Goal: Task Accomplishment & Management: Use online tool/utility

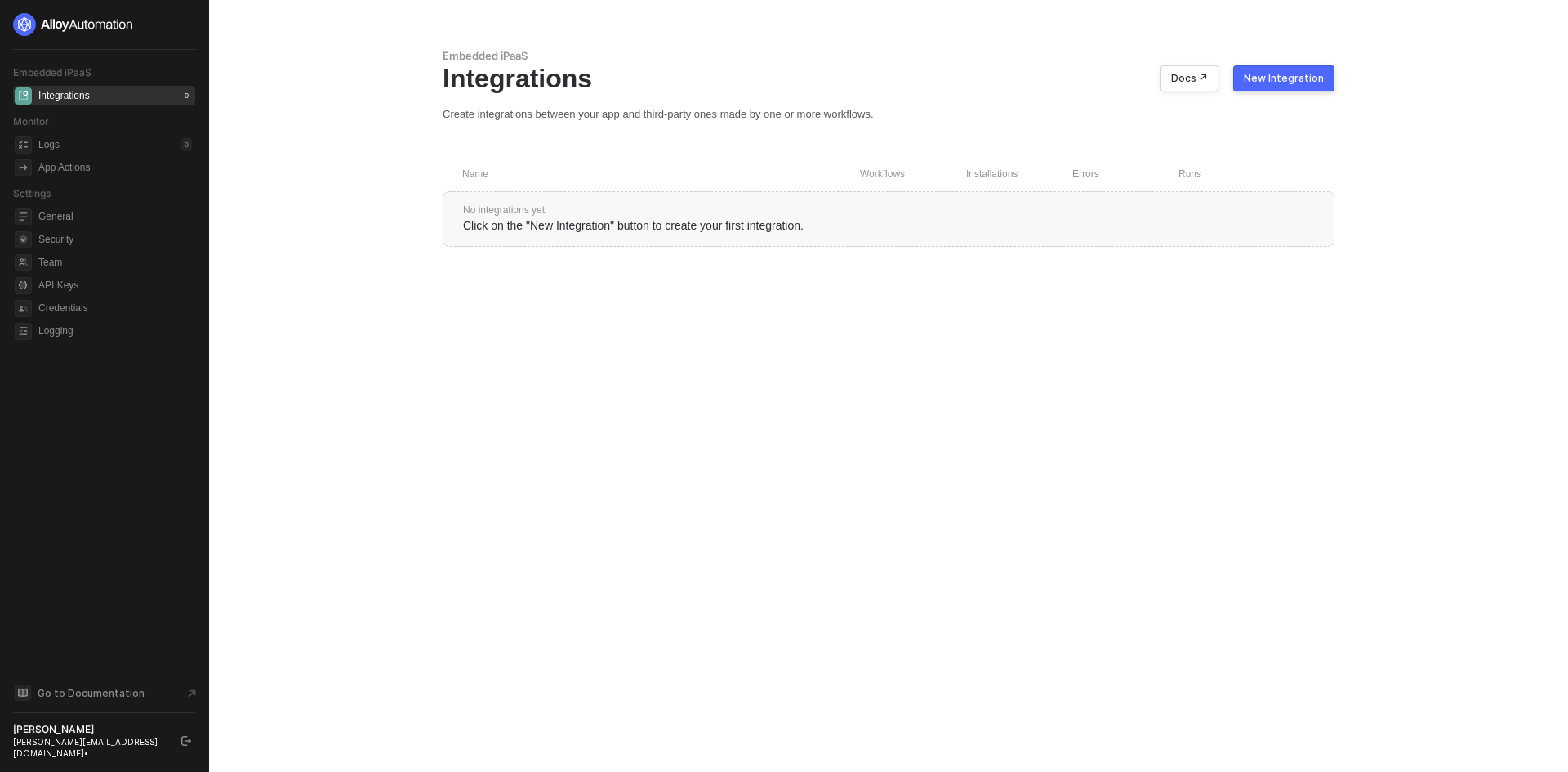
click at [1267, 81] on div "New Integration" at bounding box center [1284, 78] width 80 height 13
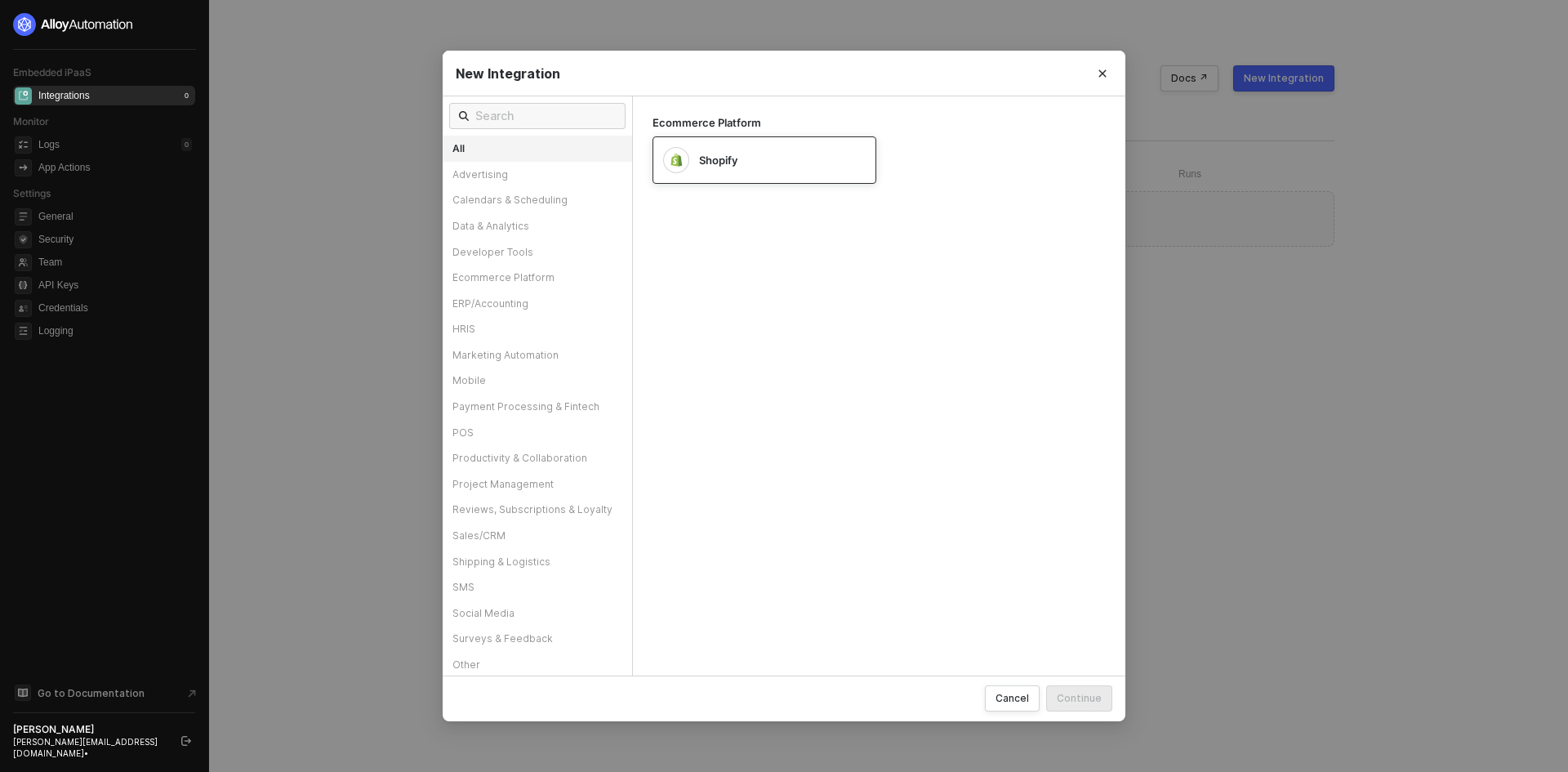
click at [787, 152] on div "Shopify" at bounding box center [770, 159] width 141 height 14
click at [1074, 688] on button "Continue" at bounding box center [1079, 698] width 66 height 26
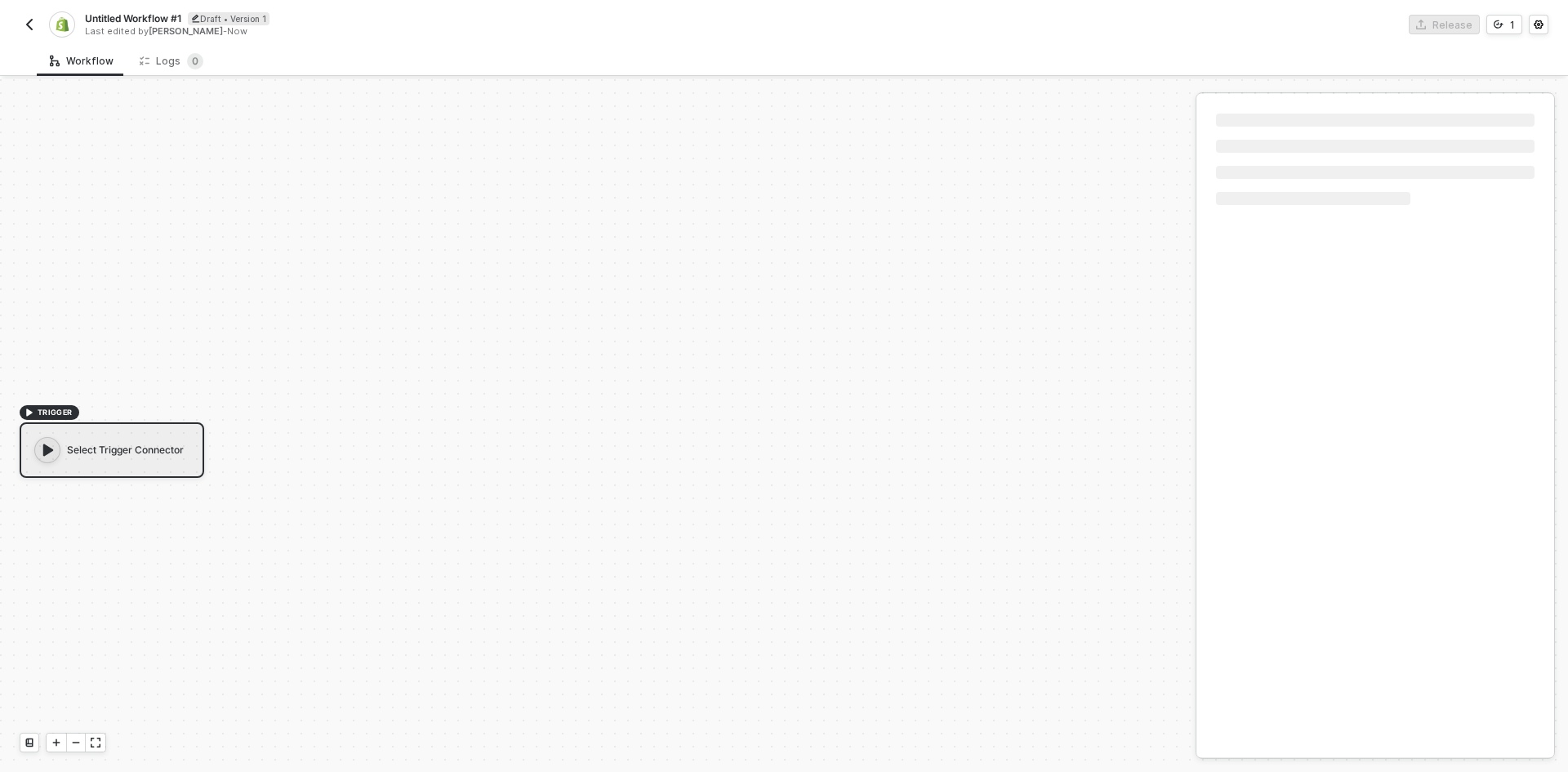
scroll to position [30, 0]
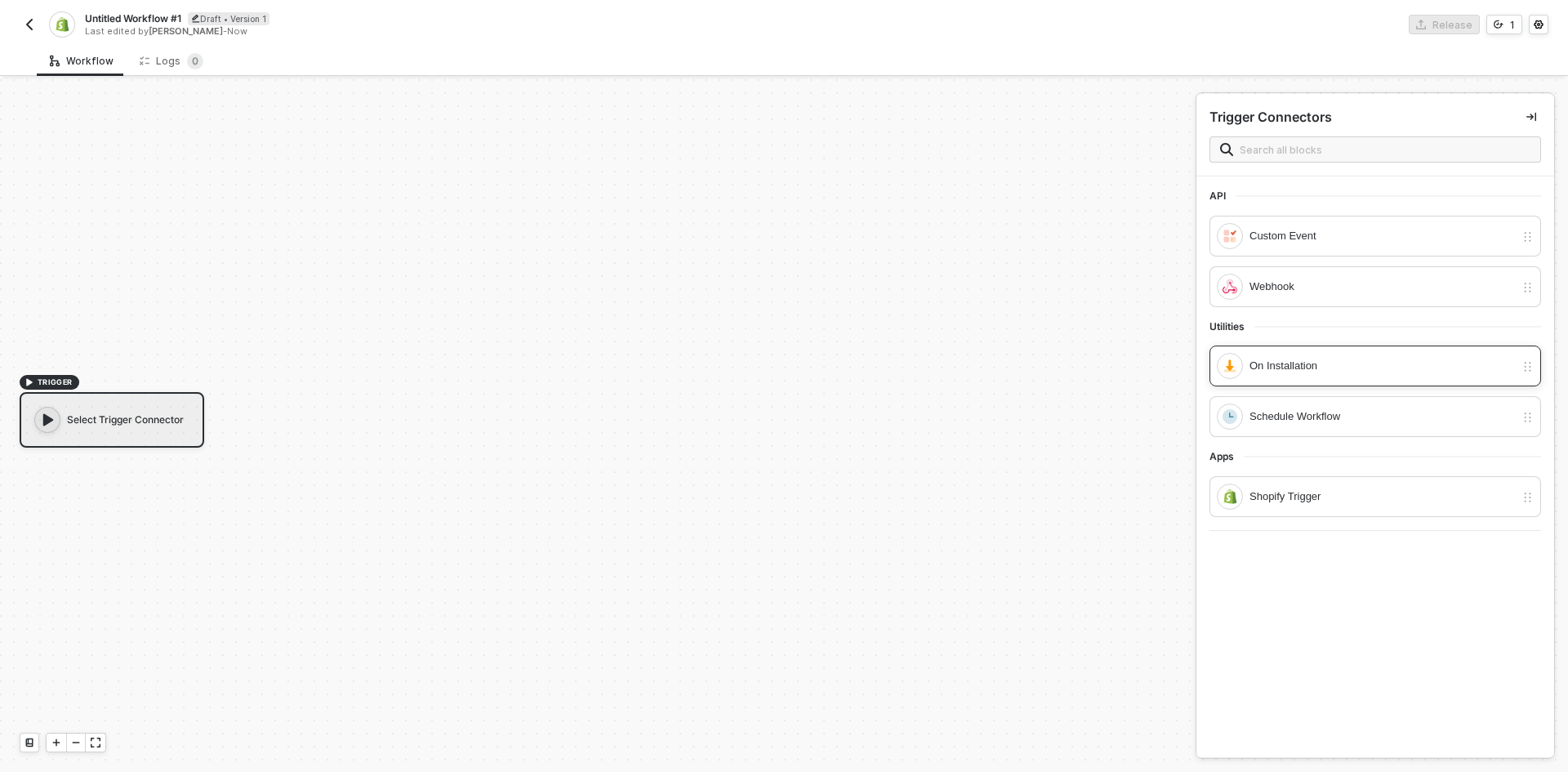
click at [1340, 356] on div "On Installation" at bounding box center [1366, 366] width 298 height 26
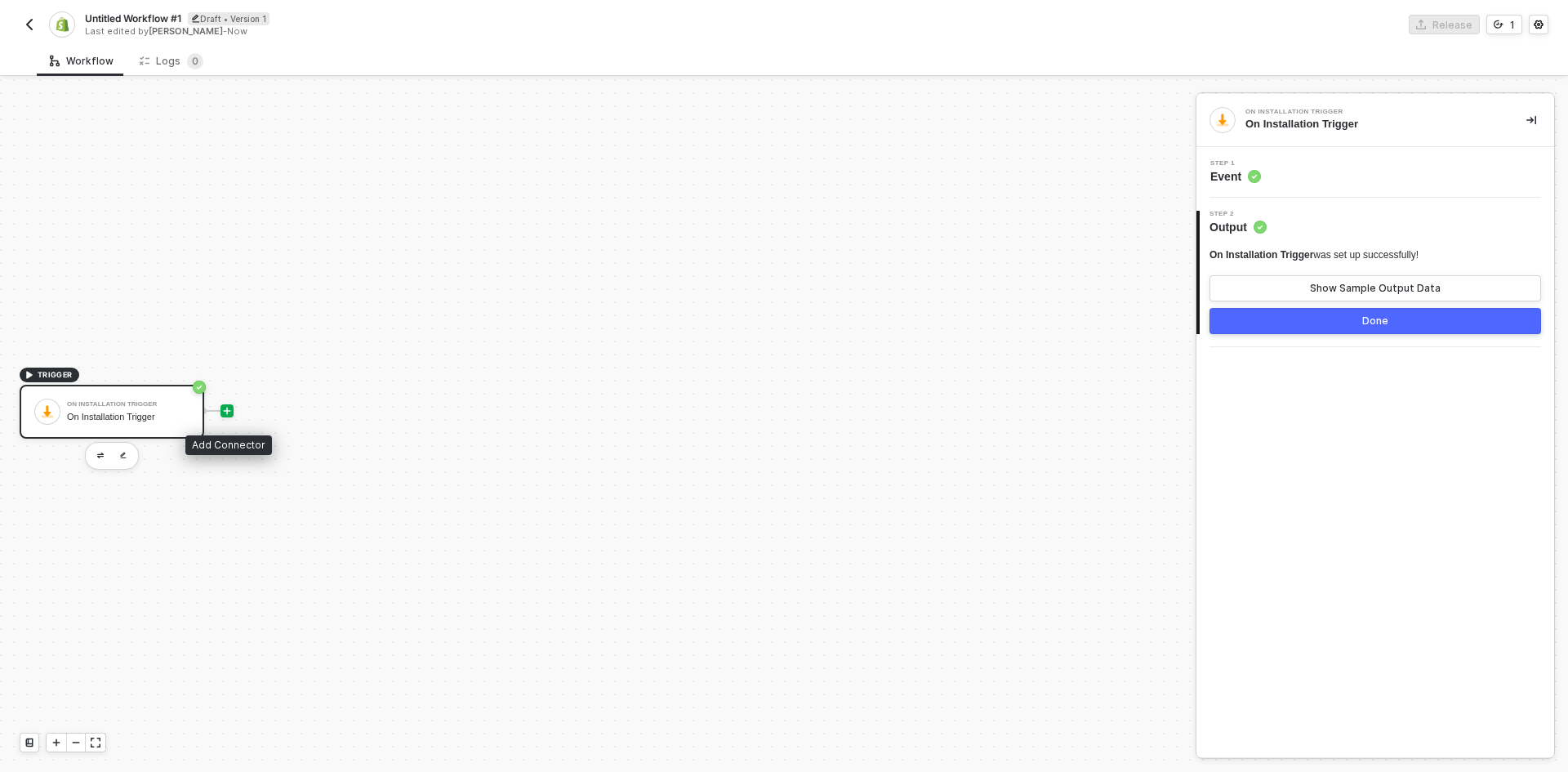
click at [224, 410] on icon "icon-play" at bounding box center [227, 410] width 8 height 8
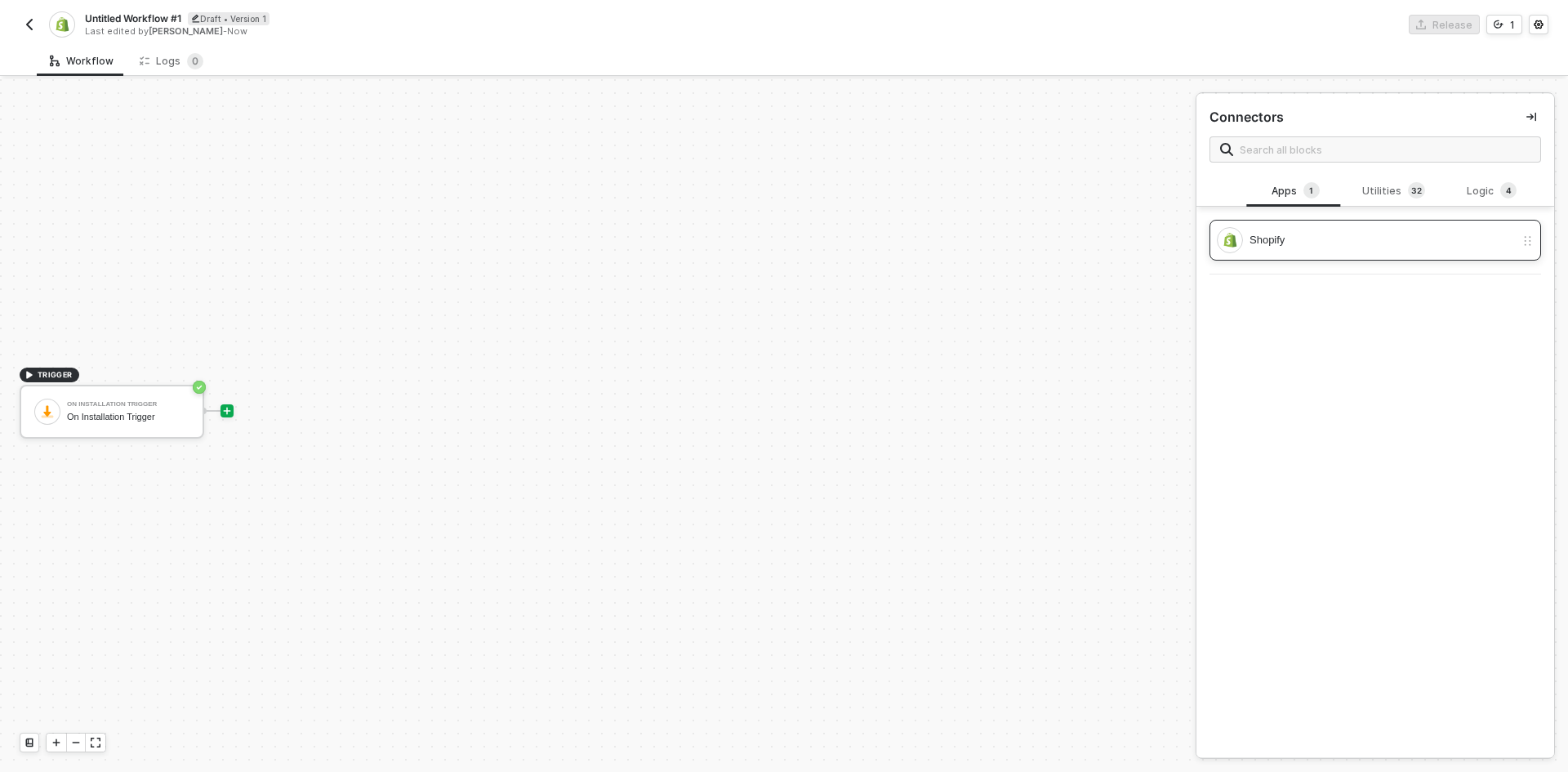
click at [1306, 239] on div "Shopify" at bounding box center [1383, 240] width 266 height 18
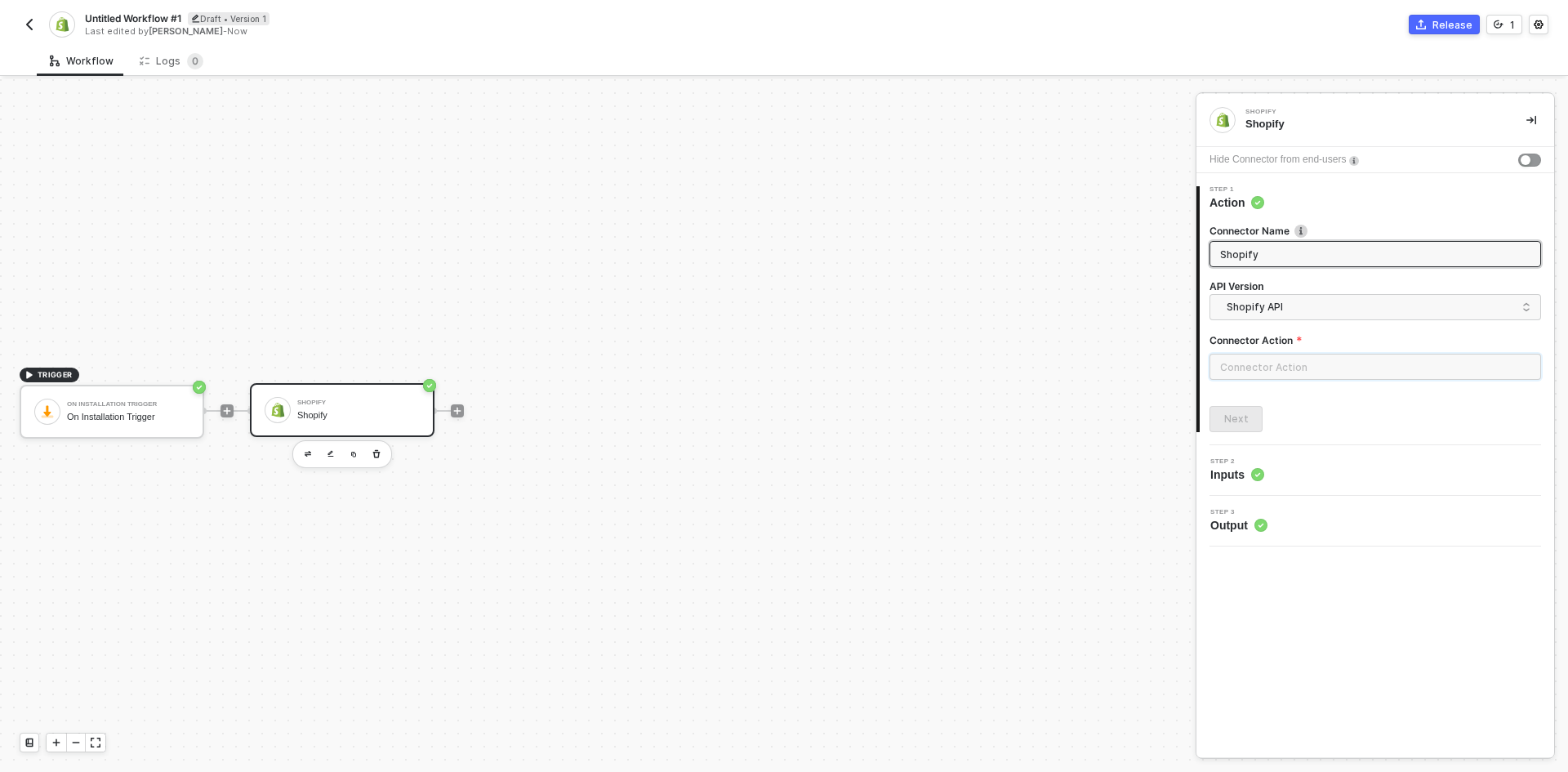
click at [1279, 356] on input "text" at bounding box center [1376, 367] width 332 height 26
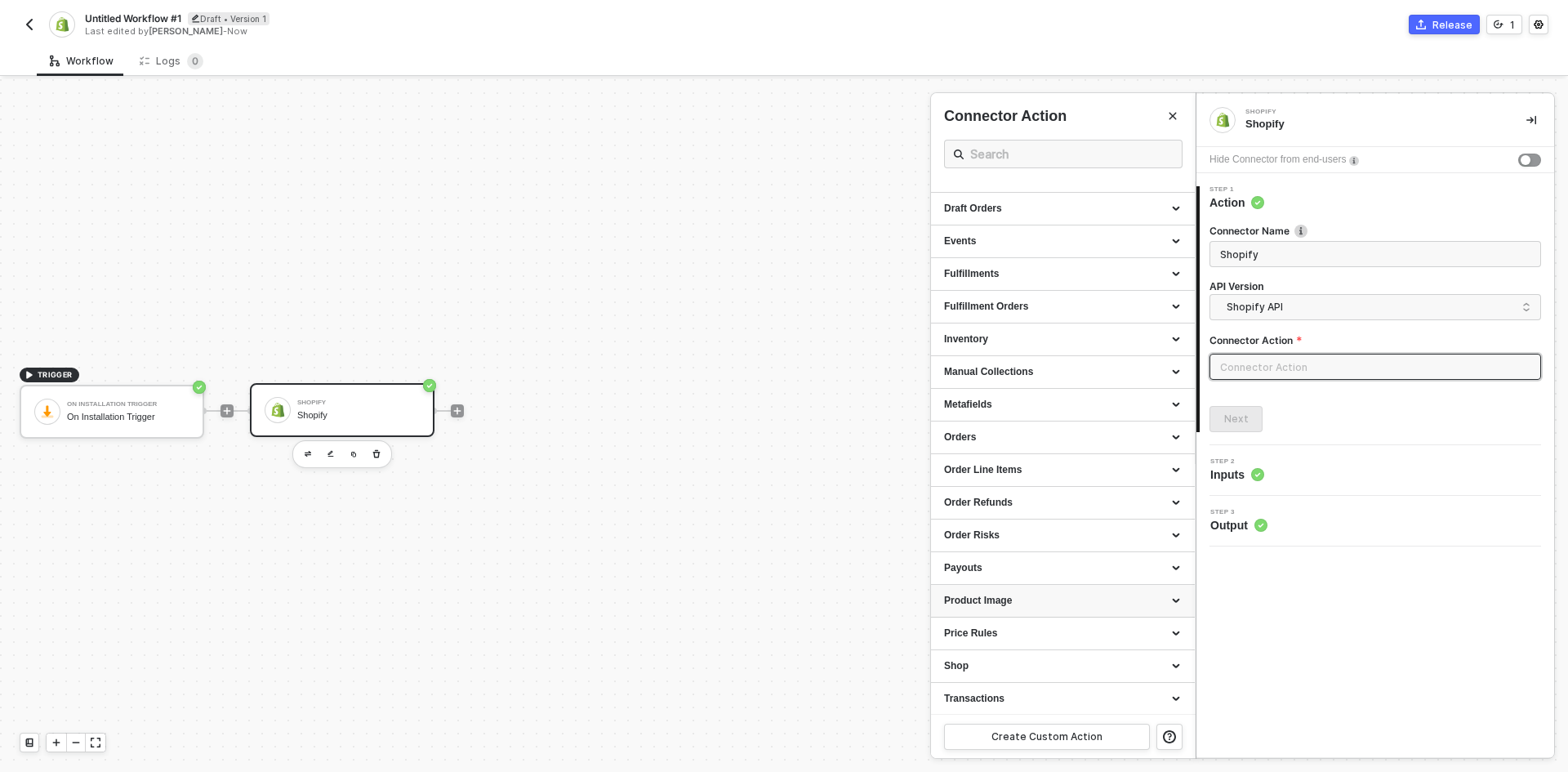
scroll to position [251, 0]
click at [1049, 689] on div "Transactions" at bounding box center [1063, 698] width 264 height 33
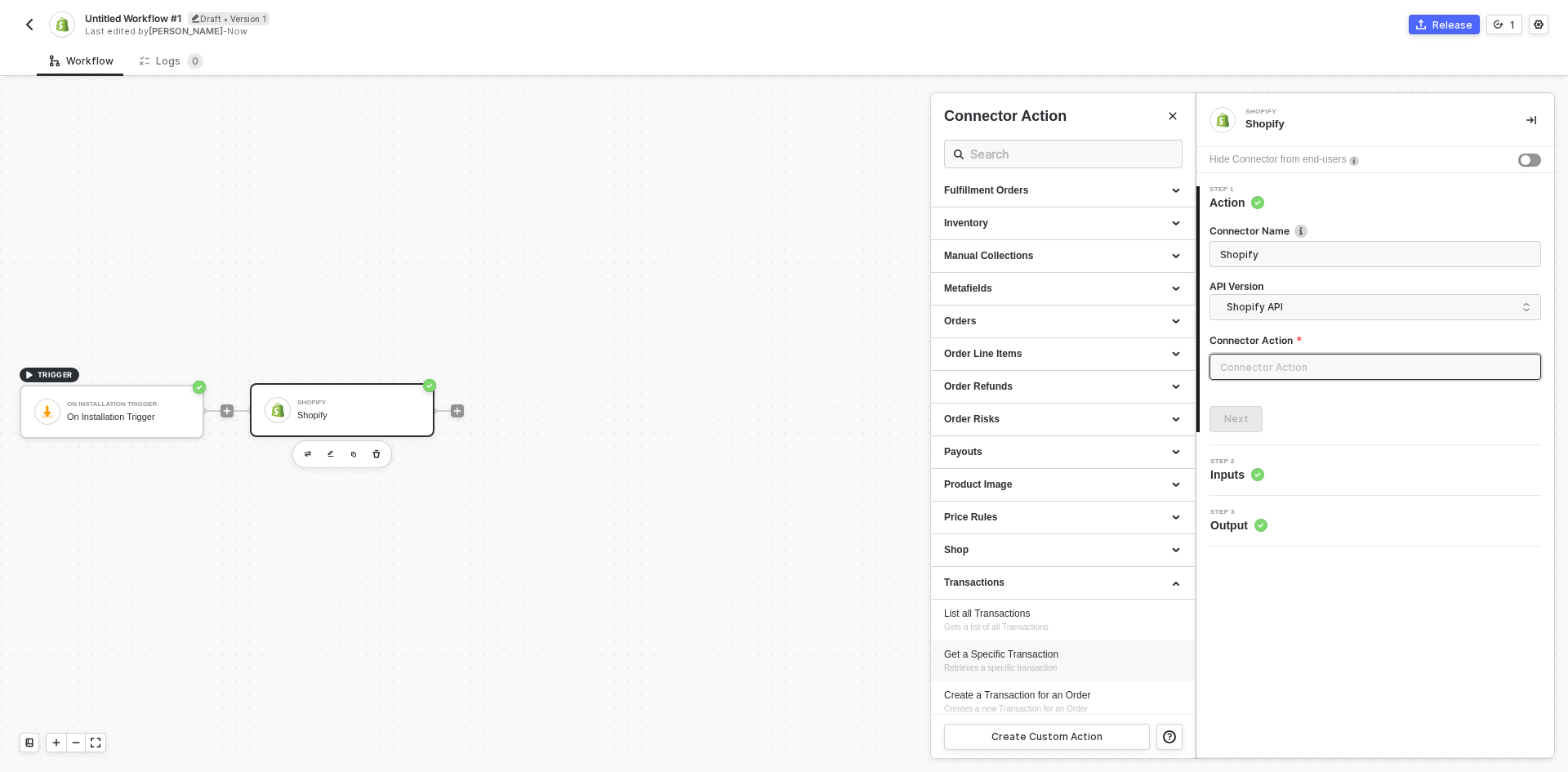
scroll to position [374, 0]
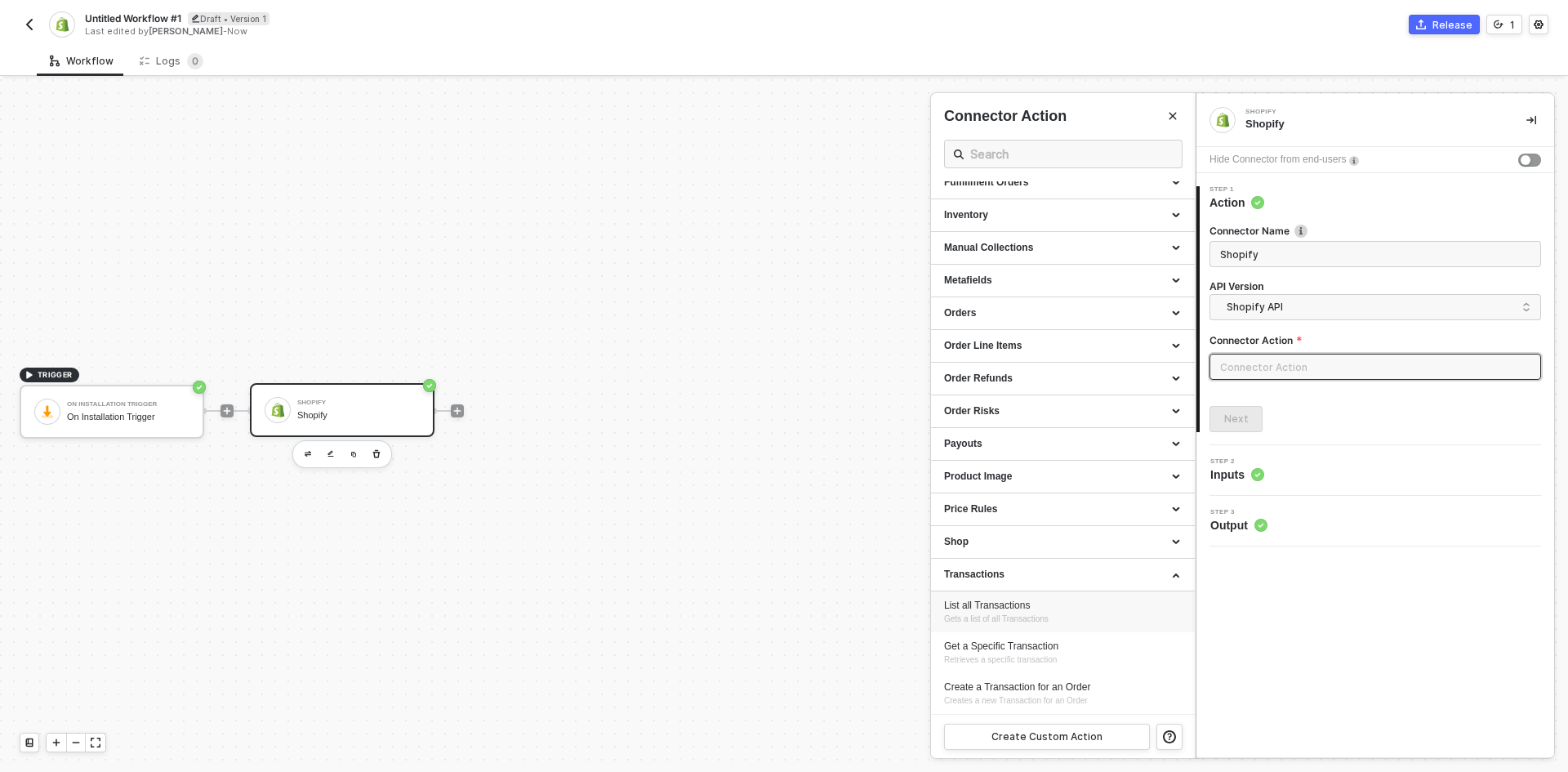
click at [1074, 614] on div "List all Transactions Gets a list of all Transactions" at bounding box center [1063, 612] width 238 height 27
type input "Gets a list of all Transactions"
type input "Transactions - List all Transactions"
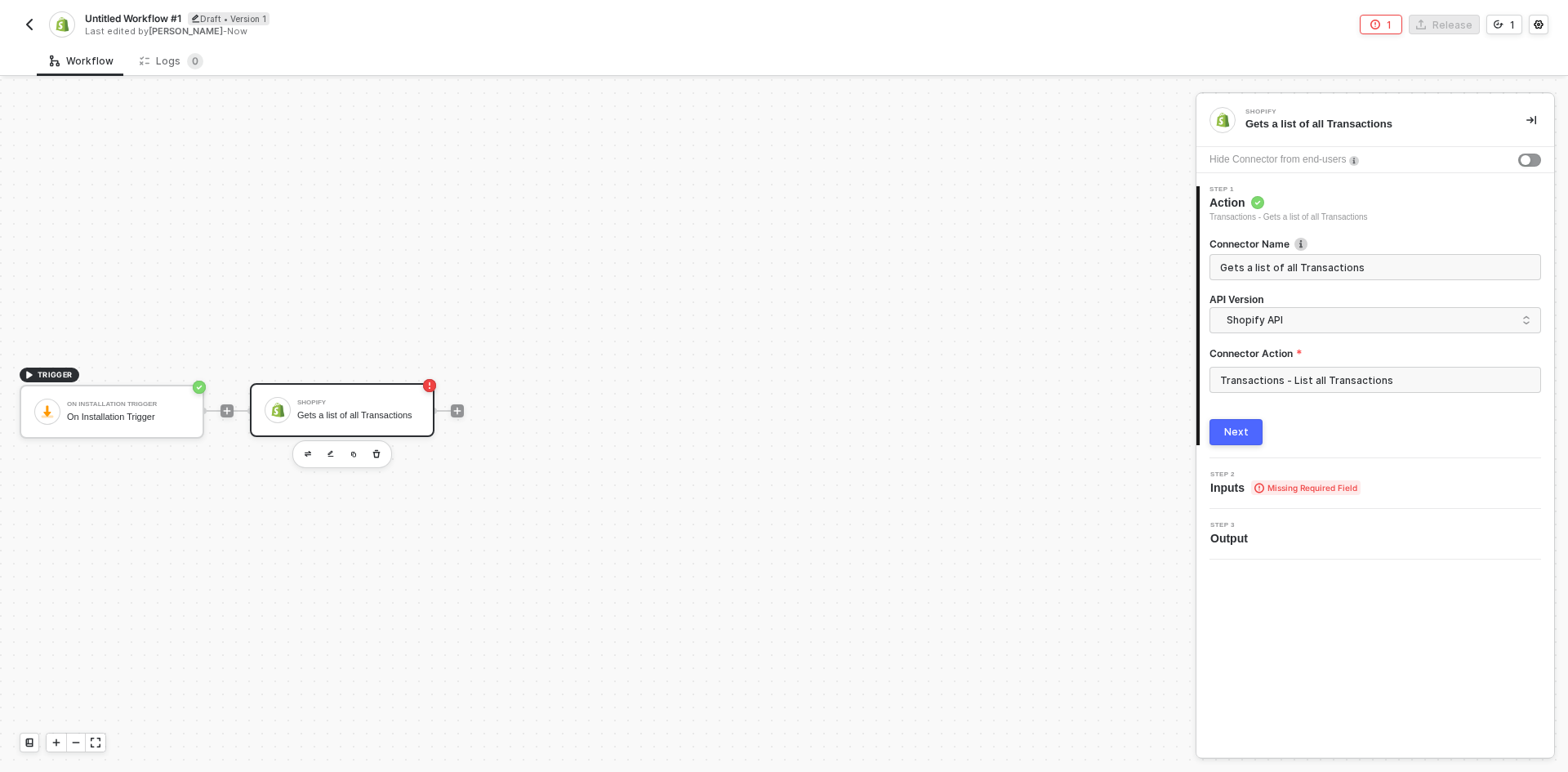
click at [1253, 437] on button "Next" at bounding box center [1236, 432] width 53 height 26
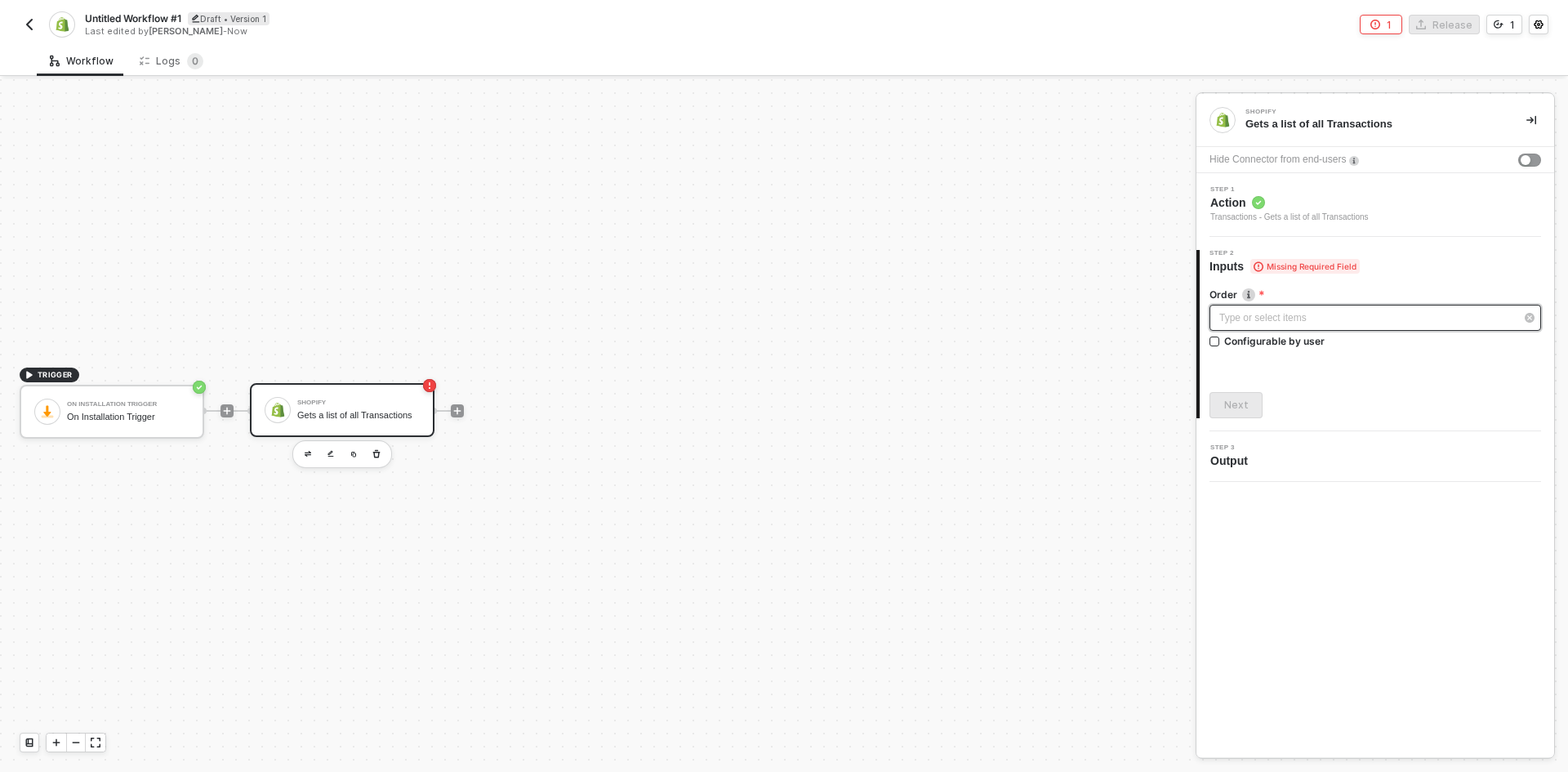
click at [1273, 316] on div "Type or select items ﻿" at bounding box center [1366, 318] width 295 height 15
click at [1344, 206] on span "Action" at bounding box center [1289, 202] width 158 height 16
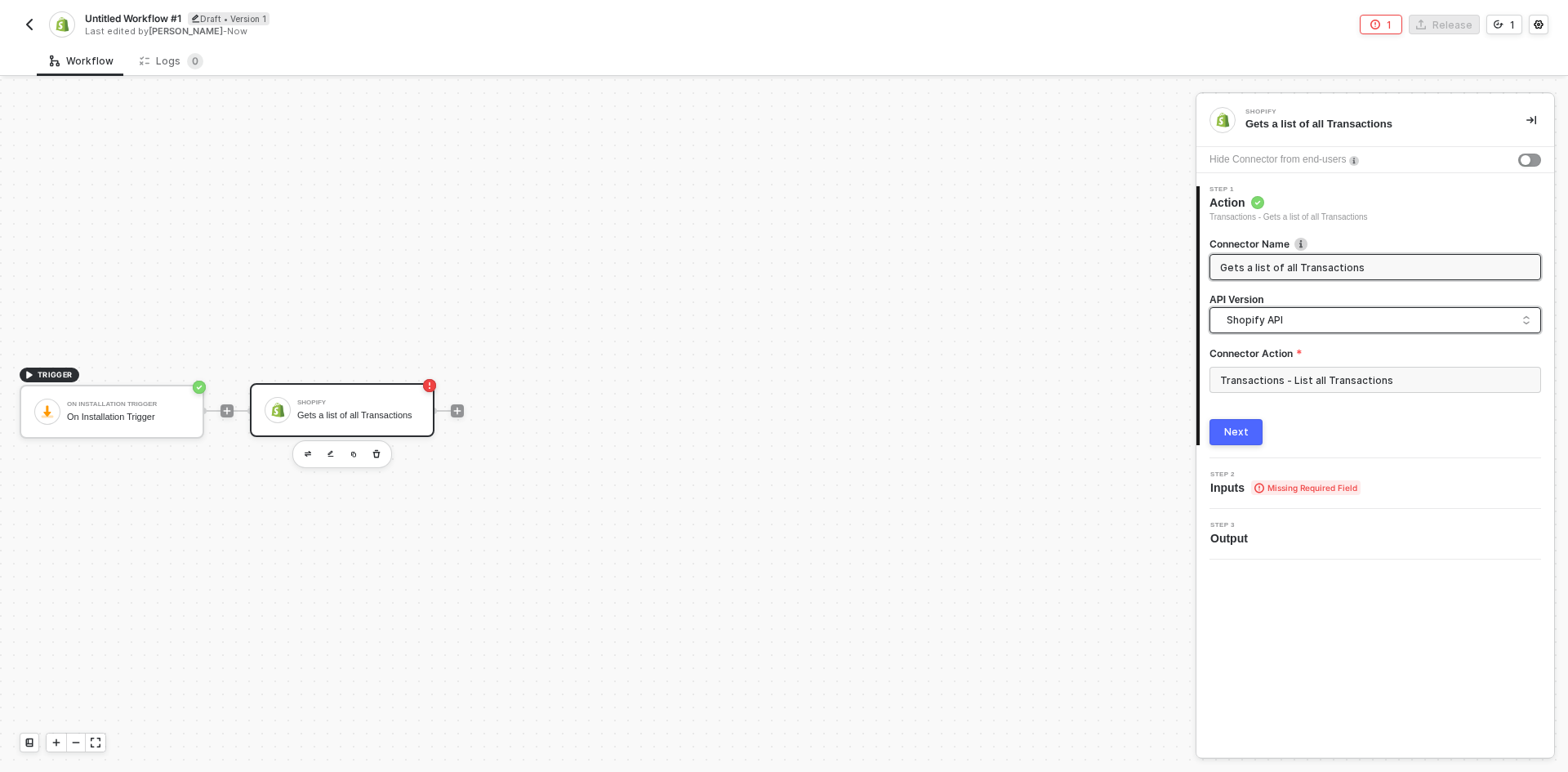
click at [1313, 320] on span "Shopify API" at bounding box center [1378, 320] width 304 height 18
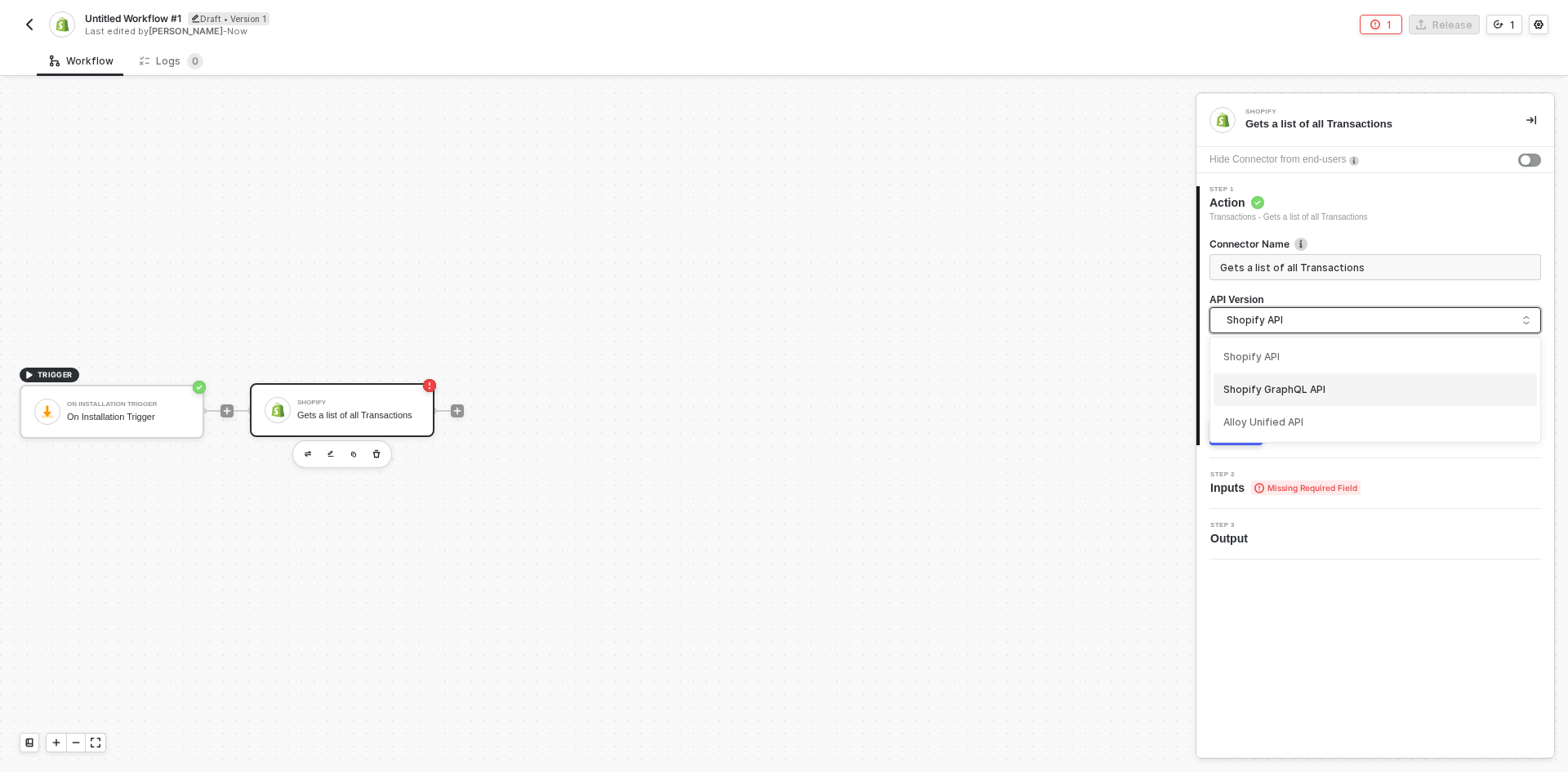
click at [1323, 383] on div "Shopify GraphQL API" at bounding box center [1375, 389] width 304 height 15
click at [1322, 376] on input "Transactions - List all Transactions" at bounding box center [1376, 379] width 332 height 26
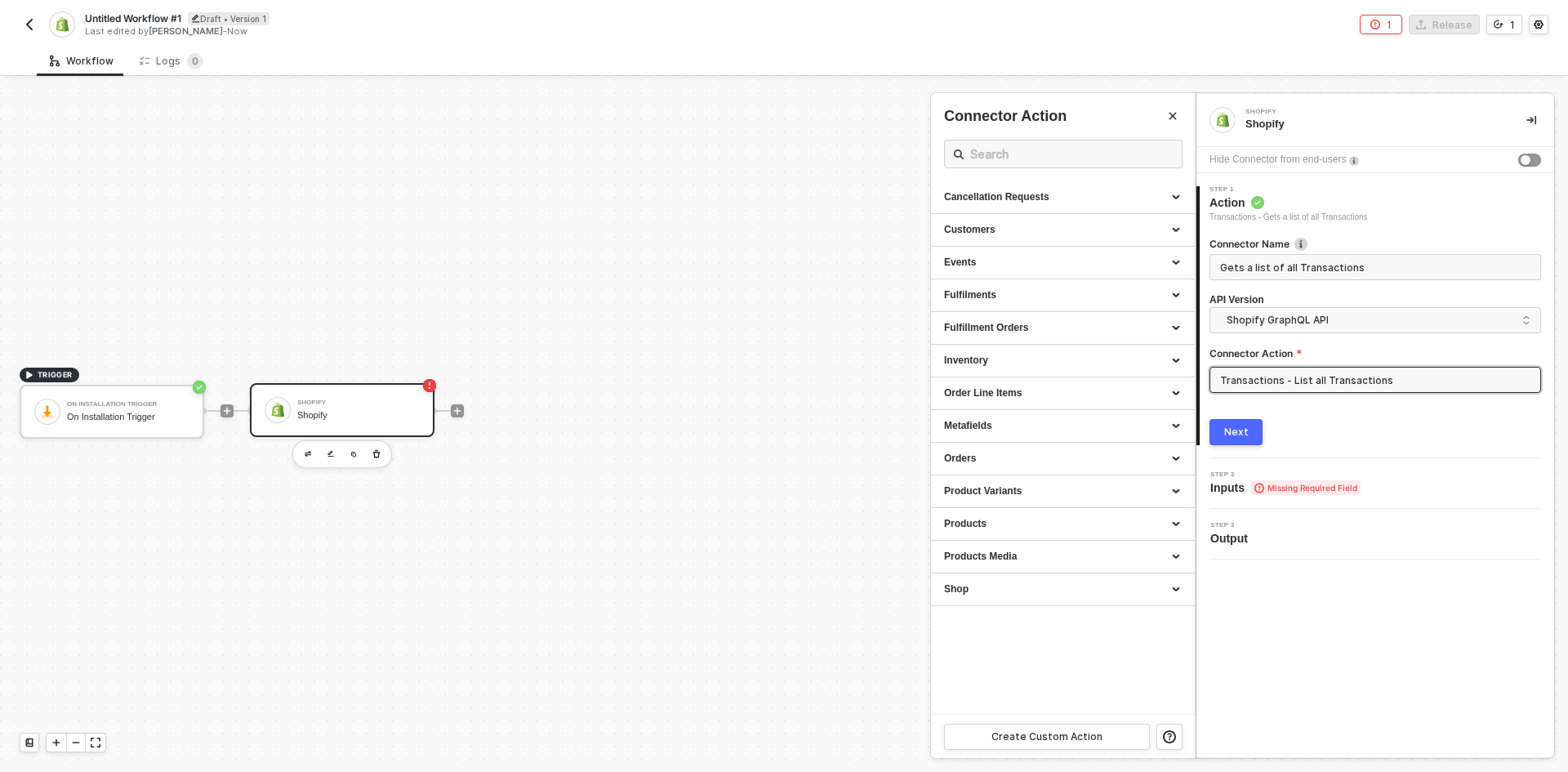
click at [1308, 300] on h4 "API Version" at bounding box center [1376, 300] width 332 height 14
click at [1318, 323] on span "Shopify GraphQL API" at bounding box center [1378, 320] width 304 height 18
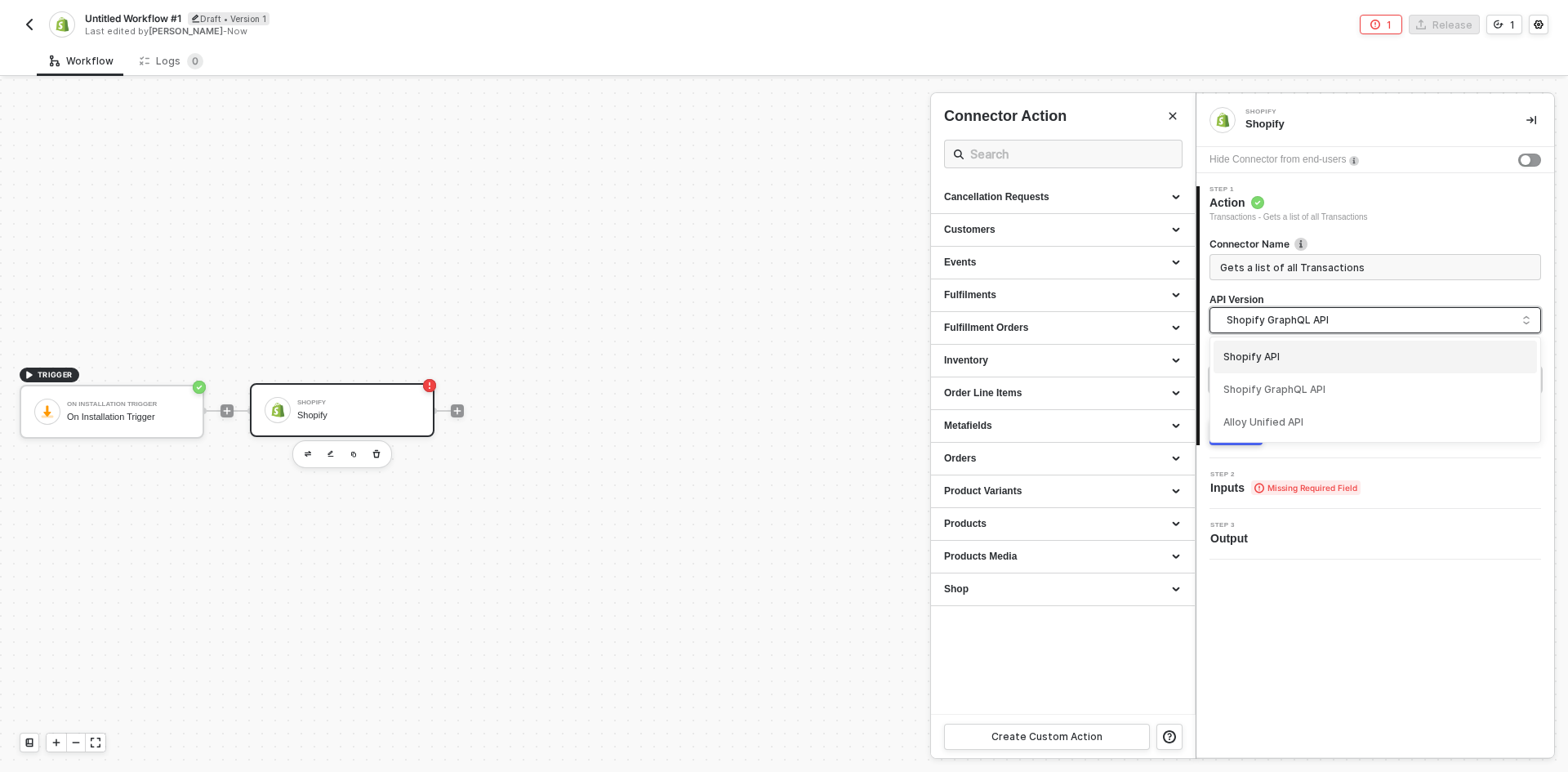
click at [1317, 356] on div "Shopify API" at bounding box center [1375, 357] width 304 height 15
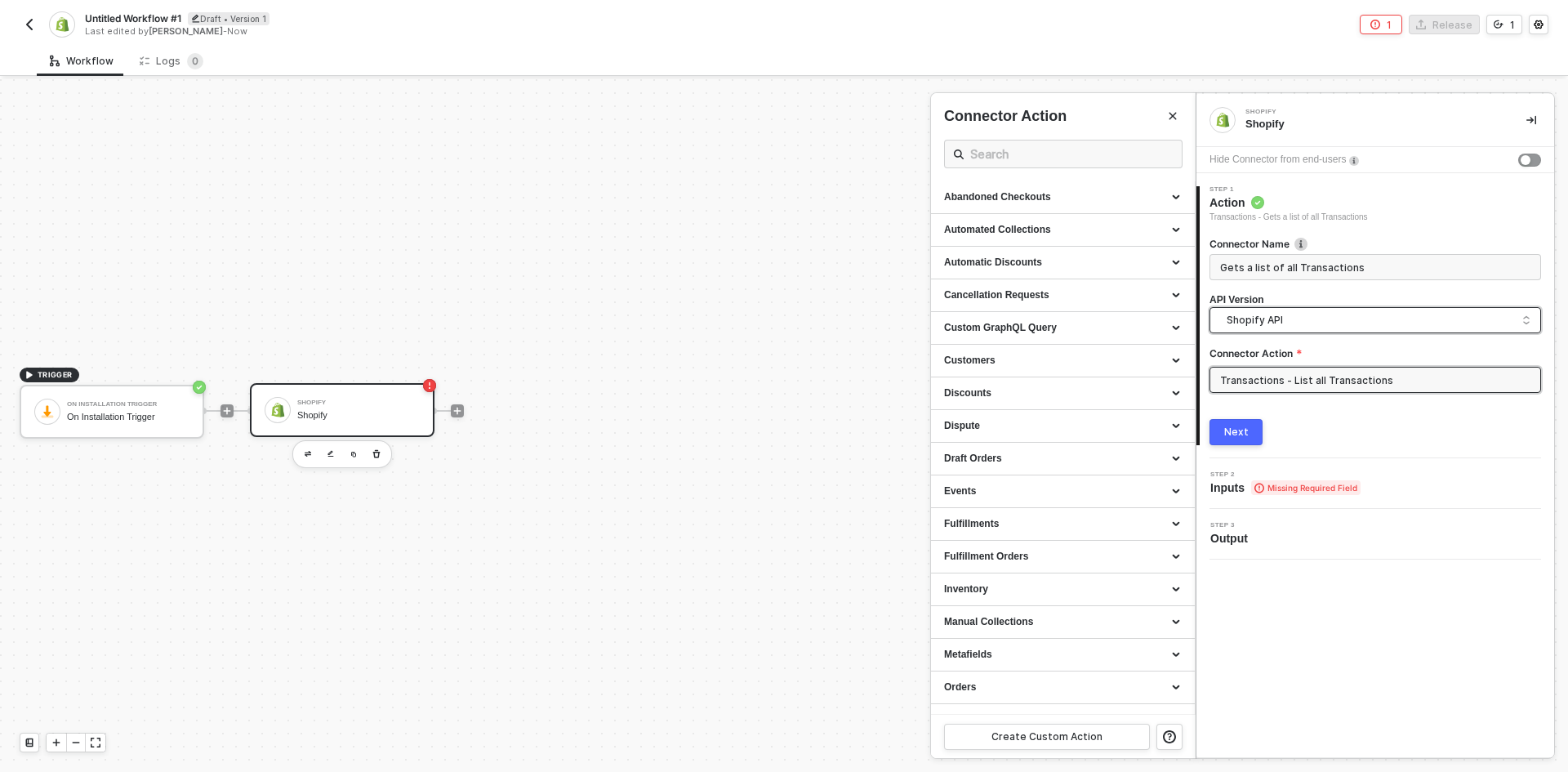
click at [1310, 321] on span "Shopify API" at bounding box center [1378, 320] width 304 height 18
click at [1299, 398] on div "Shopify GraphQL API" at bounding box center [1376, 389] width 323 height 33
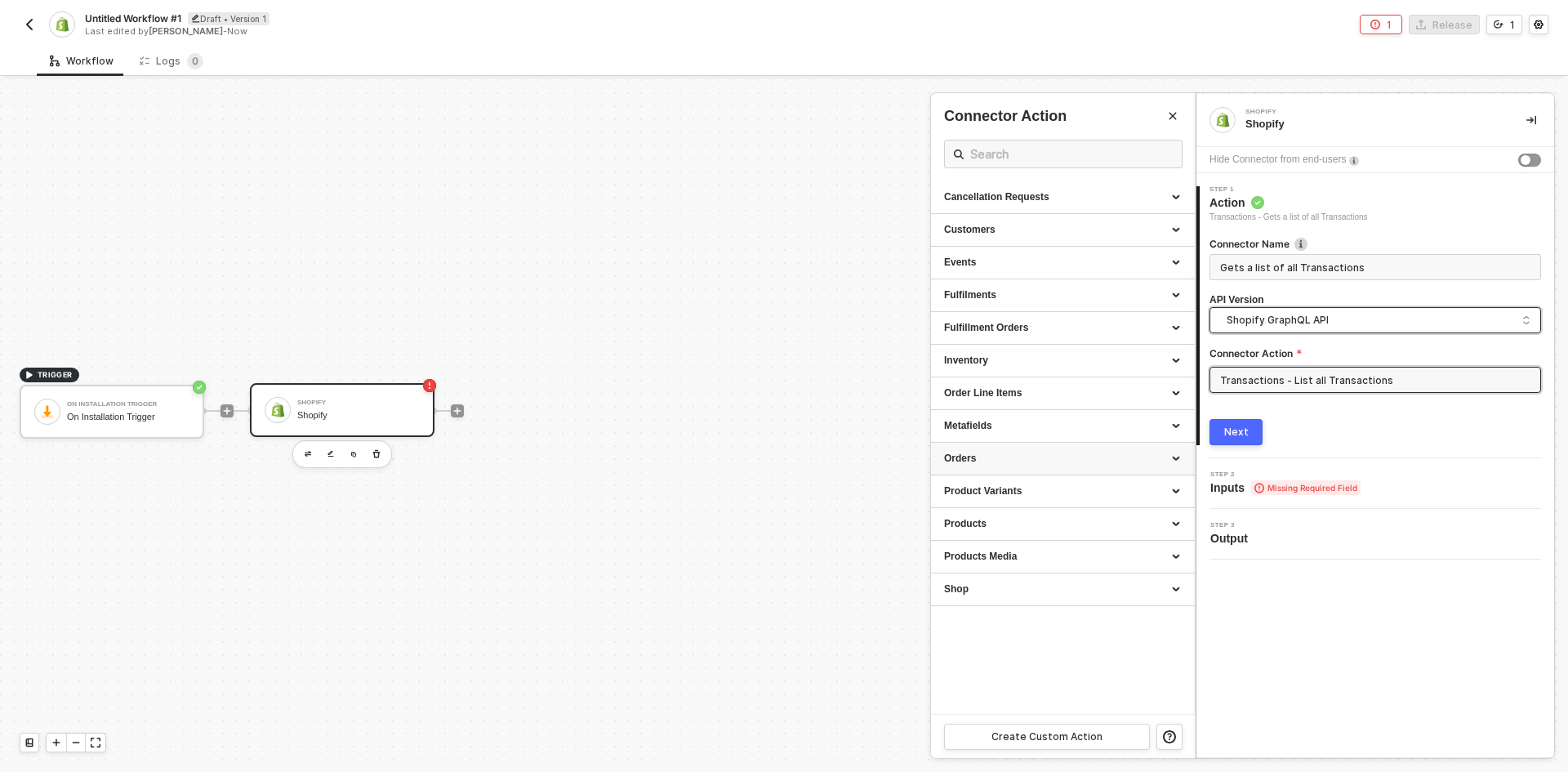
click at [1155, 461] on div "Orders" at bounding box center [1063, 458] width 238 height 14
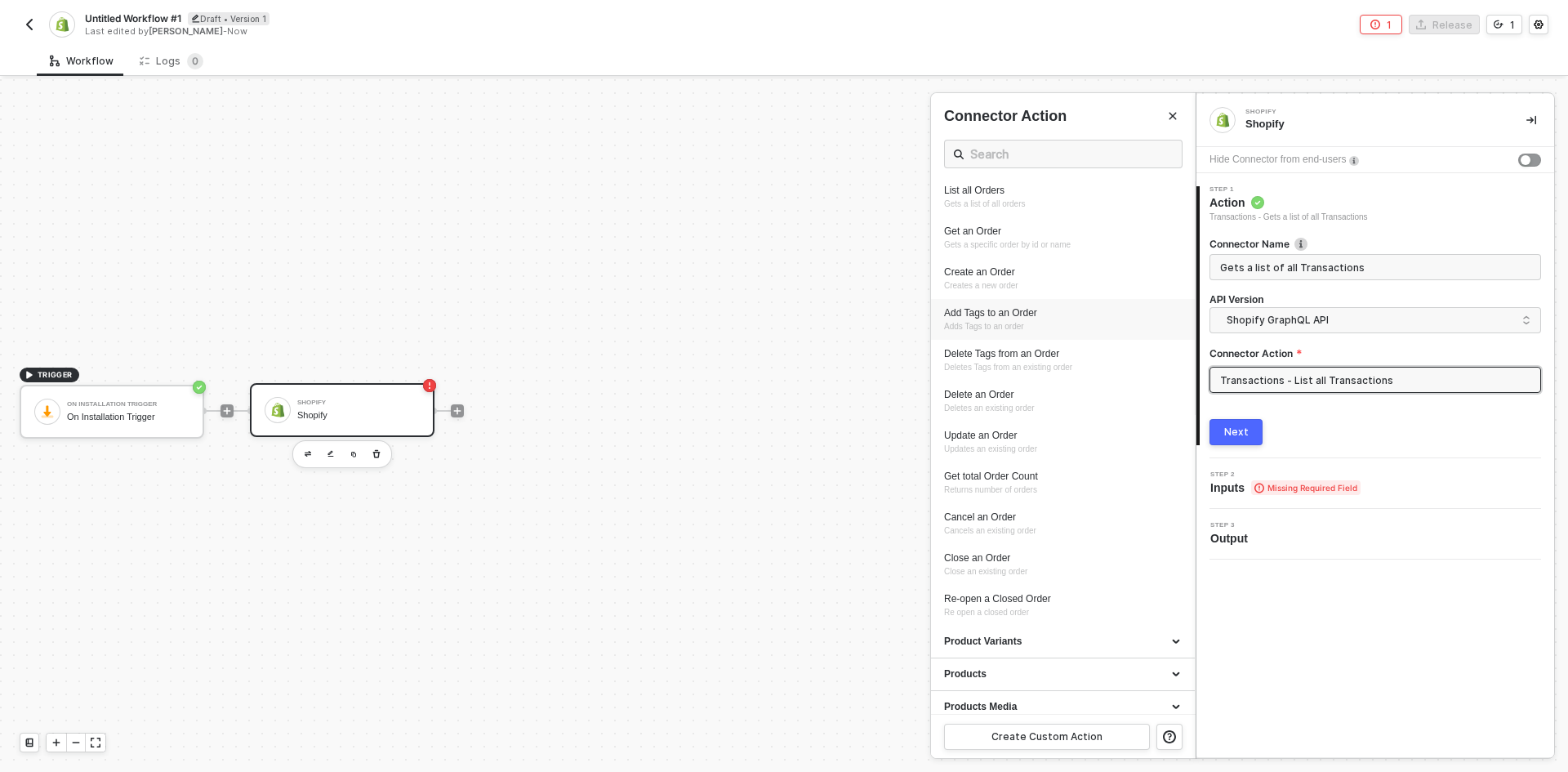
scroll to position [260, 0]
click at [1085, 235] on div "List all Orders" at bounding box center [1063, 229] width 238 height 14
type input "Orders - List all Orders"
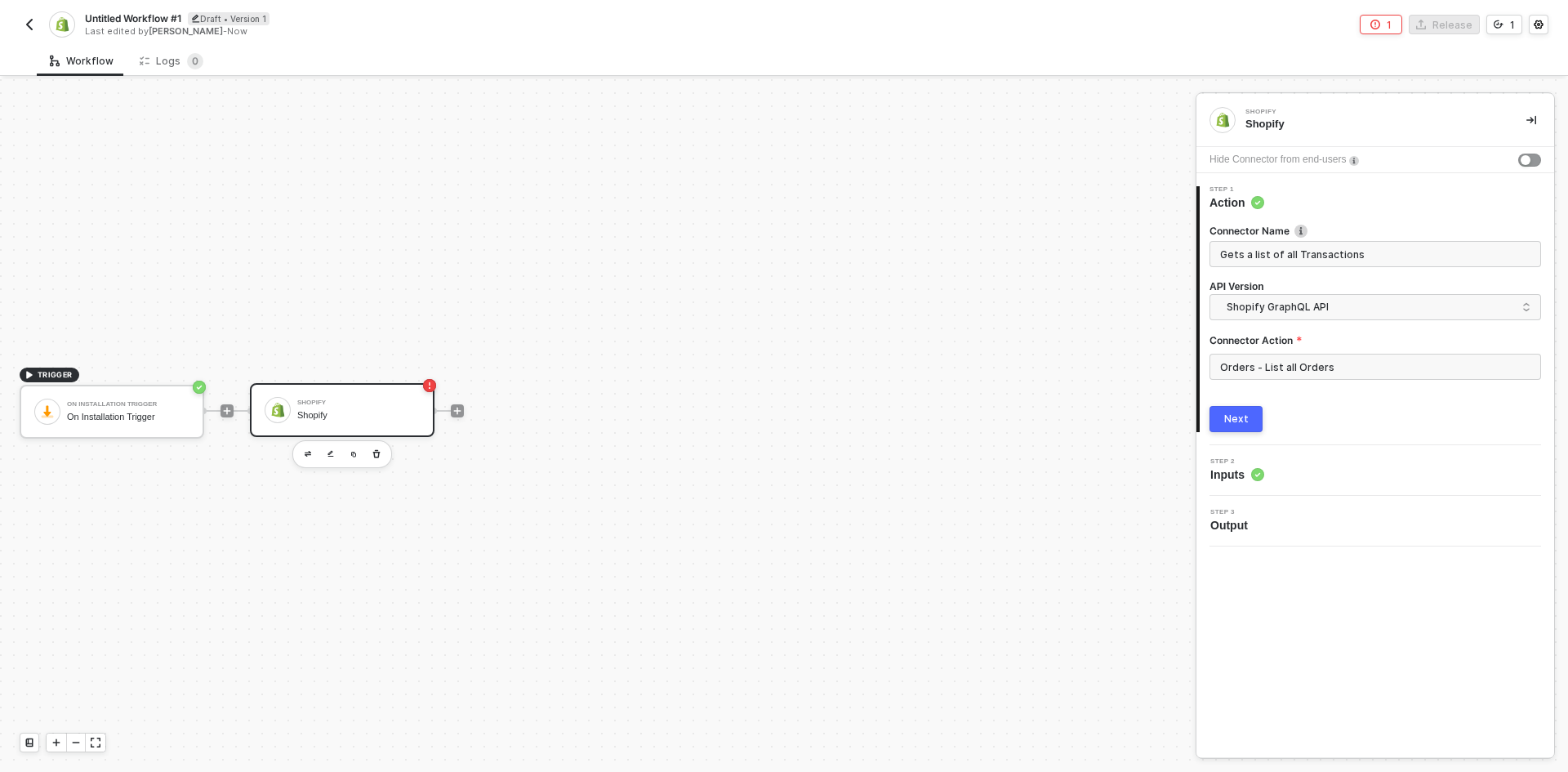
click at [1261, 416] on button "Next" at bounding box center [1236, 418] width 53 height 26
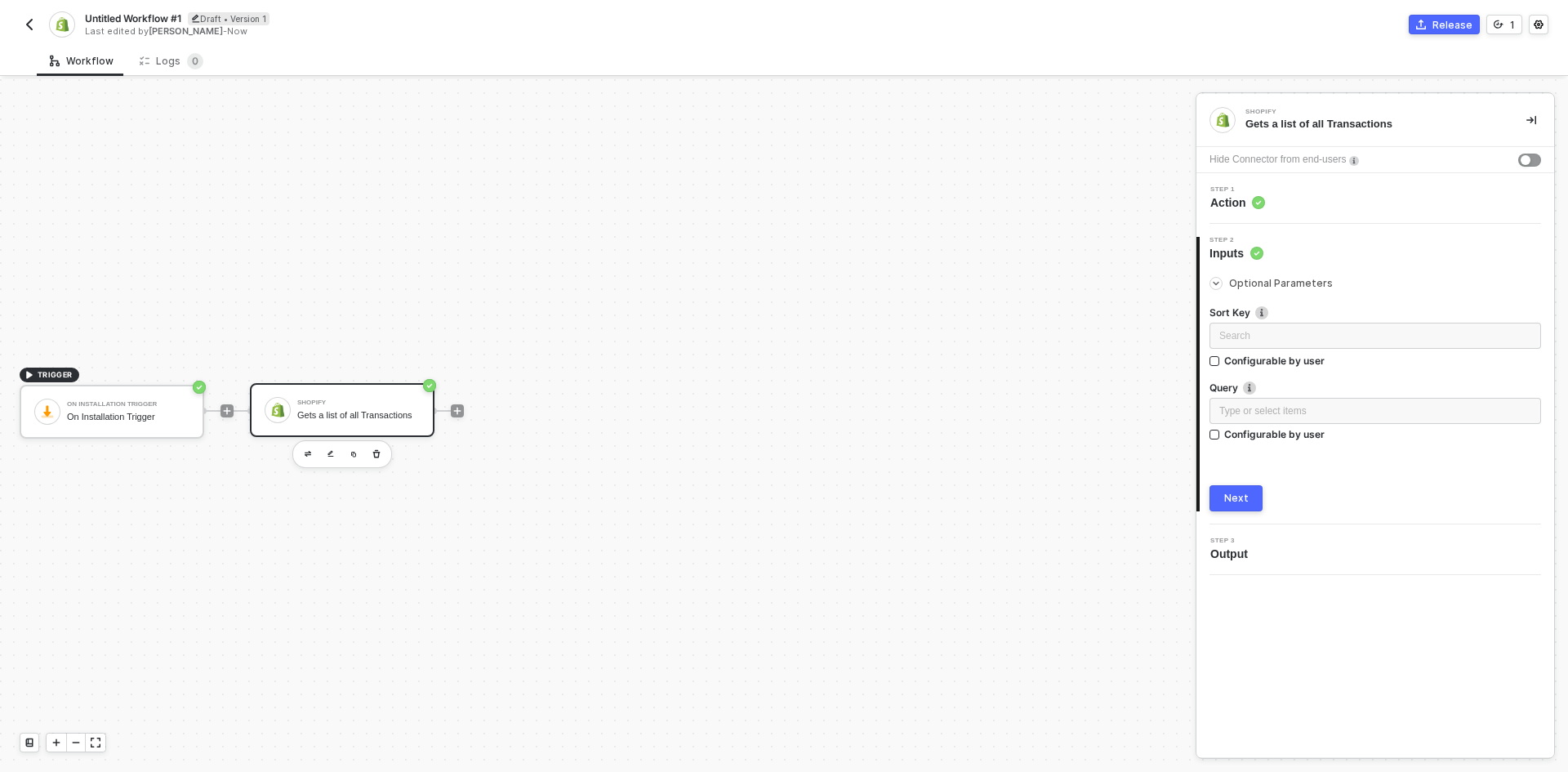
click at [1234, 498] on div "Next" at bounding box center [1236, 498] width 25 height 13
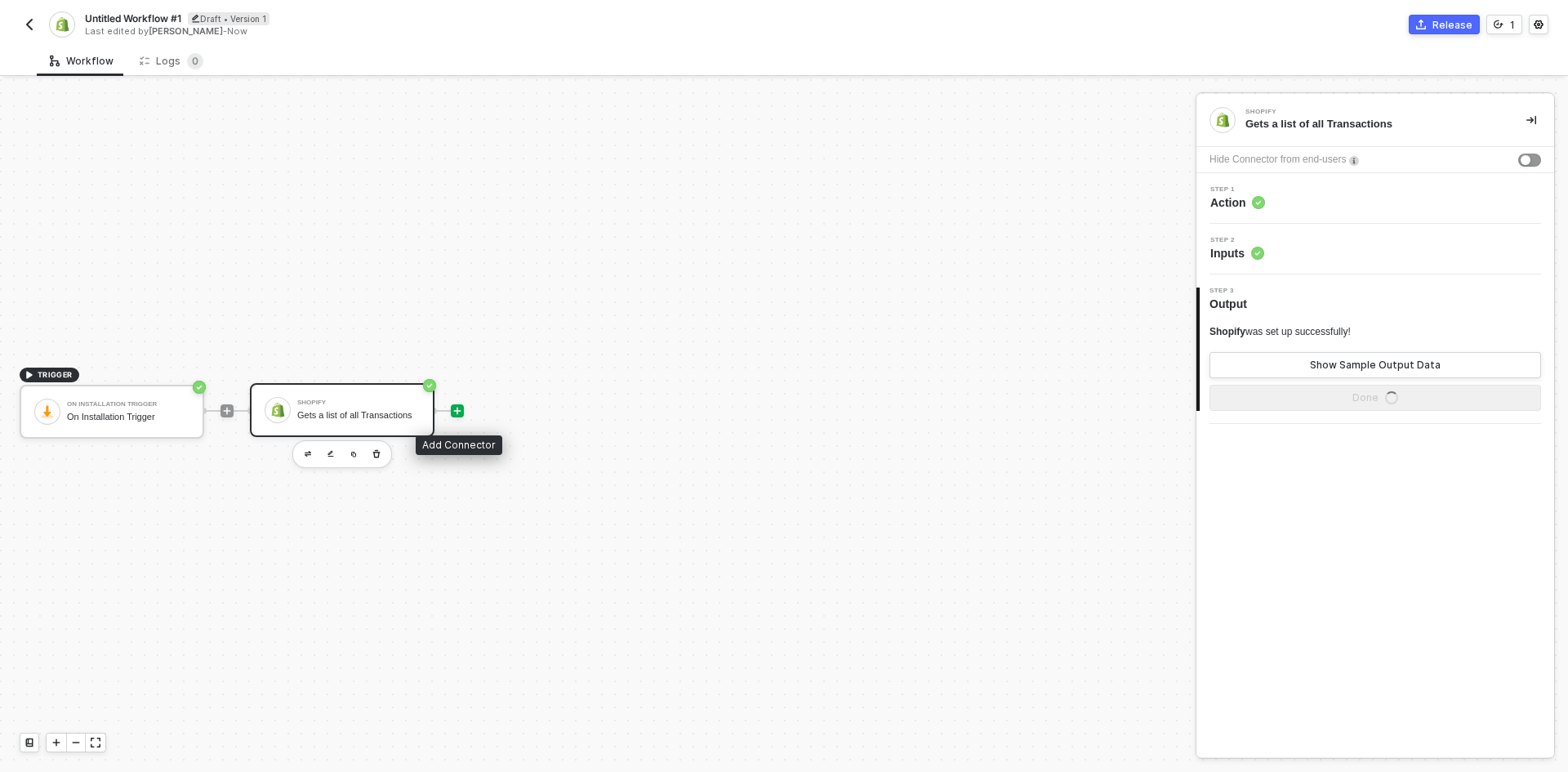
click at [452, 412] on icon "icon-play" at bounding box center [457, 411] width 10 height 10
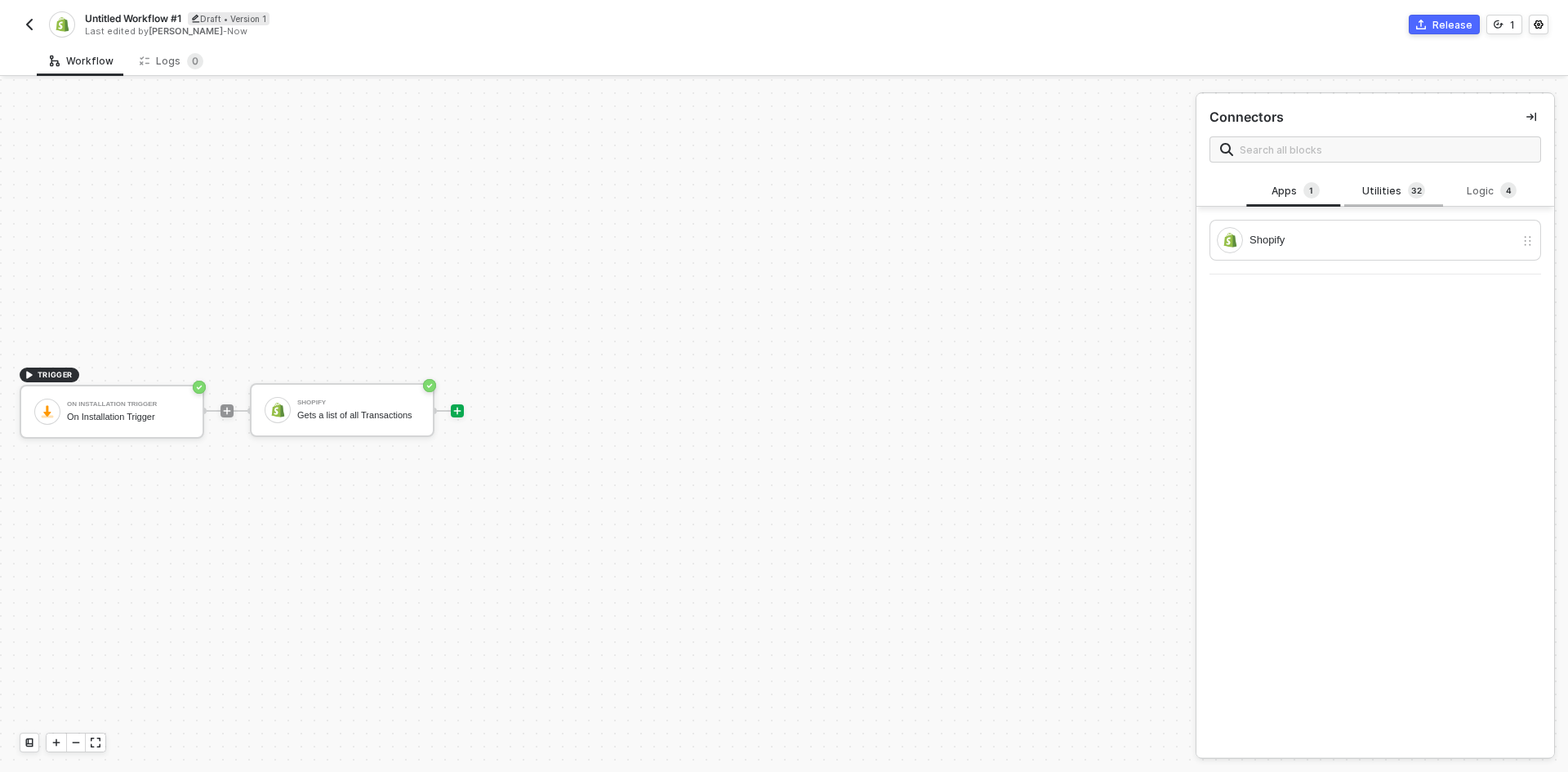
click at [1393, 205] on div "Utilities 3 2" at bounding box center [1394, 190] width 98 height 31
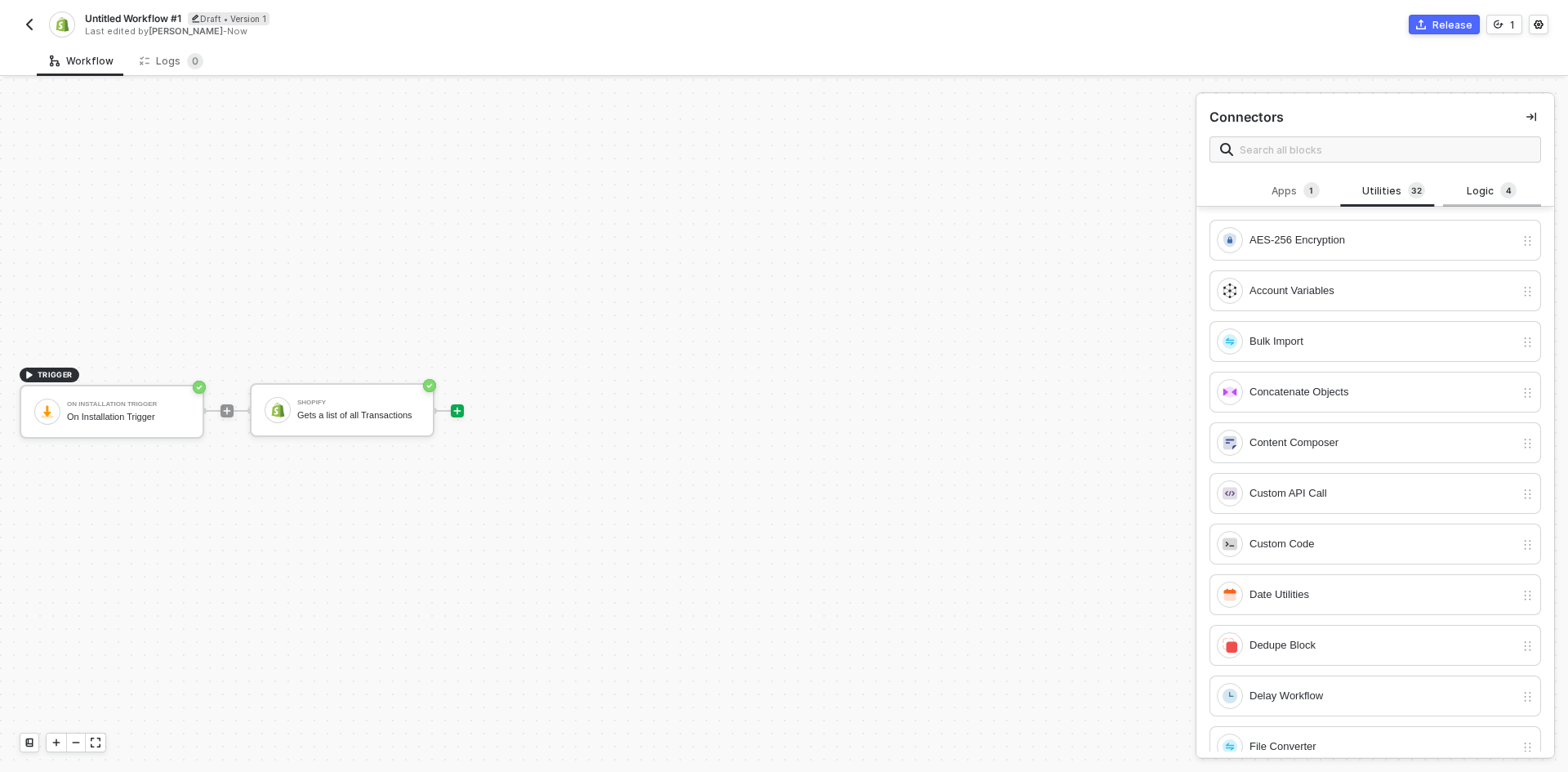
click at [1486, 196] on div "Logic 4" at bounding box center [1492, 190] width 72 height 18
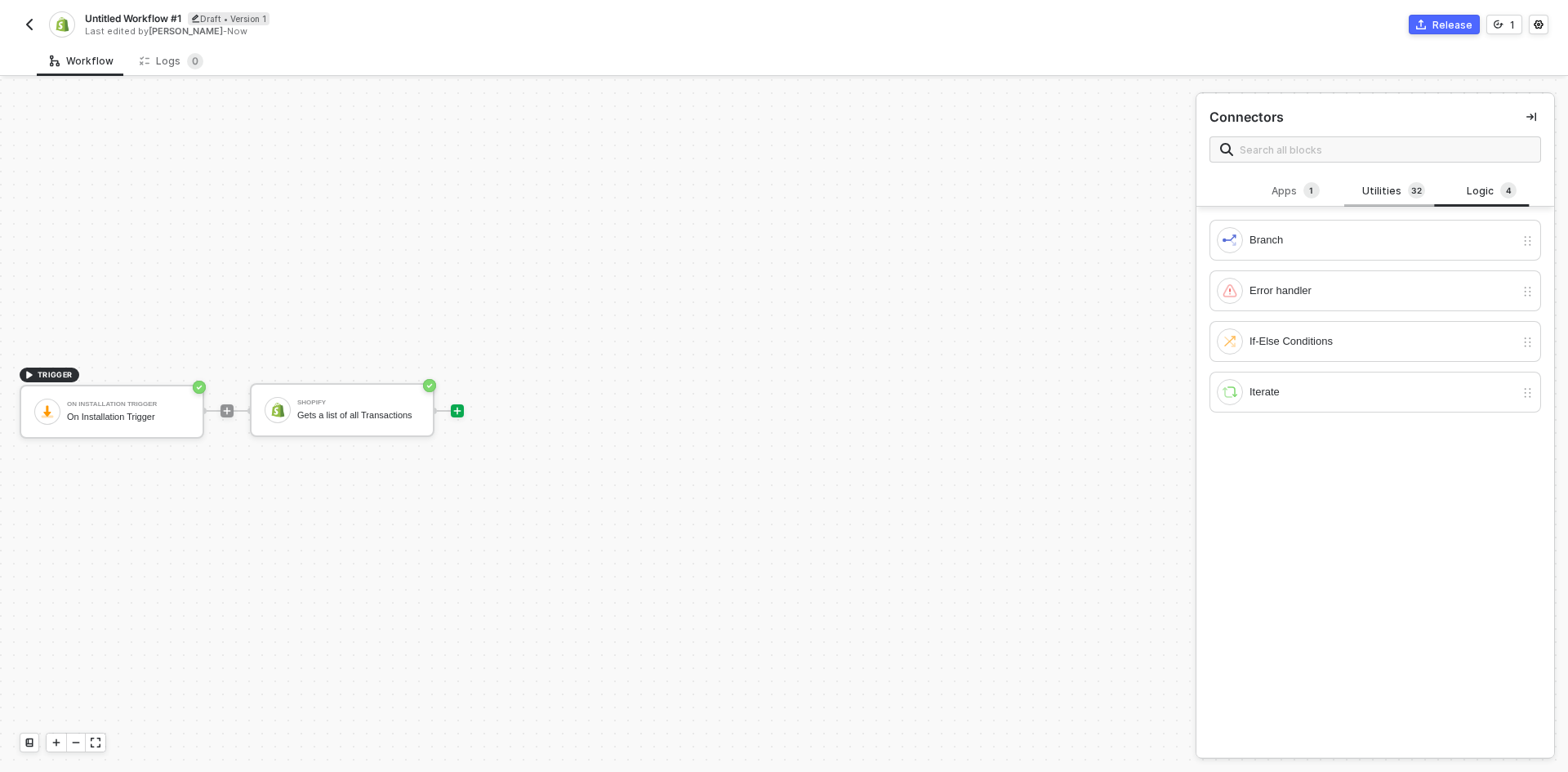
click at [1359, 198] on div "Utilities 3 2" at bounding box center [1393, 190] width 72 height 18
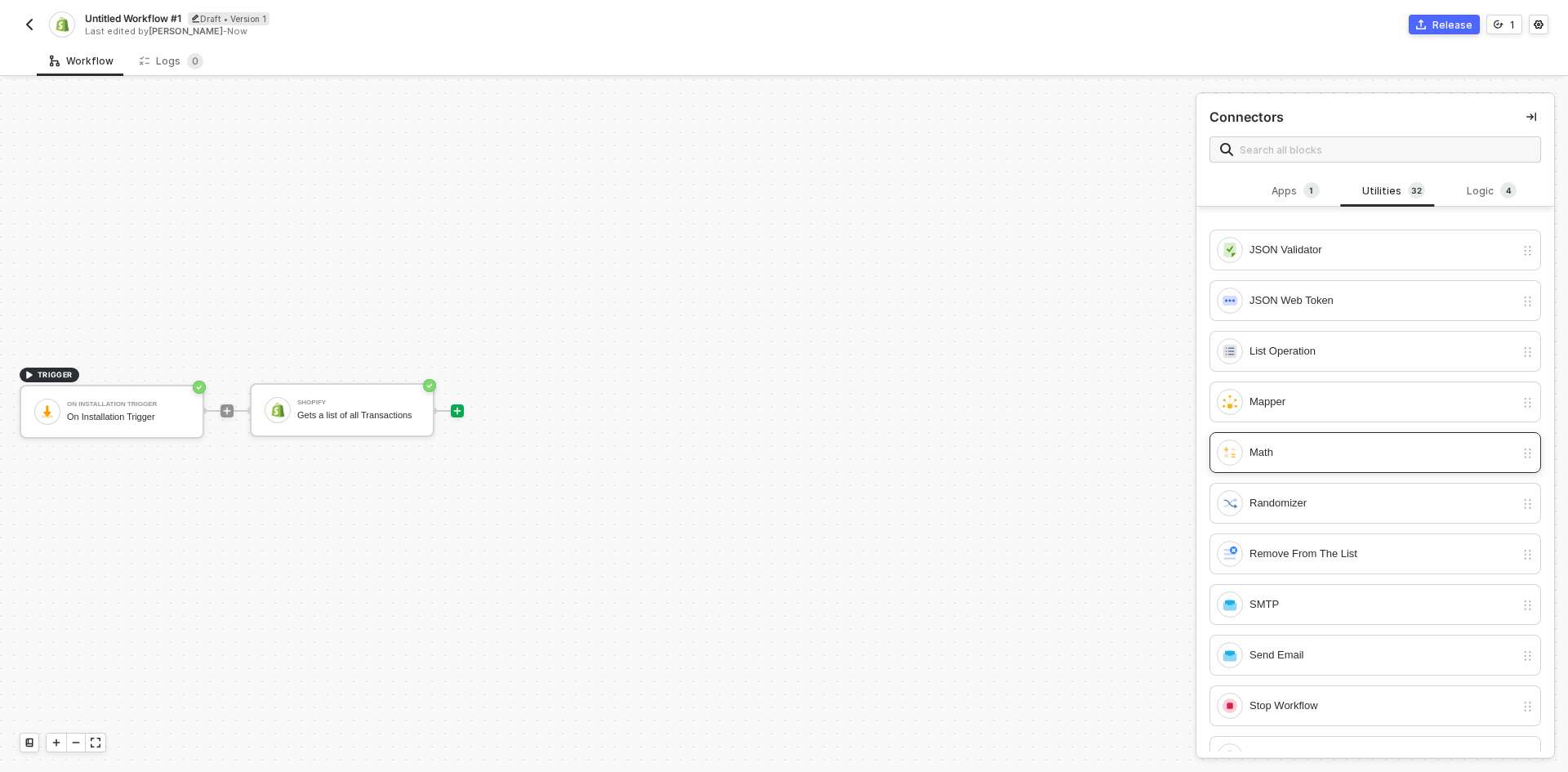
scroll to position [817, 0]
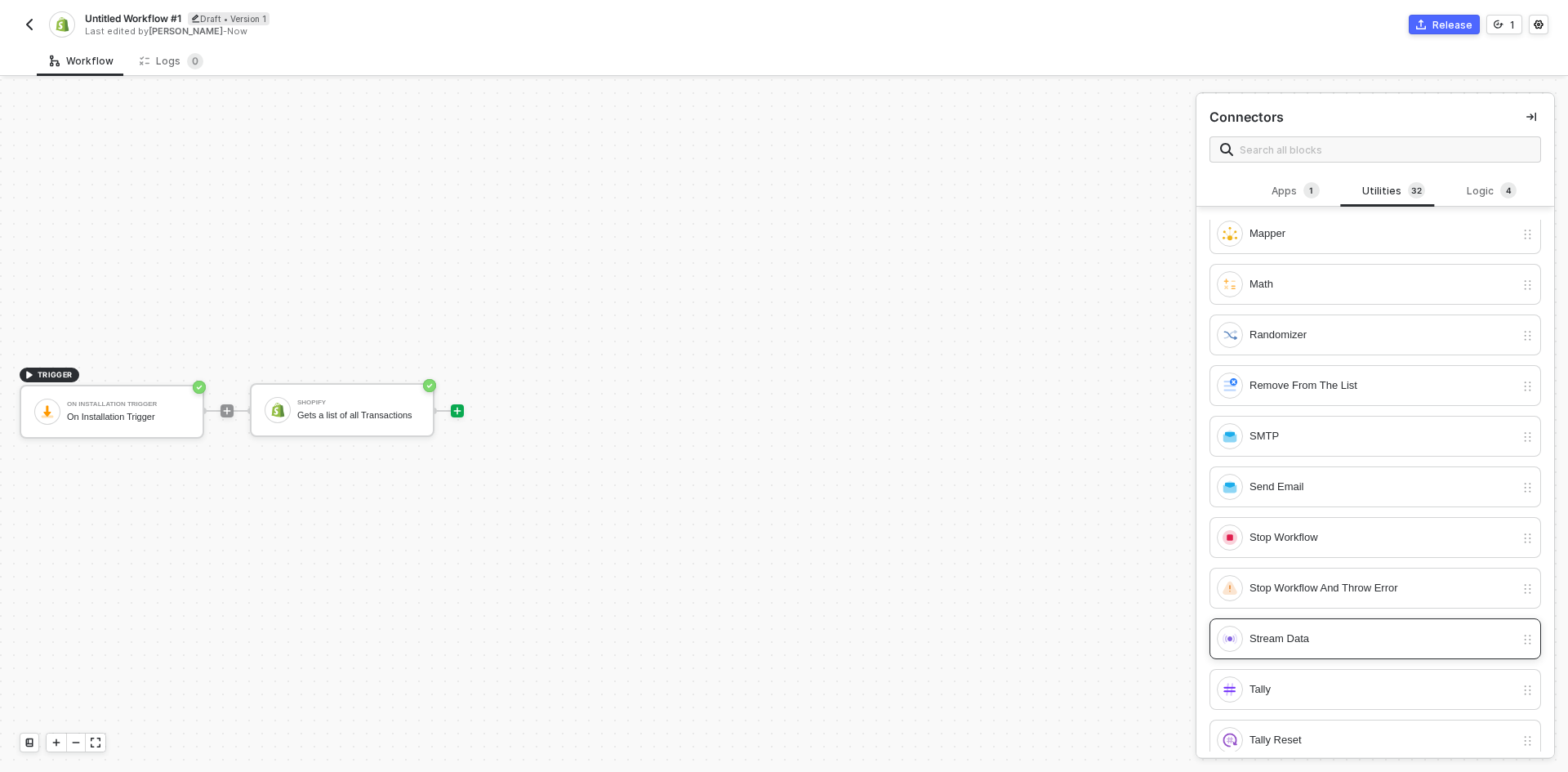
click at [1295, 632] on div "Stream Data" at bounding box center [1383, 638] width 266 height 18
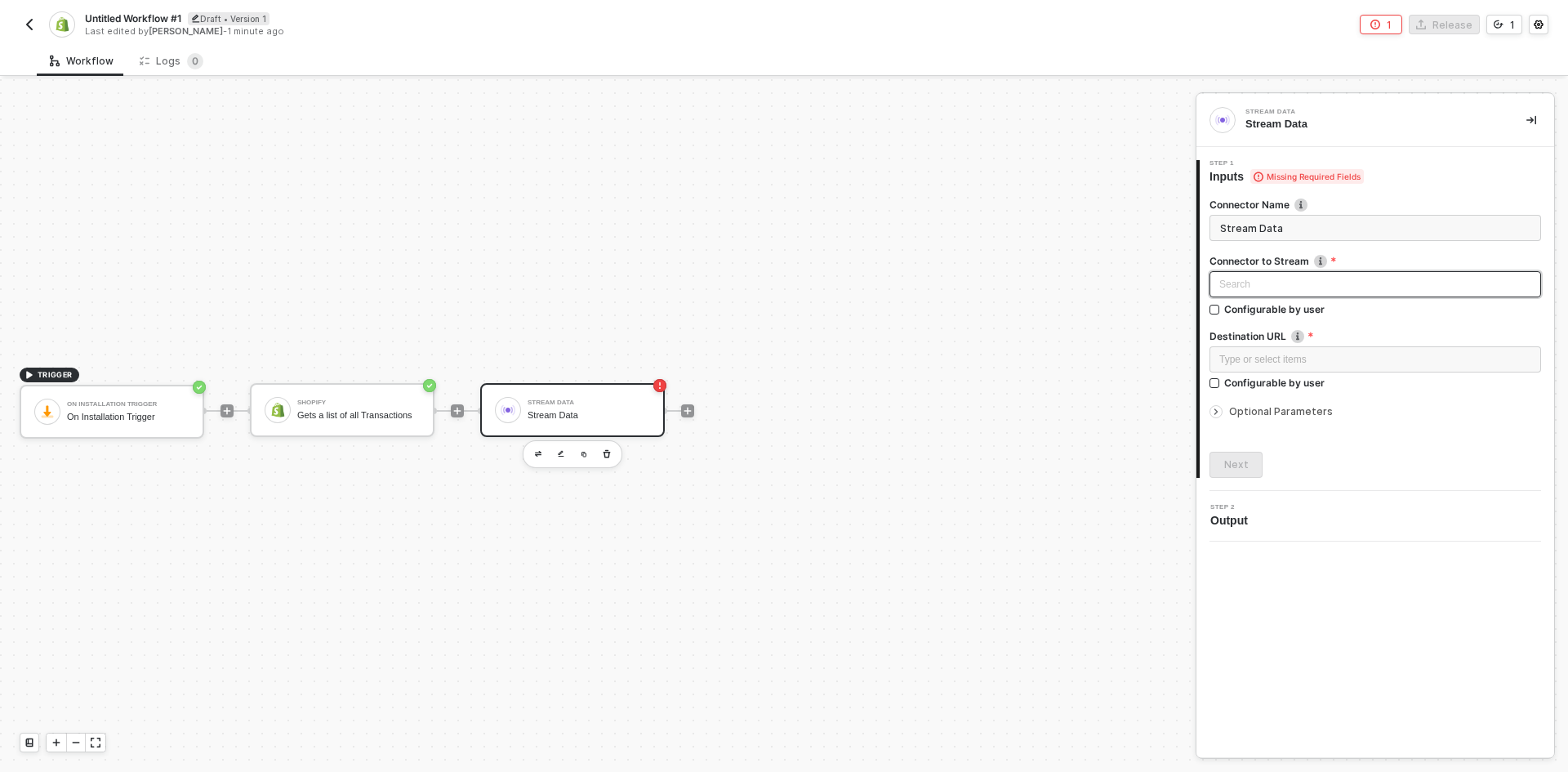
click at [1297, 290] on div "Search" at bounding box center [1376, 284] width 332 height 26
click at [1306, 334] on div "Shopify" at bounding box center [1375, 343] width 306 height 18
click at [1304, 412] on span "Optional Parameters" at bounding box center [1281, 411] width 104 height 12
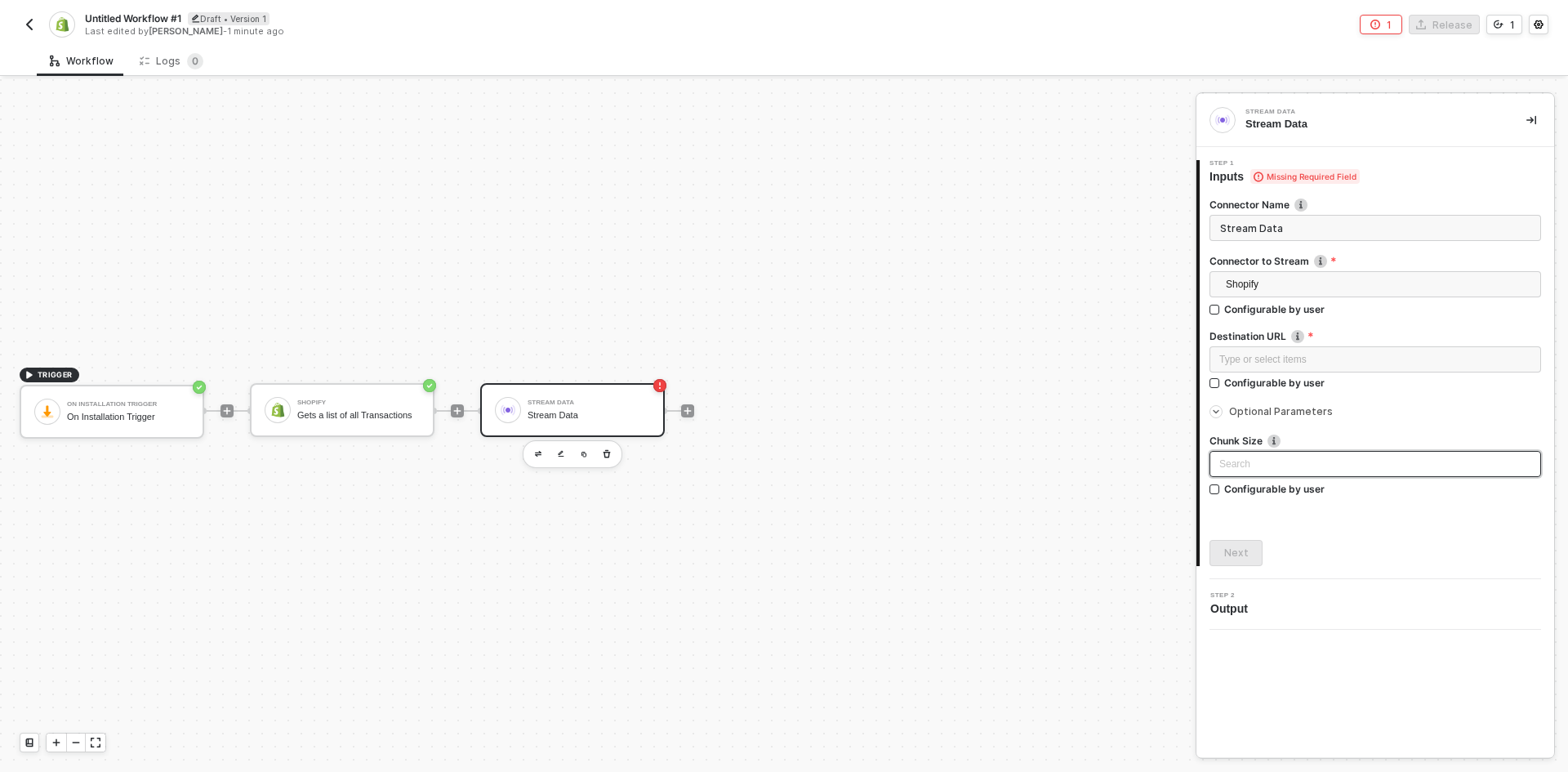
drag, startPoint x: 1303, startPoint y: 445, endPoint x: 1305, endPoint y: 455, distance: 10.2
click at [1306, 444] on label "Chunk Size" at bounding box center [1376, 440] width 332 height 14
click at [1305, 455] on input "search" at bounding box center [1375, 463] width 312 height 25
click at [1292, 598] on div "50" at bounding box center [1375, 600] width 306 height 18
click at [1284, 372] on div "Type or select items ﻿" at bounding box center [1376, 361] width 332 height 30
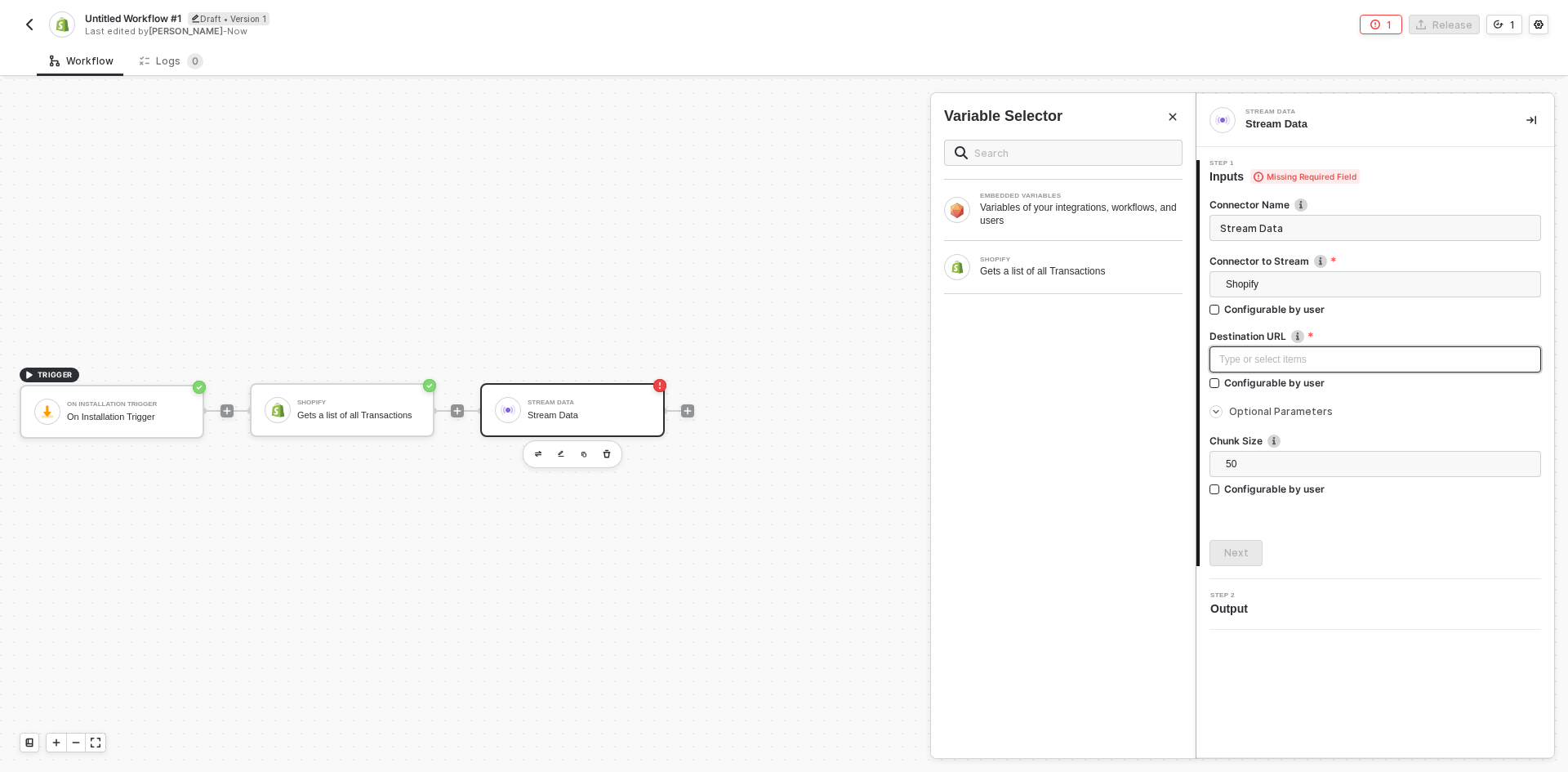
click at [1284, 367] on div "Type or select items ﻿" at bounding box center [1376, 359] width 332 height 26
click at [1245, 368] on div "https://url.com/" at bounding box center [1376, 359] width 332 height 26
click at [147, 6] on div "Untitled Workflow #1 Draft • Version 1 Last edited by John Cwikla - Now 1 Relea…" at bounding box center [784, 23] width 1529 height 46
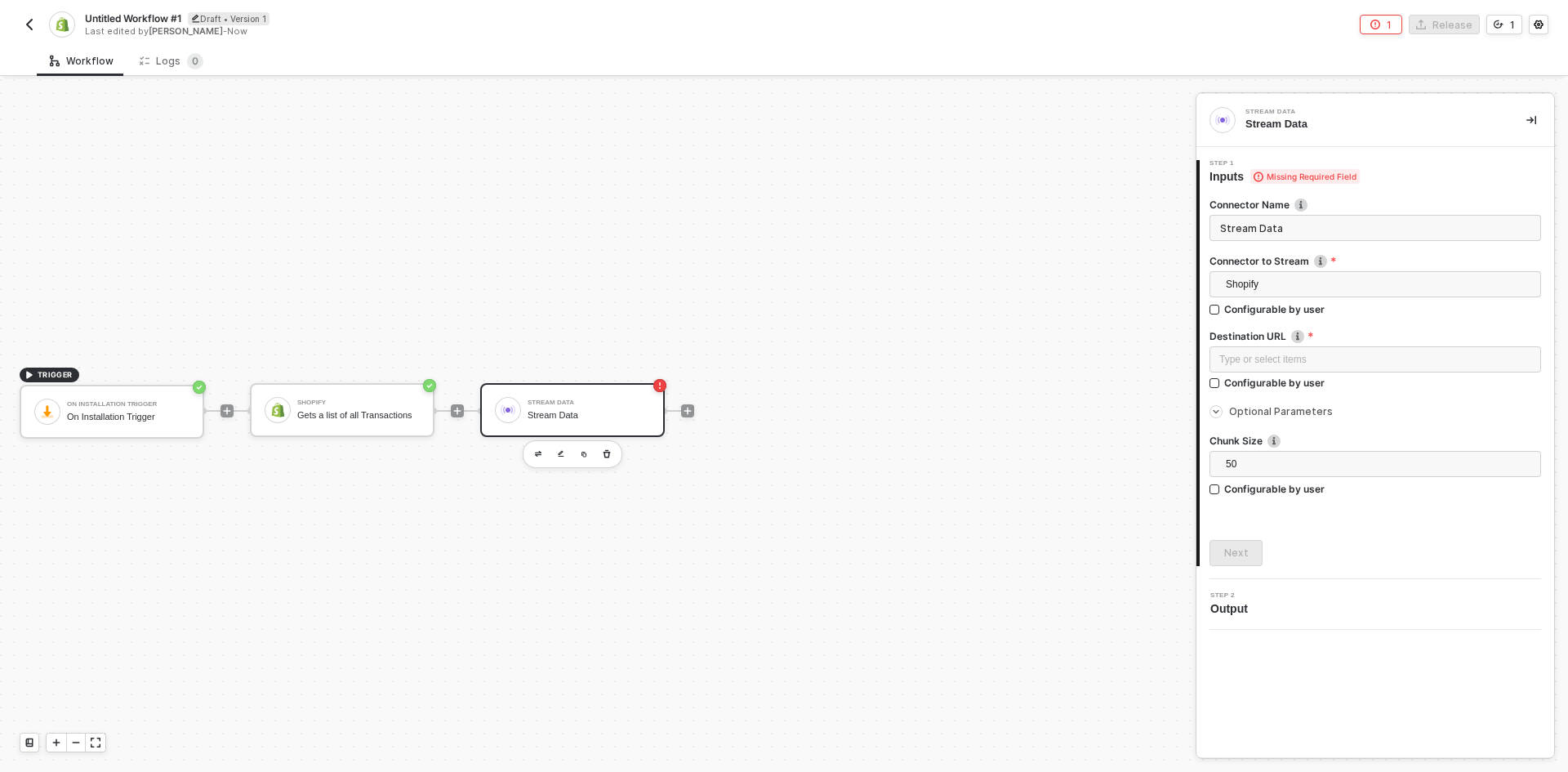
click at [145, 11] on div "Untitled Workflow #1 Draft • Version 1 Last edited by John Cwikla - Now 1 Relea…" at bounding box center [784, 23] width 1529 height 46
click at [145, 19] on span "Untitled Workflow #1" at bounding box center [133, 19] width 97 height 14
click at [145, 19] on input "Untitled Workflow #1" at bounding box center [224, 19] width 278 height 19
type input "Historical Sync"
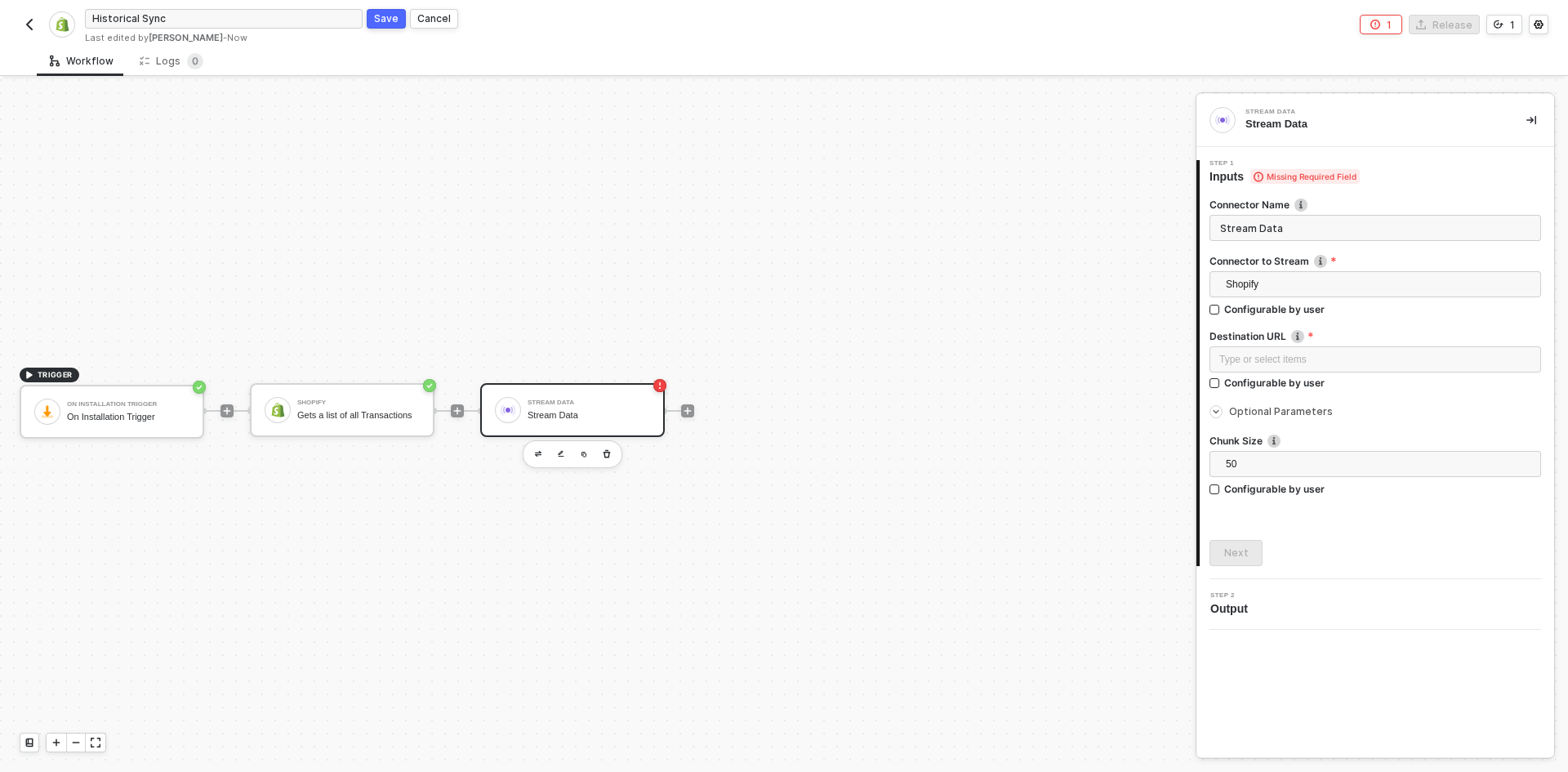
click at [386, 25] on div "Save" at bounding box center [386, 19] width 25 height 14
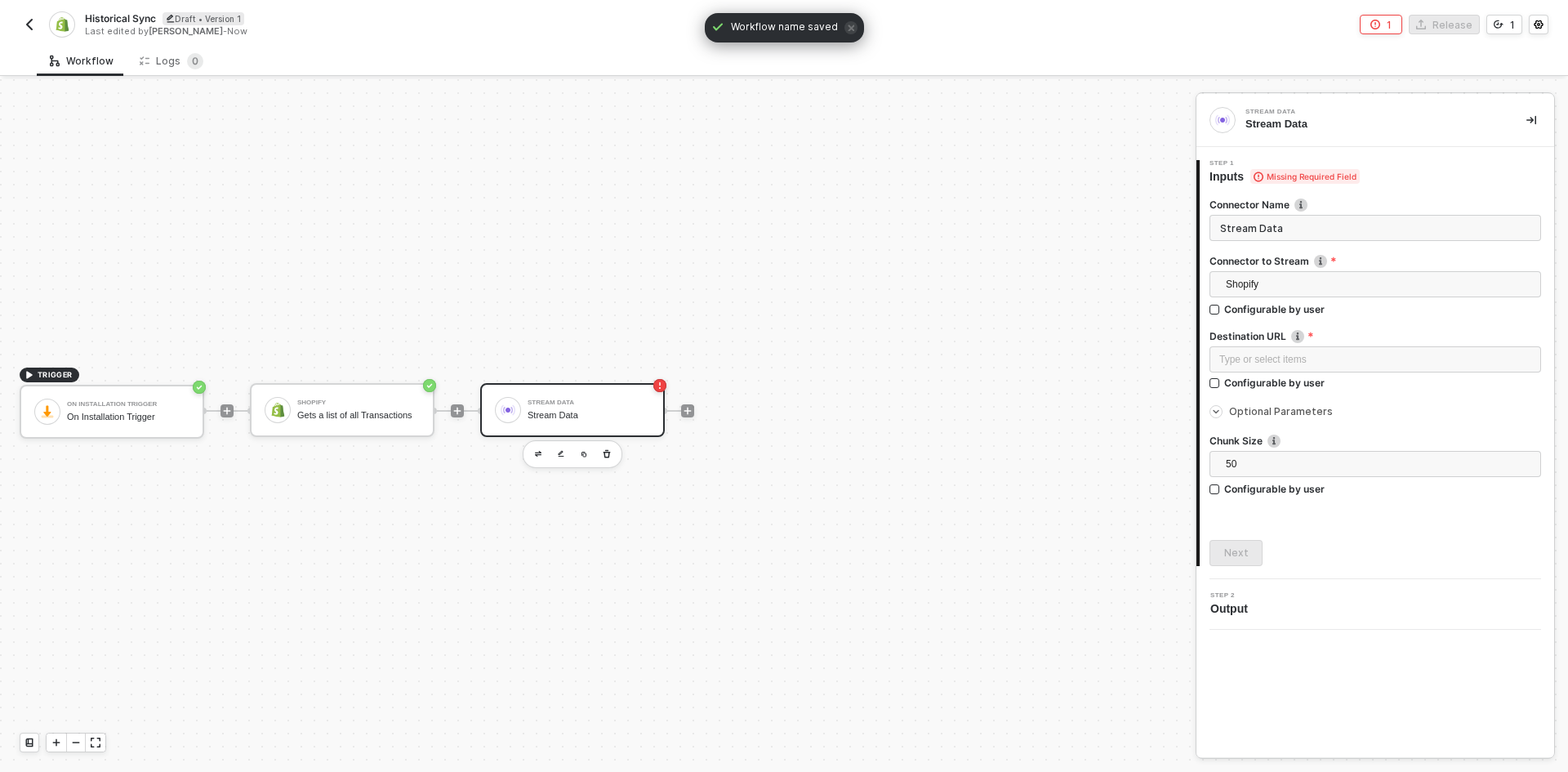
click at [36, 31] on button "button" at bounding box center [29, 24] width 19 height 19
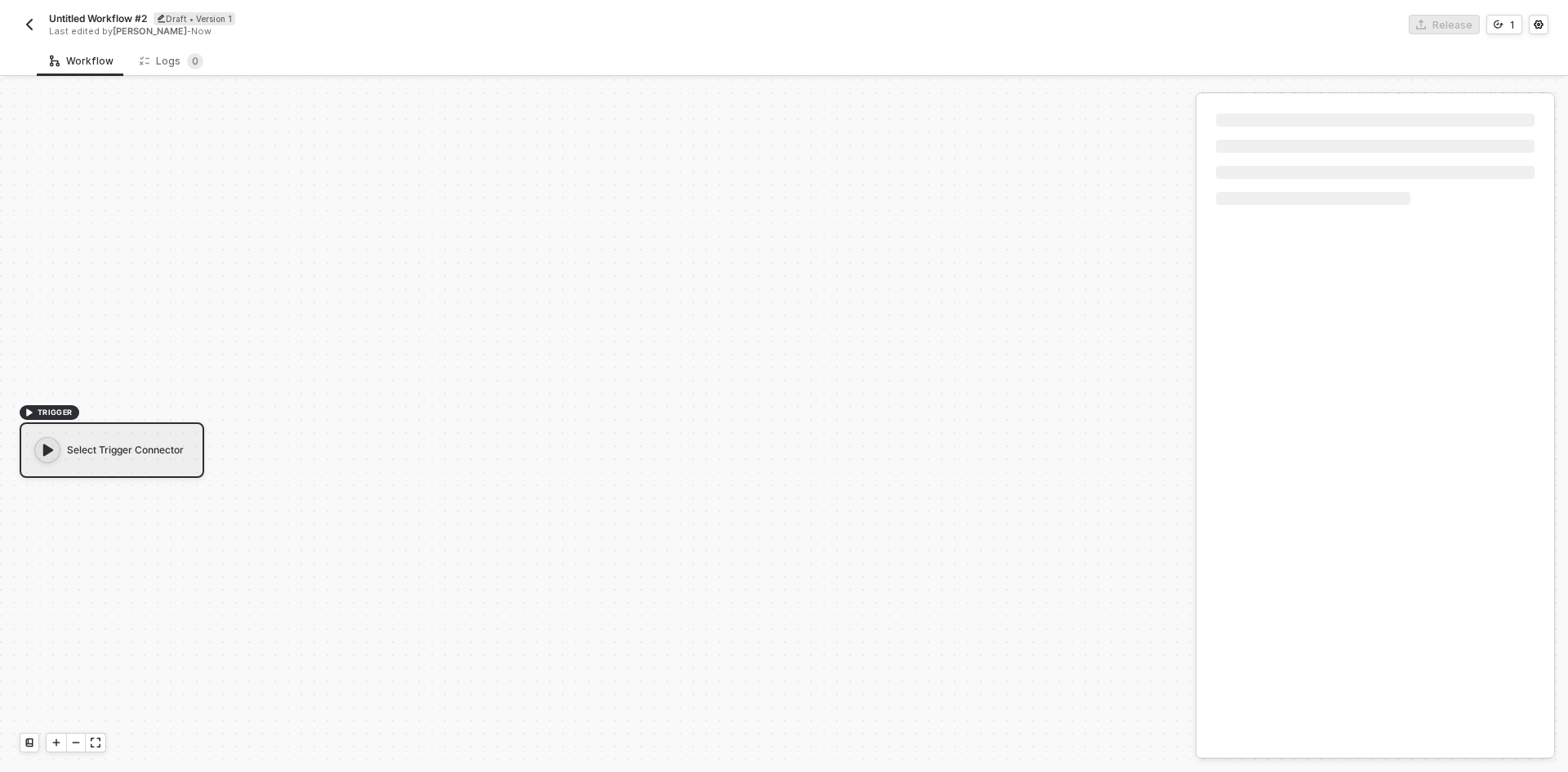
scroll to position [30, 0]
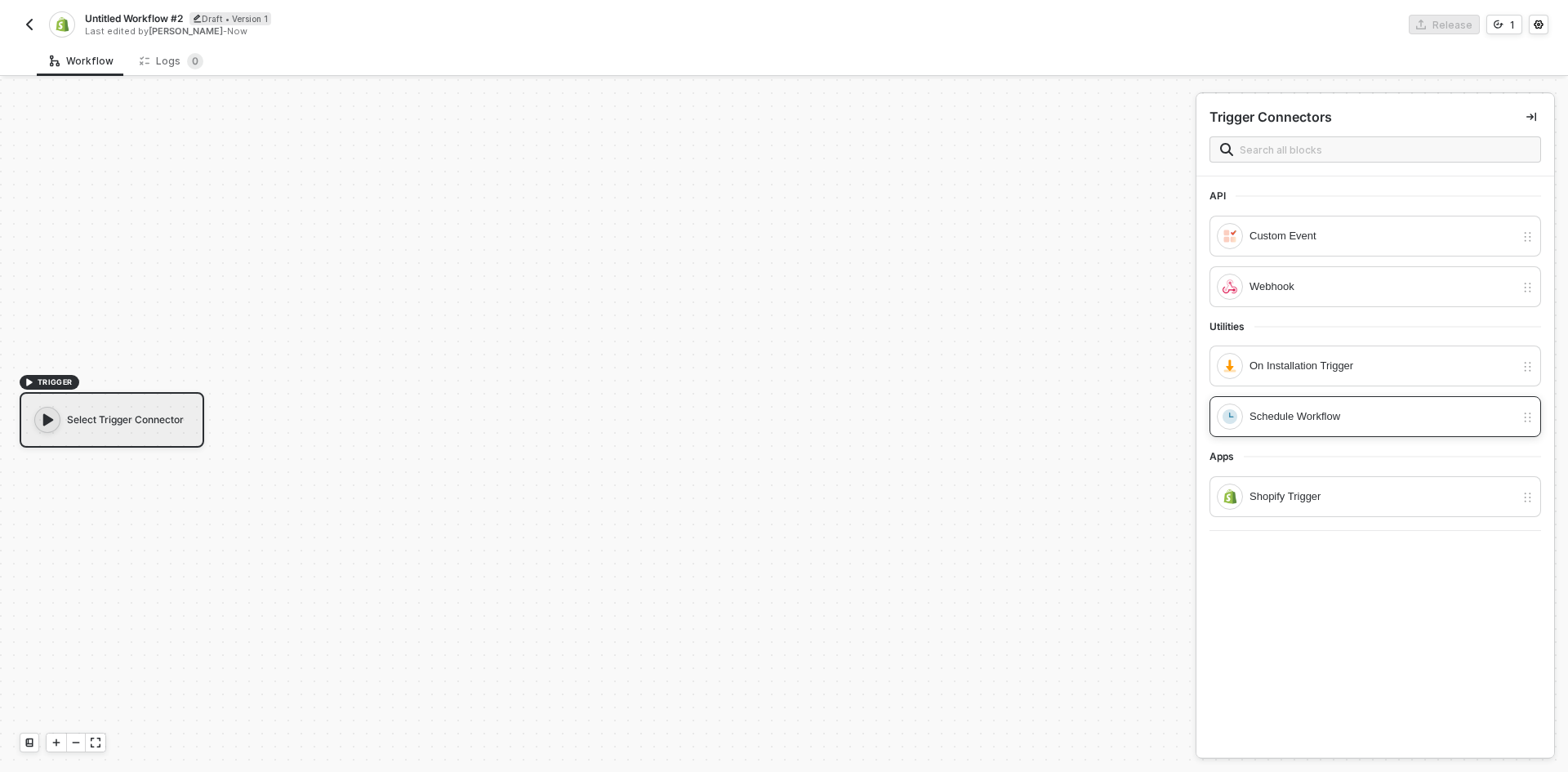
click at [1319, 419] on div "Schedule Workflow" at bounding box center [1383, 416] width 266 height 18
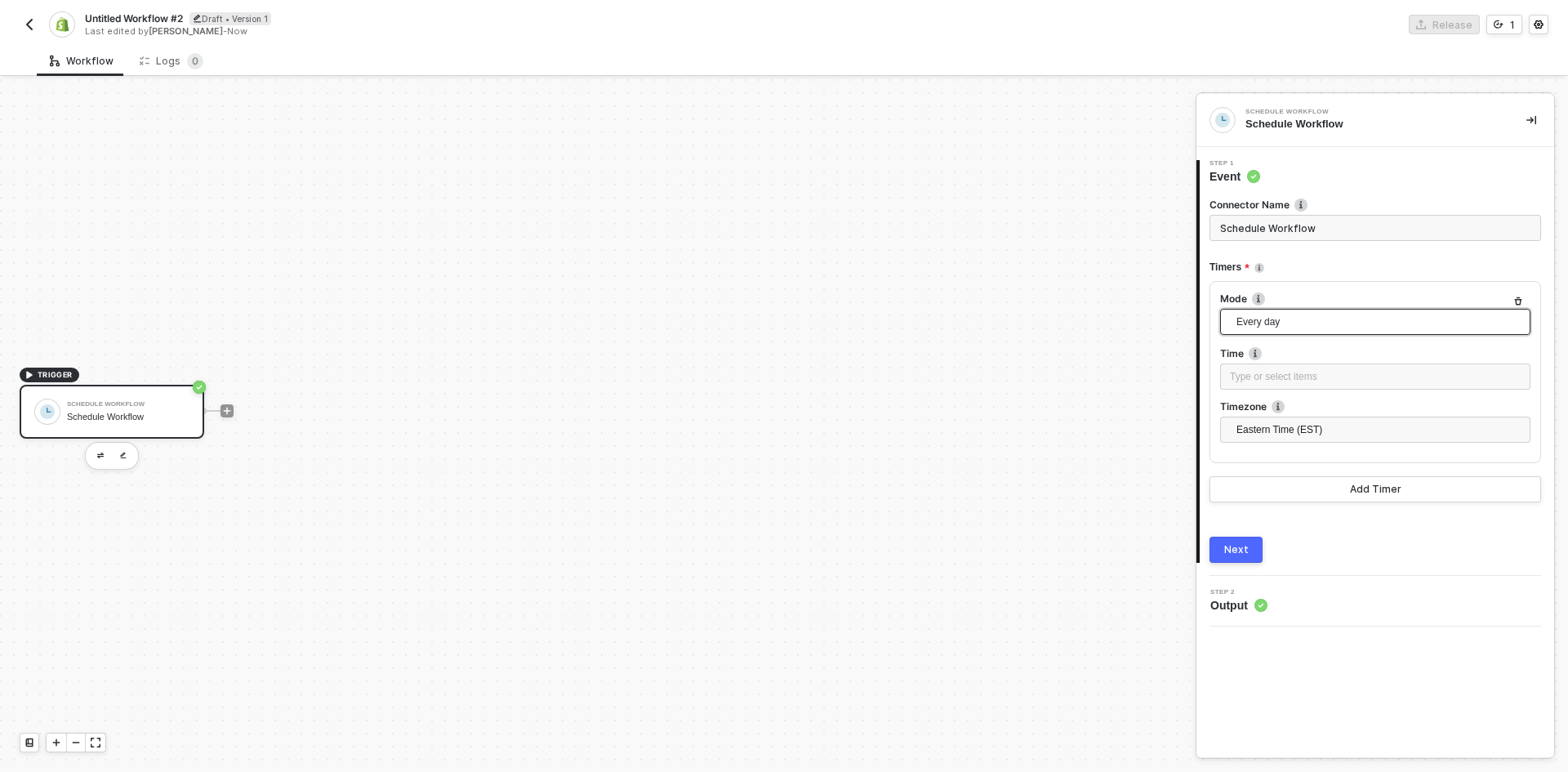
click at [1300, 334] on span "Every day" at bounding box center [1379, 322] width 284 height 25
click at [1300, 332] on span "Every day" at bounding box center [1379, 322] width 284 height 25
click at [1301, 372] on div "Type or select items ﻿" at bounding box center [1375, 377] width 290 height 15
drag, startPoint x: 971, startPoint y: 223, endPoint x: 951, endPoint y: 220, distance: 20.2
click at [951, 220] on input "1" at bounding box center [961, 219] width 25 height 18
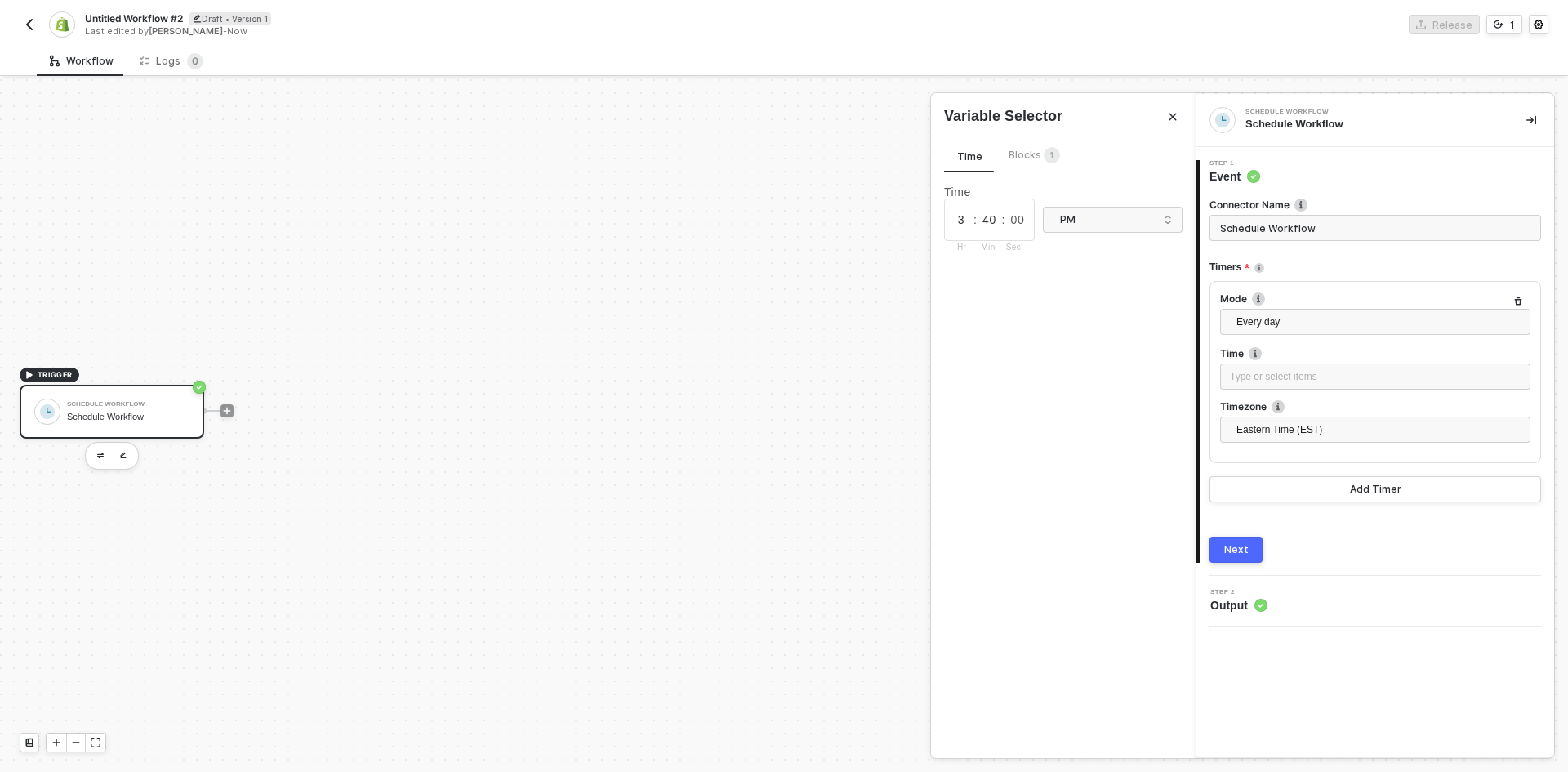
type input "3"
click at [984, 219] on input "40" at bounding box center [989, 219] width 25 height 18
type input "01"
click at [1130, 239] on div "3 : 01 : 00 Hr Min Sec PM" at bounding box center [1063, 219] width 239 height 42
click at [1130, 230] on input "search" at bounding box center [1113, 220] width 119 height 26
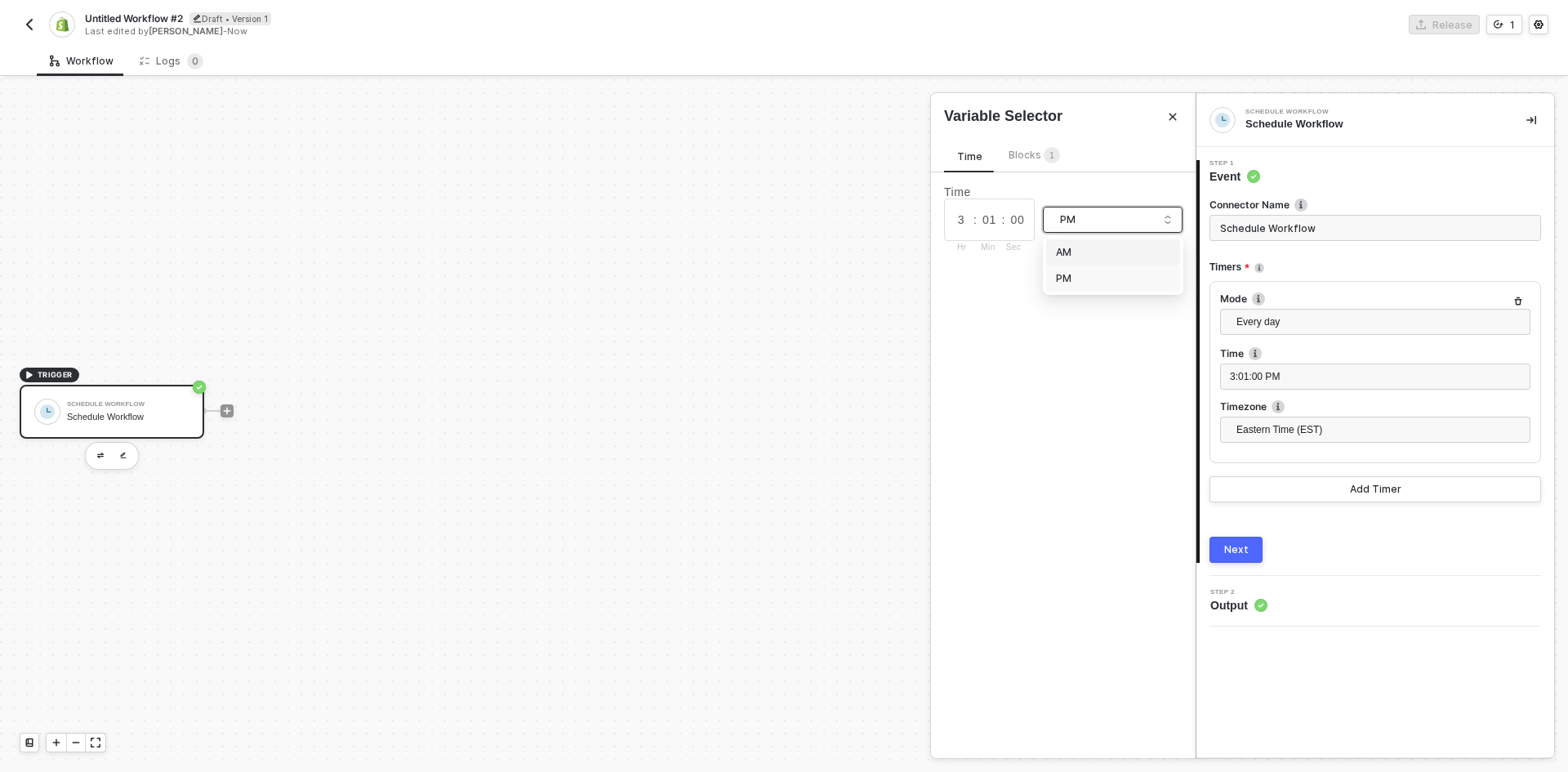
click at [1129, 260] on div "AM" at bounding box center [1113, 252] width 114 height 15
click at [1371, 611] on div "Step 2 Output" at bounding box center [1378, 601] width 354 height 25
click at [1293, 428] on span "Eastern Time (EST)" at bounding box center [1379, 429] width 284 height 25
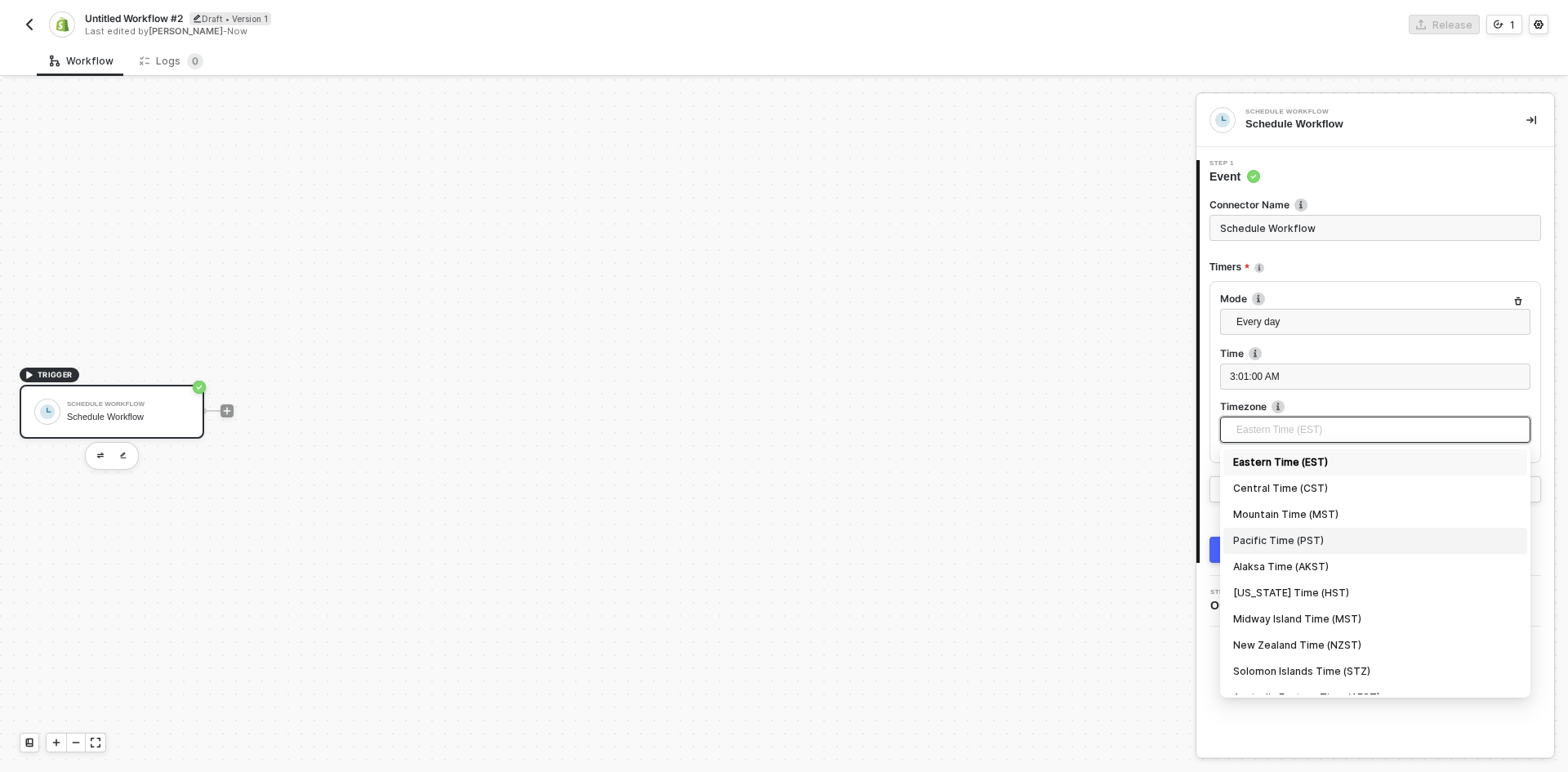
click at [1299, 531] on div "Pacific Time (PST)" at bounding box center [1375, 540] width 304 height 26
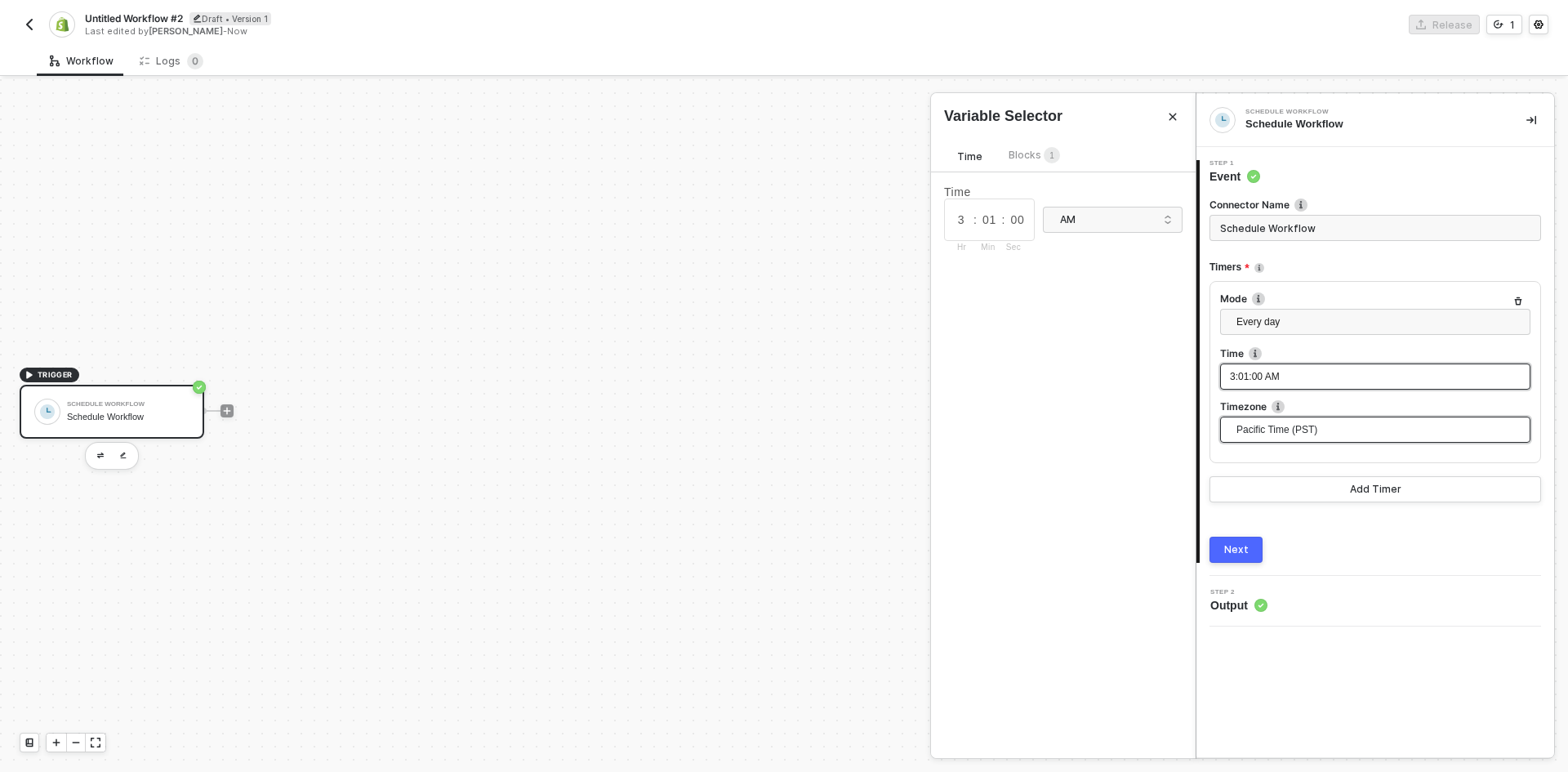
click at [1258, 382] on span "3:01:00 AM" at bounding box center [1255, 377] width 50 height 12
click at [965, 218] on input "3" at bounding box center [961, 219] width 25 height 18
type input "12"
click at [1117, 400] on div "Time 12 : 01 : 00 Hr Min Sec AM" at bounding box center [1063, 466] width 265 height 586
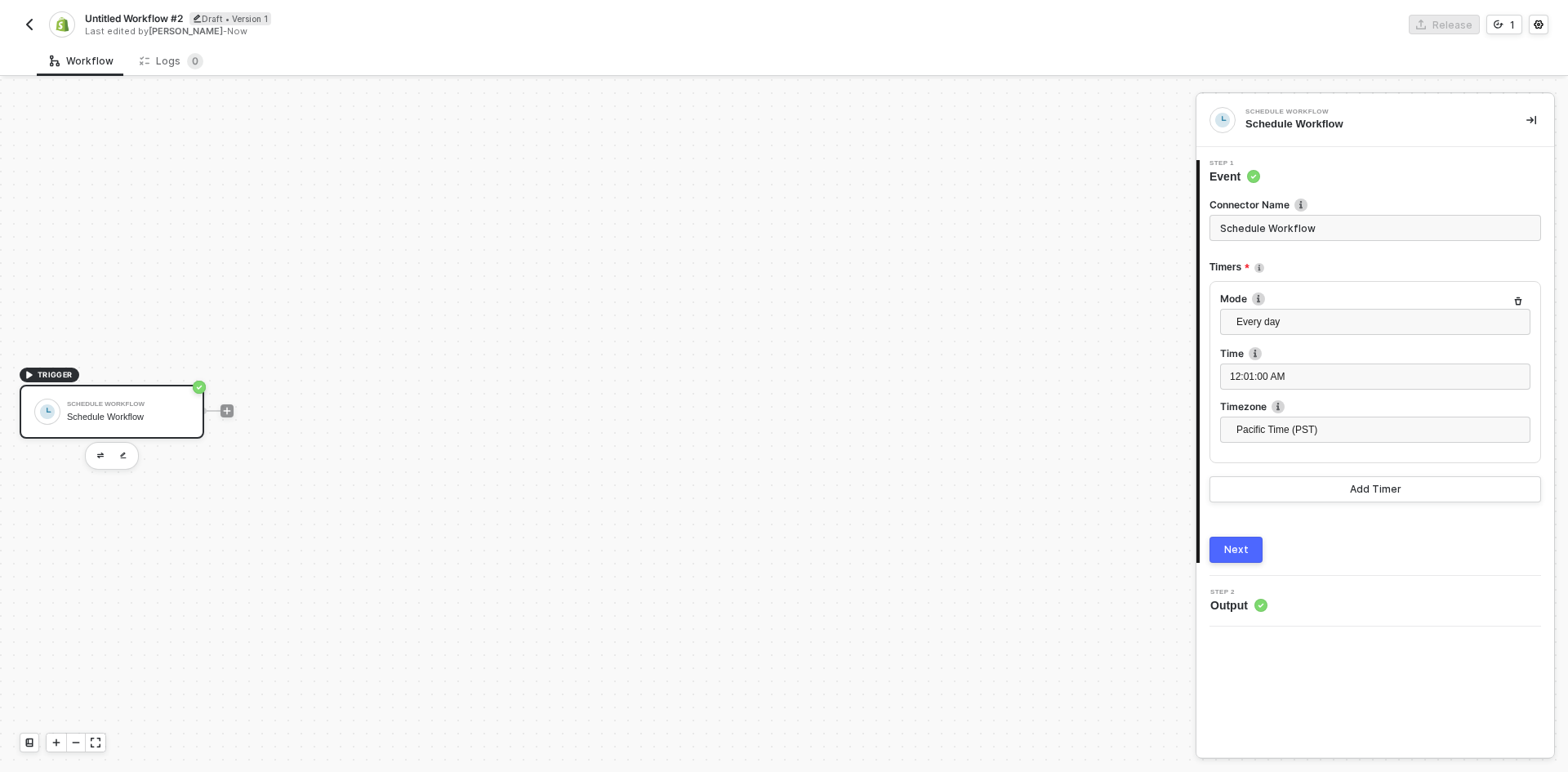
click at [1234, 550] on div "Next" at bounding box center [1236, 549] width 25 height 13
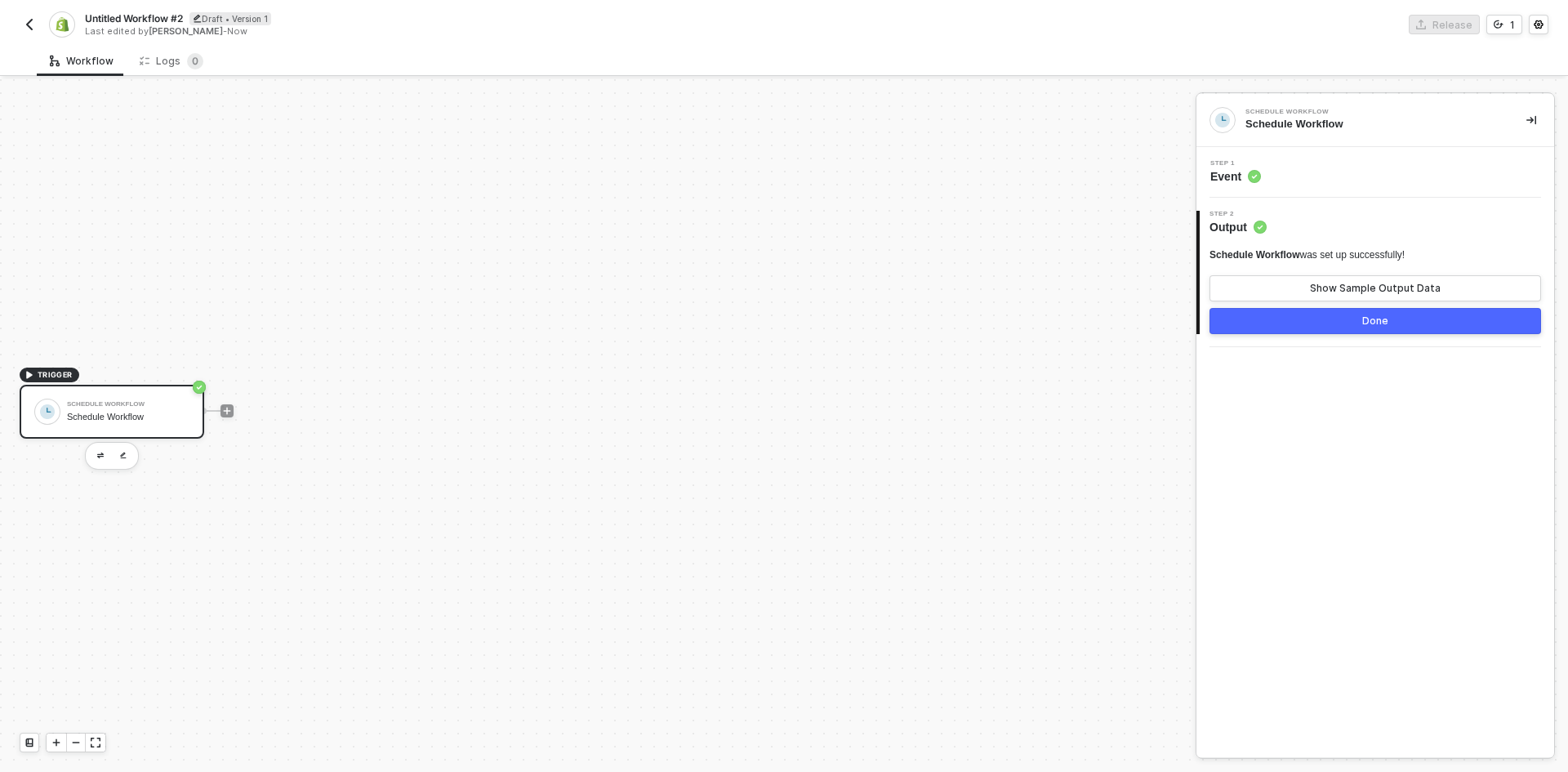
click at [1242, 332] on button "Done" at bounding box center [1376, 321] width 332 height 26
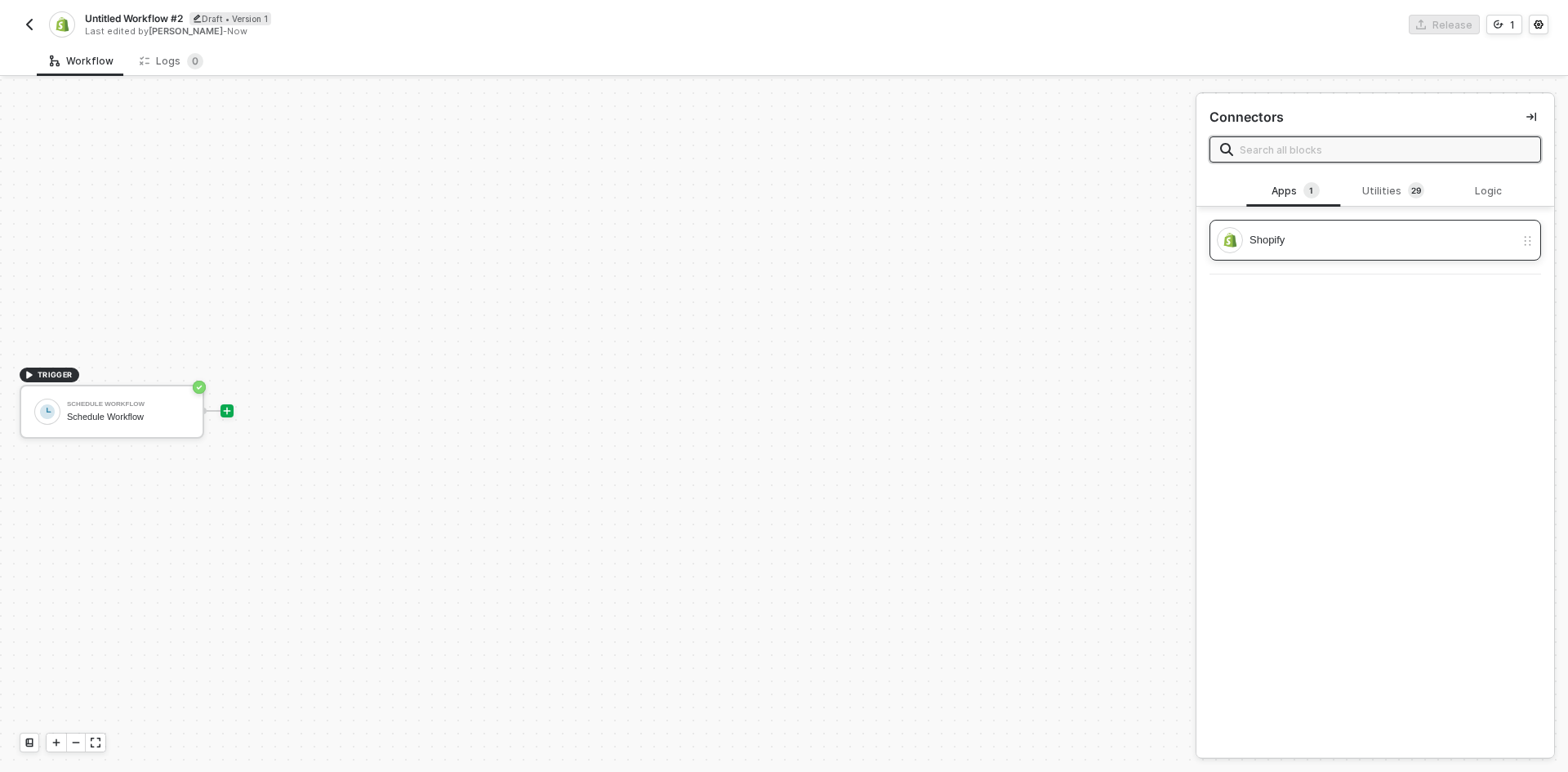
click at [1234, 256] on div "Shopify" at bounding box center [1376, 240] width 332 height 41
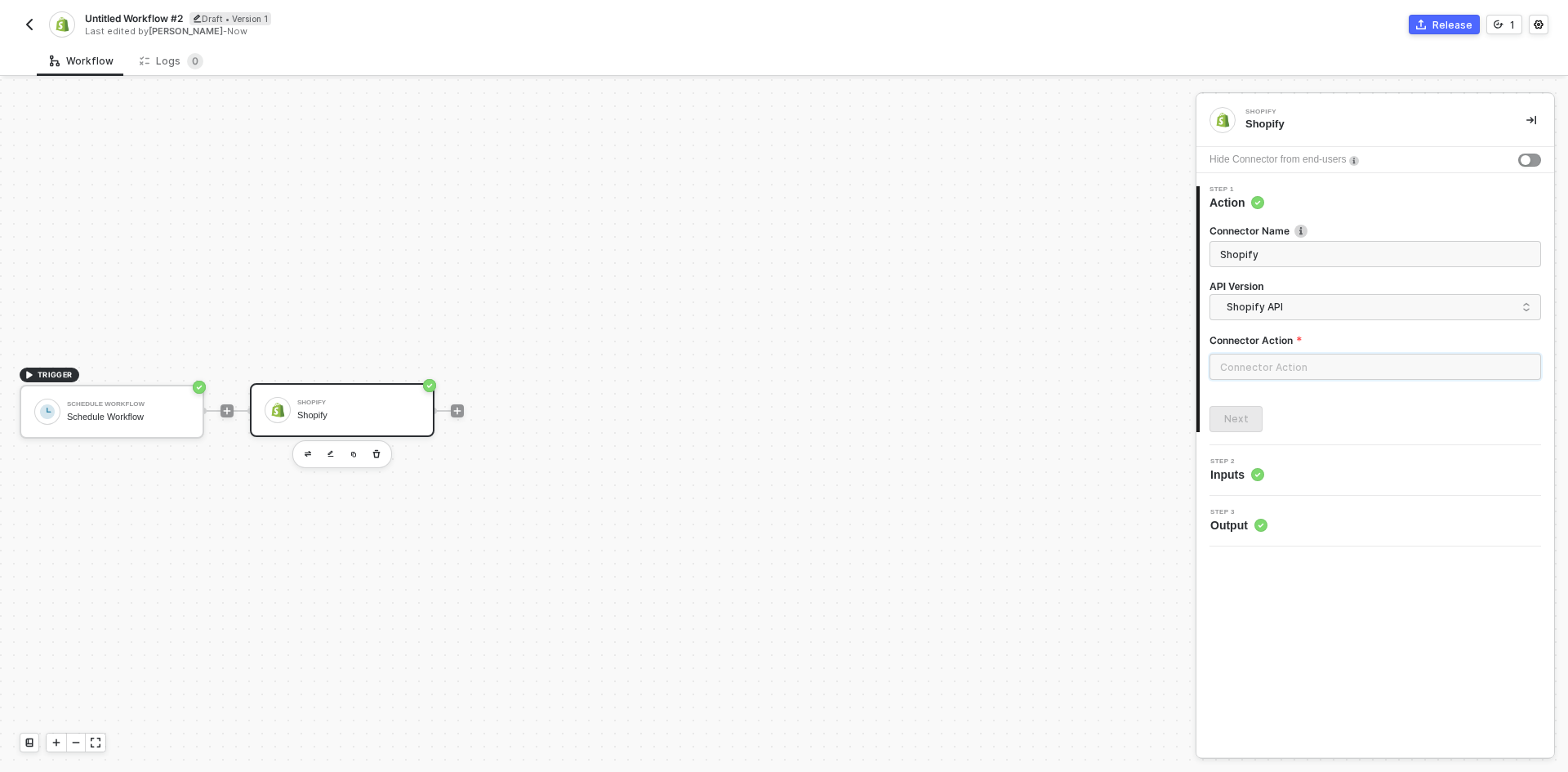
click at [1263, 356] on input "text" at bounding box center [1376, 367] width 332 height 26
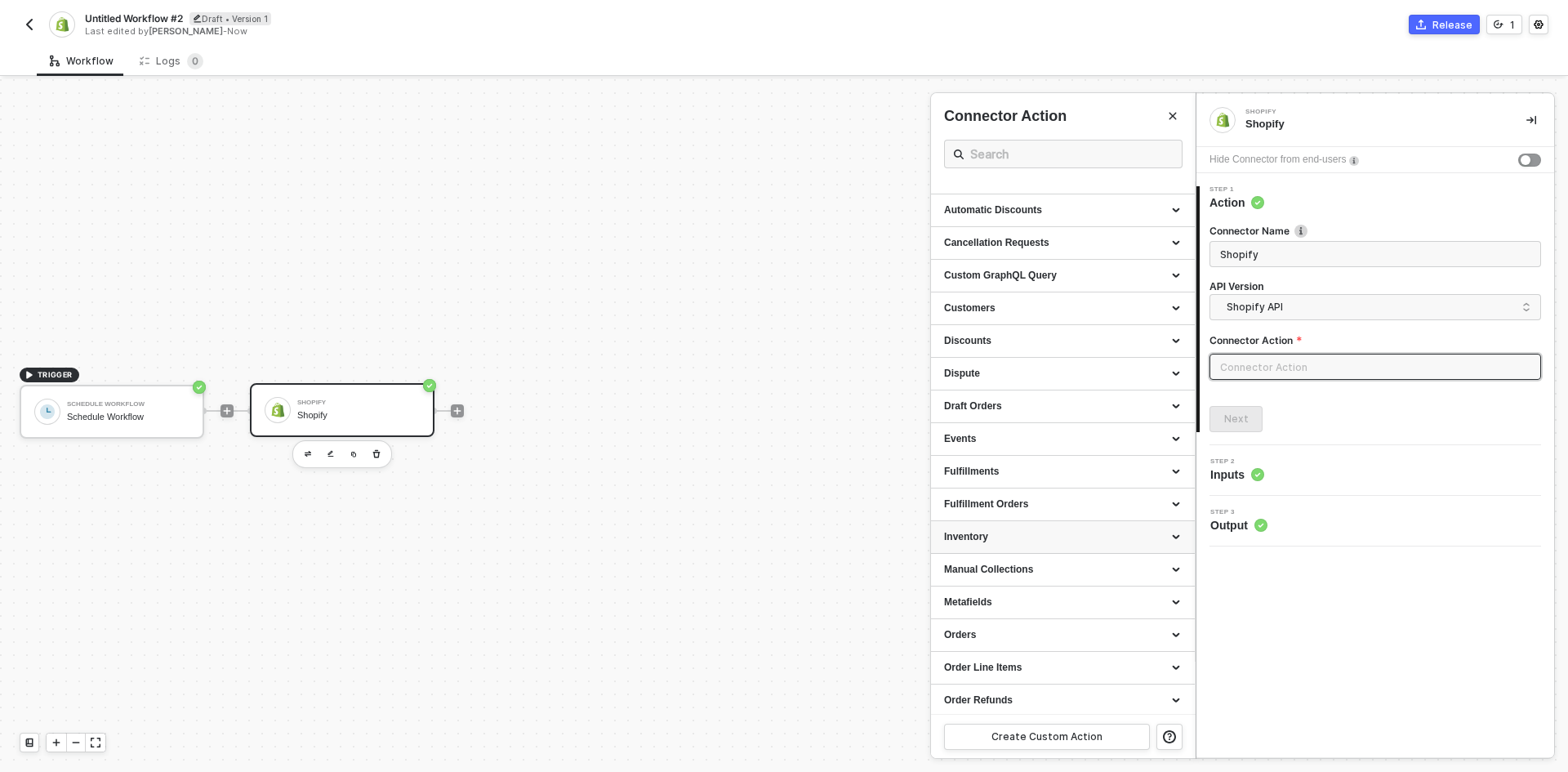
scroll to position [81, 0]
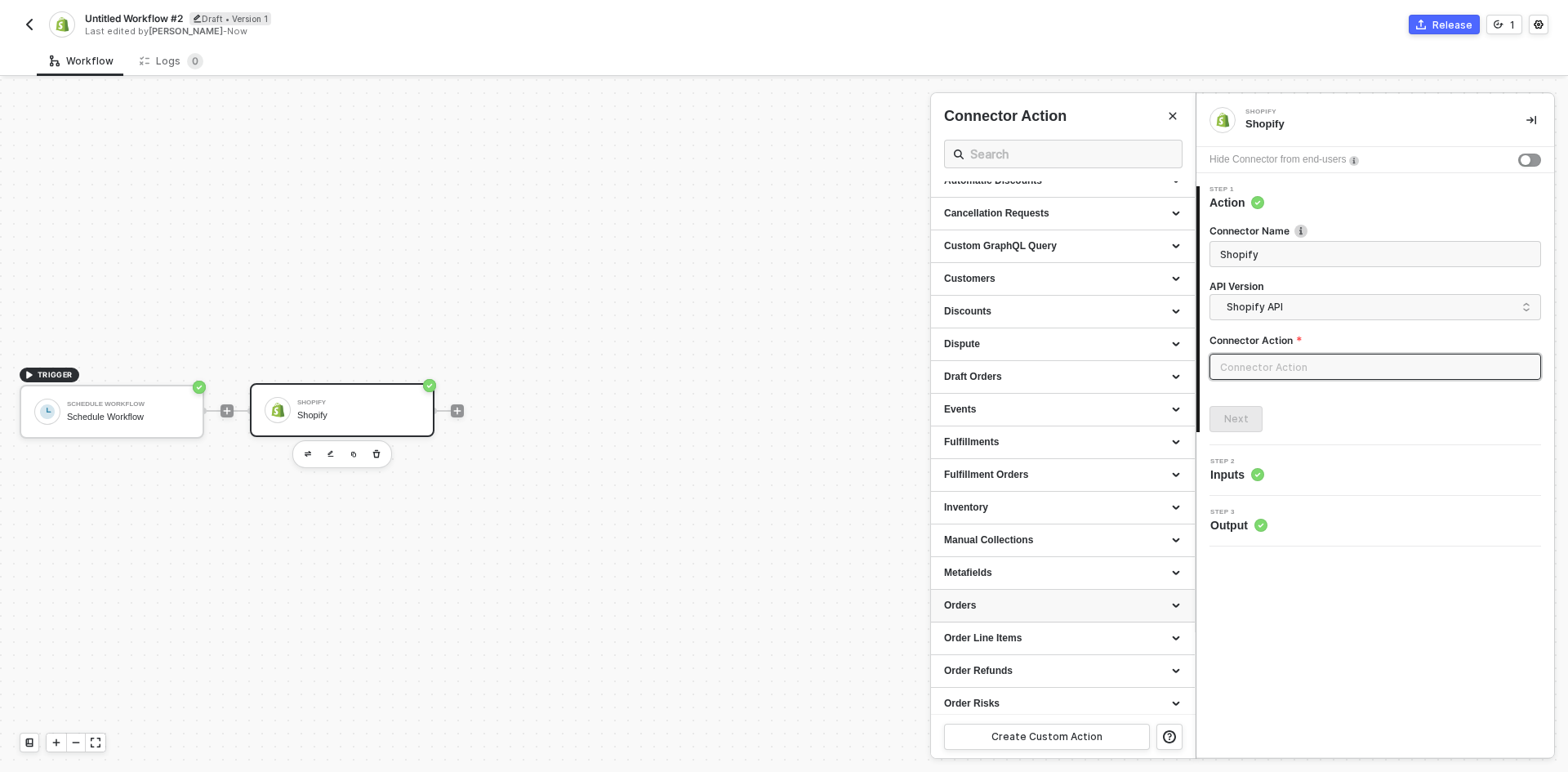
click at [1052, 611] on div "Orders" at bounding box center [1063, 605] width 238 height 14
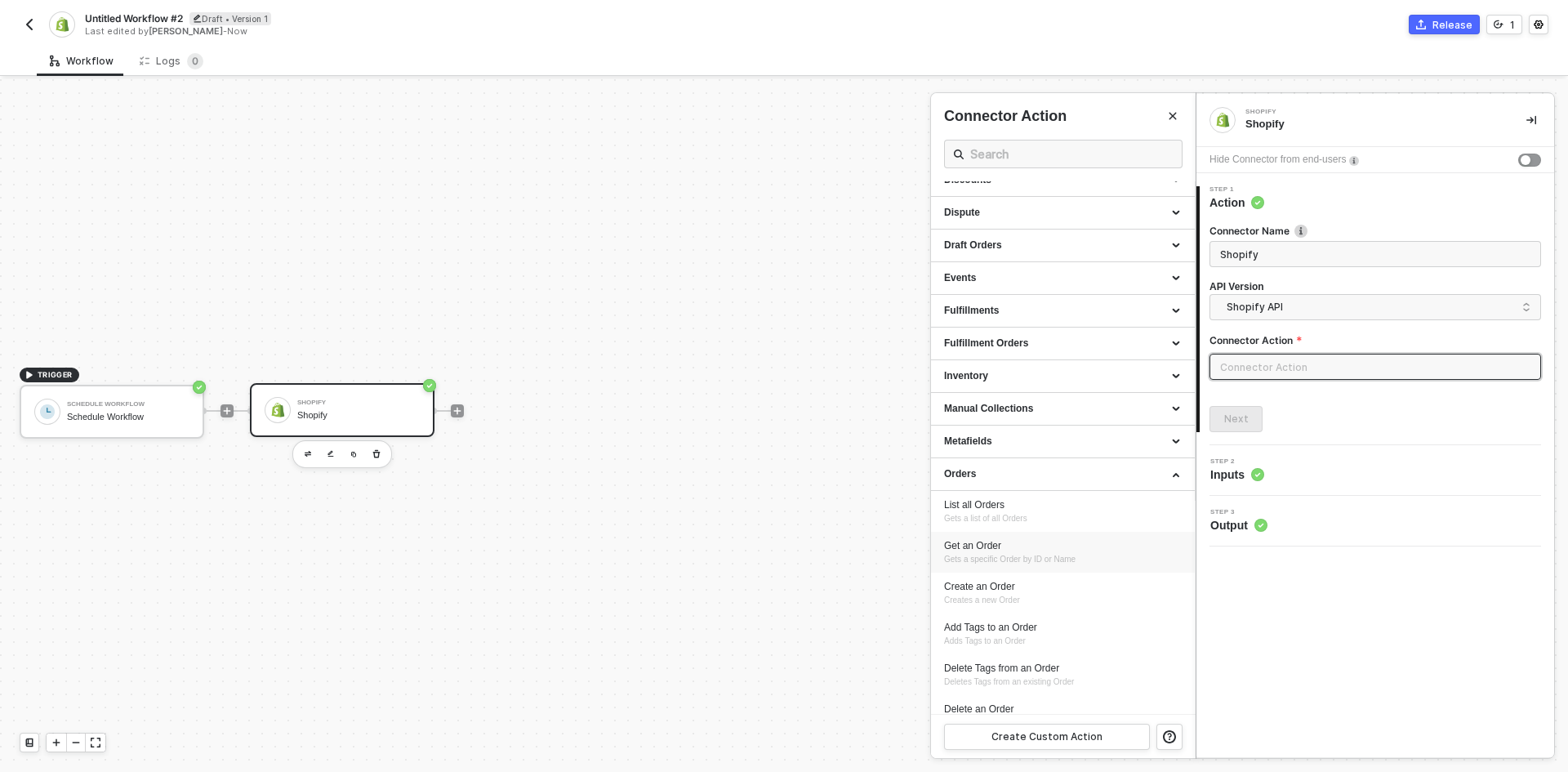
scroll to position [245, 0]
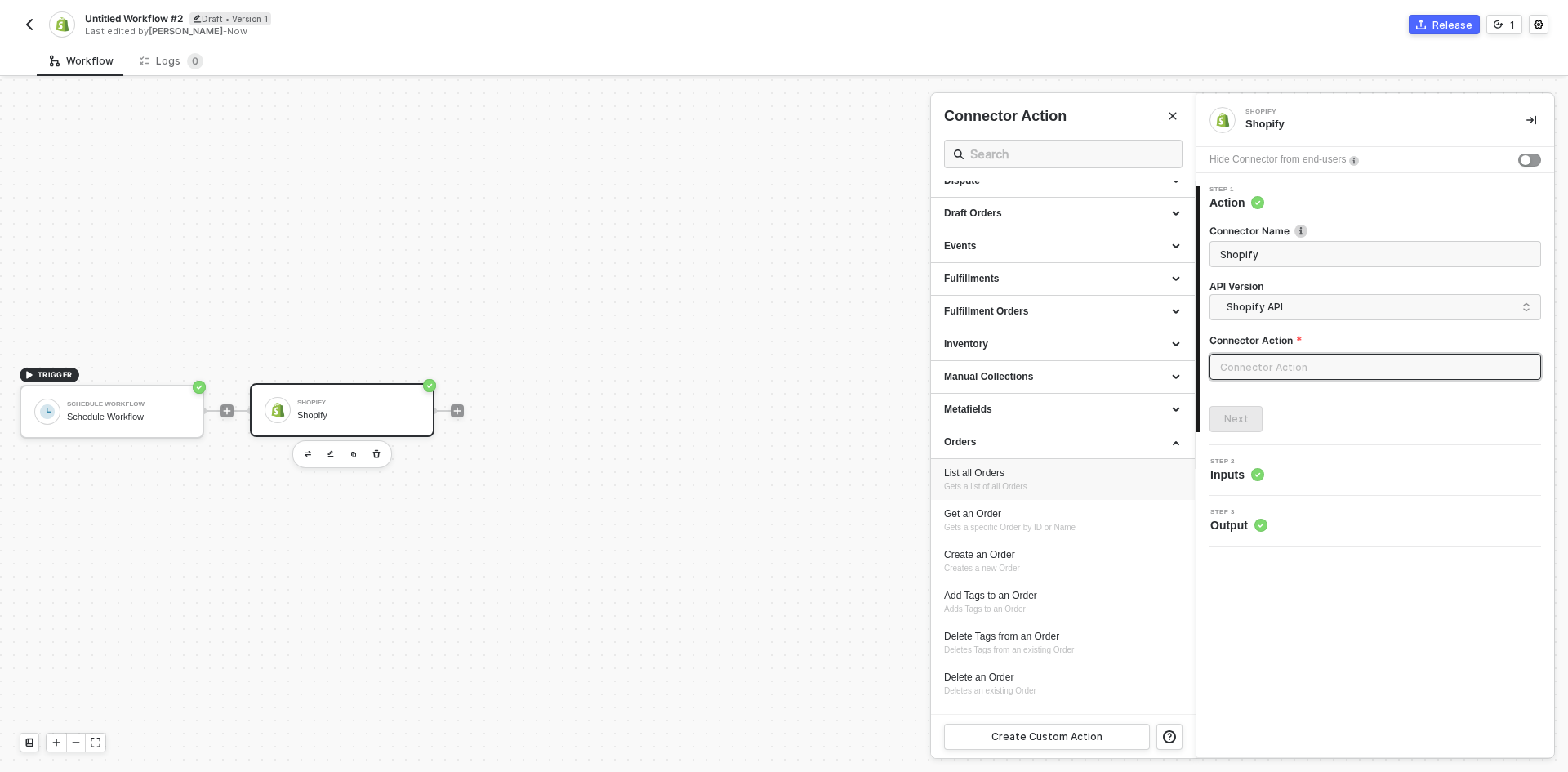
click at [1054, 483] on div "List all Orders Gets a list of all Orders" at bounding box center [1063, 480] width 238 height 27
type input "Gets a list of all Orders"
type input "Orders - List all Orders"
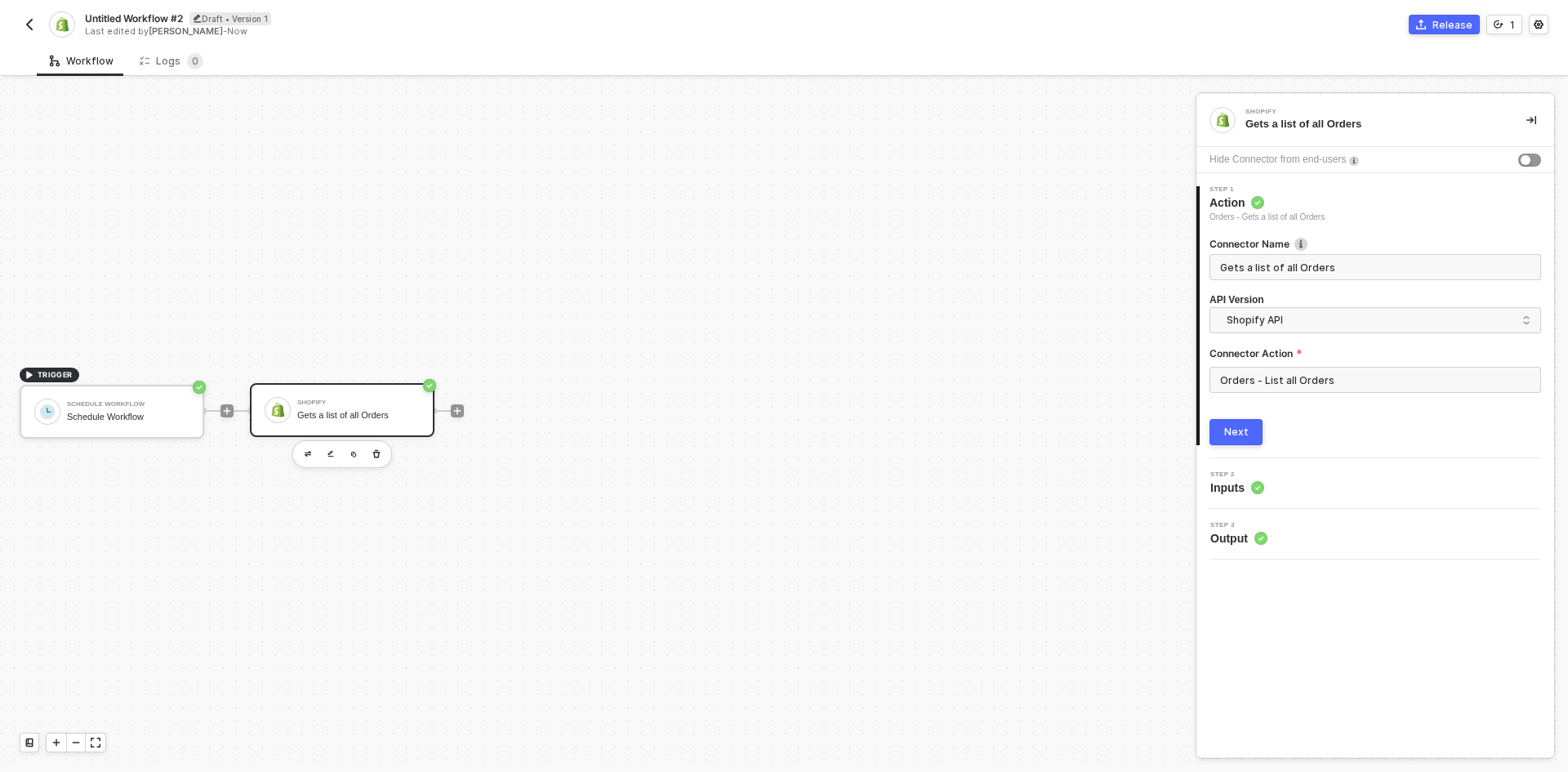
click at [1247, 441] on button "Next" at bounding box center [1236, 432] width 53 height 26
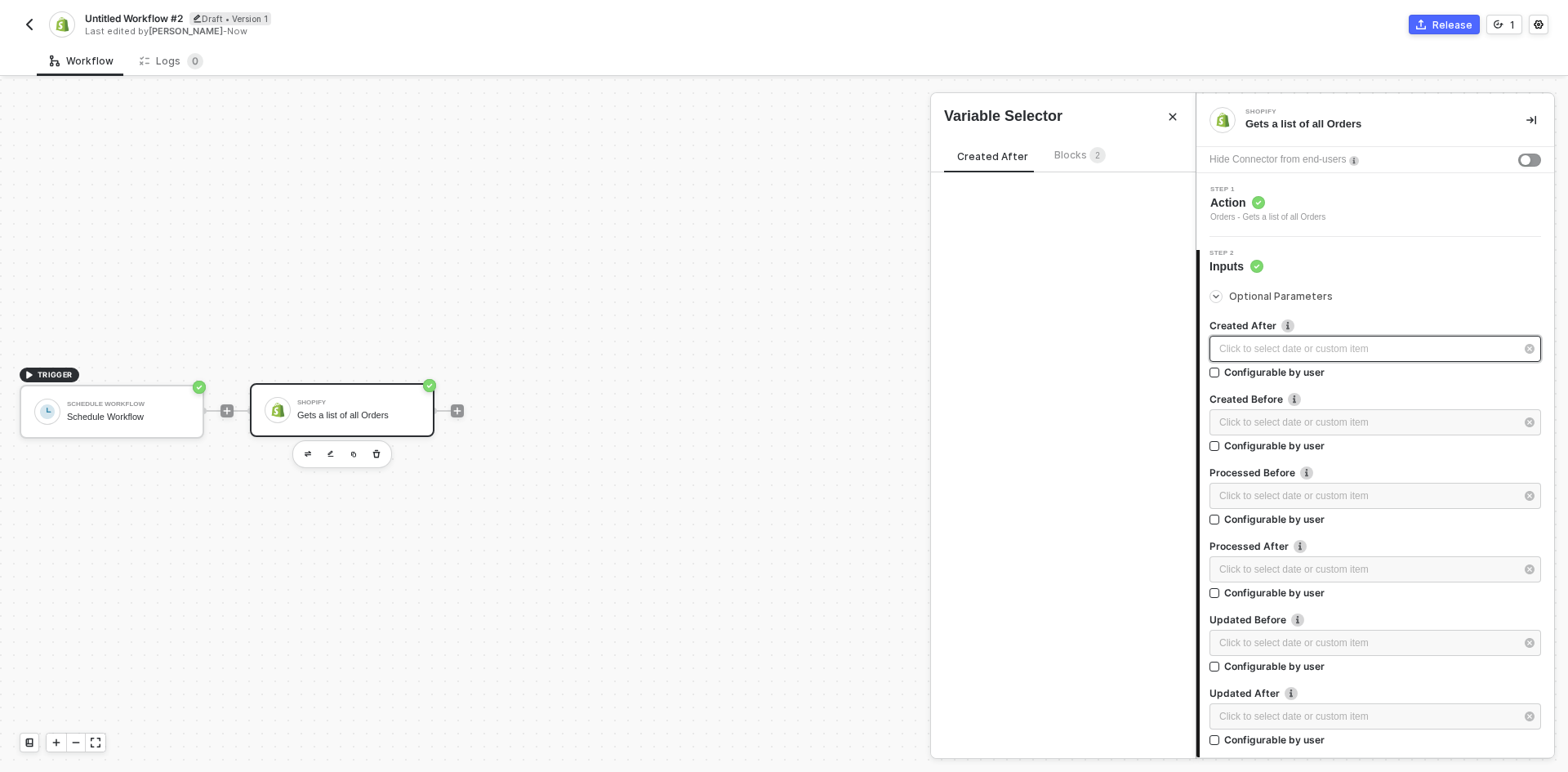
click at [1298, 339] on div "Click to select date or custom item ﻿" at bounding box center [1376, 349] width 332 height 26
type input "2025-08-11"
click at [228, 412] on icon "icon-play" at bounding box center [227, 411] width 10 height 10
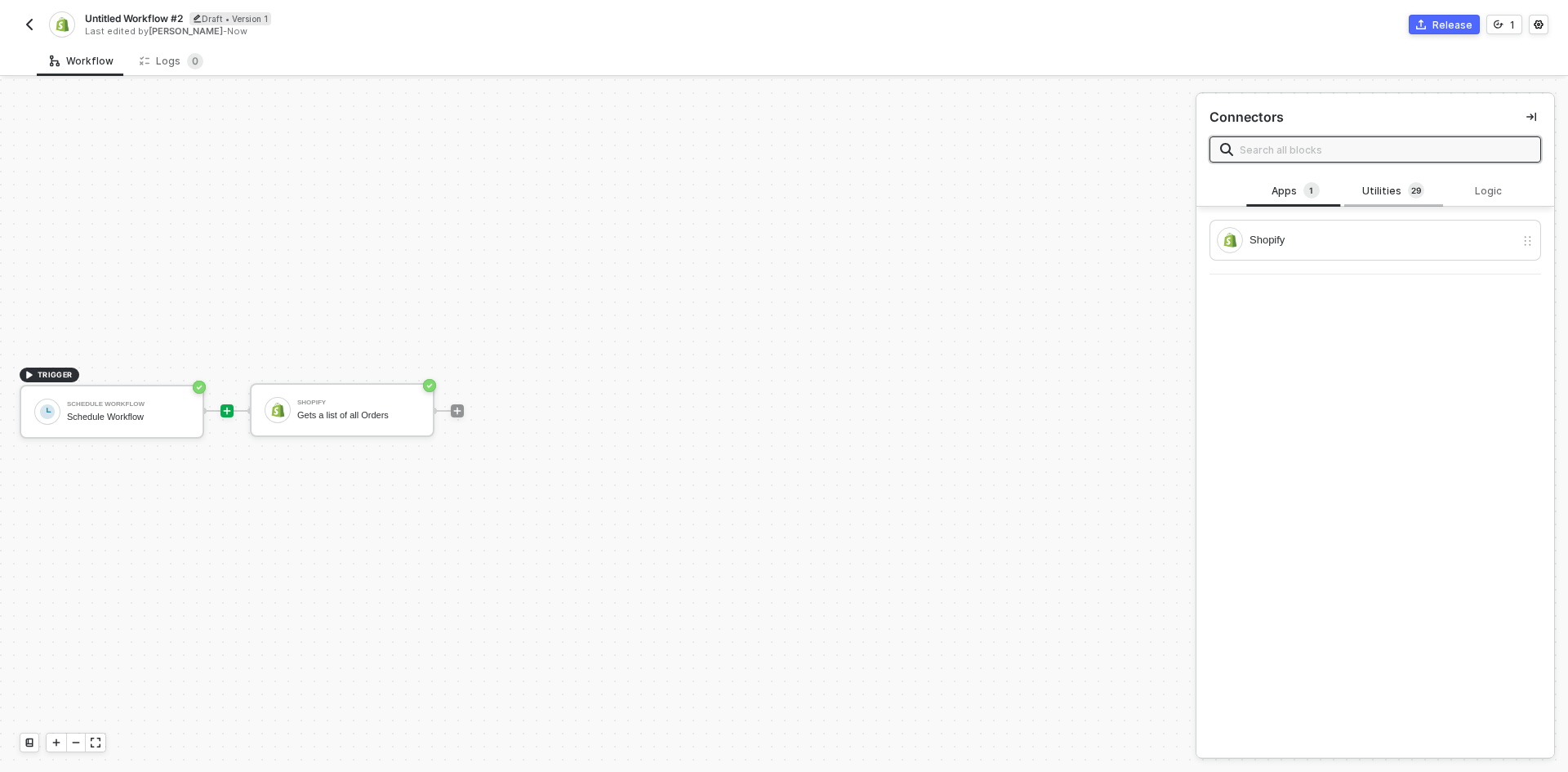
click at [1378, 186] on div "Utilities 2 9" at bounding box center [1393, 190] width 72 height 18
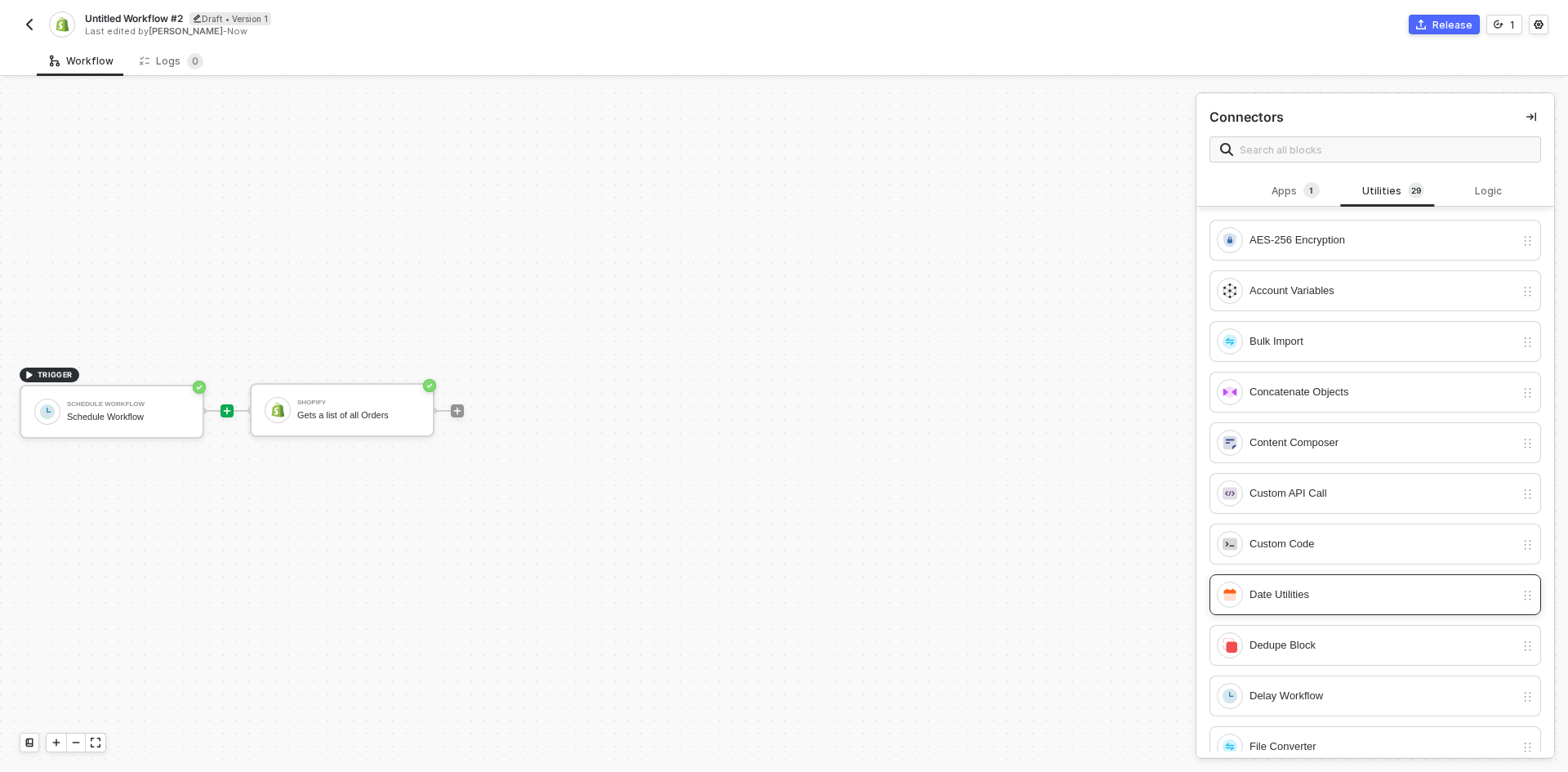
click at [1379, 591] on div "Date Utilities" at bounding box center [1383, 594] width 266 height 18
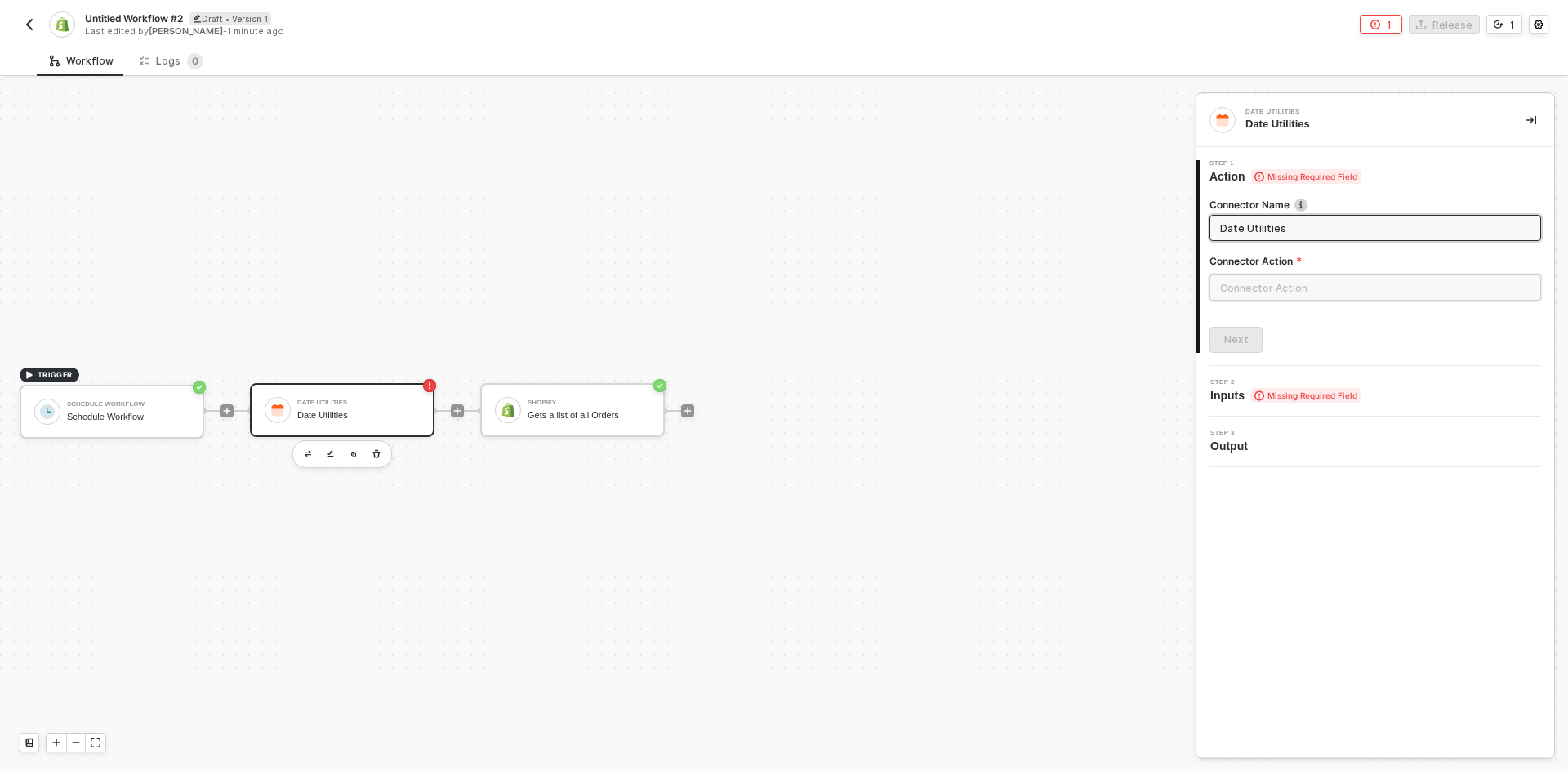
click at [1322, 281] on input "text" at bounding box center [1376, 287] width 332 height 26
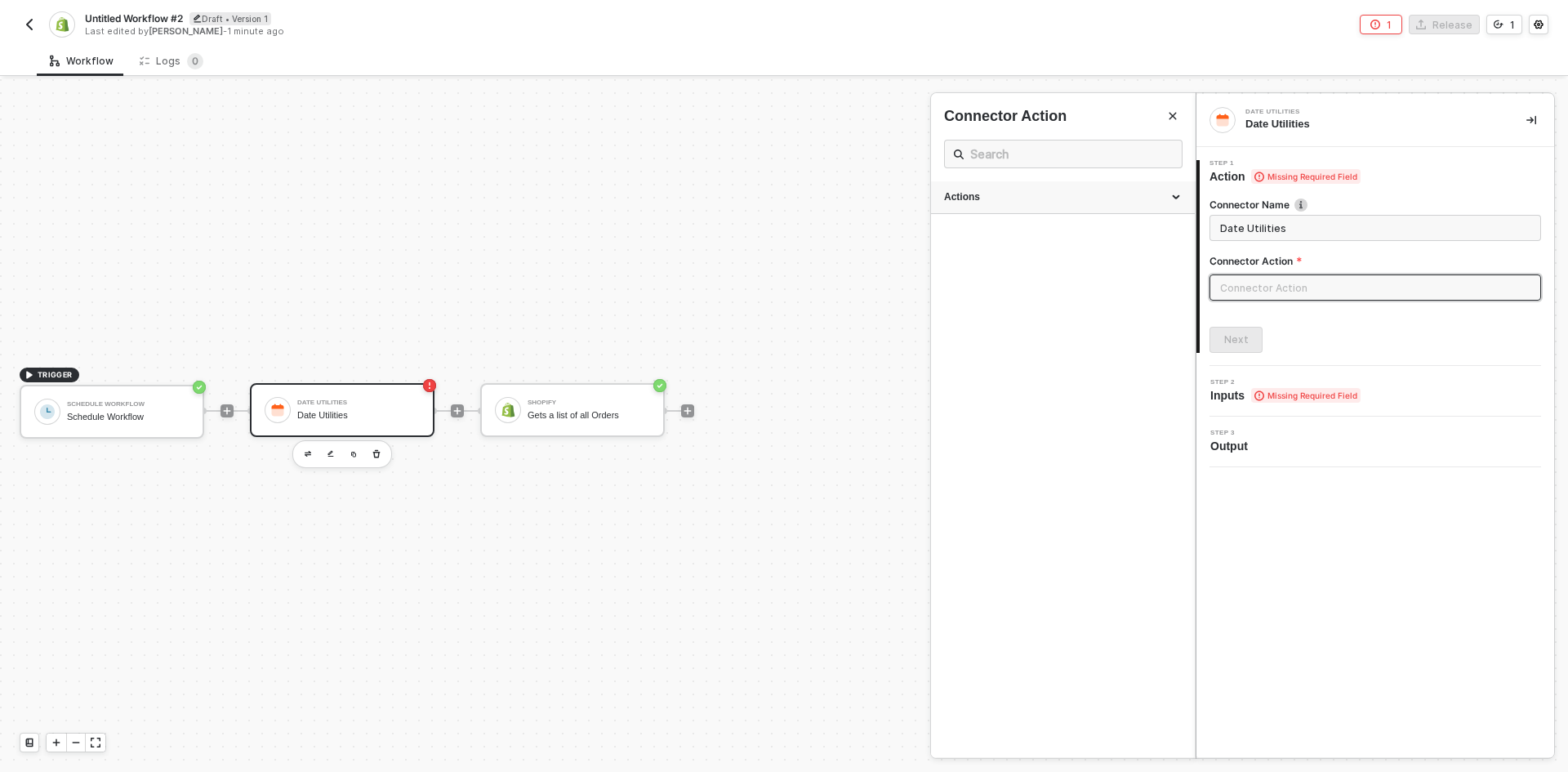
click at [1074, 208] on div "Actions" at bounding box center [1063, 197] width 264 height 33
click at [1065, 355] on div "Parse, Modify & Format Date" at bounding box center [1063, 350] width 238 height 14
type input "Parse a date, add/subtract time, and format the result"
type input "Parse, Modify & Format Date"
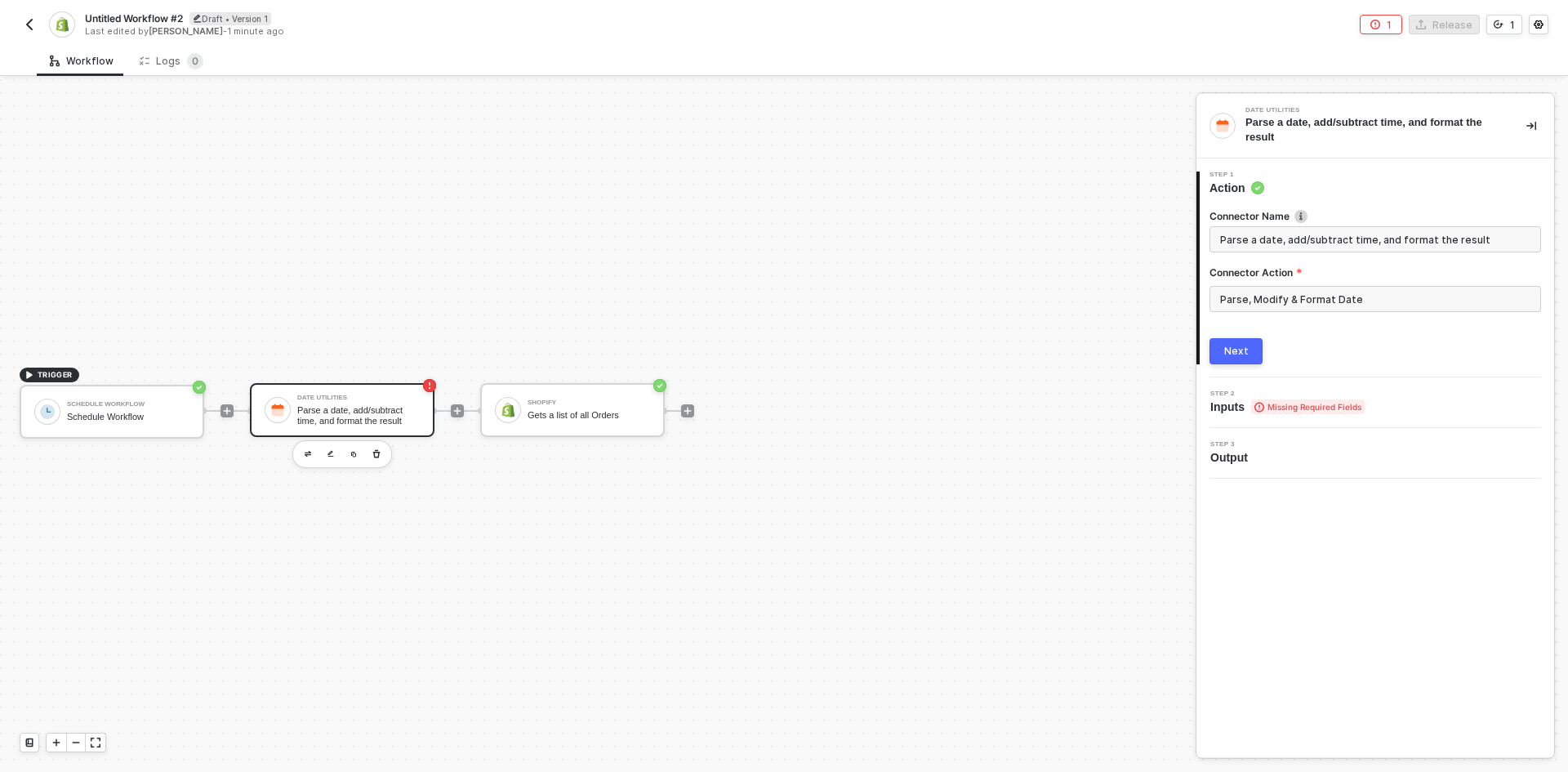
click at [1254, 346] on button "Next" at bounding box center [1236, 350] width 53 height 26
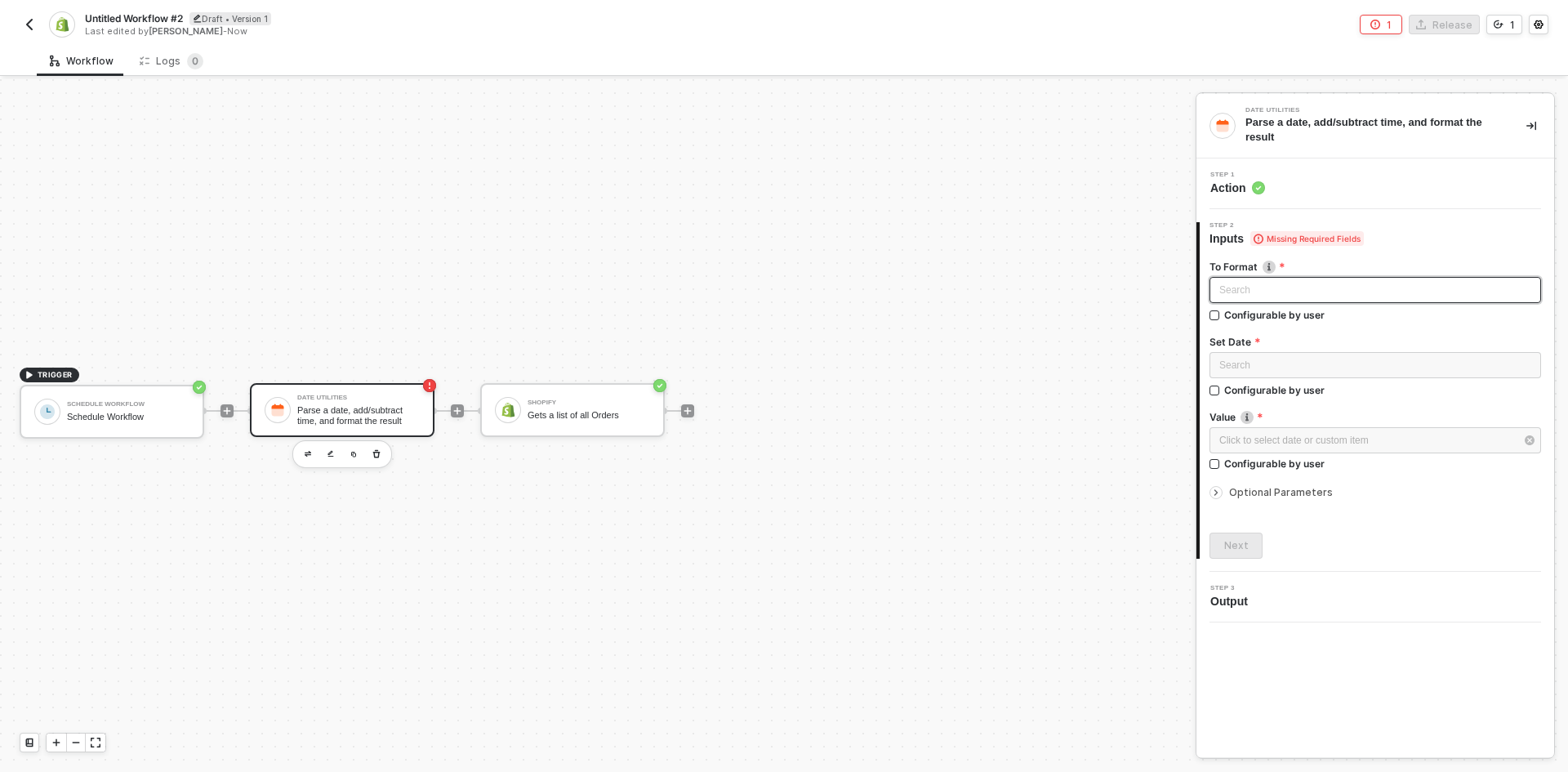
click at [1267, 277] on div "Search" at bounding box center [1376, 290] width 332 height 26
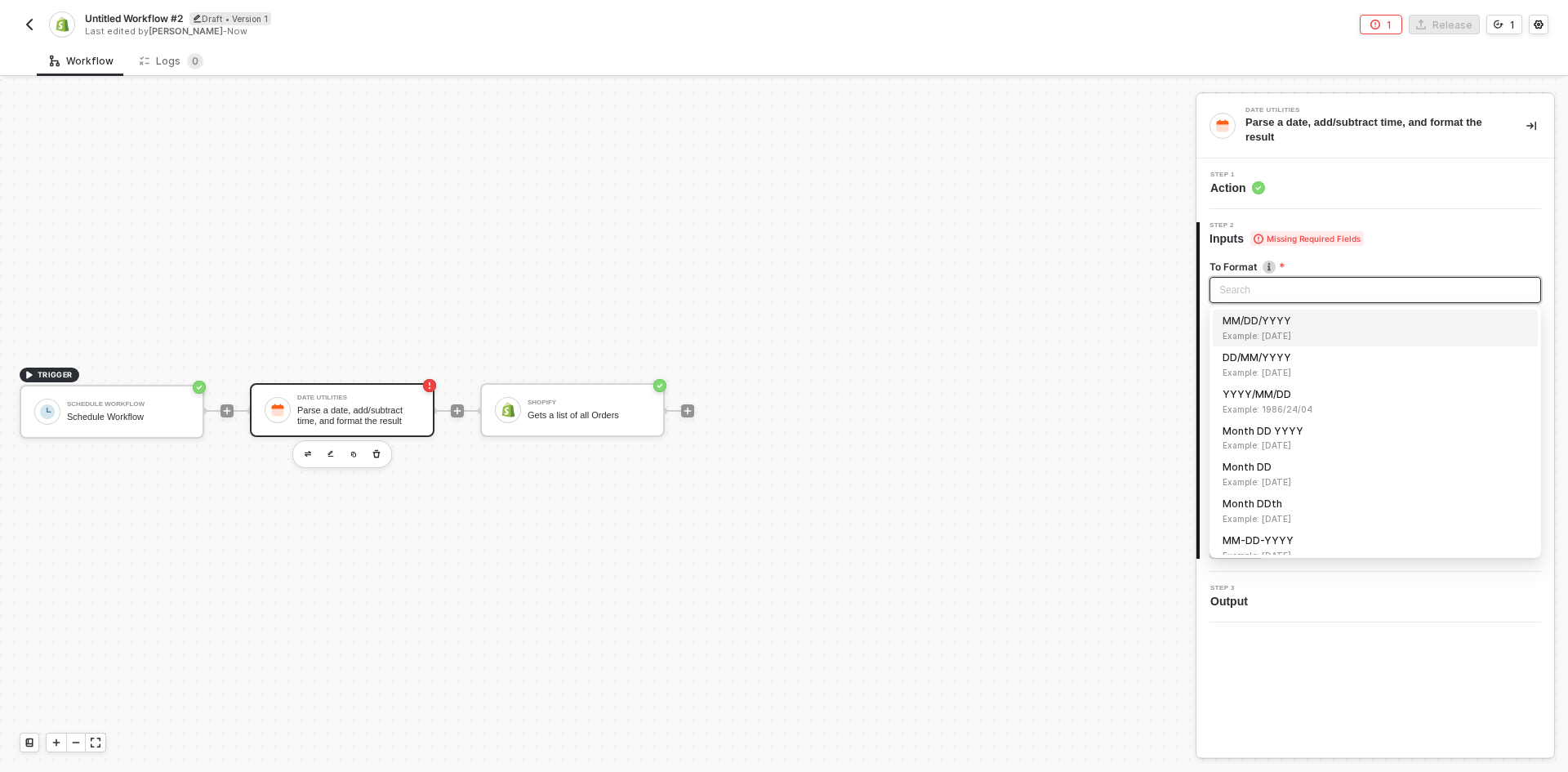
click at [1317, 332] on span "Example: 04/24/1986" at bounding box center [1375, 335] width 306 height 13
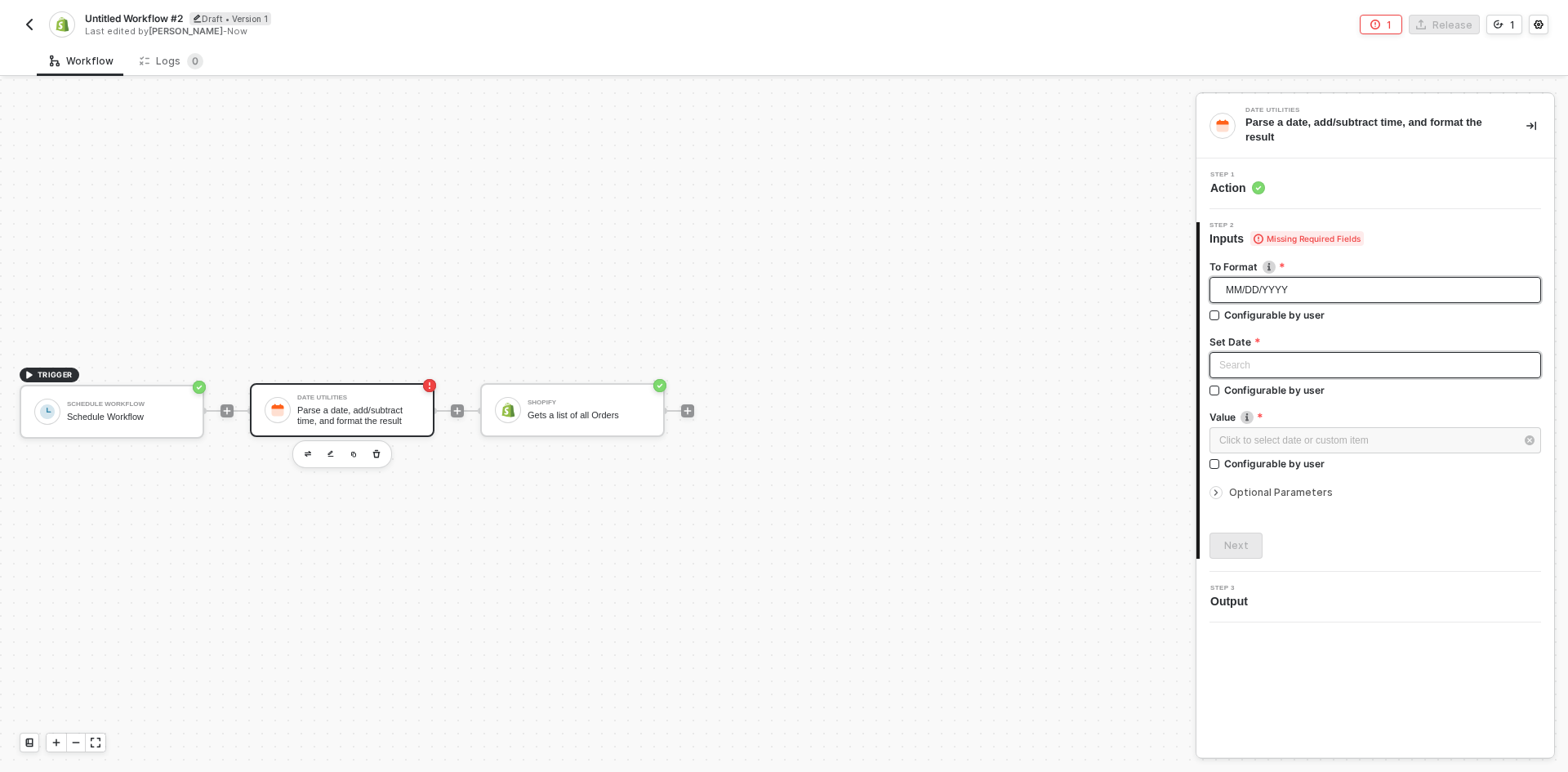
click at [1328, 362] on input "search" at bounding box center [1375, 365] width 312 height 25
click at [1324, 411] on span "Today Date" at bounding box center [1375, 411] width 306 height 13
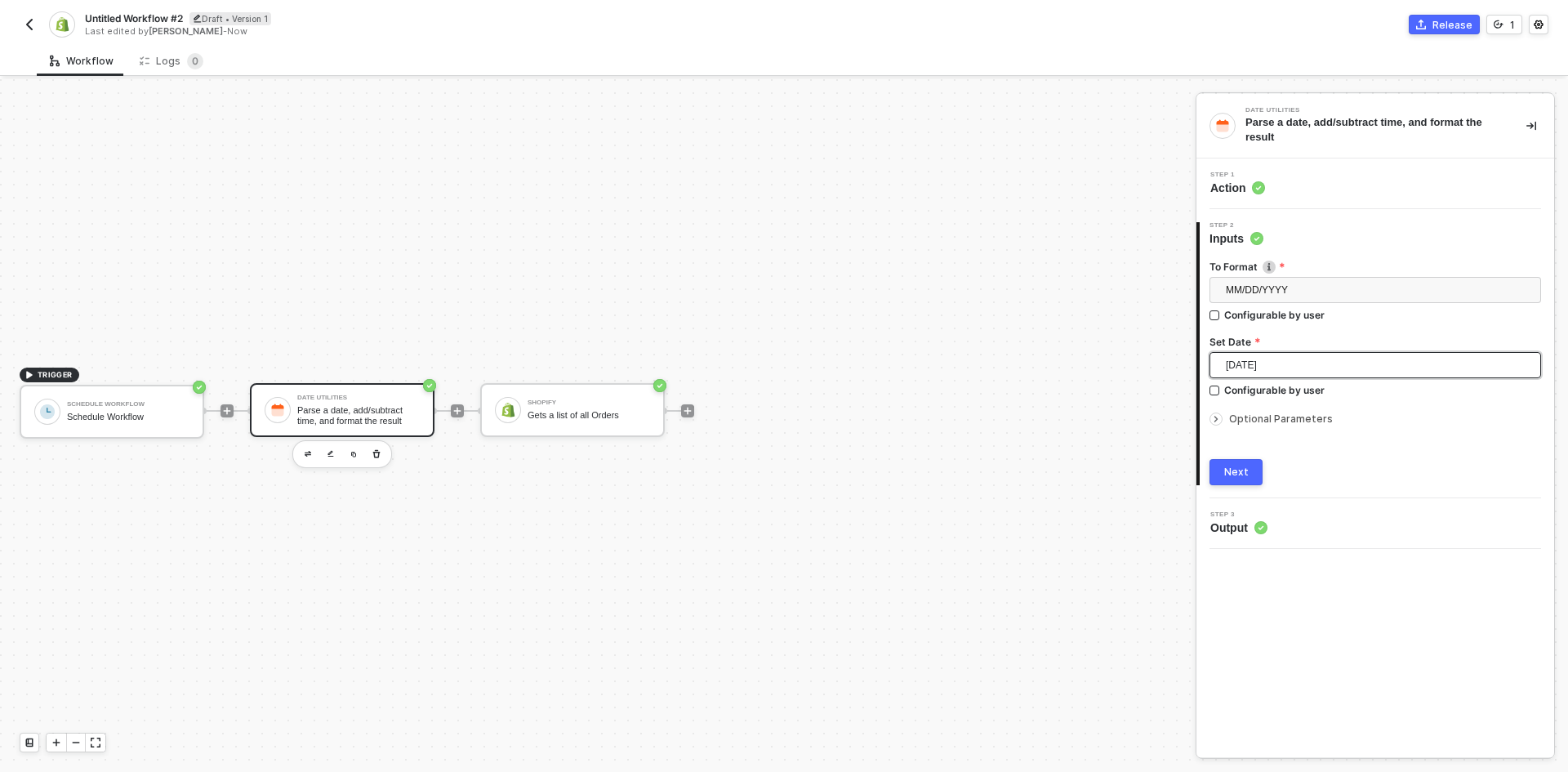
click at [1302, 416] on span "Optional Parameters" at bounding box center [1281, 418] width 104 height 12
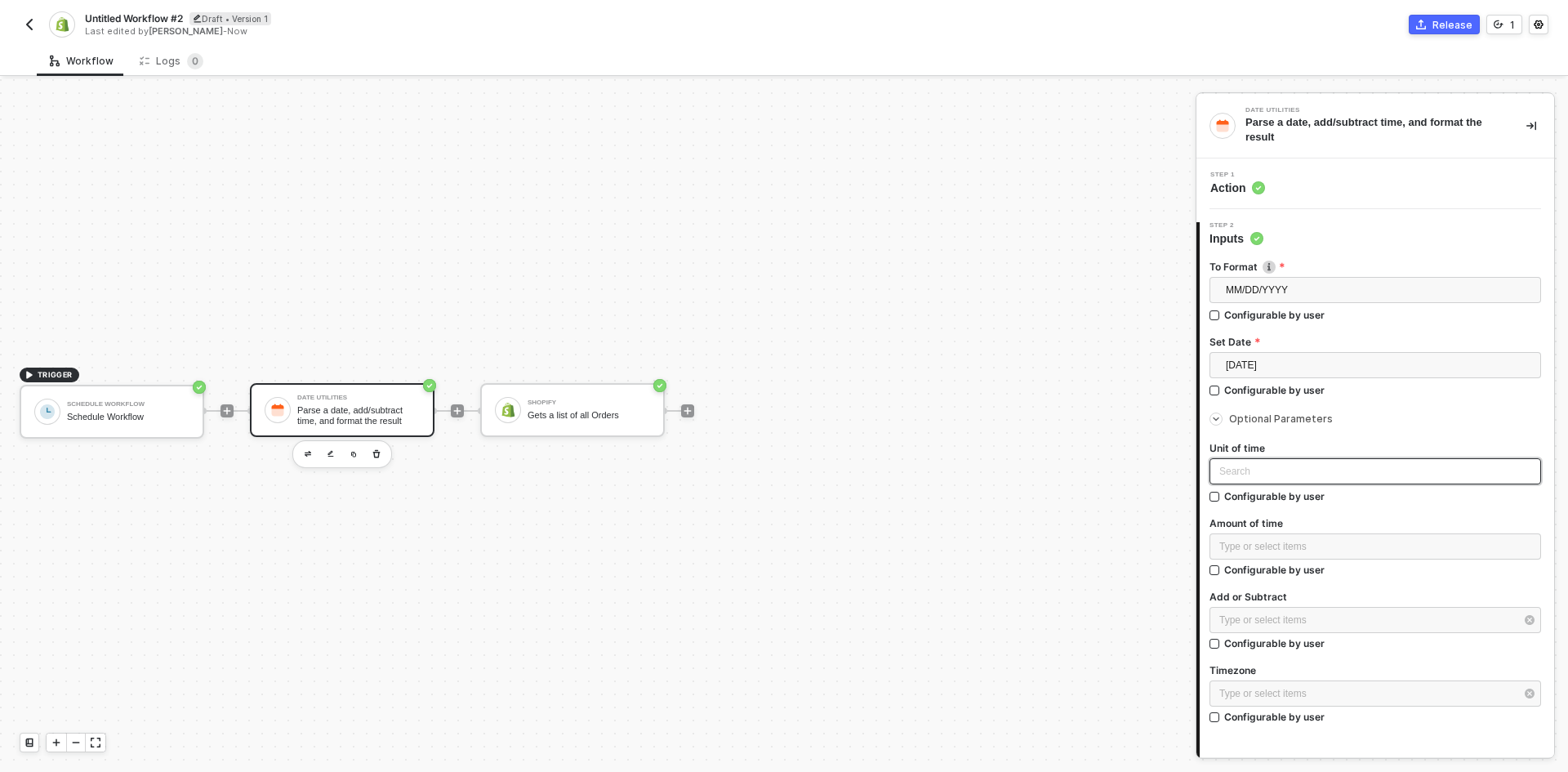
click at [1294, 479] on input "search" at bounding box center [1375, 471] width 312 height 25
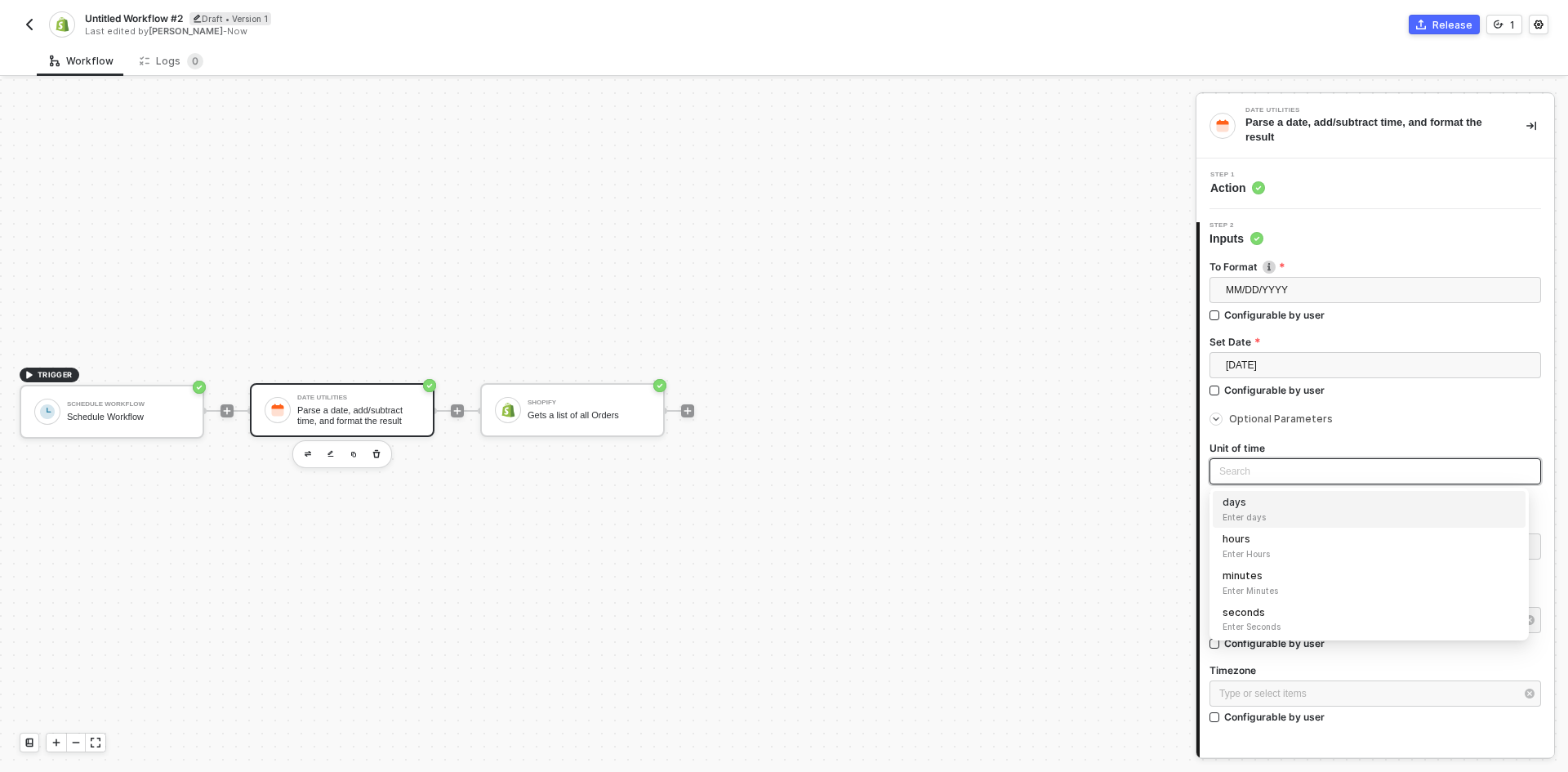
click at [1306, 521] on span "Enter days" at bounding box center [1369, 516] width 293 height 13
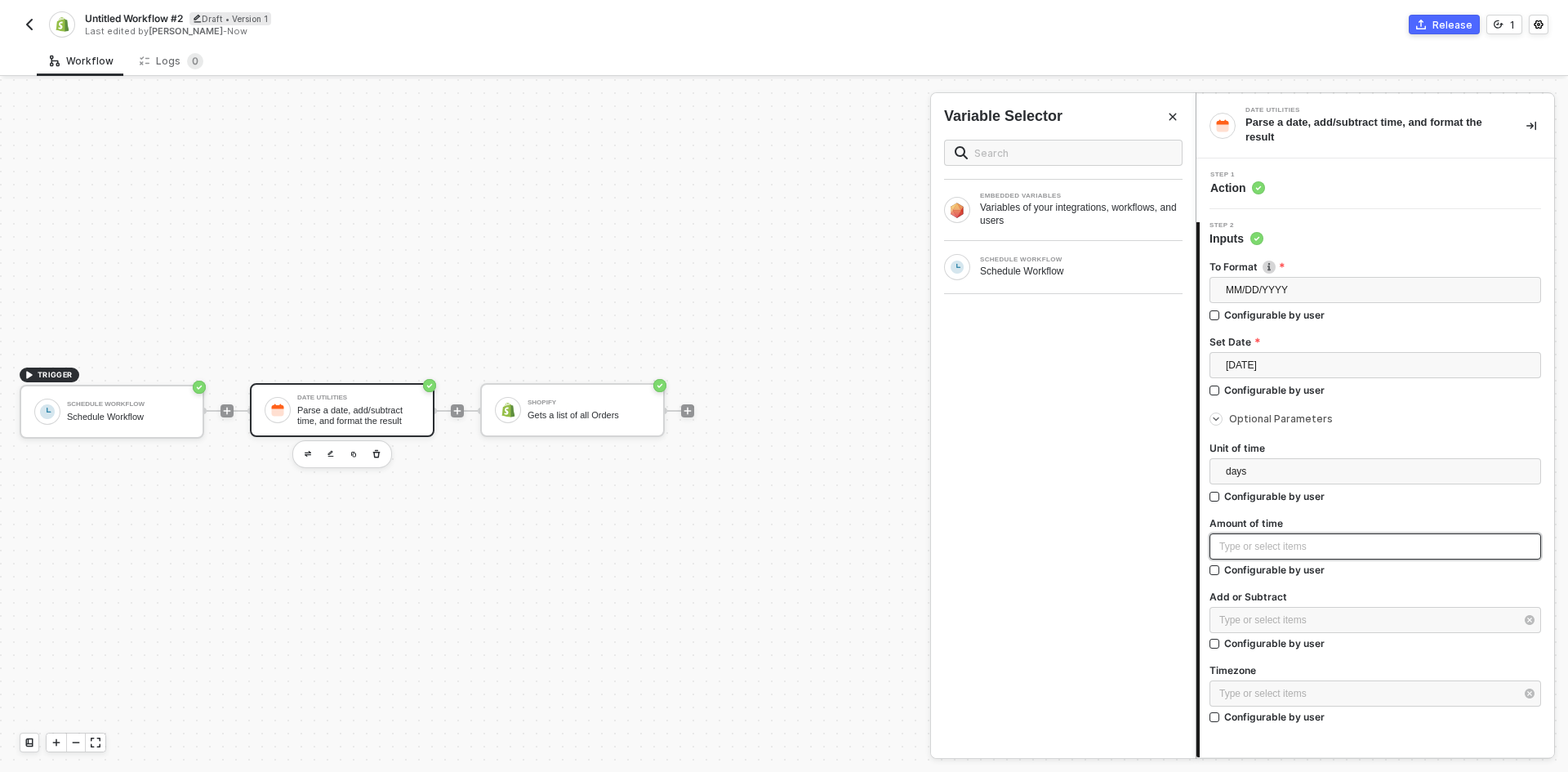
click at [1308, 539] on div "Type or select items ﻿" at bounding box center [1375, 547] width 312 height 15
click at [1308, 631] on div "Type or select items ﻿" at bounding box center [1376, 620] width 332 height 26
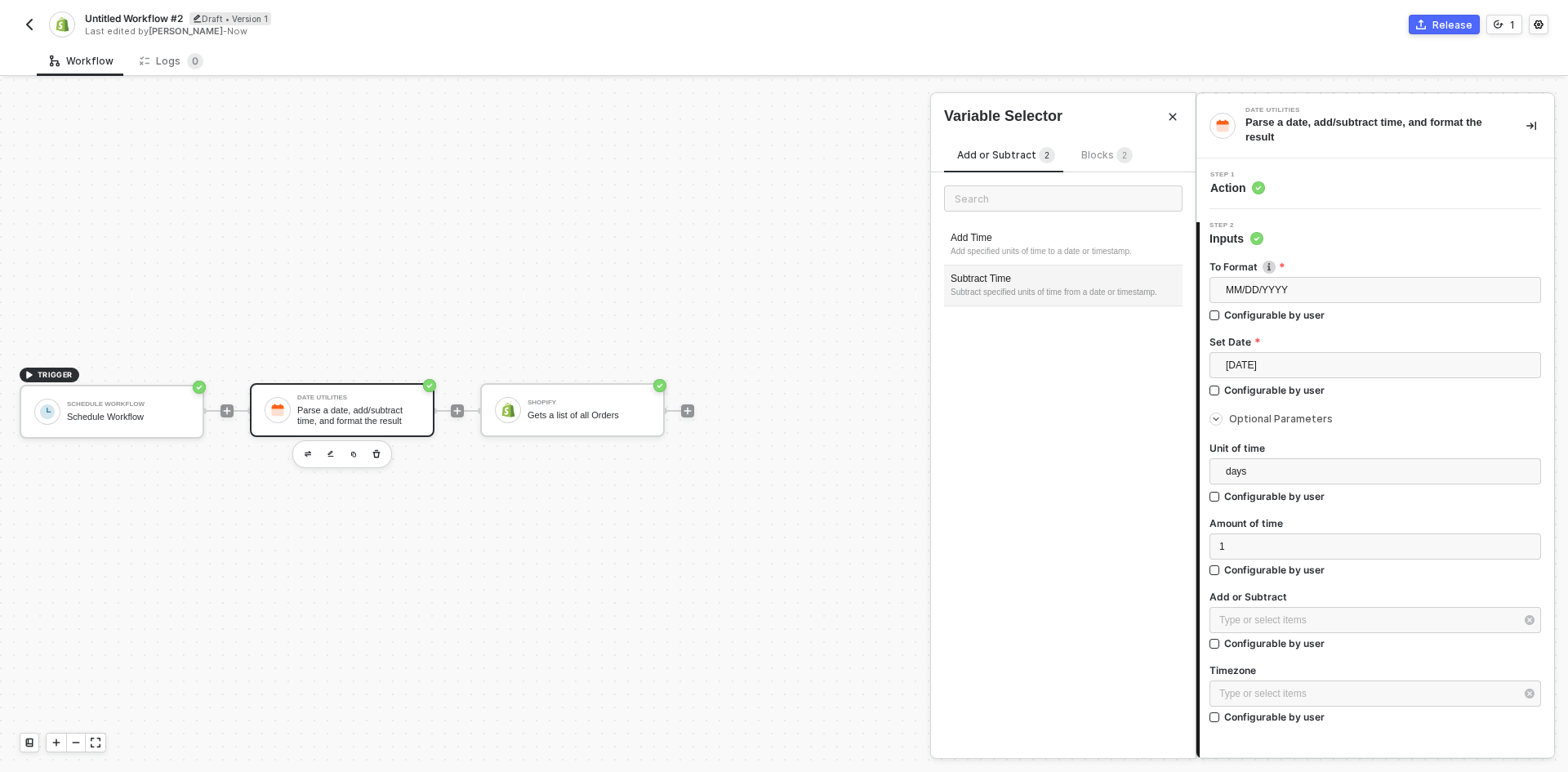
click at [1034, 291] on div "Subtract specified units of time from a date or timestamp." at bounding box center [1063, 292] width 225 height 13
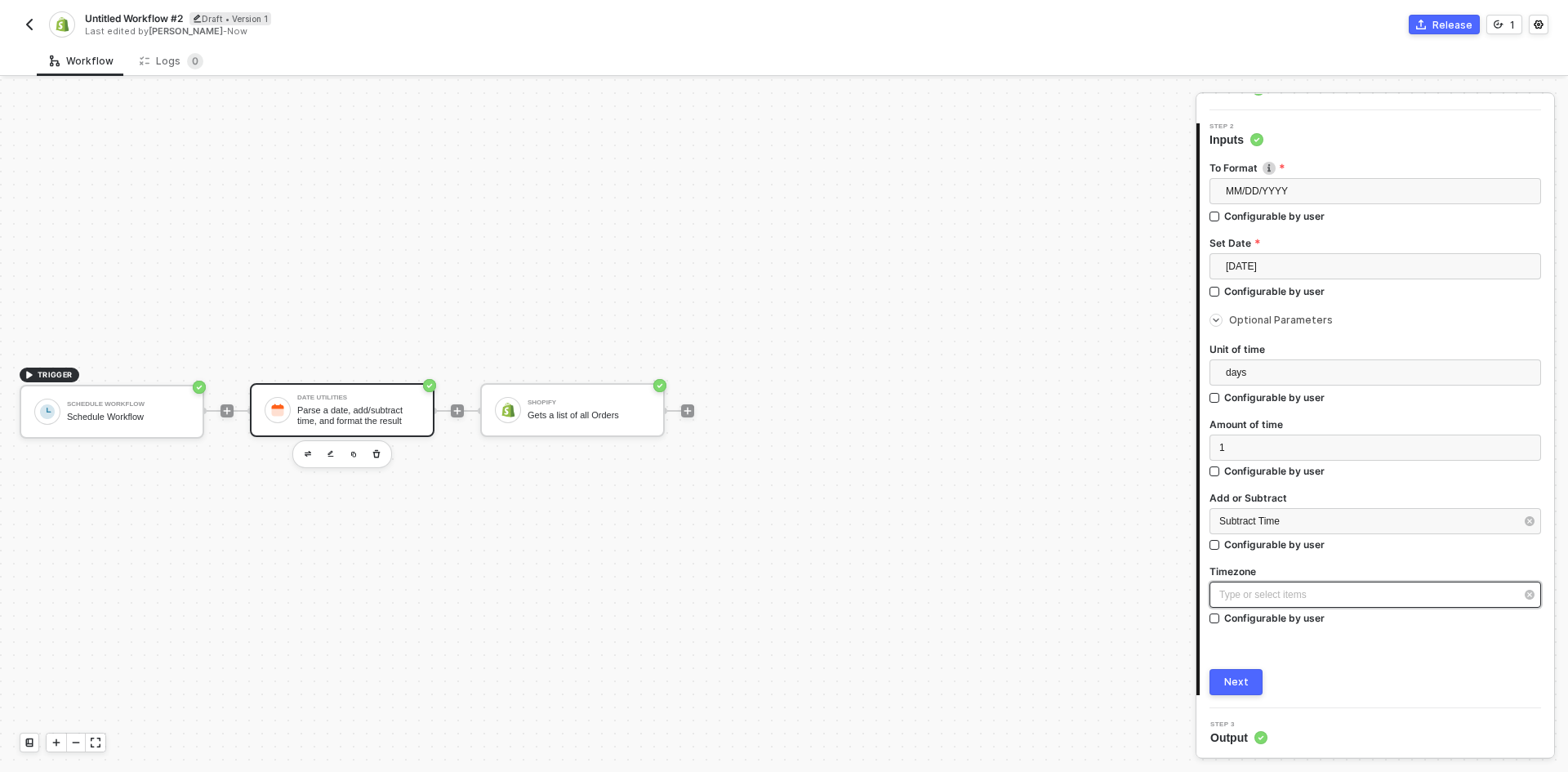
scroll to position [101, 0]
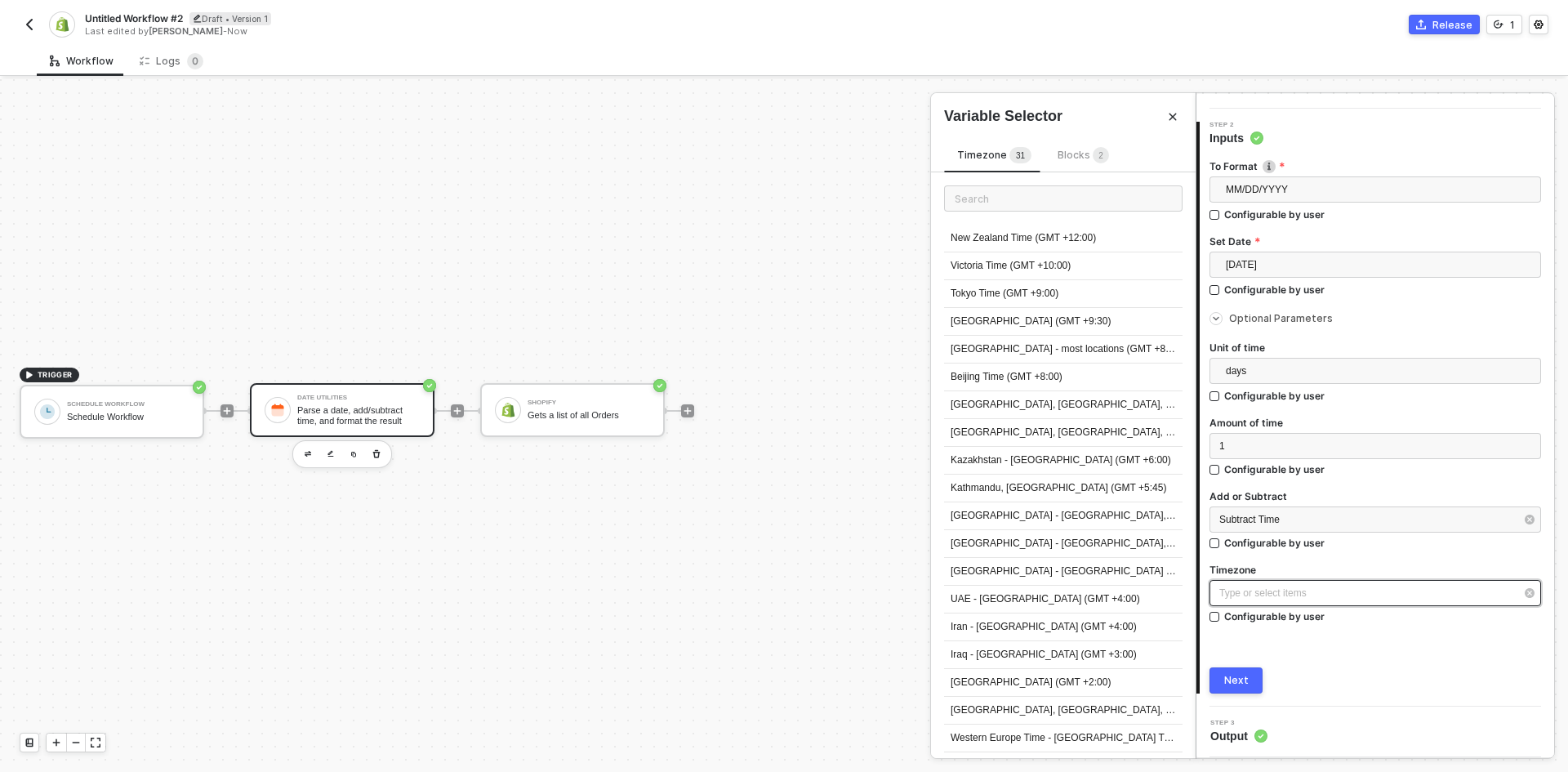
click at [1333, 584] on div "Type or select items ﻿" at bounding box center [1376, 593] width 332 height 26
click at [1037, 201] on div "New Zealand Time (GMT +12:00) Victoria Time (GMT +10:00) Tokyo Time (GMT +9:00)…" at bounding box center [1063, 642] width 265 height 939
click at [1037, 218] on div "New Zealand Time (GMT +12:00) Victoria Time (GMT +10:00) Tokyo Time (GMT +9:00)…" at bounding box center [1063, 642] width 265 height 939
click at [1037, 209] on input "text" at bounding box center [1063, 198] width 239 height 26
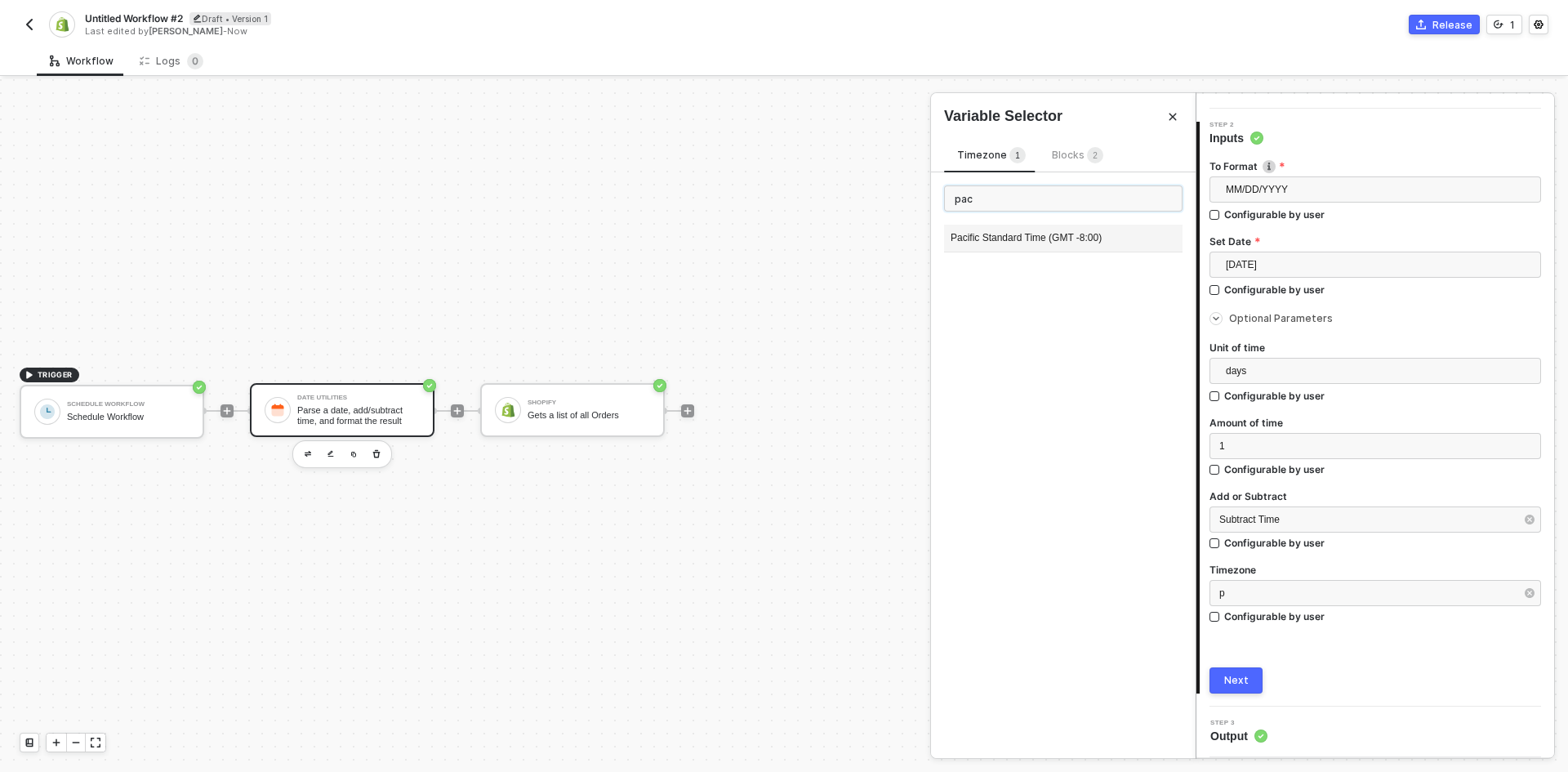
type input "pac"
click at [1049, 228] on div "Pacific Standard Time (GMT -8:00)" at bounding box center [1063, 238] width 239 height 28
click at [1230, 688] on button "Next" at bounding box center [1236, 680] width 53 height 26
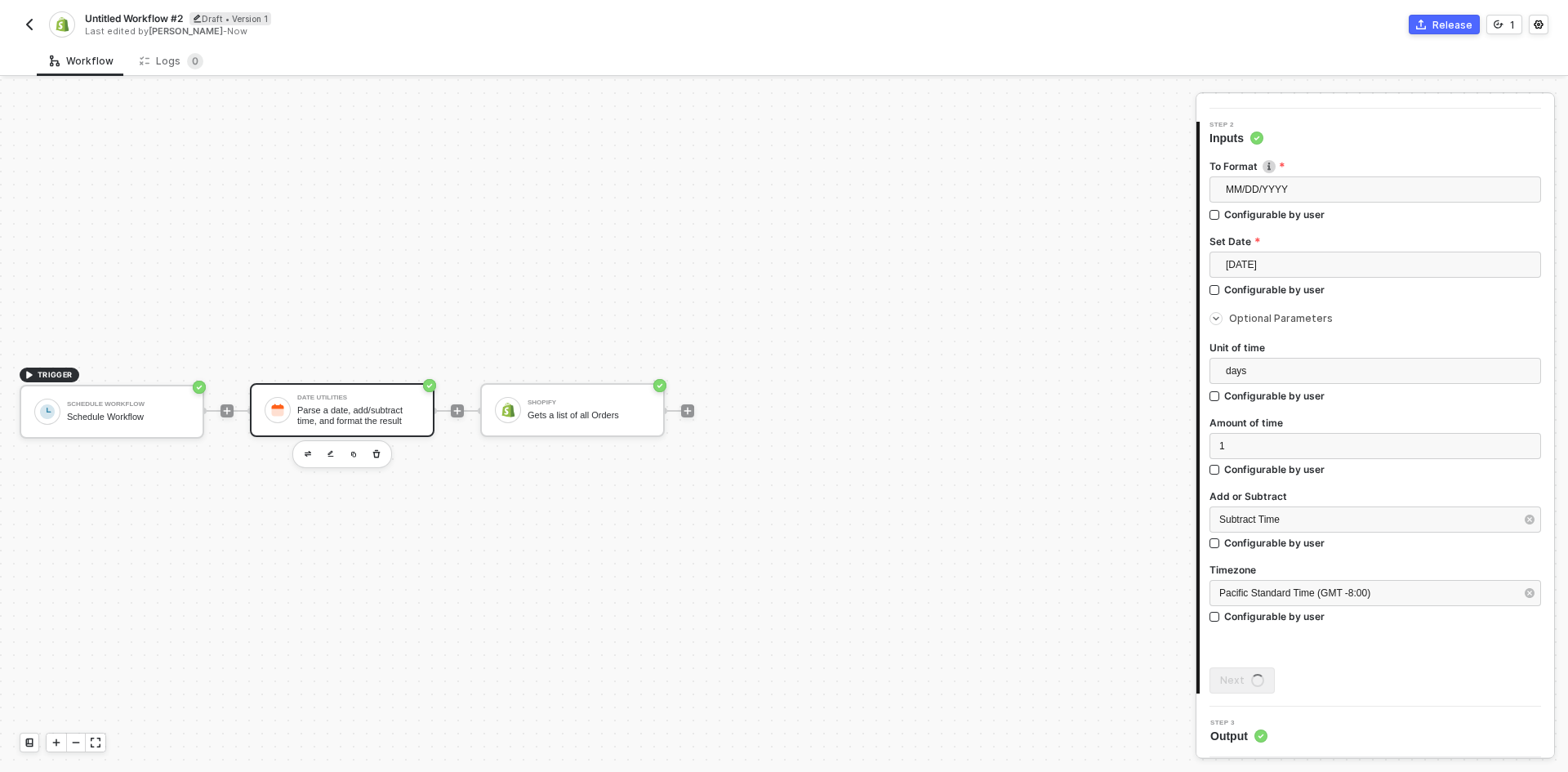
scroll to position [0, 0]
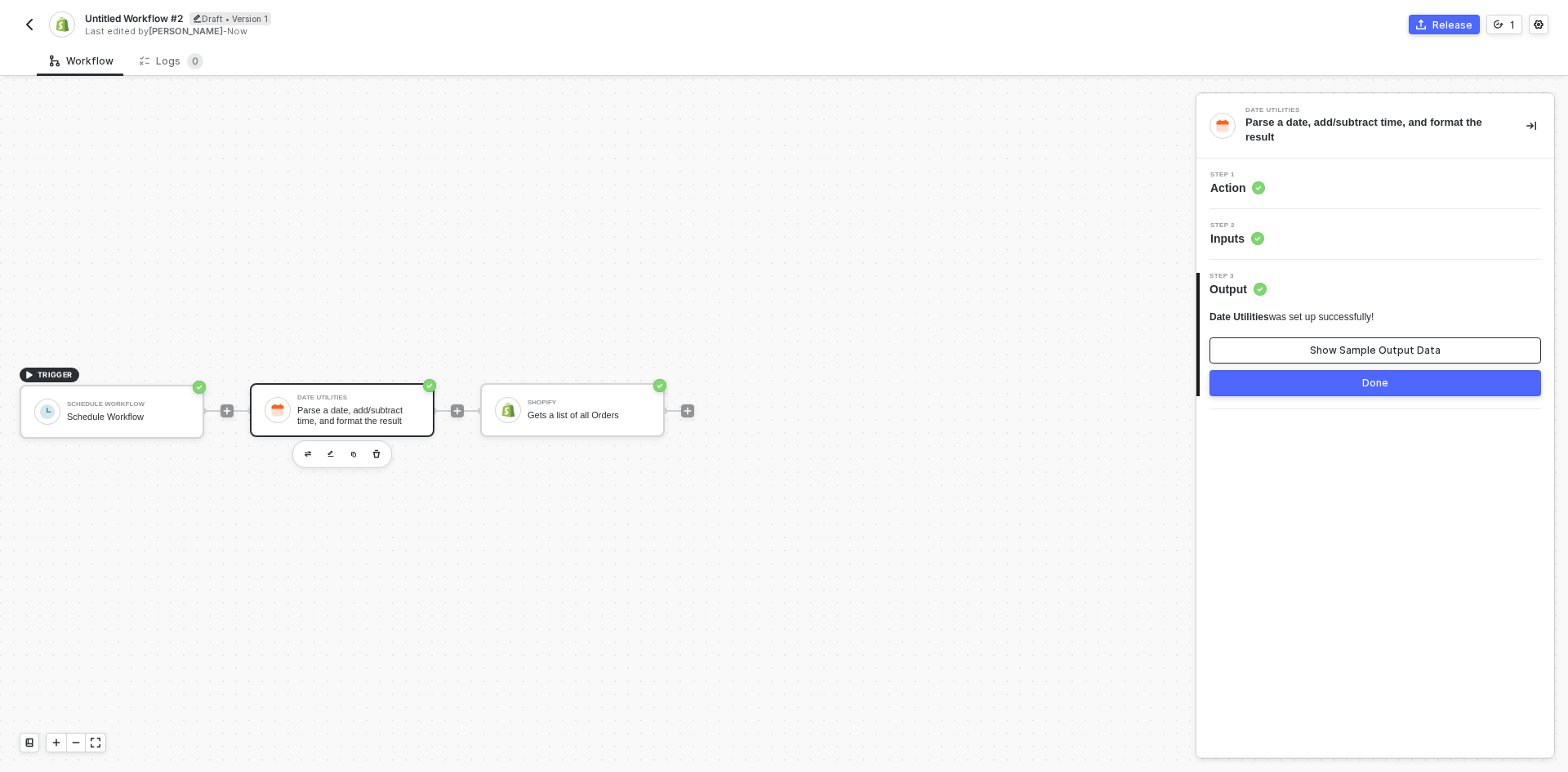
click at [1383, 356] on div "Show Sample Output Data" at bounding box center [1375, 350] width 130 height 13
click at [1023, 727] on button "Refresh Data" at bounding box center [976, 731] width 124 height 26
click at [1316, 389] on button "Done" at bounding box center [1376, 383] width 332 height 26
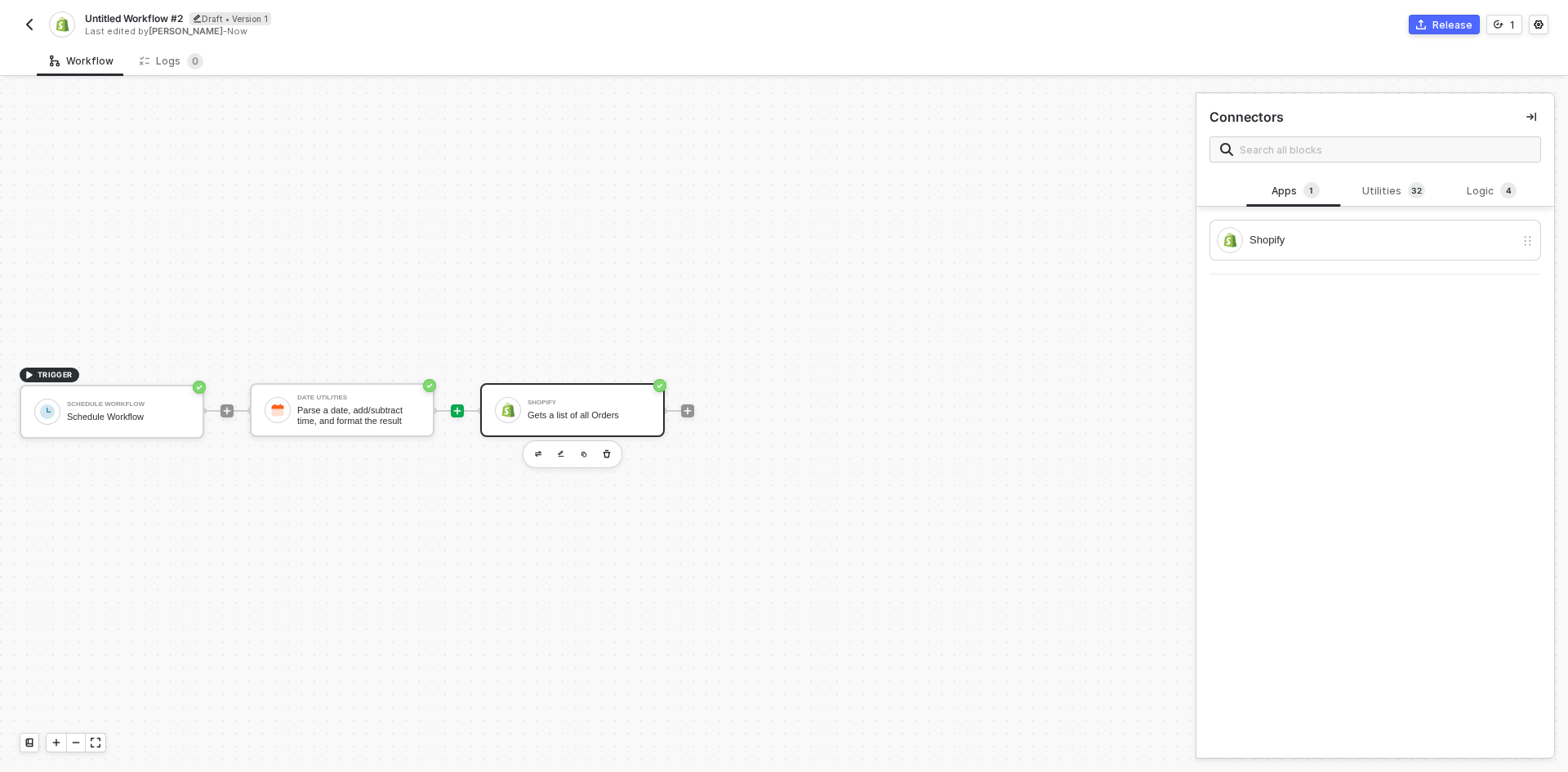
click at [560, 418] on div "Gets a list of all Orders" at bounding box center [588, 415] width 123 height 11
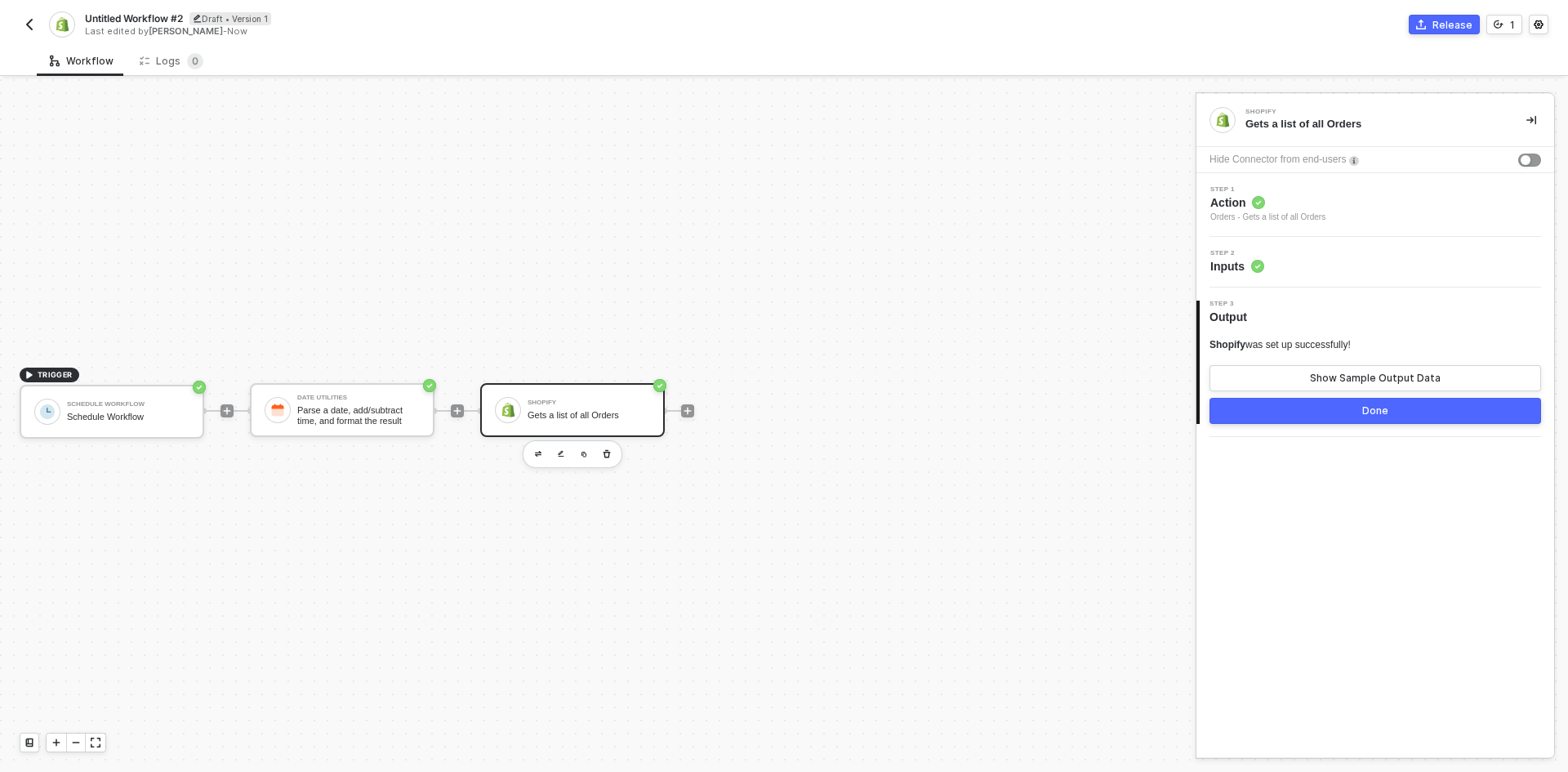
click at [1304, 268] on div "Step 2 Inputs" at bounding box center [1378, 262] width 354 height 25
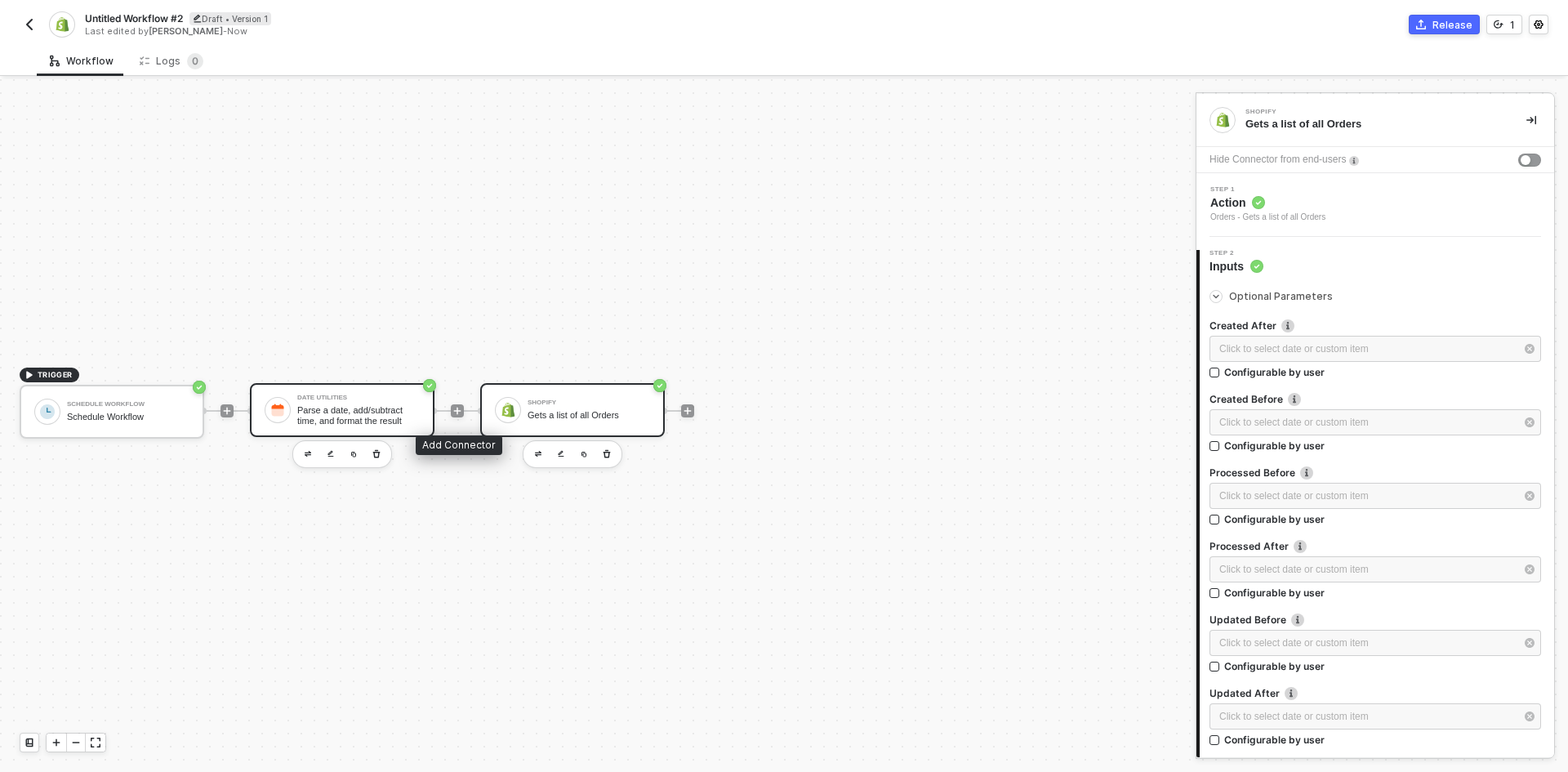
click at [389, 410] on div "Parse a date, add/subtract time, and format the result" at bounding box center [358, 416] width 123 height 20
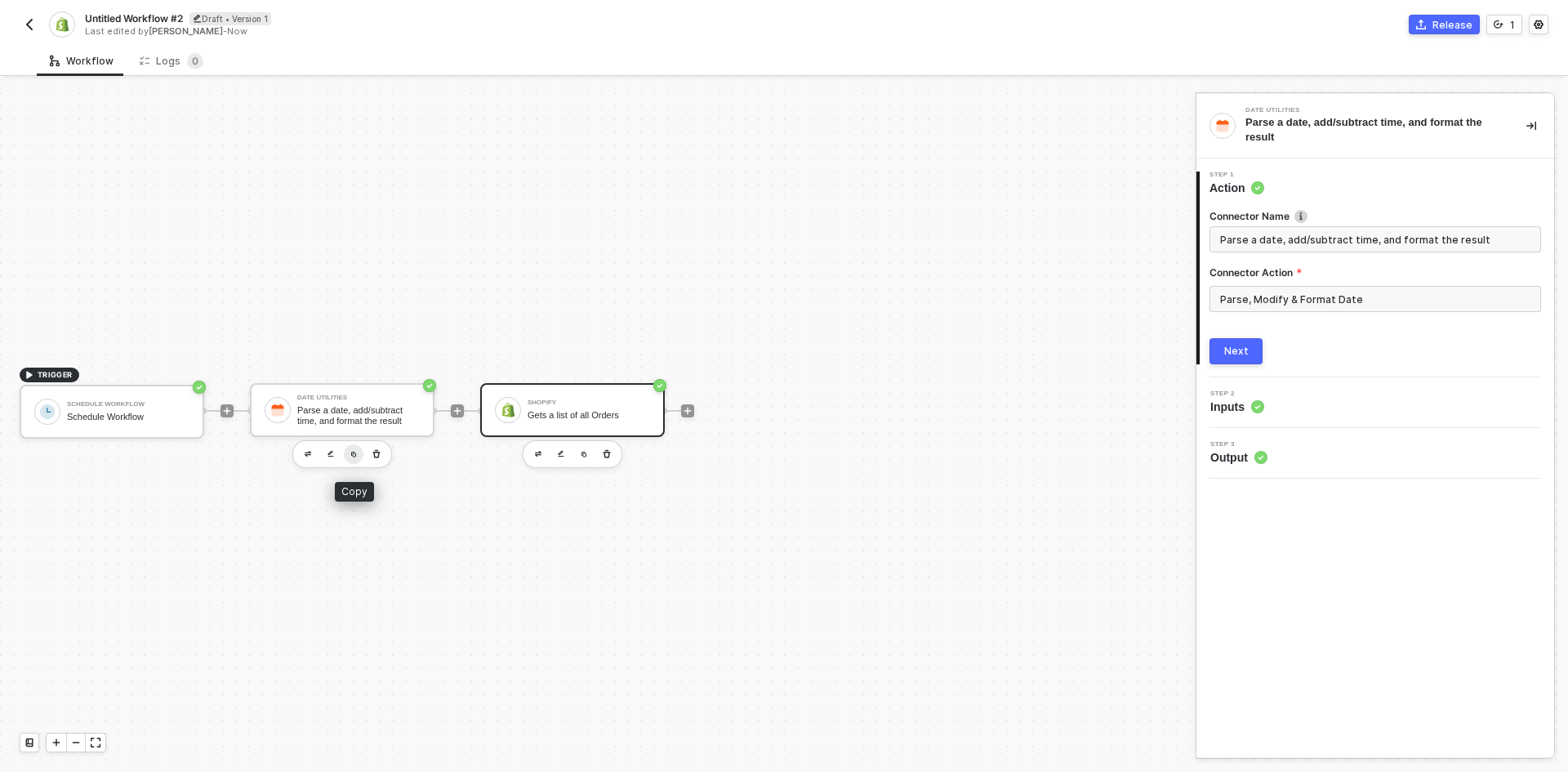
click at [358, 451] on button "button" at bounding box center [353, 454] width 19 height 19
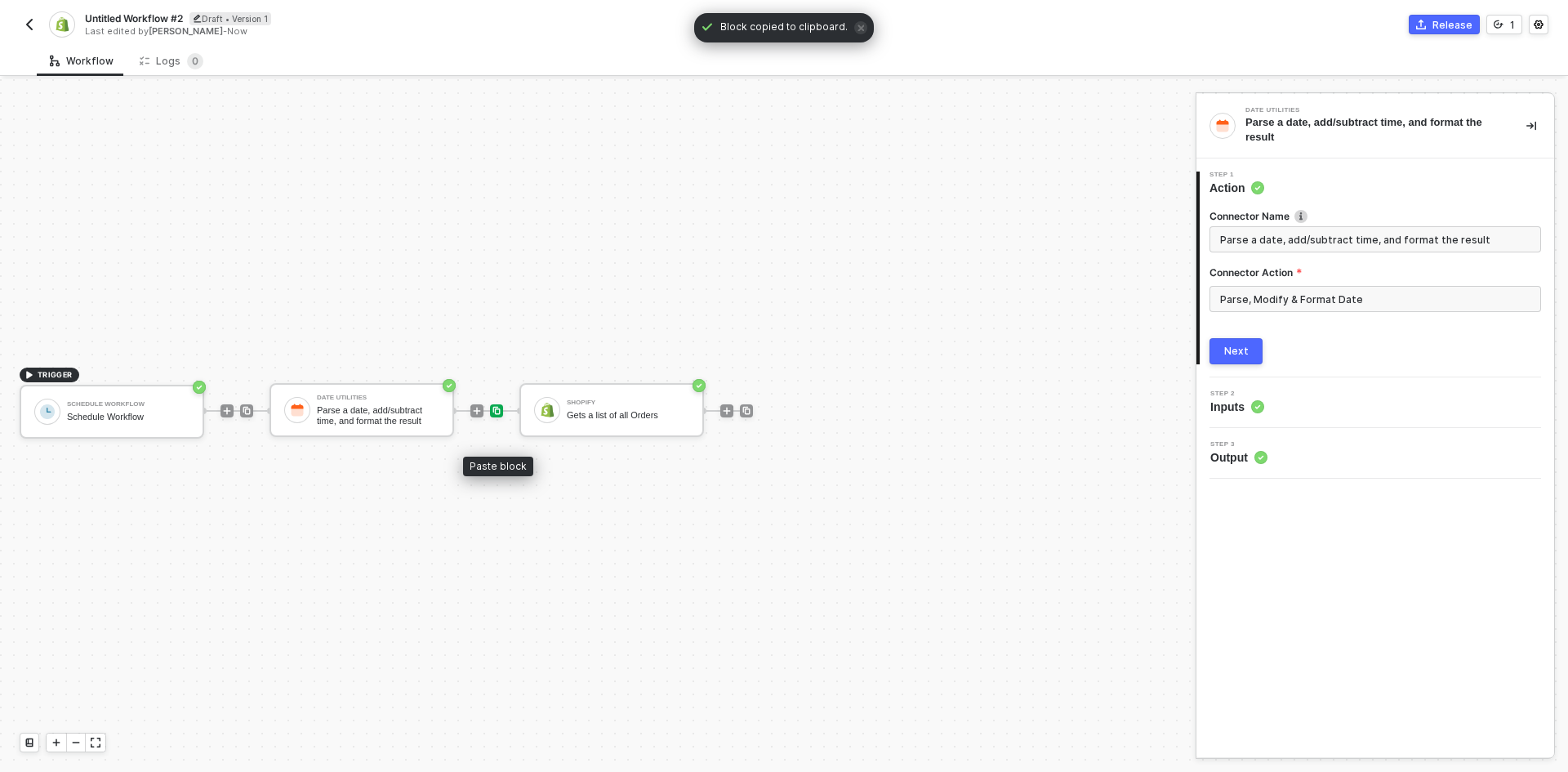
click at [502, 414] on div at bounding box center [496, 411] width 13 height 13
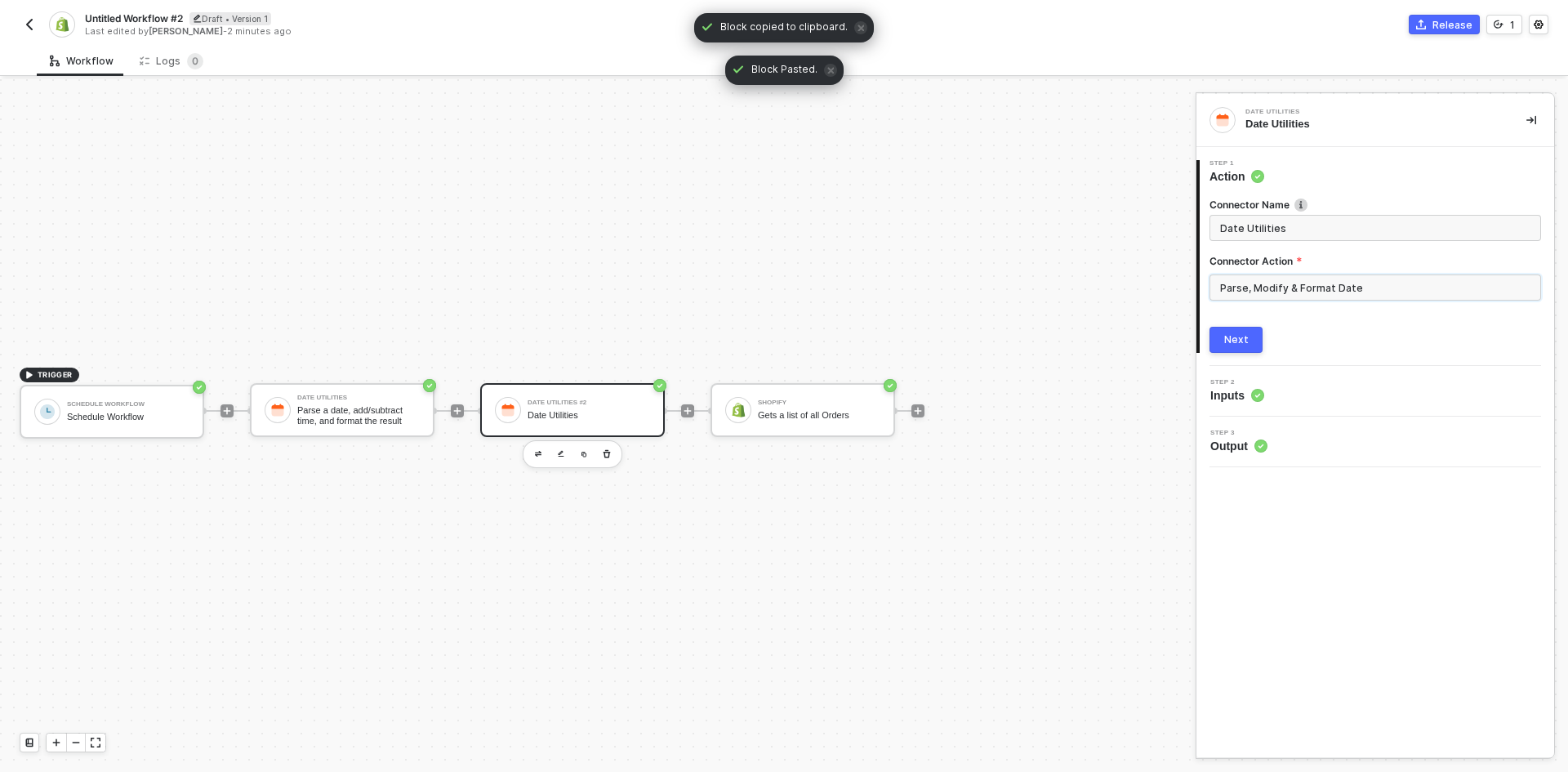
click at [1304, 289] on input "Parse, Modify & Format Date" at bounding box center [1376, 287] width 332 height 26
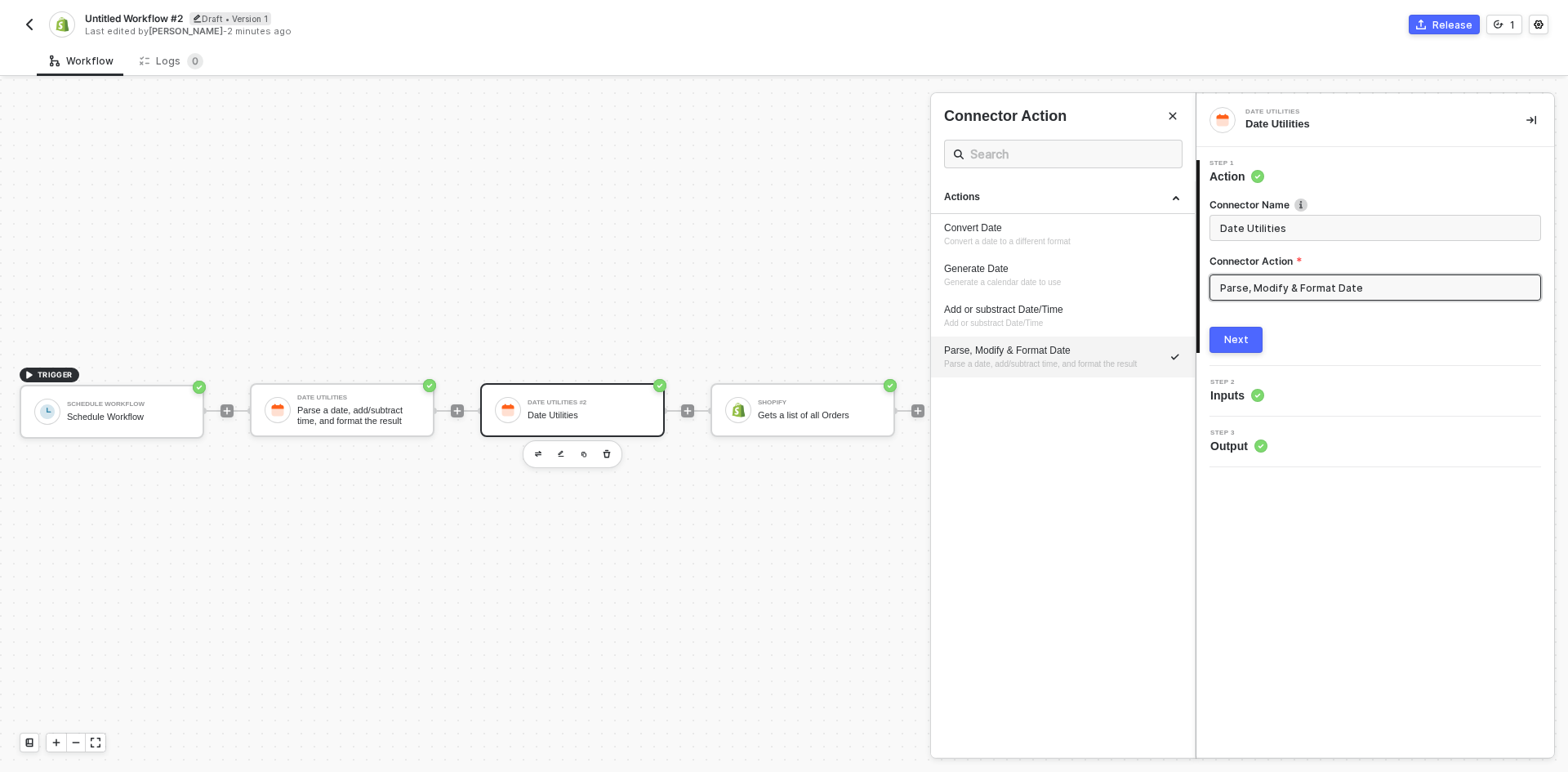
click at [378, 412] on div at bounding box center [784, 426] width 1568 height 692
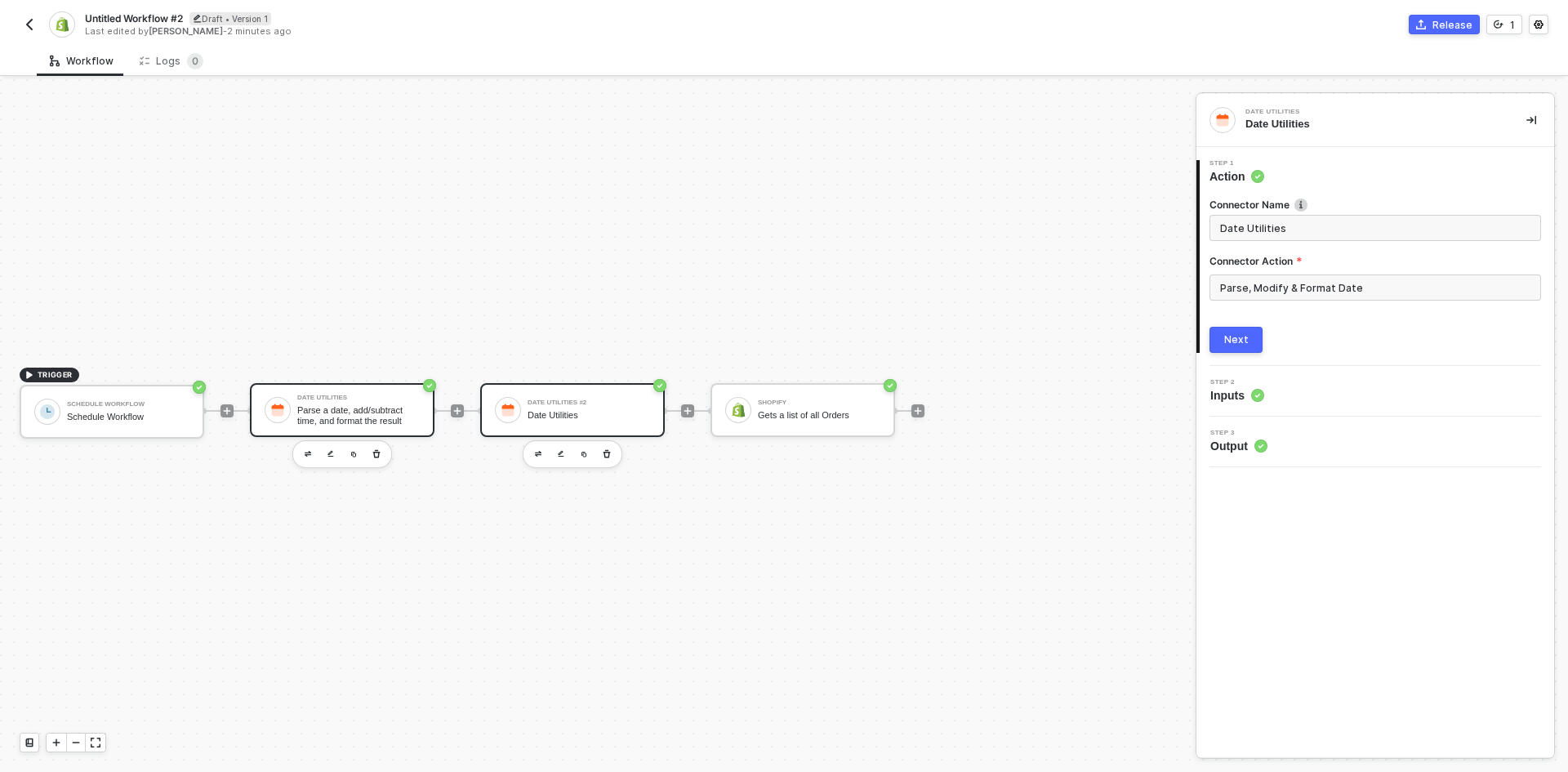
click at [373, 414] on div "Parse a date, add/subtract time, and format the result" at bounding box center [358, 416] width 123 height 20
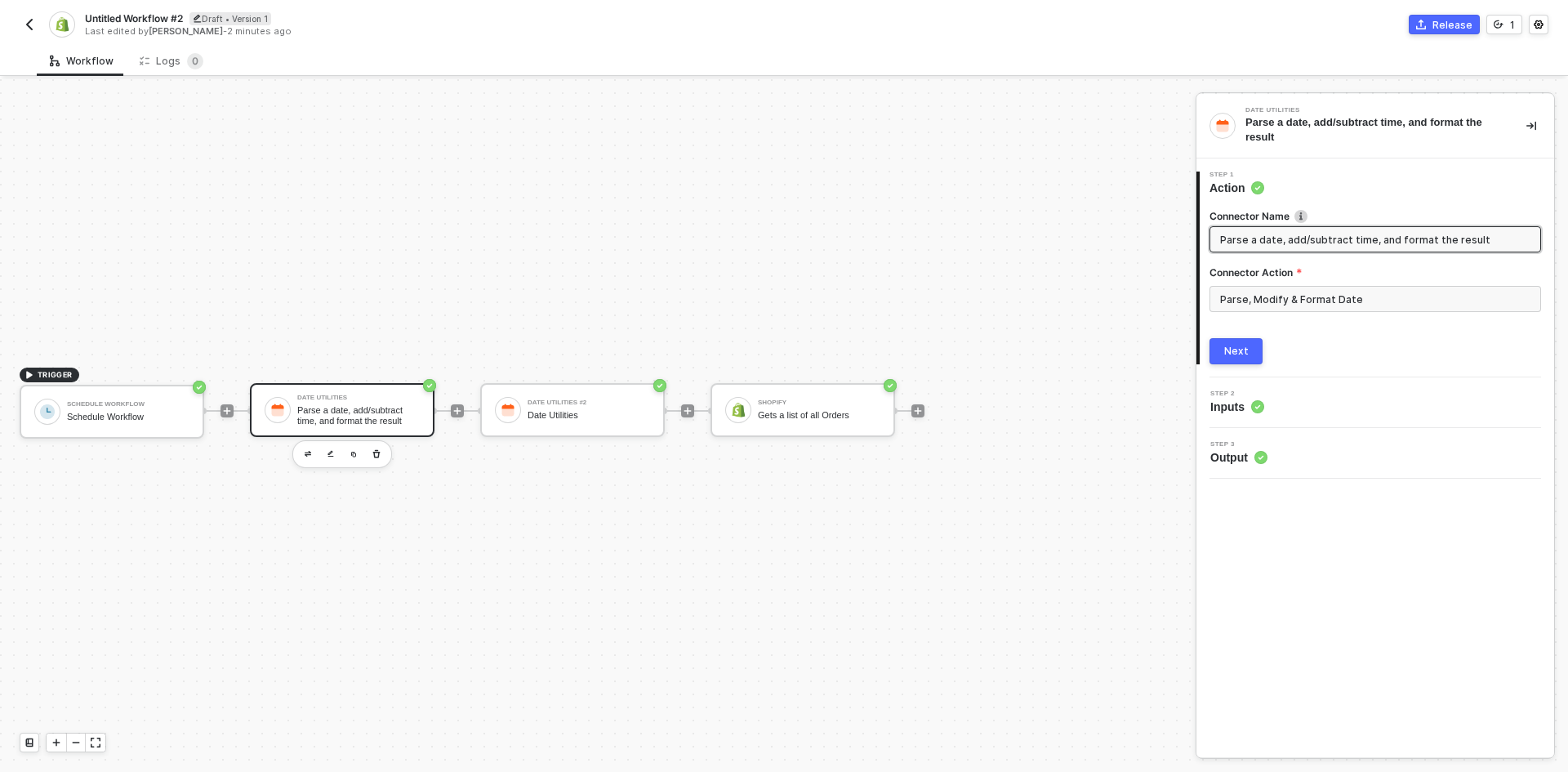
click at [1348, 451] on div "Step 3 Output" at bounding box center [1378, 453] width 354 height 25
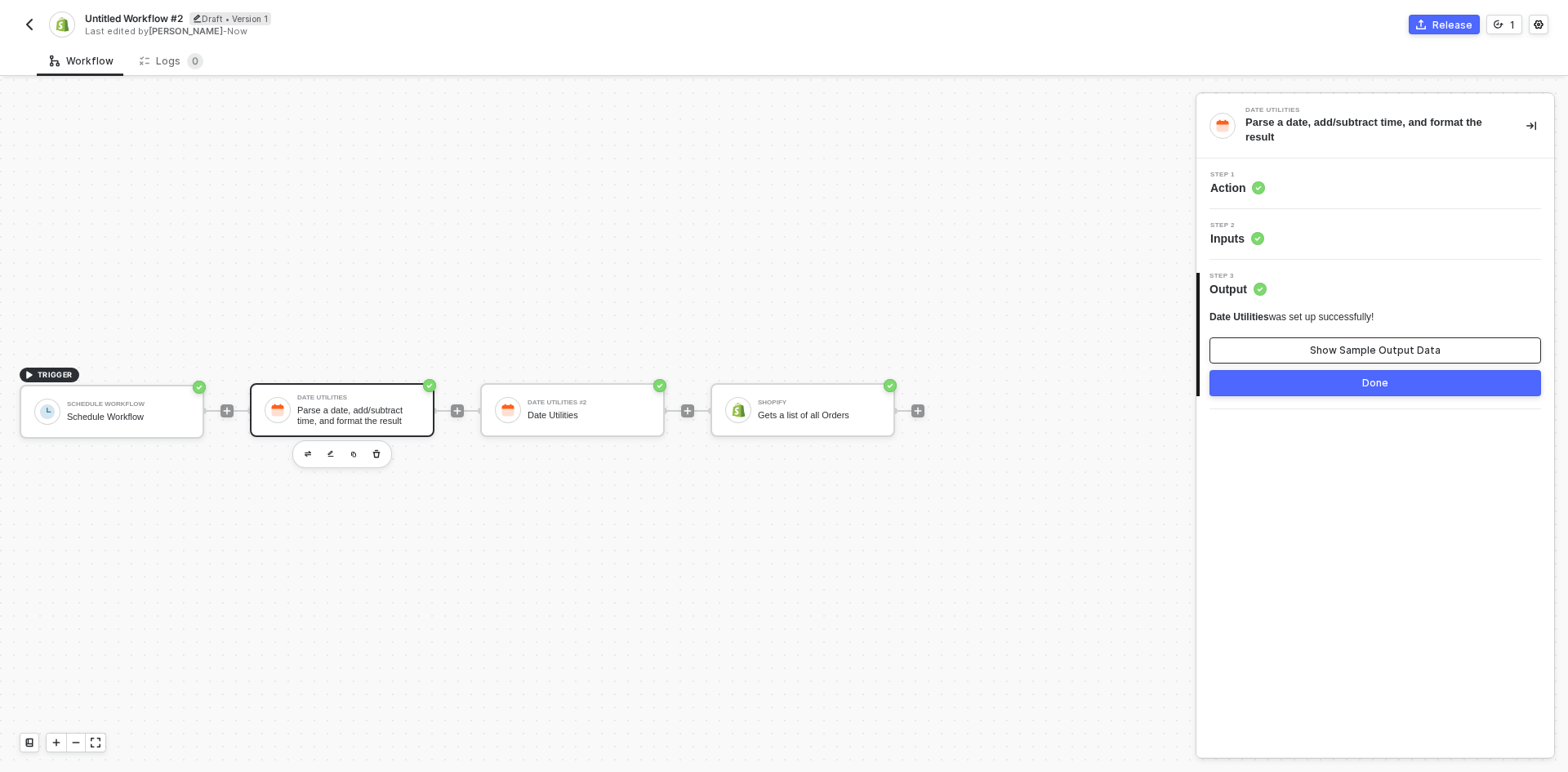
click at [1312, 356] on button "Show Sample Output Data" at bounding box center [1376, 350] width 332 height 26
click at [571, 414] on div at bounding box center [784, 426] width 1568 height 692
click at [364, 421] on div "Parse a date, add/subtract time, and format the result" at bounding box center [358, 416] width 123 height 20
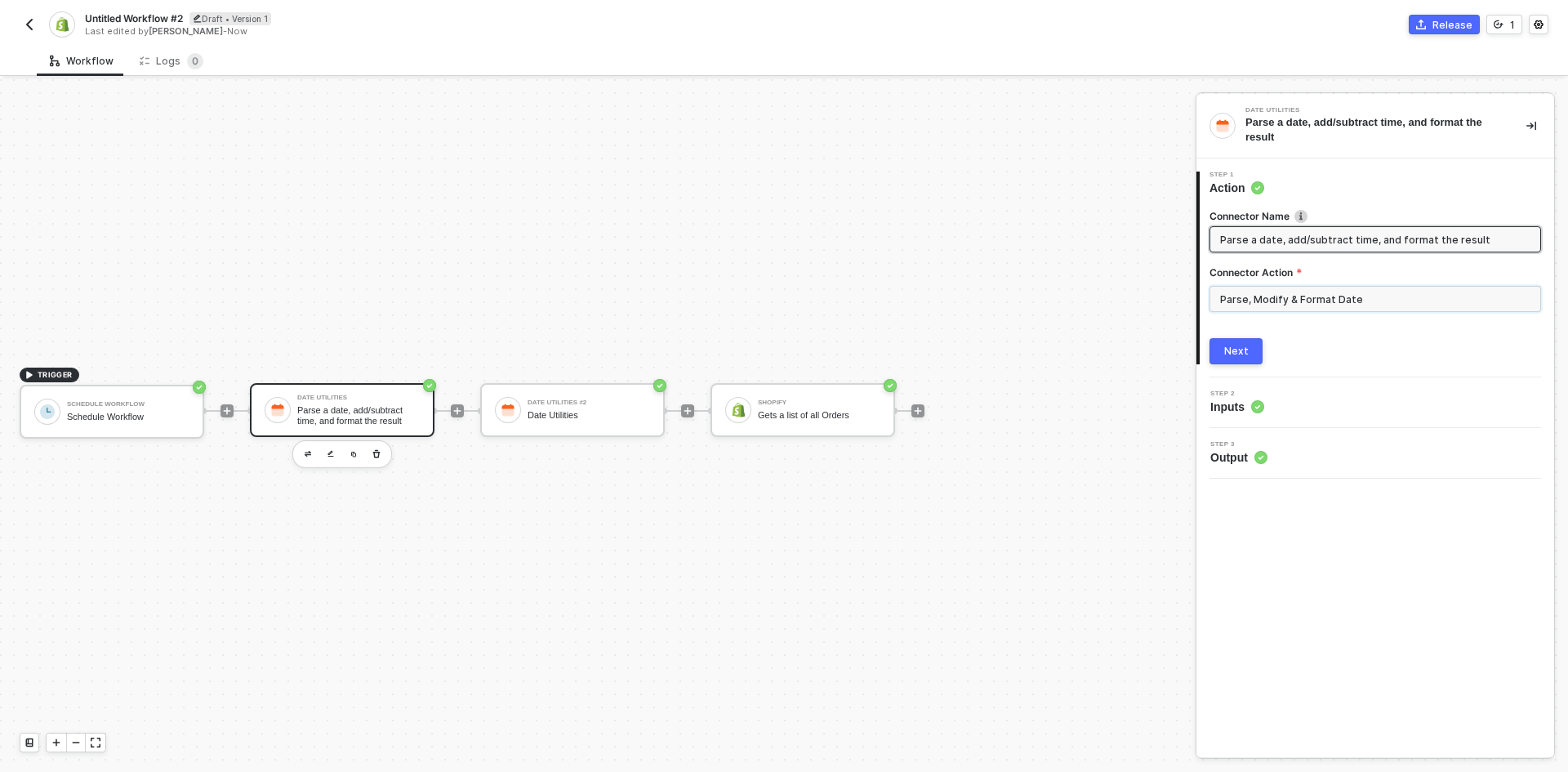
click at [1344, 288] on input "Parse, Modify & Format Date" at bounding box center [1376, 299] width 332 height 26
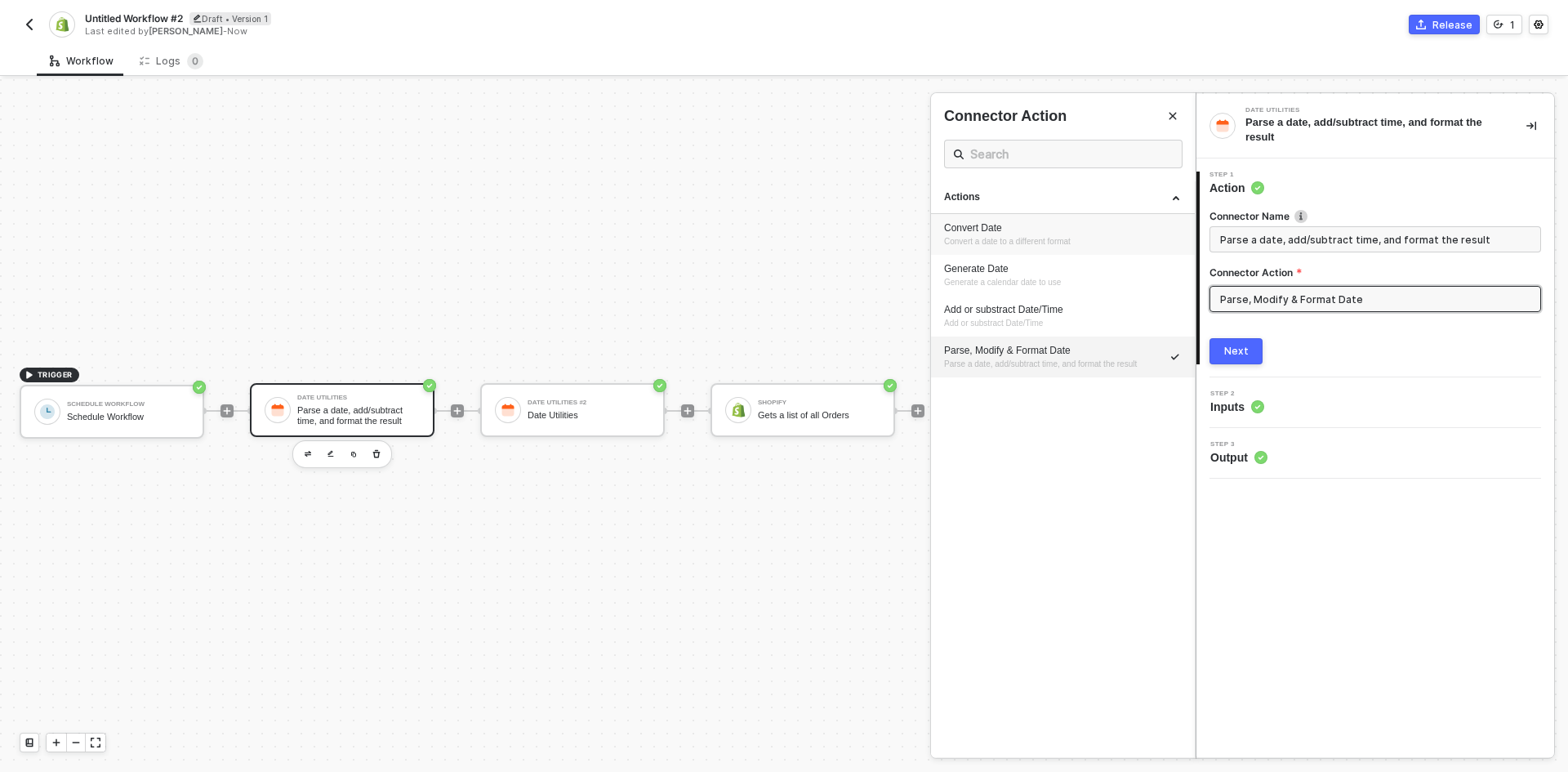
click at [1132, 228] on div "Convert Date" at bounding box center [1063, 228] width 238 height 14
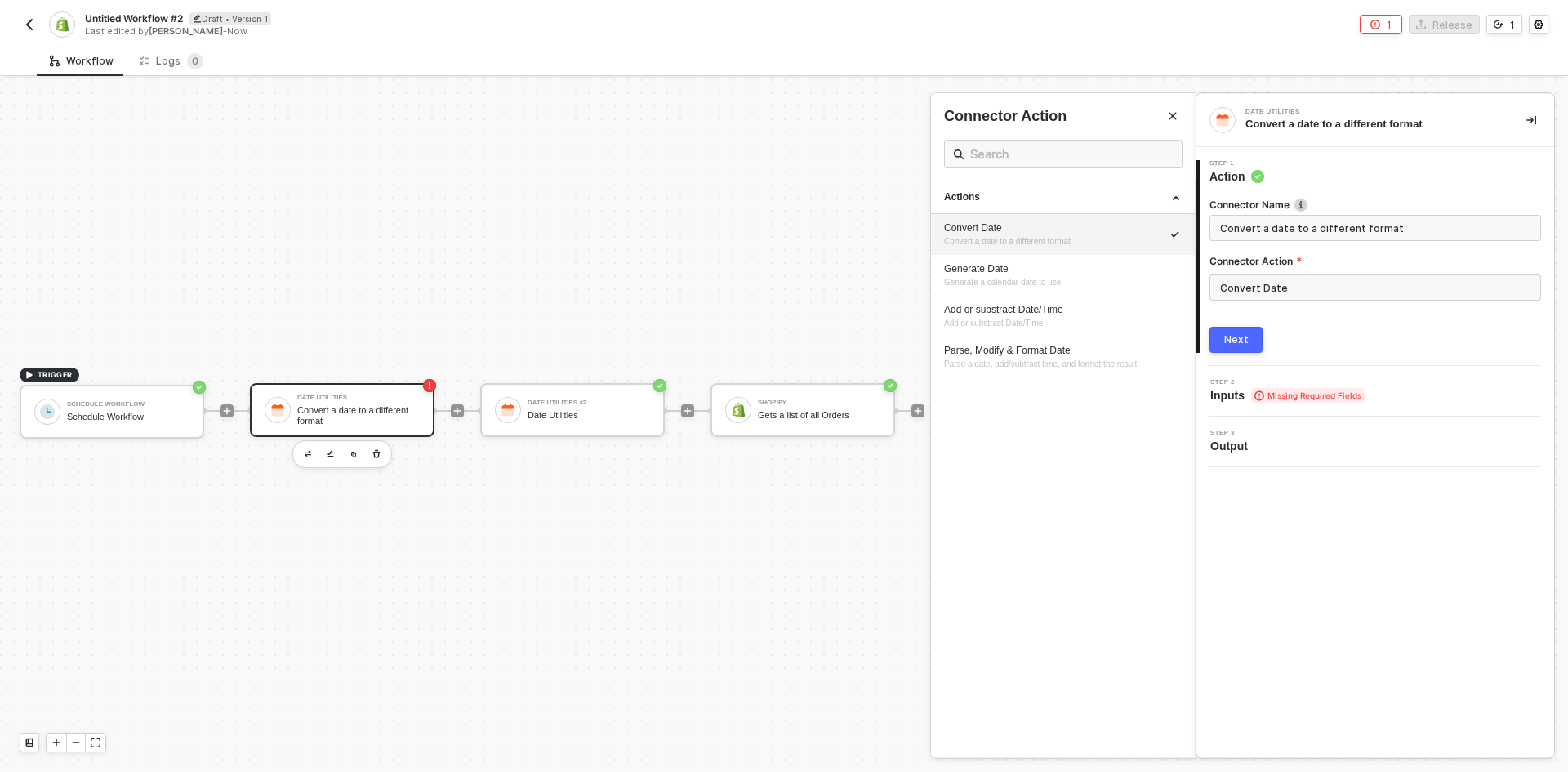
type input "Convert a date to a different format"
type input "Convert Date"
click at [1339, 271] on div "Connector Action" at bounding box center [1376, 264] width 332 height 20
click at [1322, 287] on input "Convert Date" at bounding box center [1376, 287] width 332 height 26
click at [1077, 275] on div "Generate Date Generate a calendar date to use" at bounding box center [1063, 276] width 238 height 27
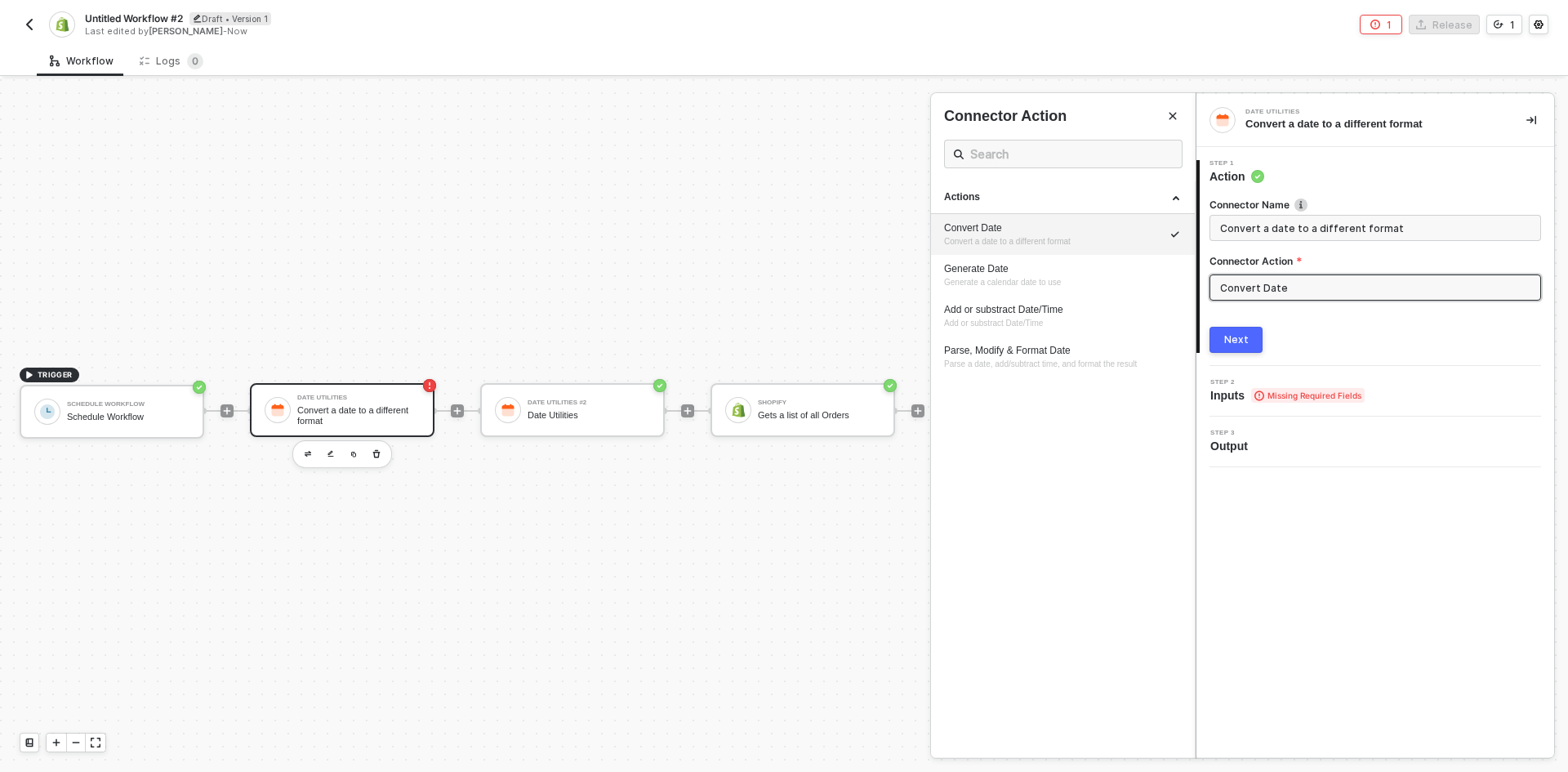
type input "Generate a calendar date to use"
type input "Generate Date"
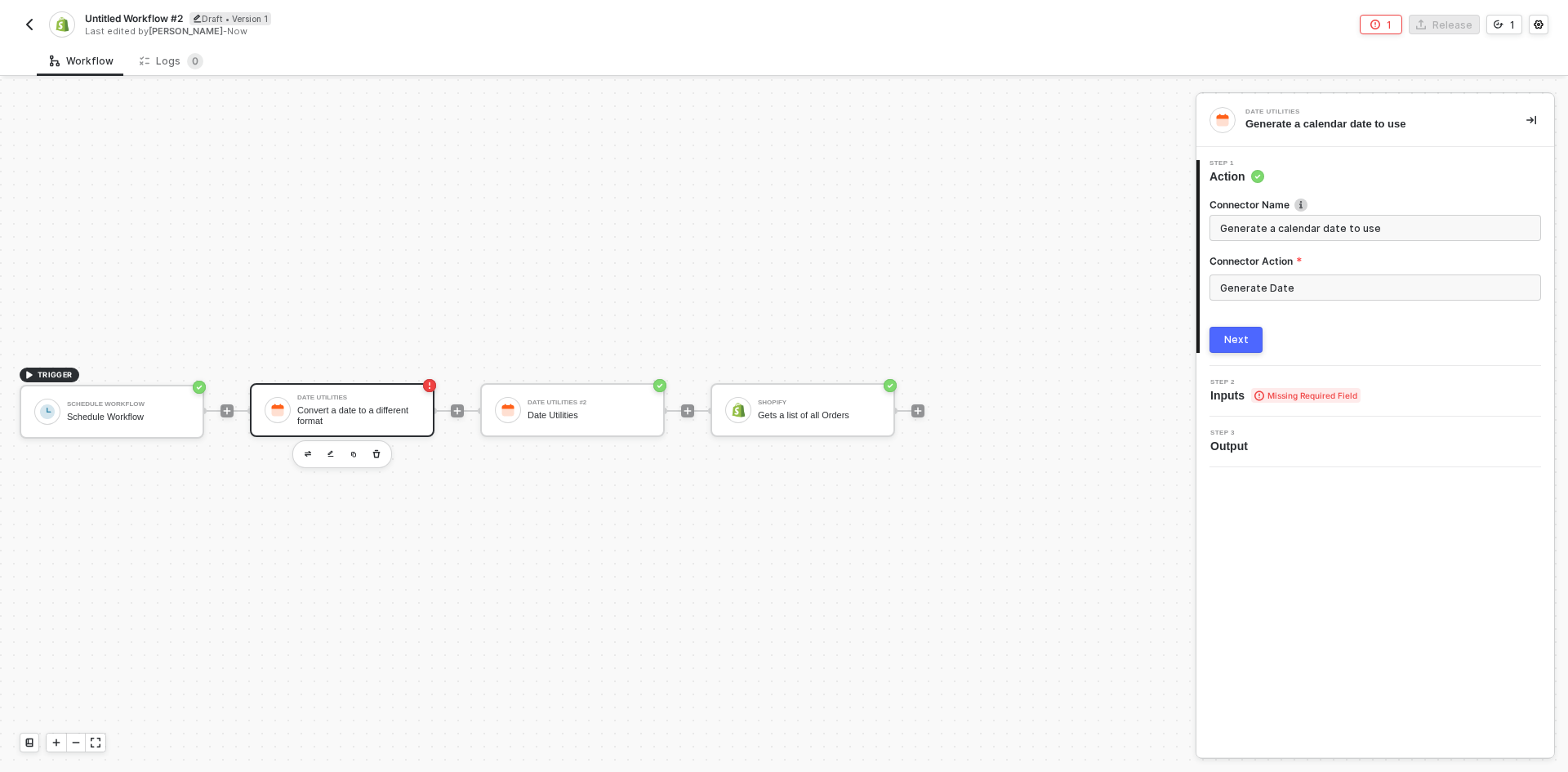
click at [1249, 342] on button "Next" at bounding box center [1236, 339] width 53 height 26
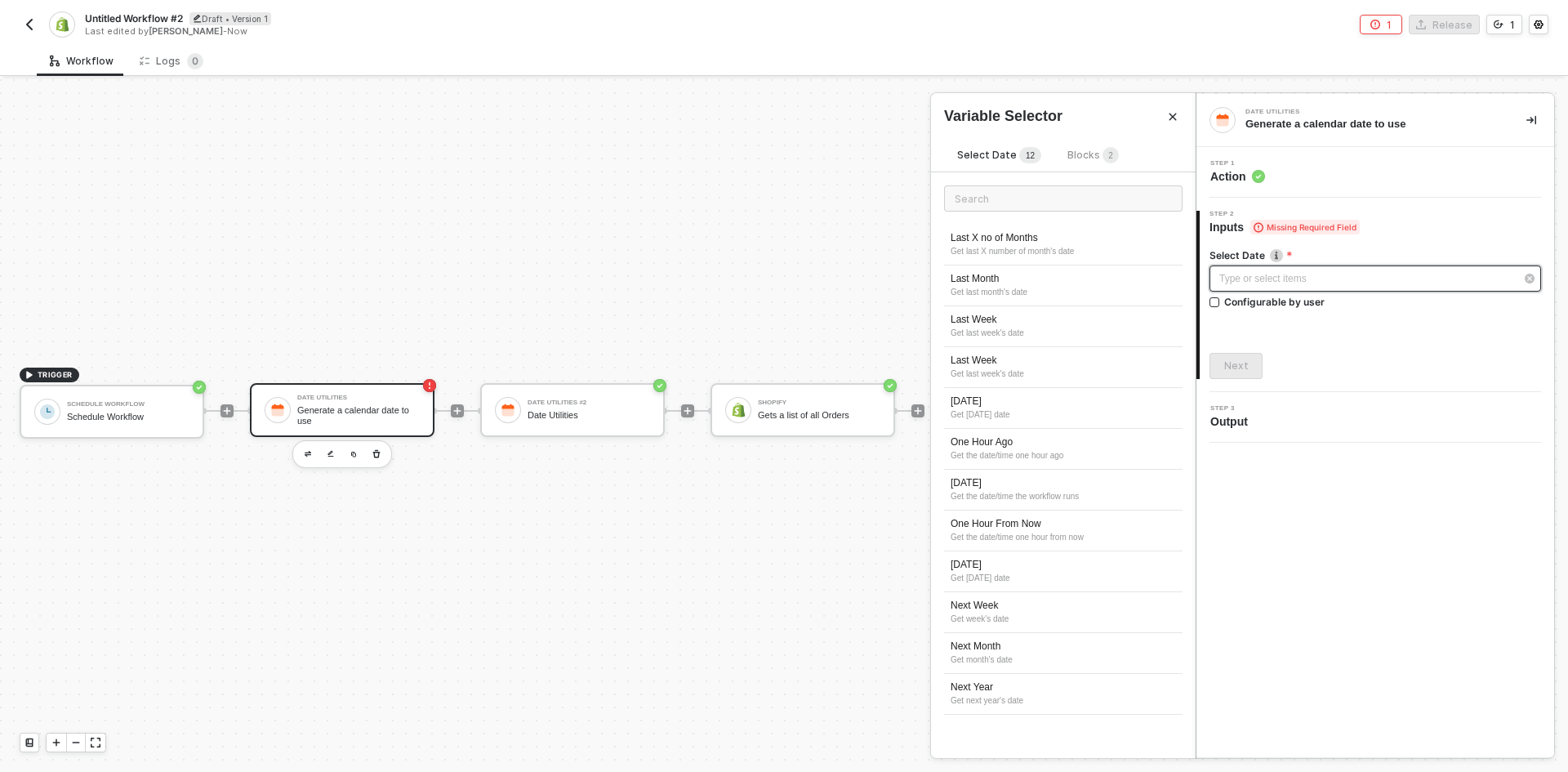
click at [1298, 286] on div "Type or select items ﻿" at bounding box center [1376, 278] width 332 height 26
click at [1038, 498] on div "Get the date/time the workflow runs" at bounding box center [1063, 496] width 225 height 13
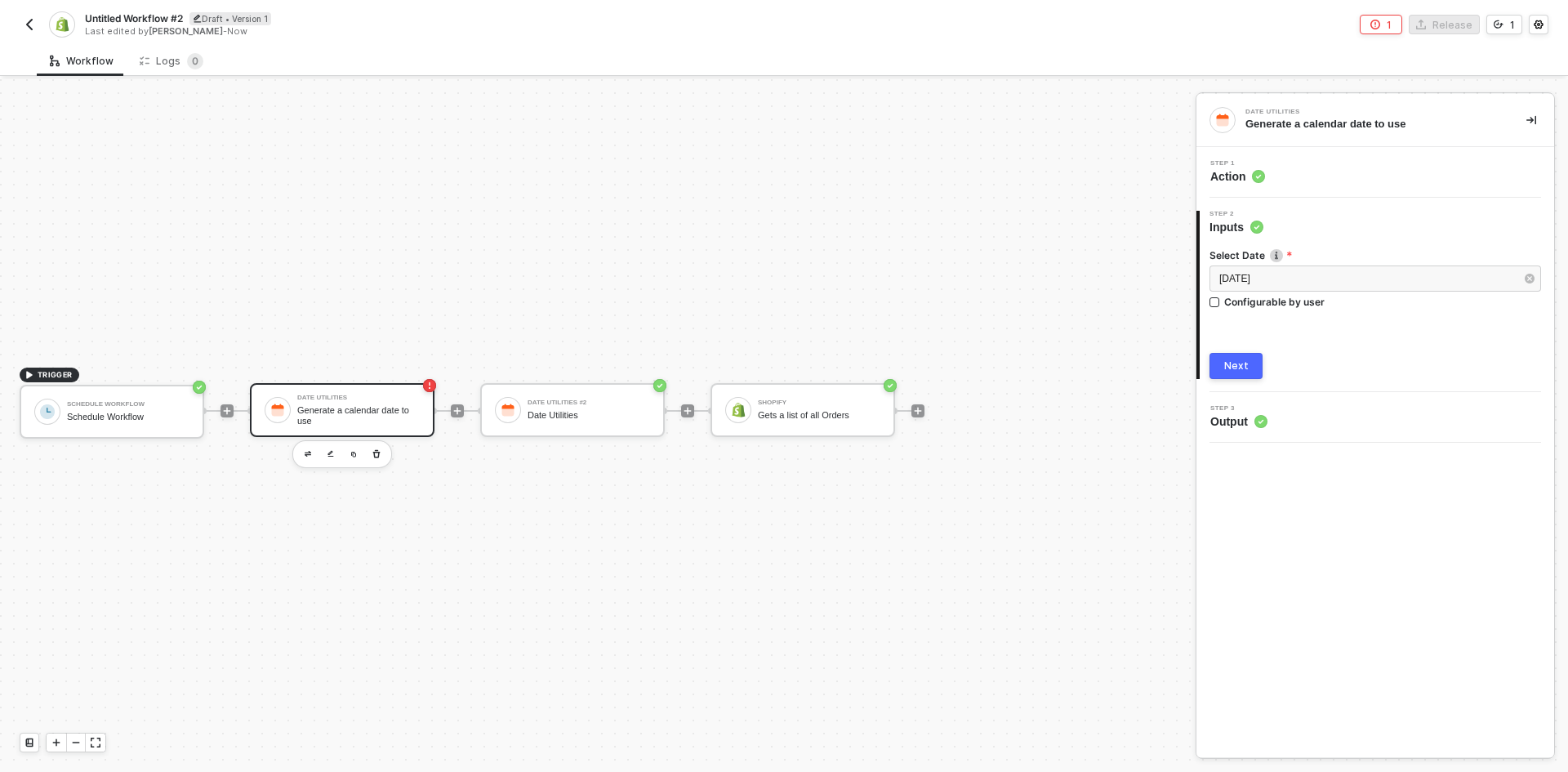
click at [1229, 366] on div "Next" at bounding box center [1236, 365] width 25 height 13
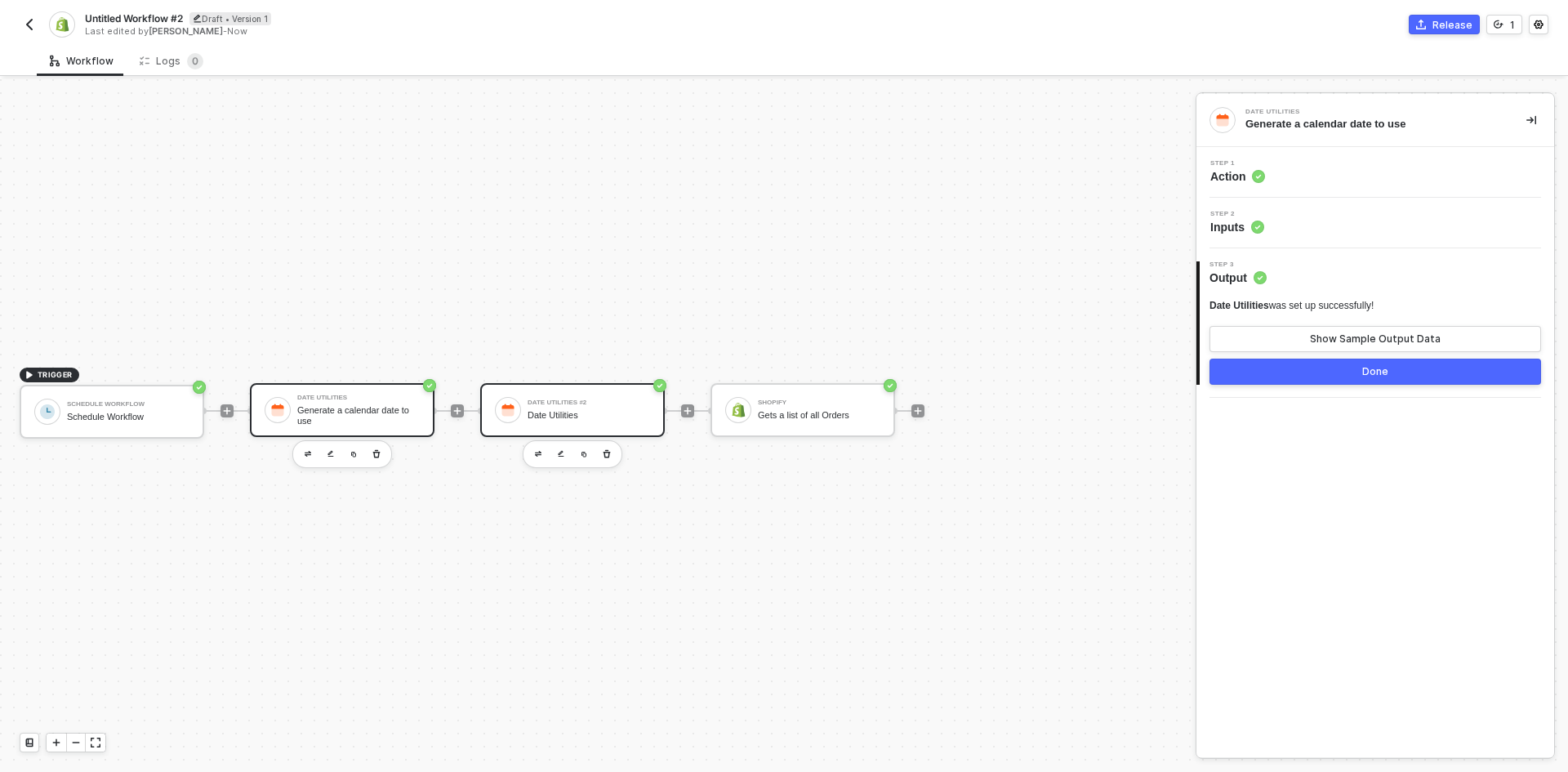
click at [561, 405] on div "Date Utilities #2" at bounding box center [588, 403] width 123 height 7
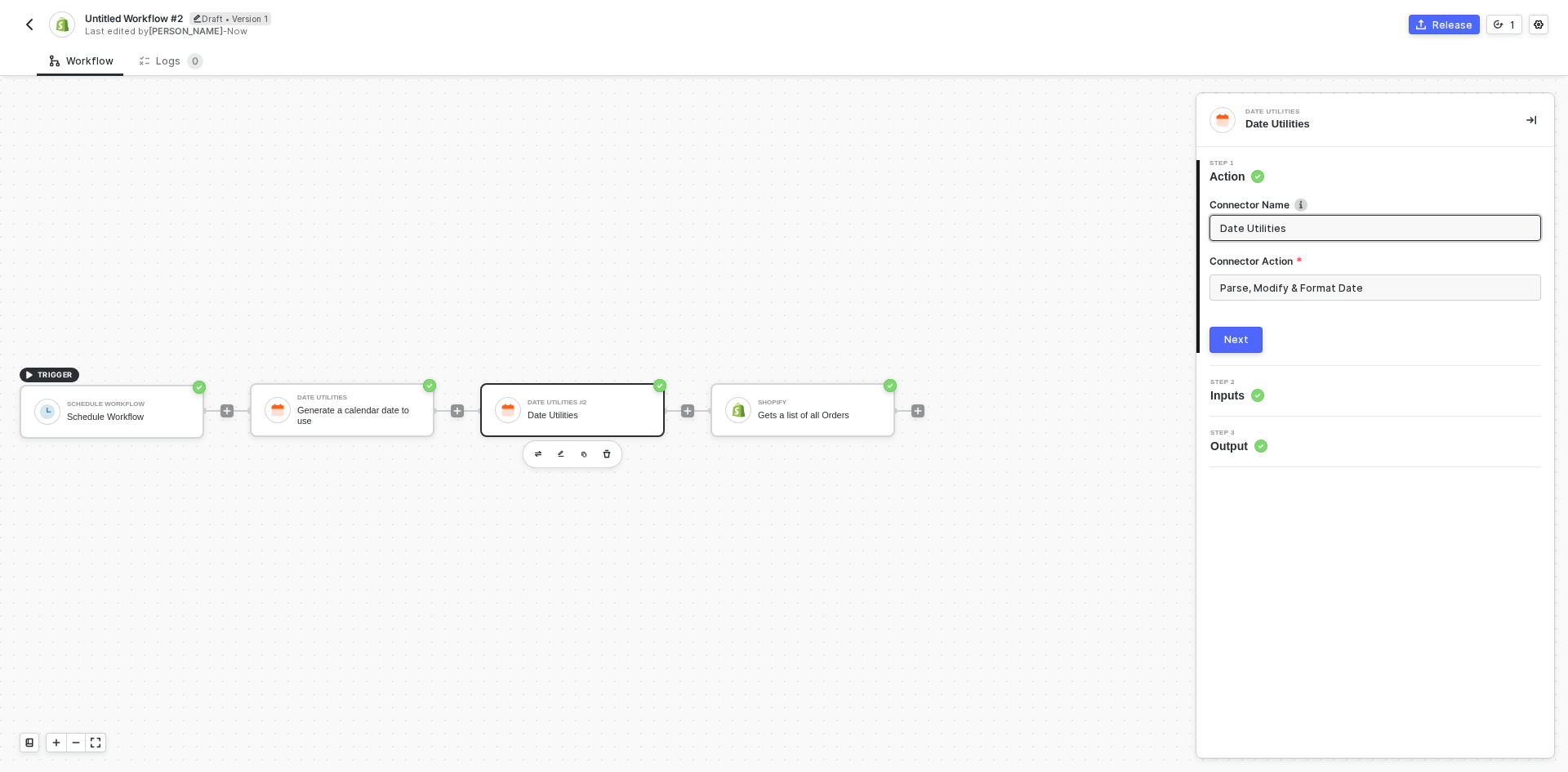
click at [1337, 394] on div "Step 2 Inputs" at bounding box center [1378, 391] width 354 height 25
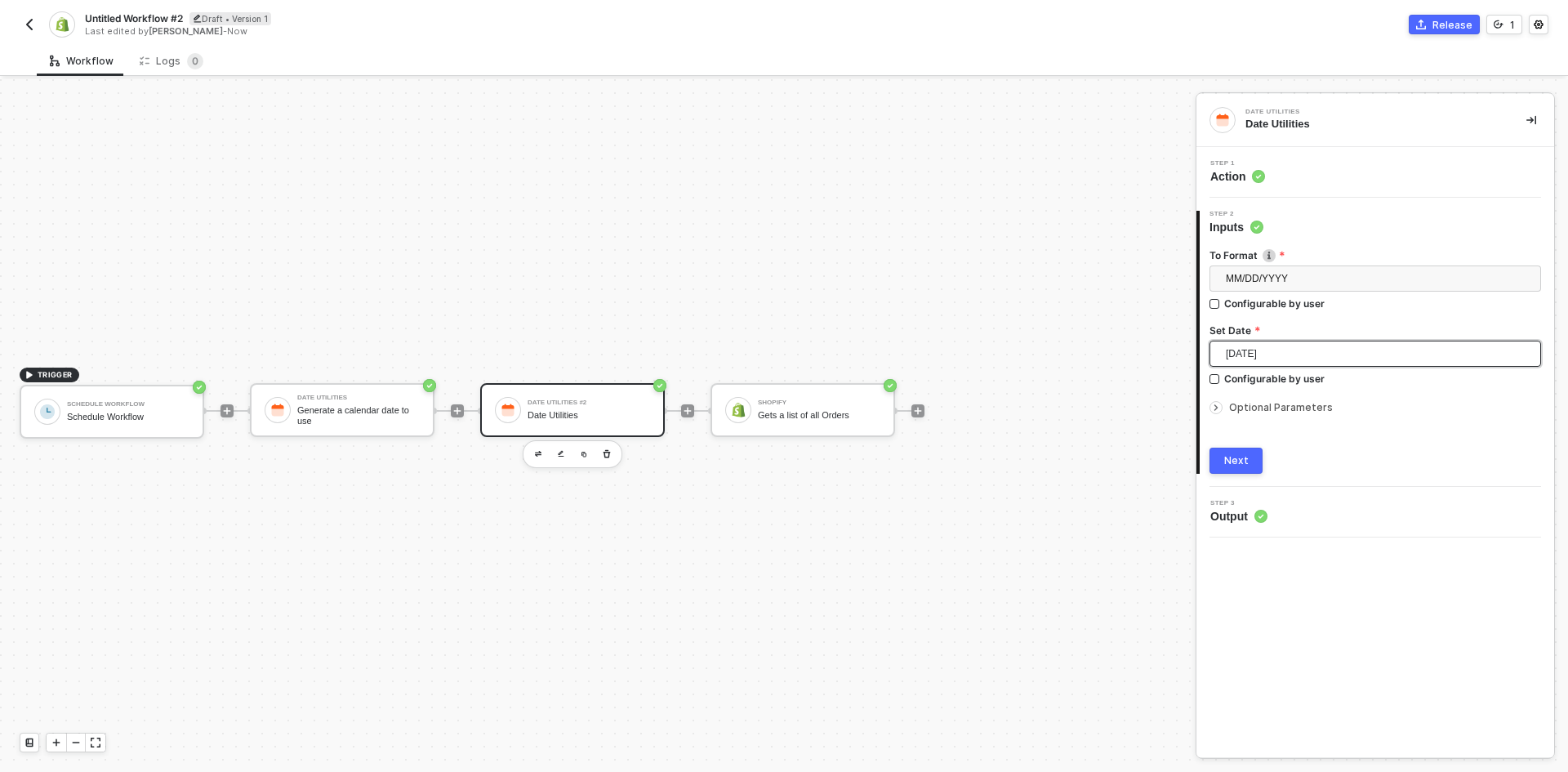
click at [1331, 358] on span "Today" at bounding box center [1378, 353] width 306 height 25
click at [1314, 279] on span "MM/DD/YYYY" at bounding box center [1378, 278] width 306 height 25
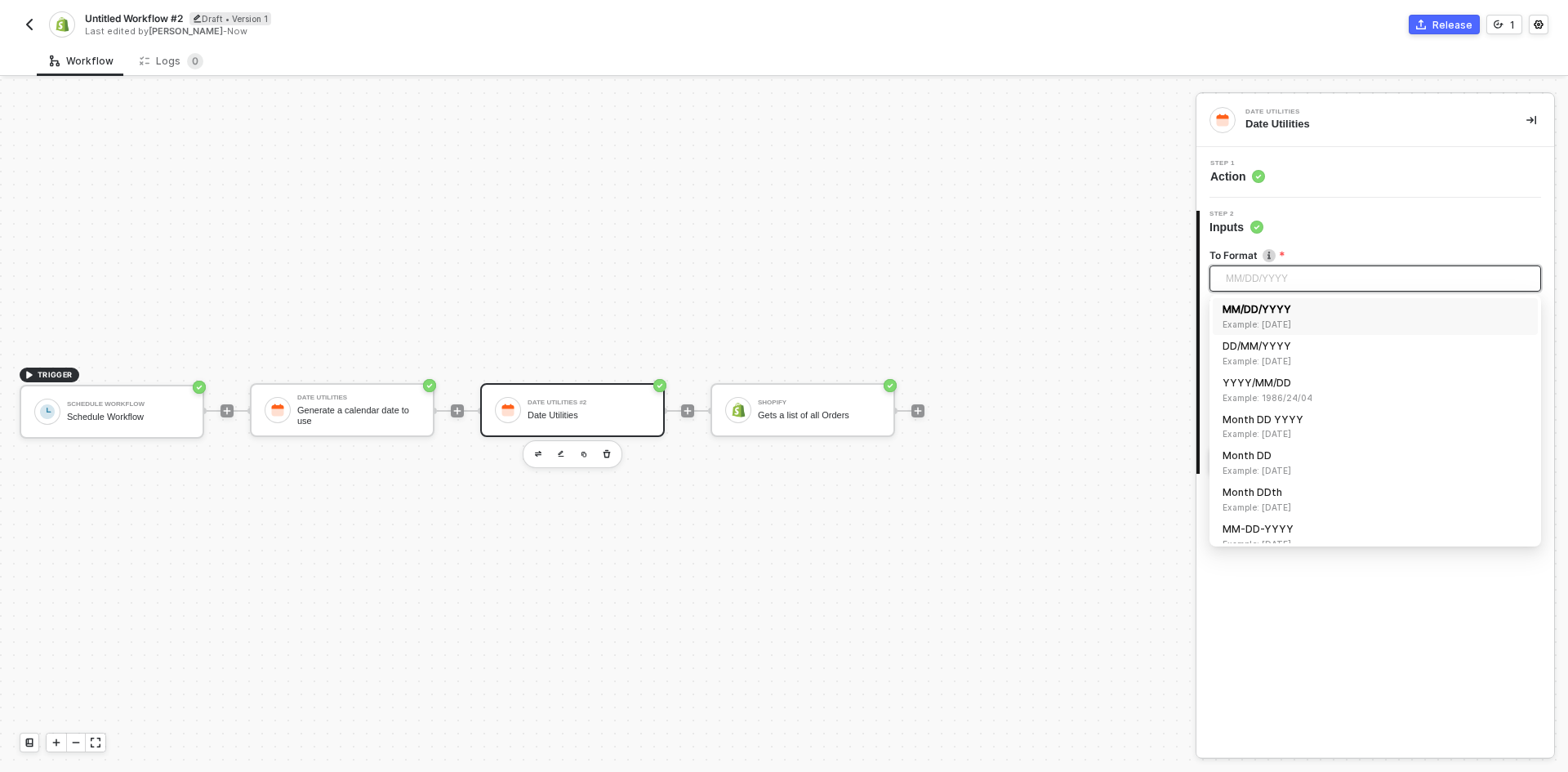
click at [1314, 301] on div "MM/DD/YYYY Example: 04/24/1986" at bounding box center [1376, 316] width 325 height 36
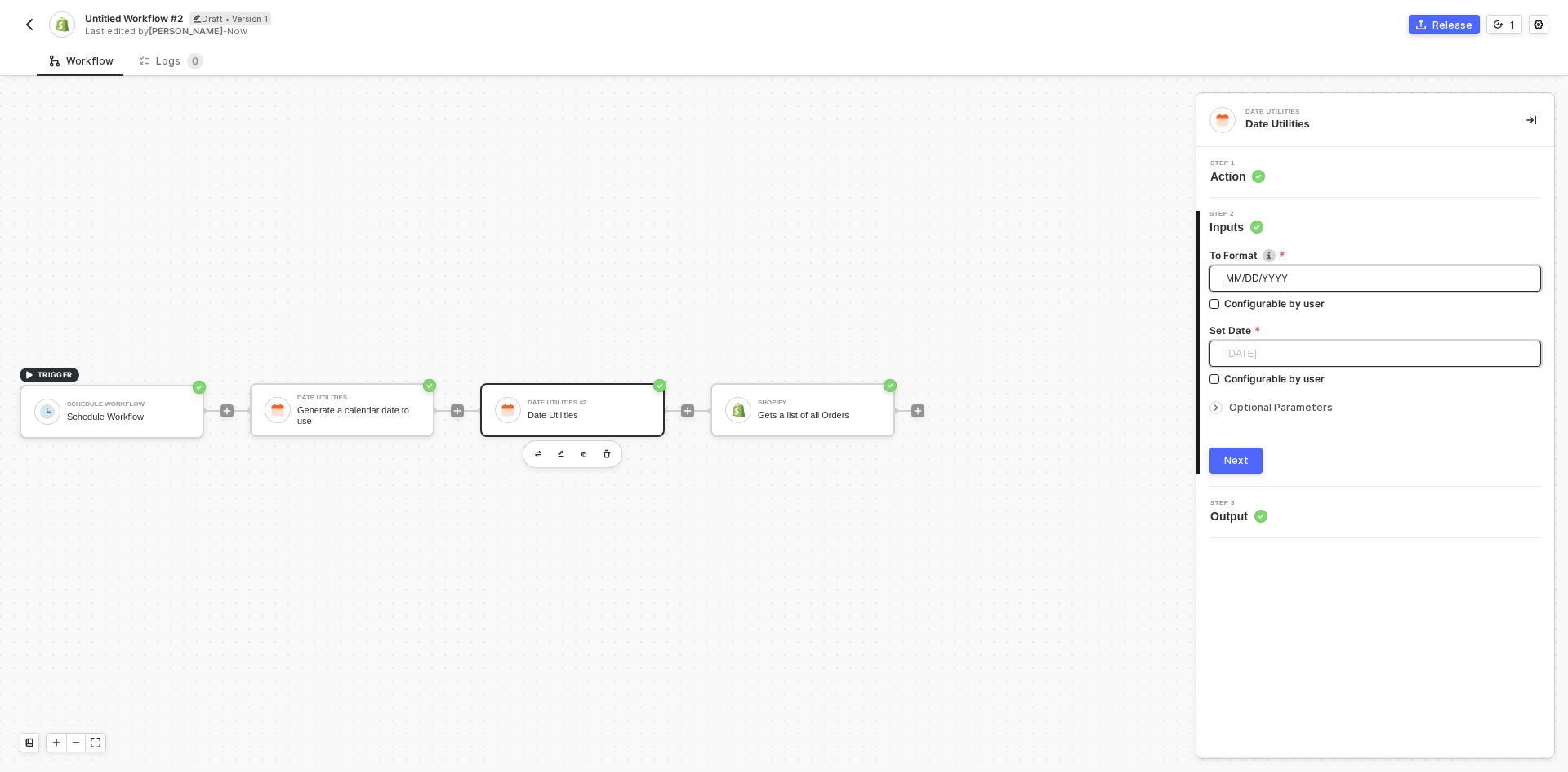
click at [1299, 350] on span "Today" at bounding box center [1378, 353] width 306 height 25
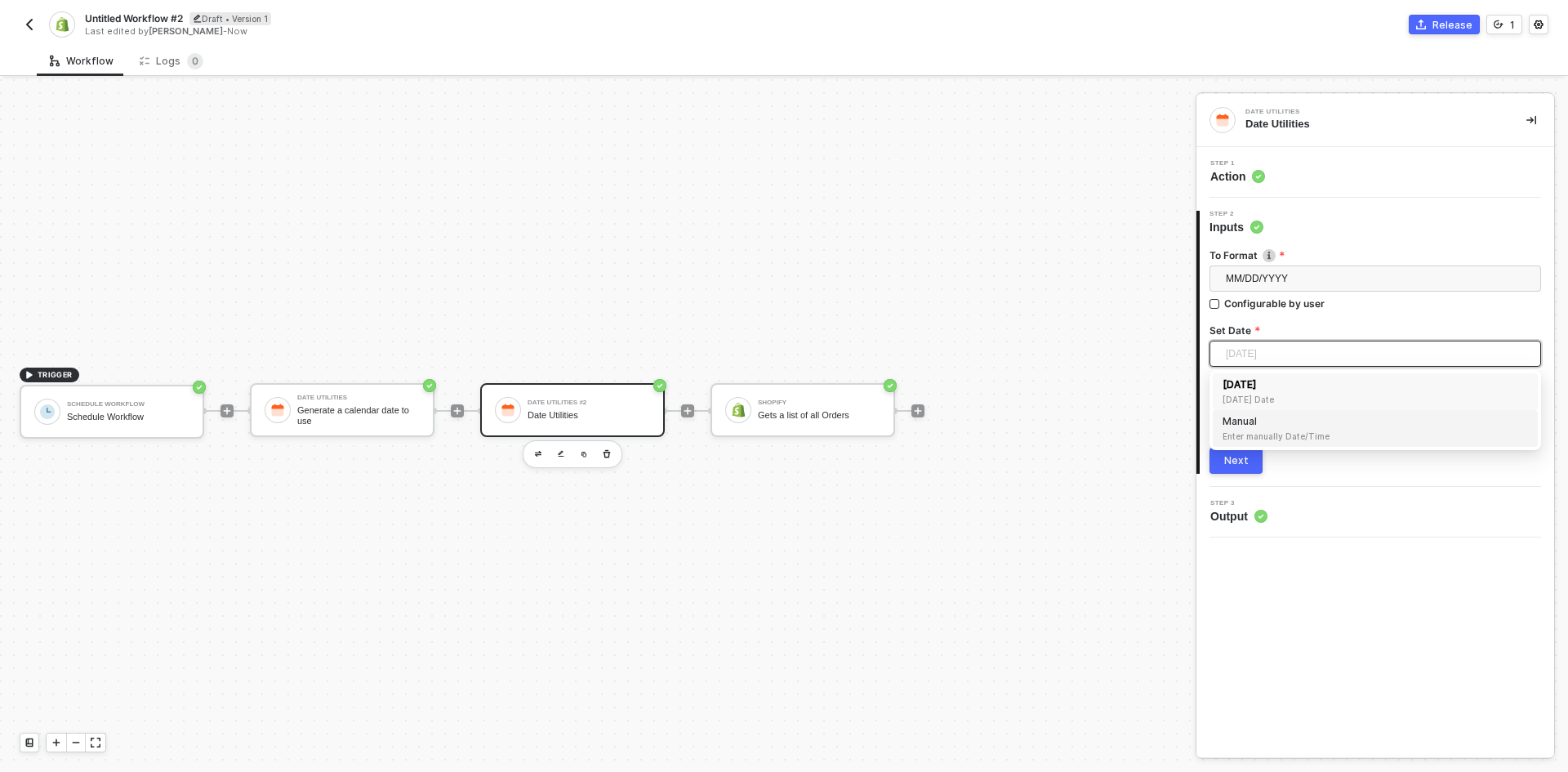
click at [1288, 424] on div "Manual Enter manually Date/Time" at bounding box center [1375, 428] width 306 height 29
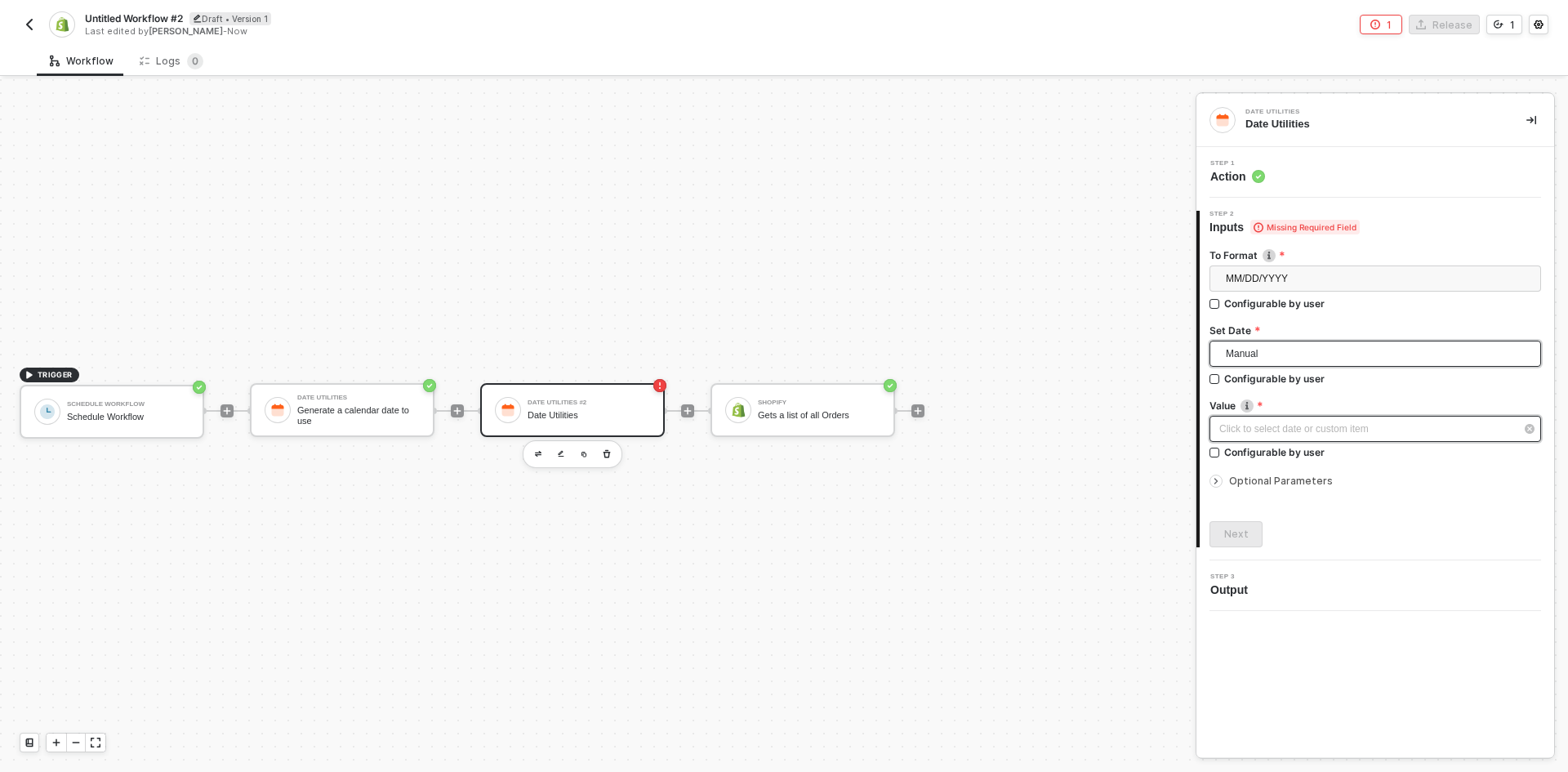
click at [1283, 424] on div "Click to select date or custom item ﻿" at bounding box center [1366, 429] width 295 height 15
type input "2025-08-11"
click at [1045, 158] on sup "3" at bounding box center [1052, 155] width 16 height 16
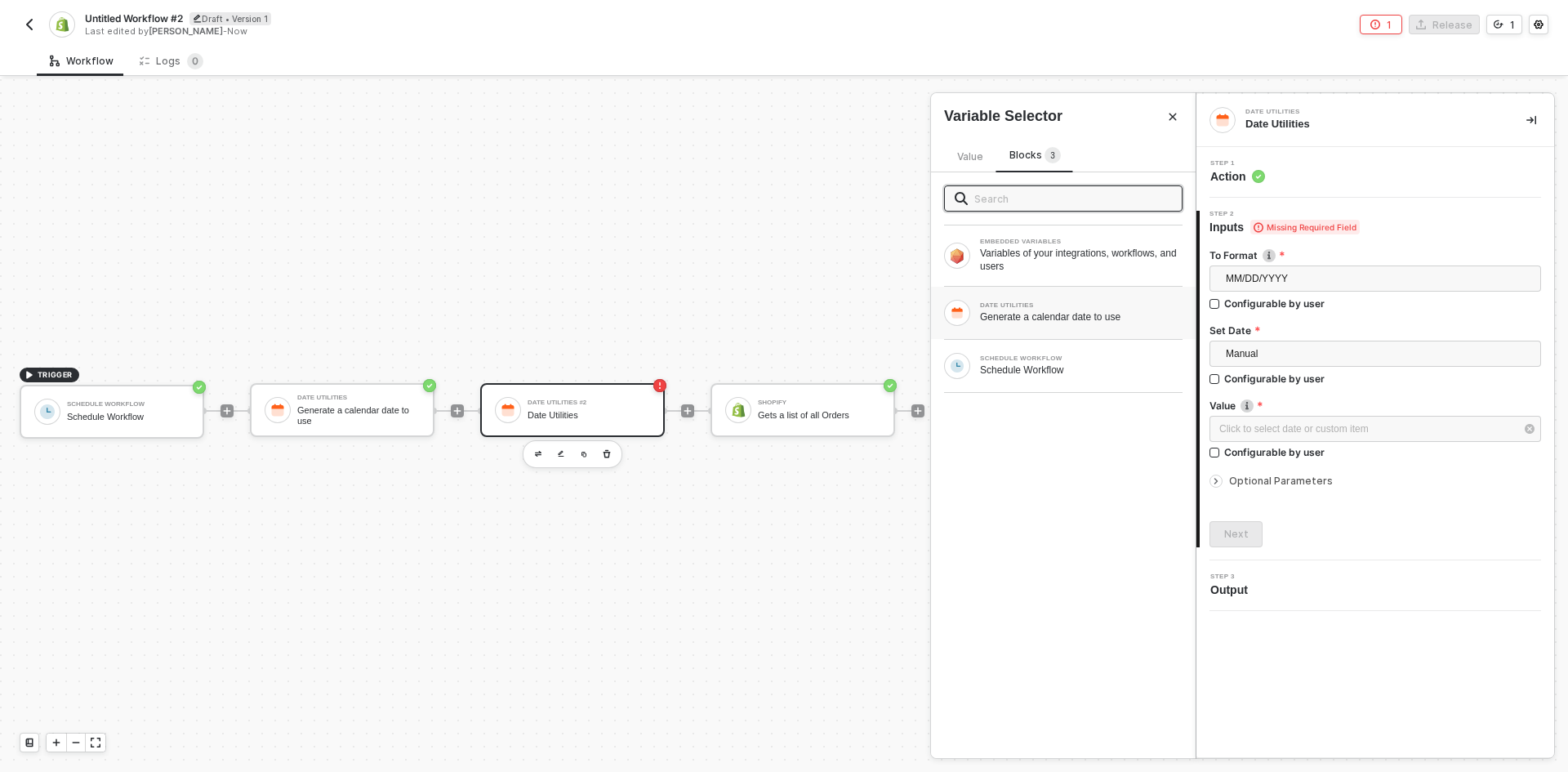
click at [1040, 317] on div "Generate a calendar date to use" at bounding box center [1081, 317] width 202 height 13
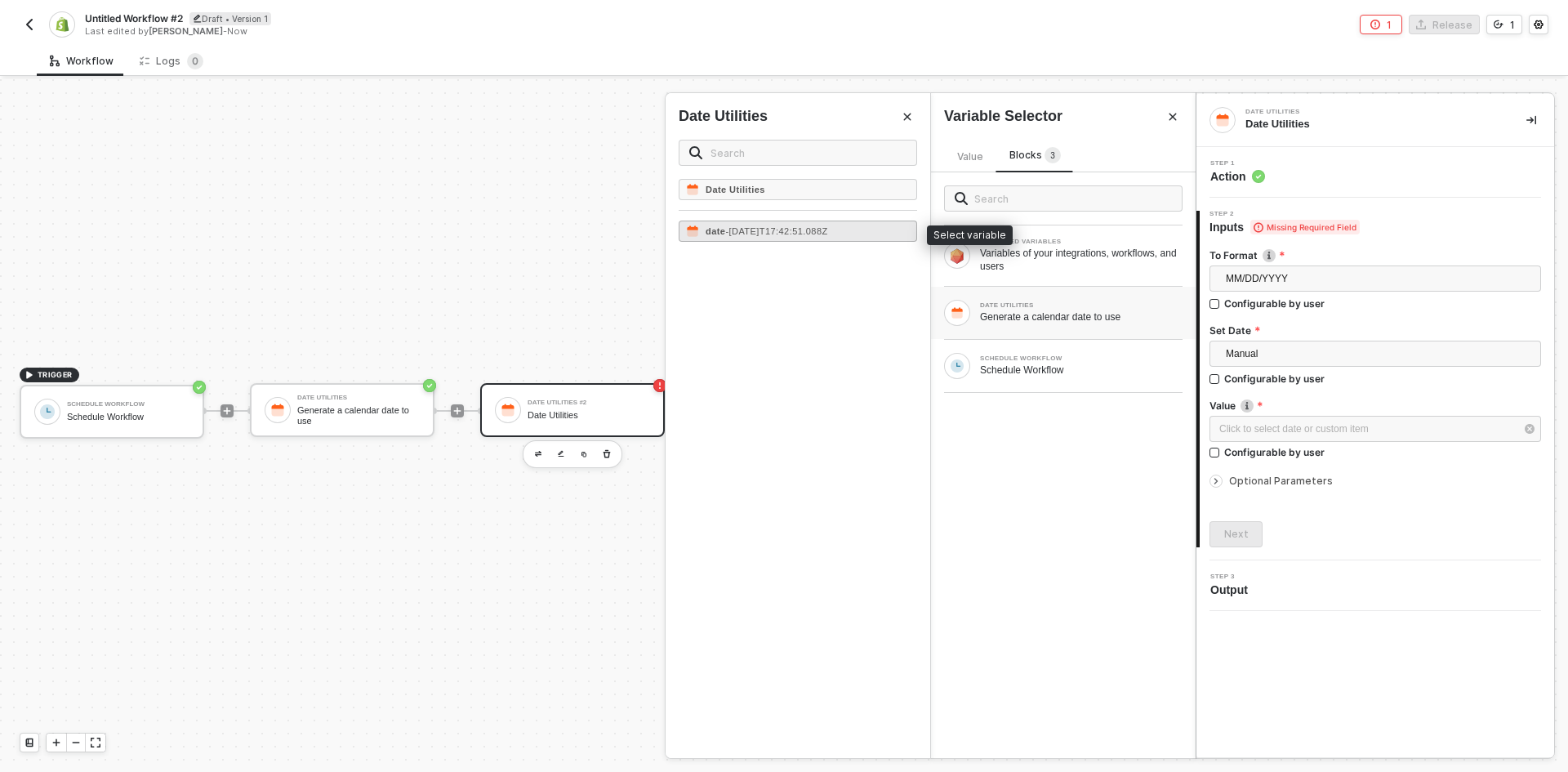
click at [870, 233] on div "date - 2025-08-11T17:42:51.088Z" at bounding box center [798, 230] width 239 height 21
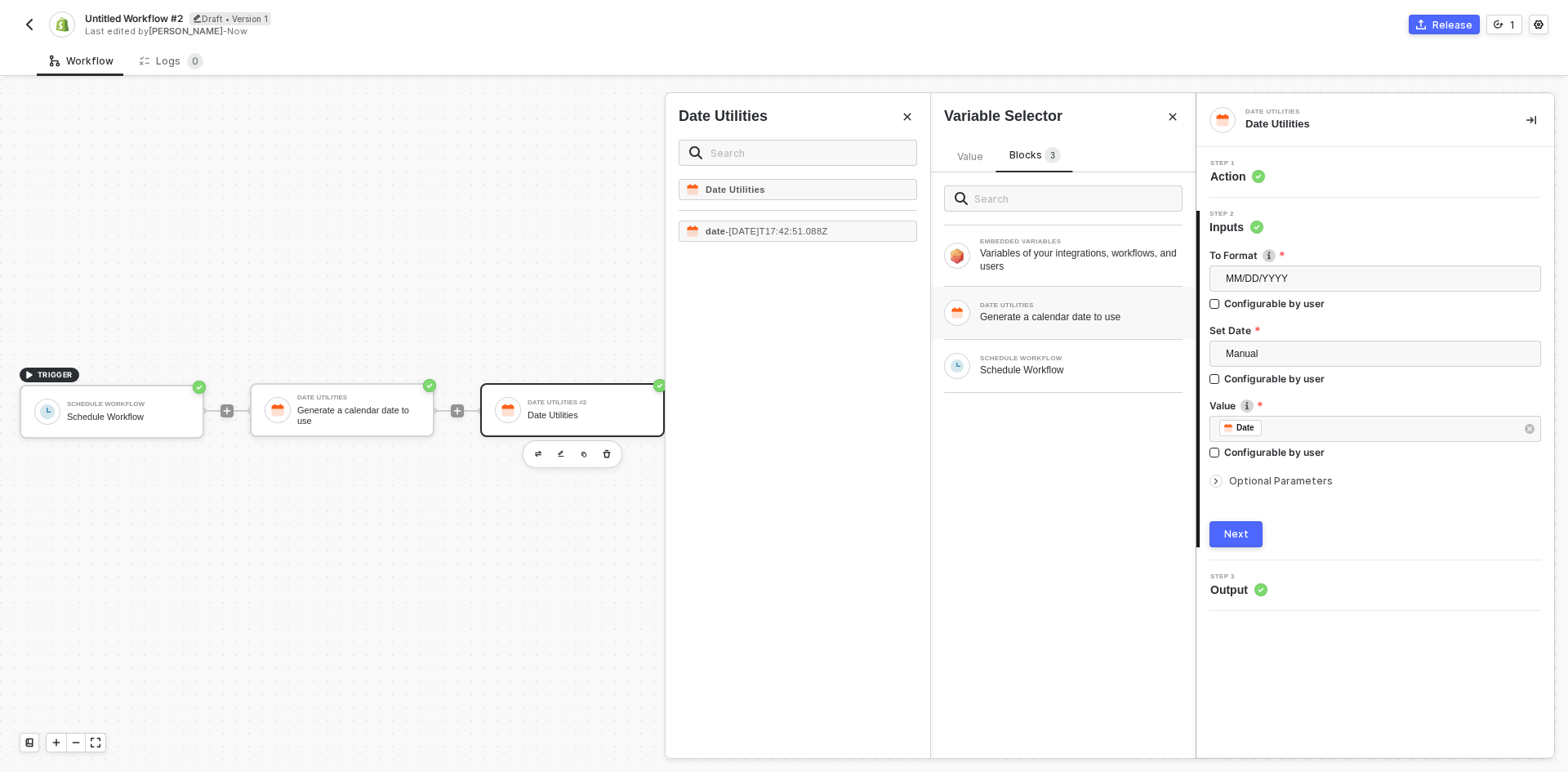
click at [1284, 481] on span "Optional Parameters" at bounding box center [1281, 481] width 104 height 12
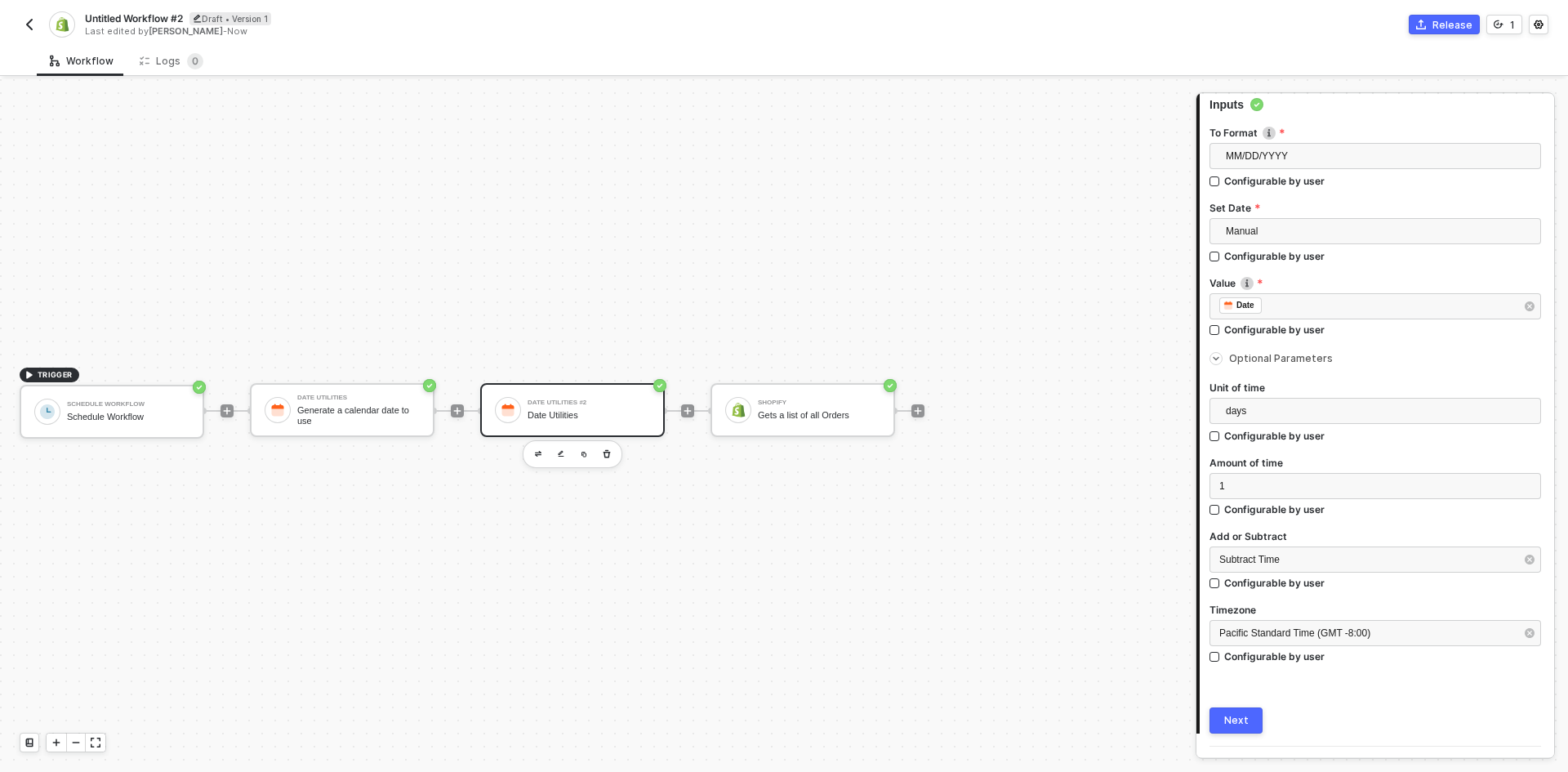
scroll to position [163, 0]
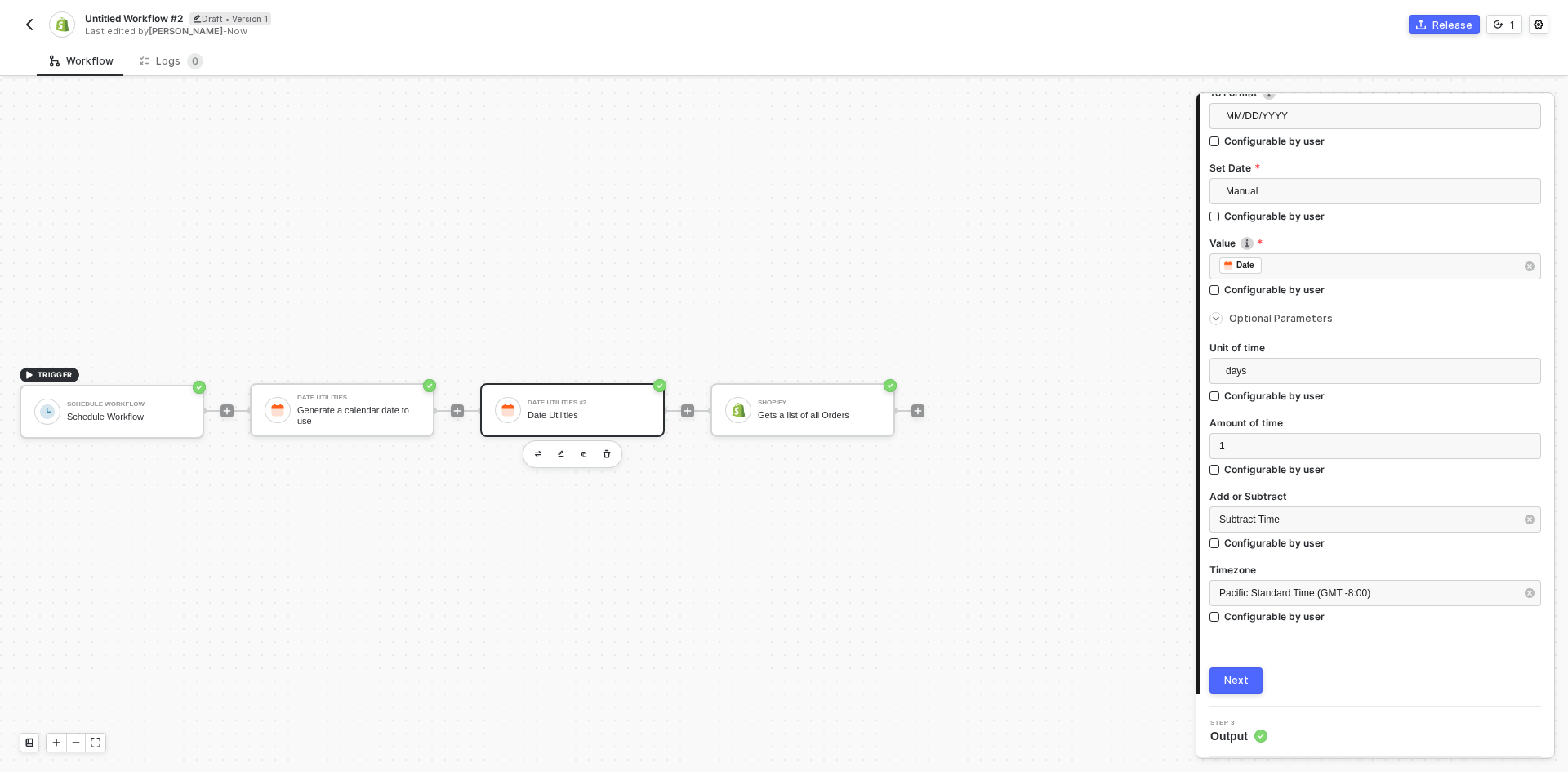
click at [1239, 670] on button "Next" at bounding box center [1236, 680] width 53 height 26
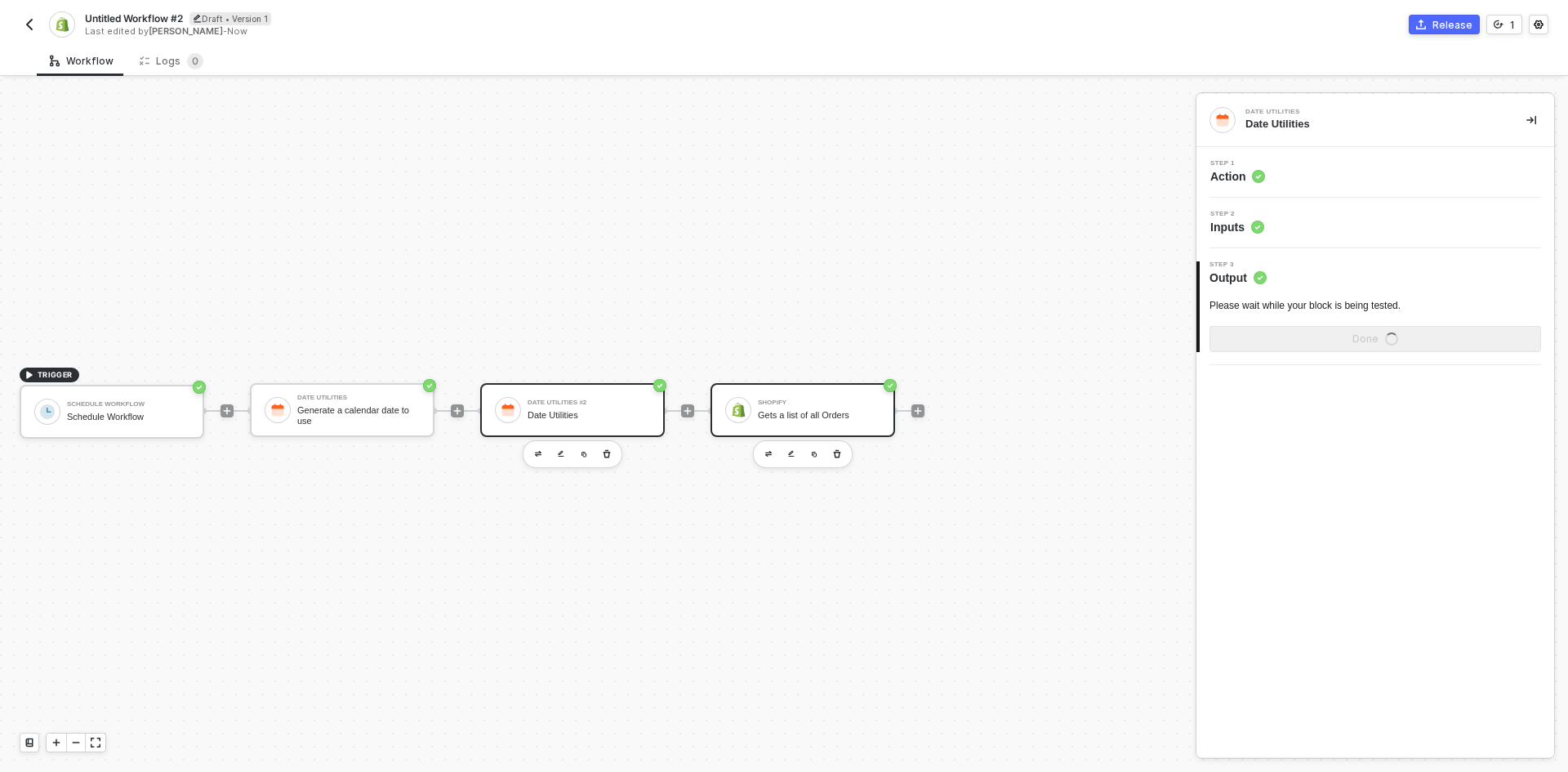
scroll to position [0, 0]
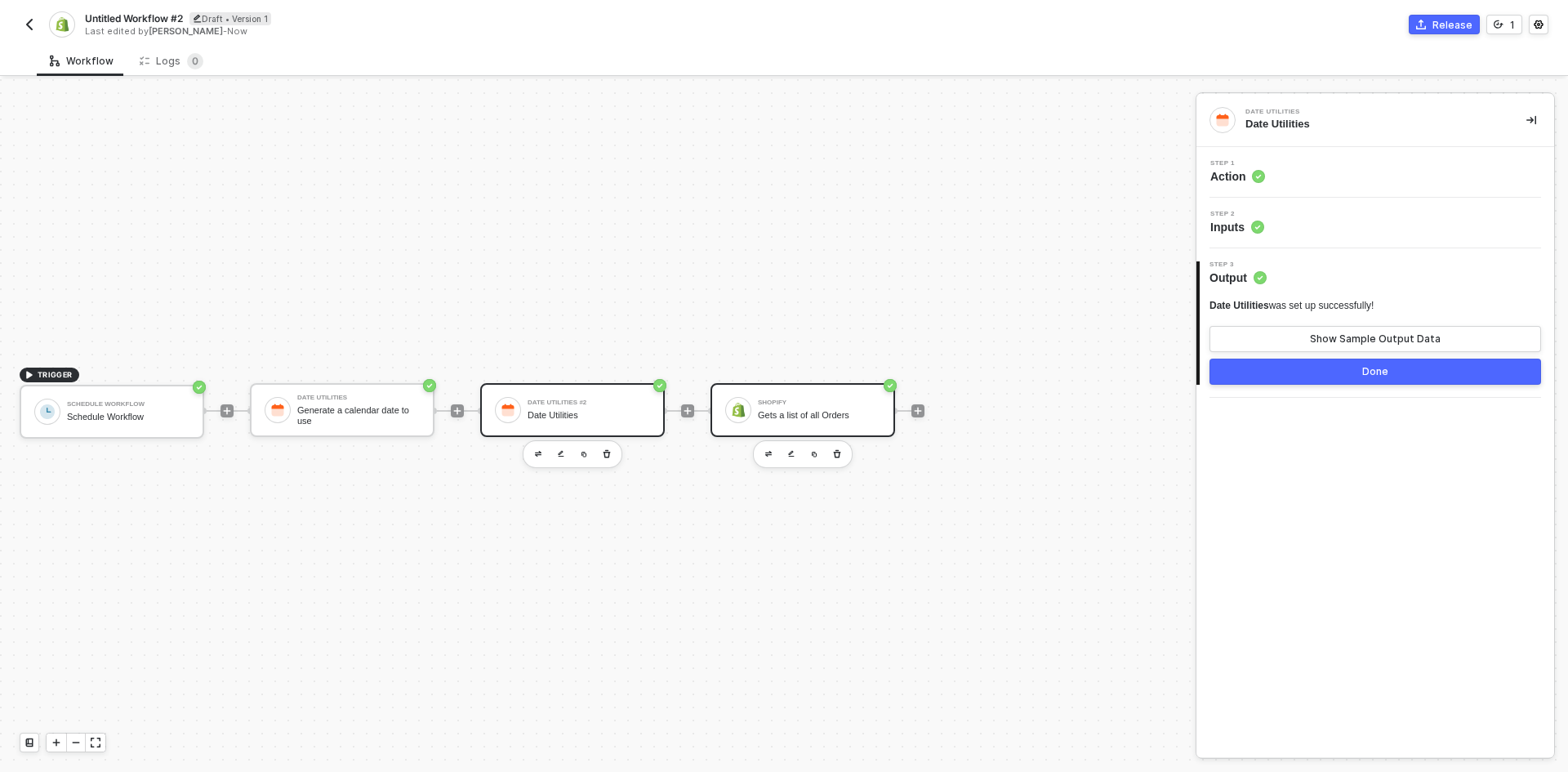
click at [836, 425] on div "Shopify Gets a list of all Orders" at bounding box center [819, 410] width 123 height 31
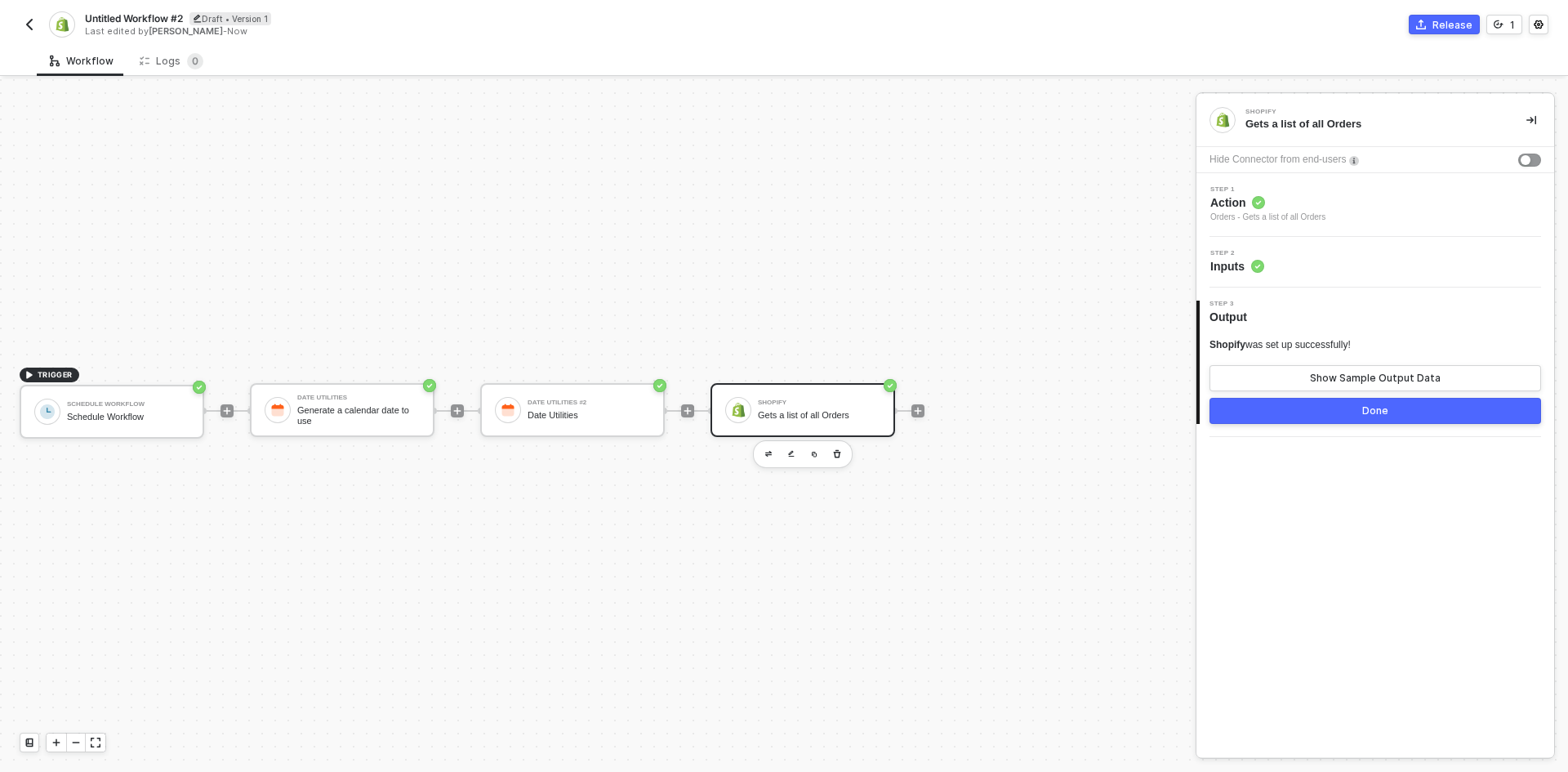
click at [1292, 251] on div "Step 2 Inputs" at bounding box center [1378, 262] width 354 height 25
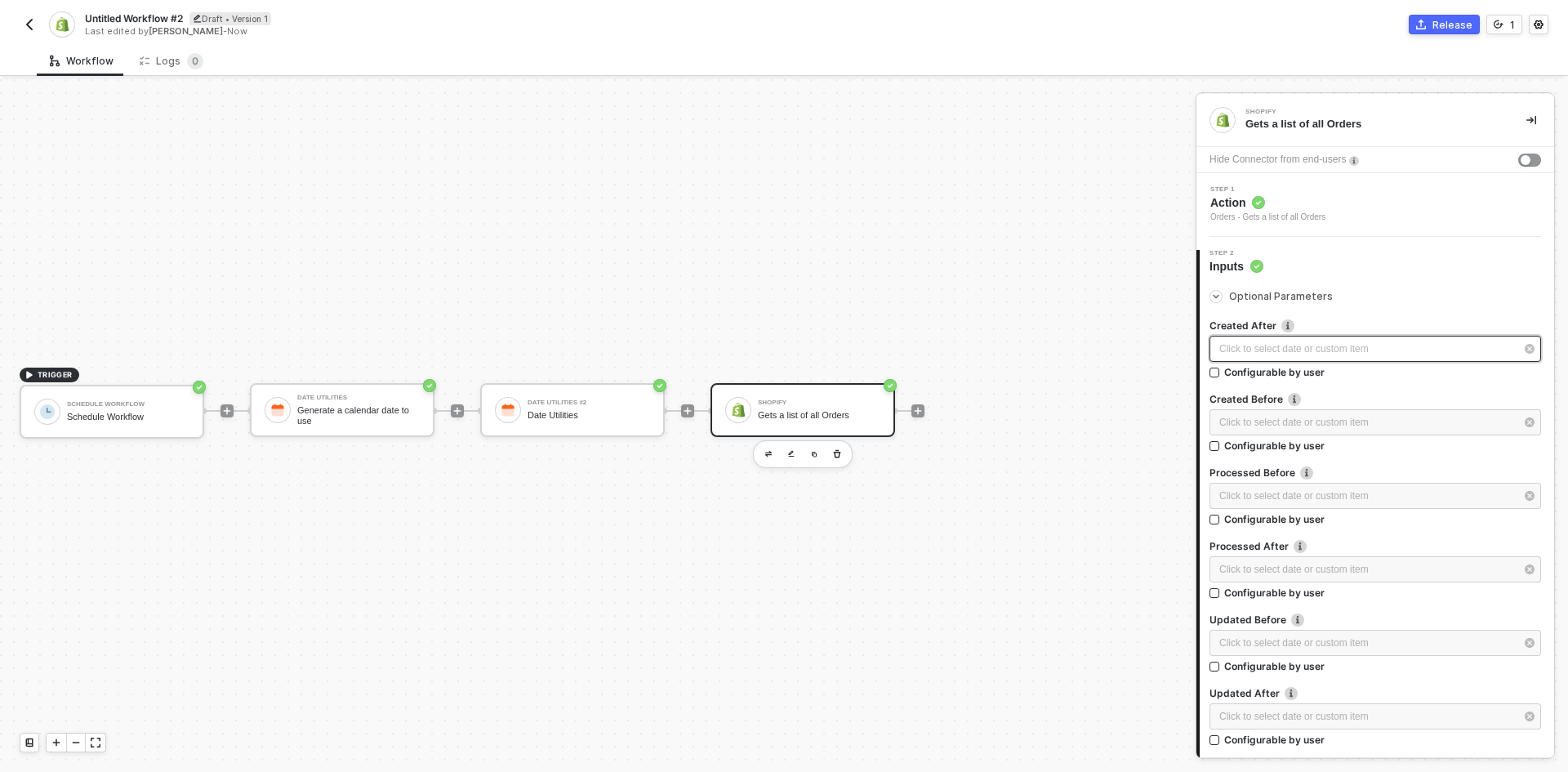
click at [1269, 341] on div "Click to select date or custom item ﻿" at bounding box center [1366, 349] width 295 height 15
type input "2025-08-11"
click at [1056, 157] on span "Blocks 4" at bounding box center [1079, 155] width 52 height 12
click at [1039, 316] on div "Date Utilities" at bounding box center [1081, 317] width 202 height 13
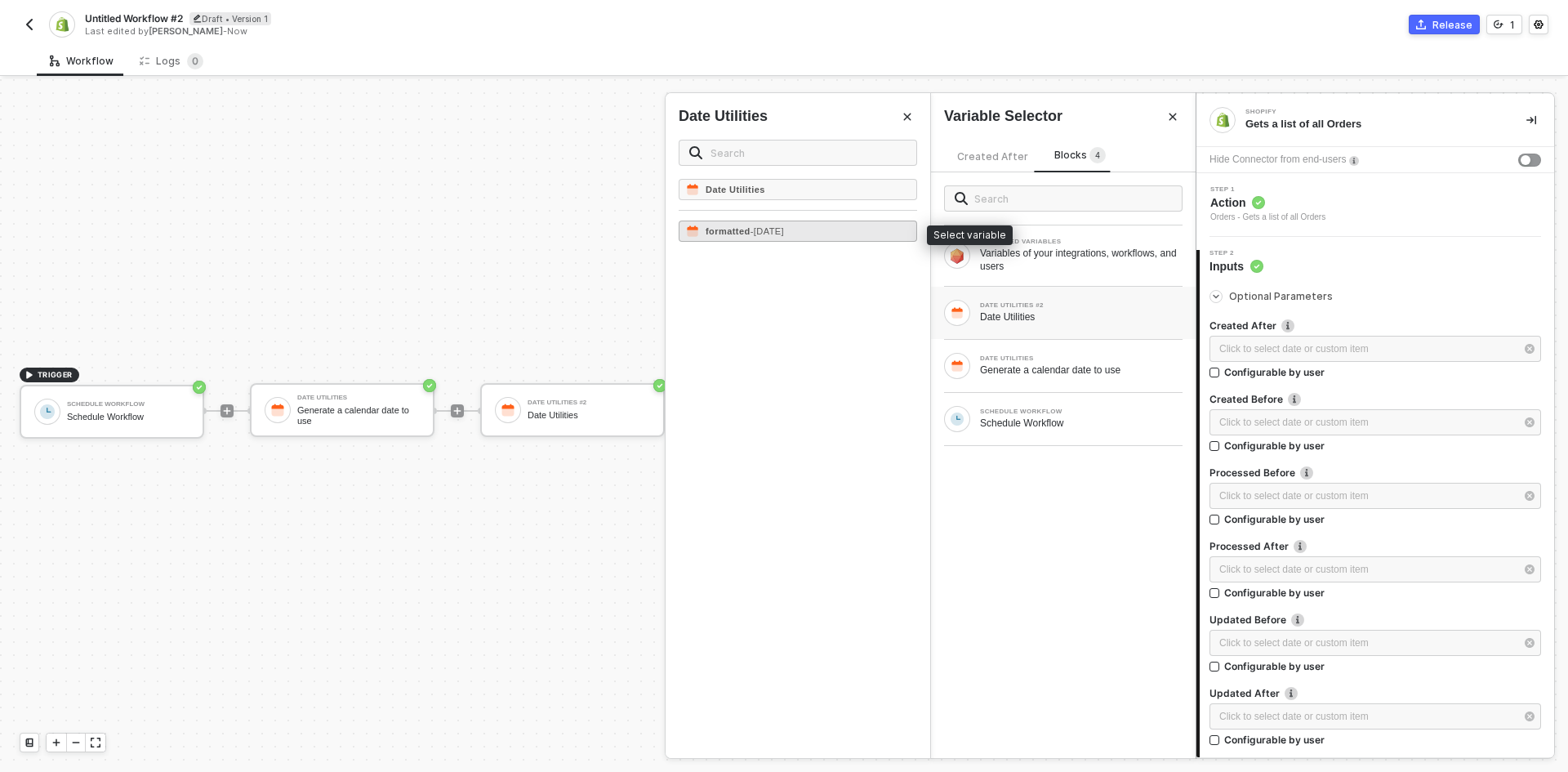
click at [784, 234] on span "- 08/10/2025" at bounding box center [768, 231] width 34 height 10
click at [1343, 420] on div "Click to select date or custom item ﻿" at bounding box center [1366, 422] width 295 height 15
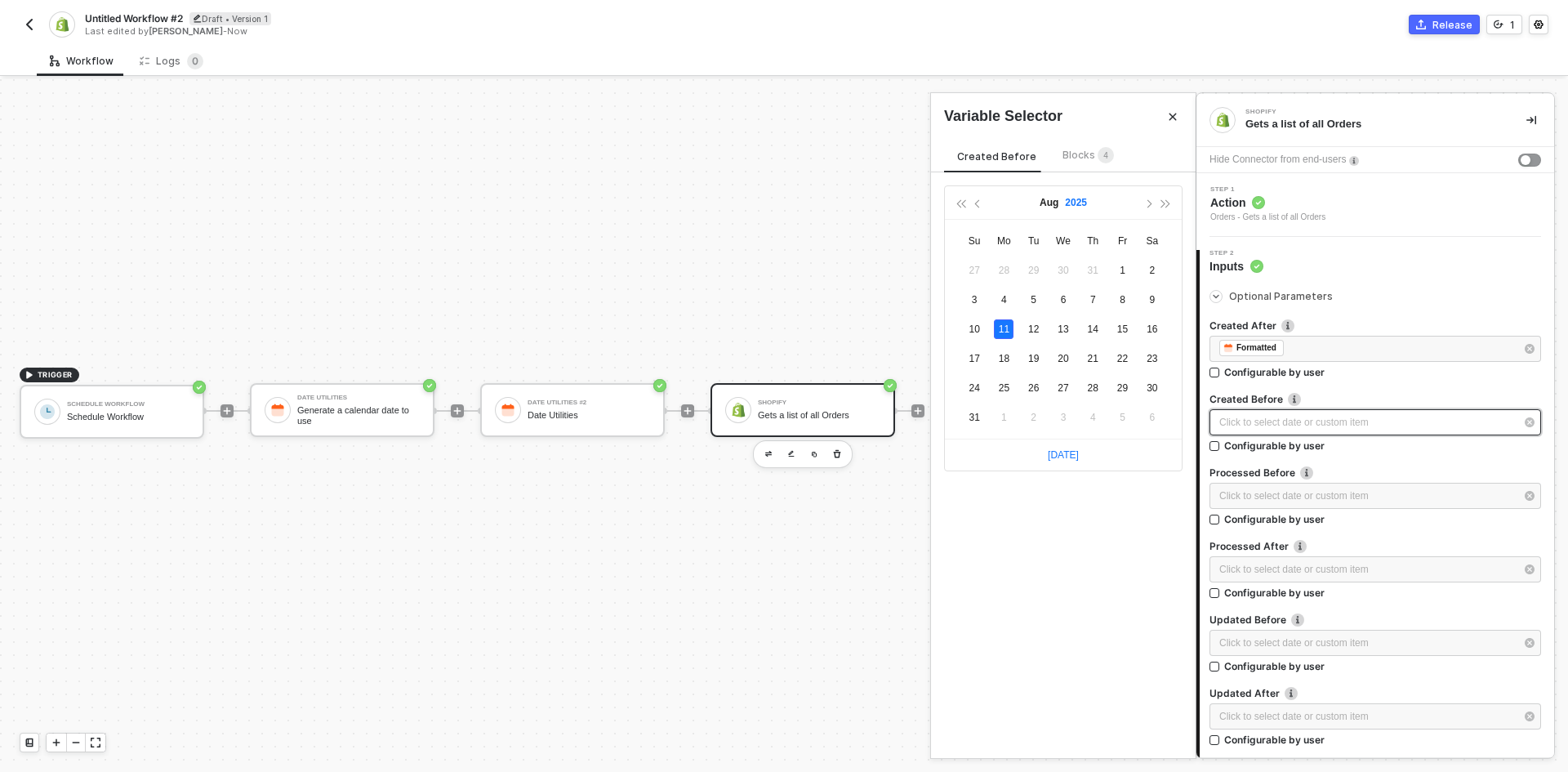
type input "2025-08-11"
click at [1077, 160] on span "Blocks 4" at bounding box center [1088, 155] width 52 height 12
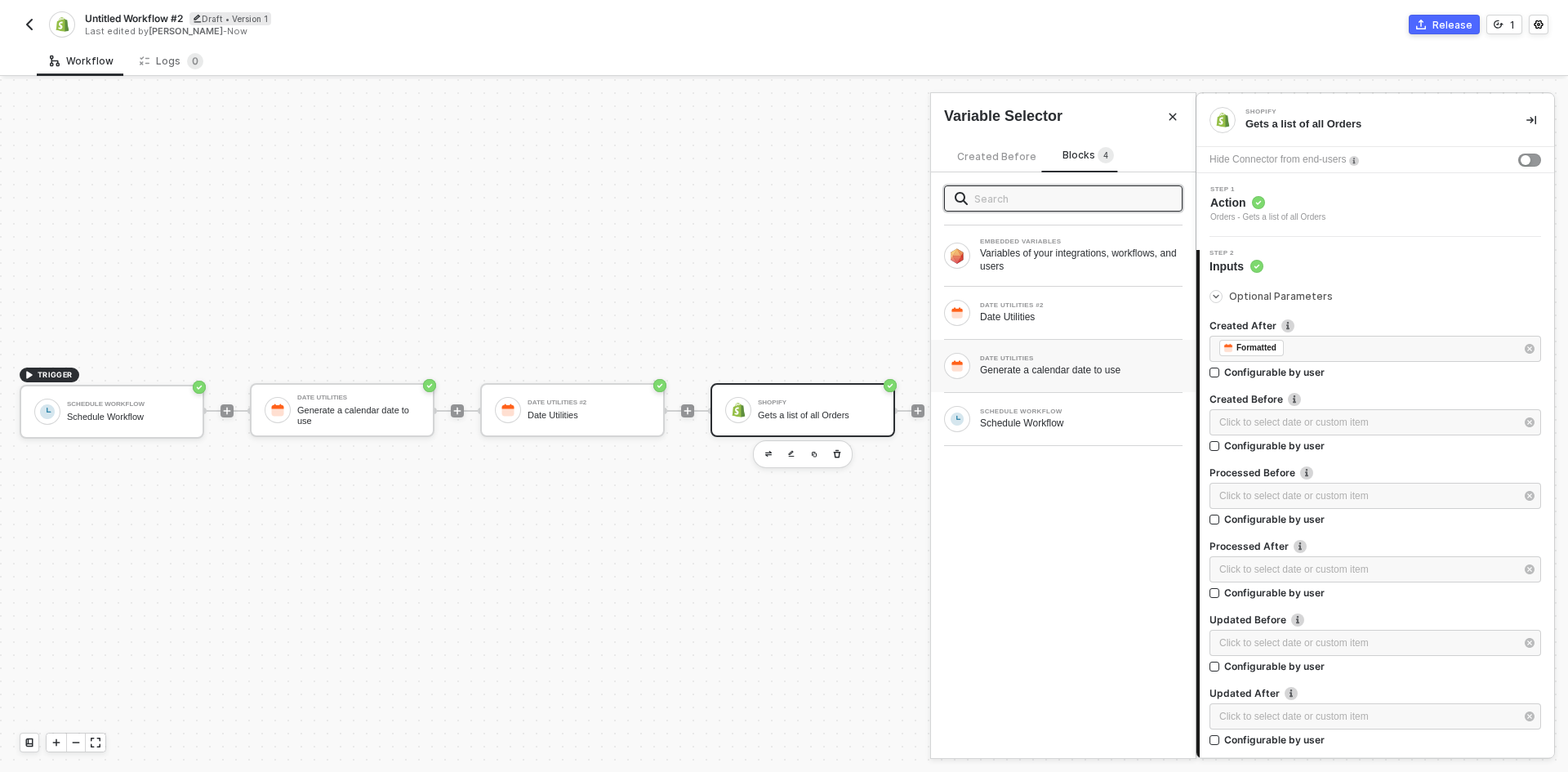
click at [1053, 360] on div "DATE UTILITIES" at bounding box center [1081, 359] width 202 height 7
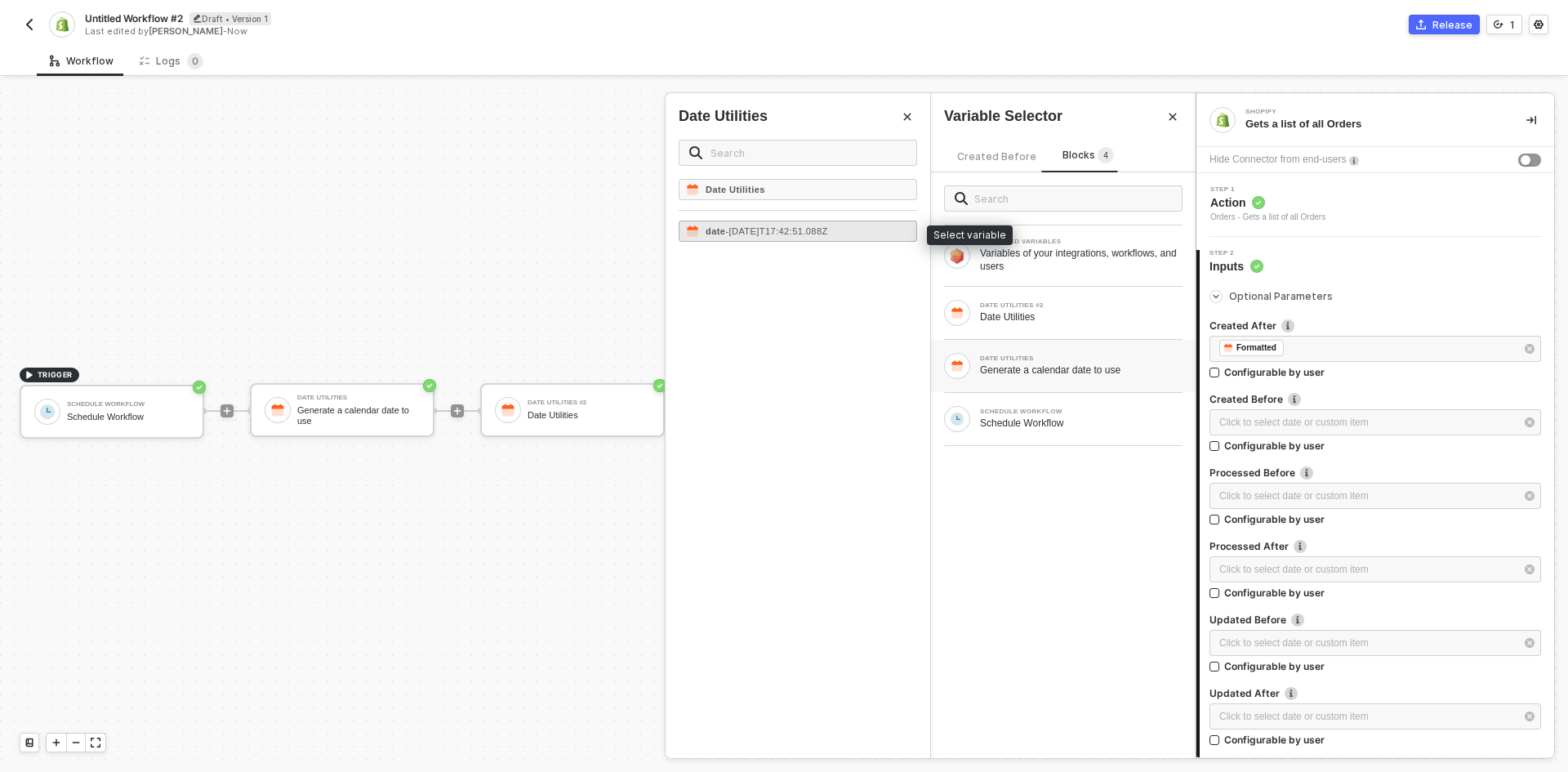
click at [863, 235] on div "date - 2025-08-11T17:42:51.088Z" at bounding box center [798, 230] width 239 height 21
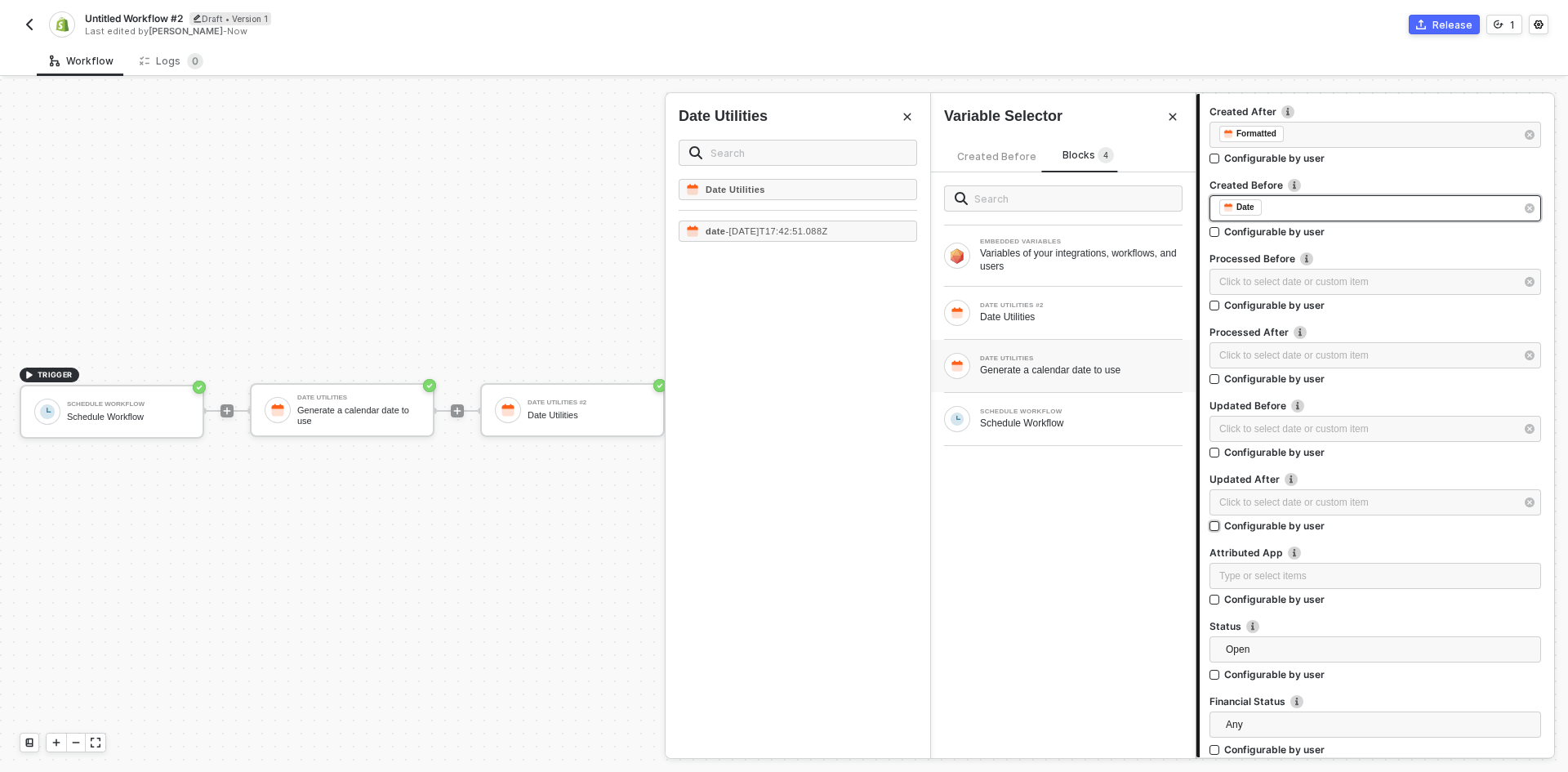
scroll to position [408, 0]
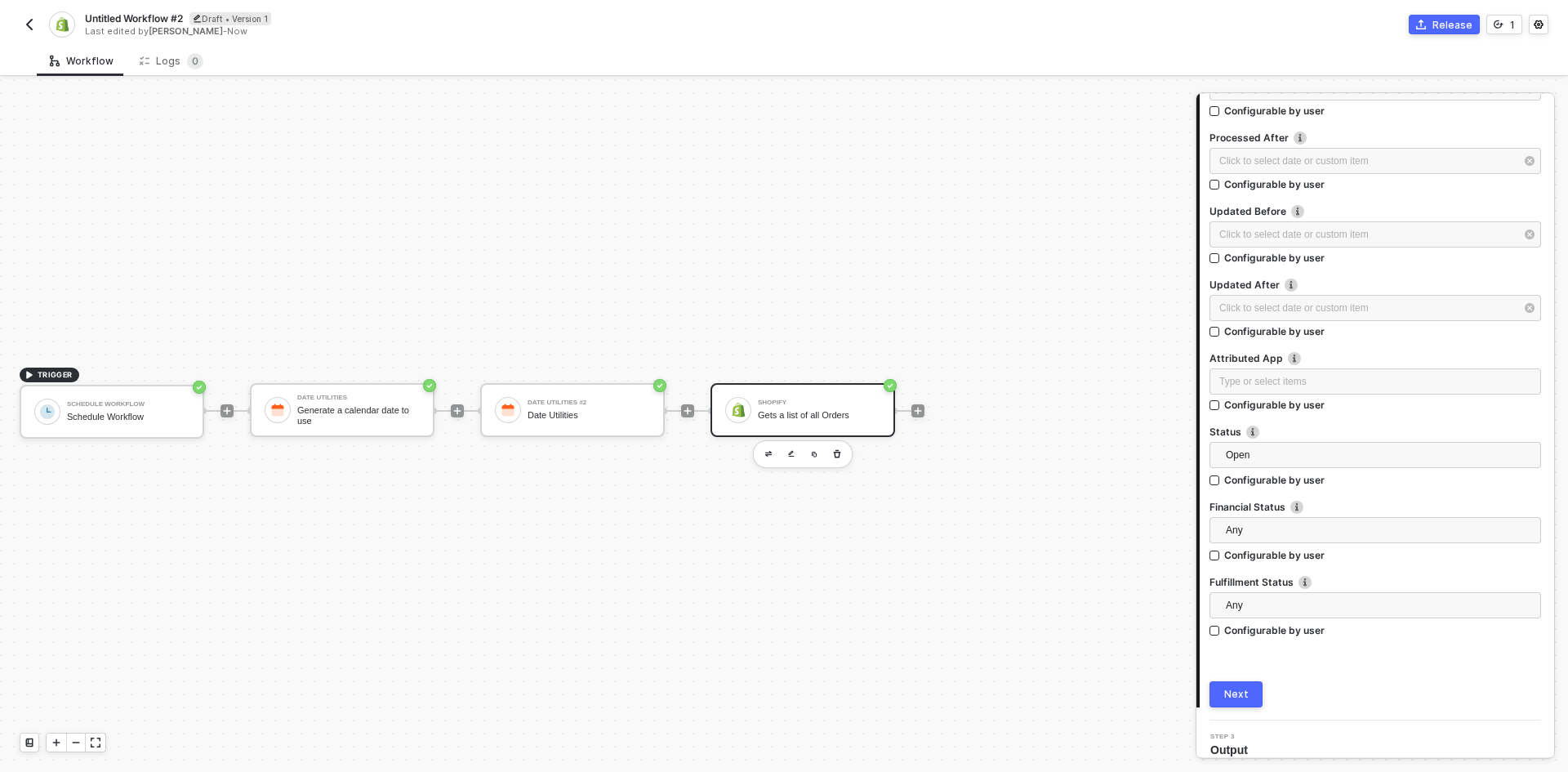
click at [1250, 692] on button "Next" at bounding box center [1236, 694] width 53 height 26
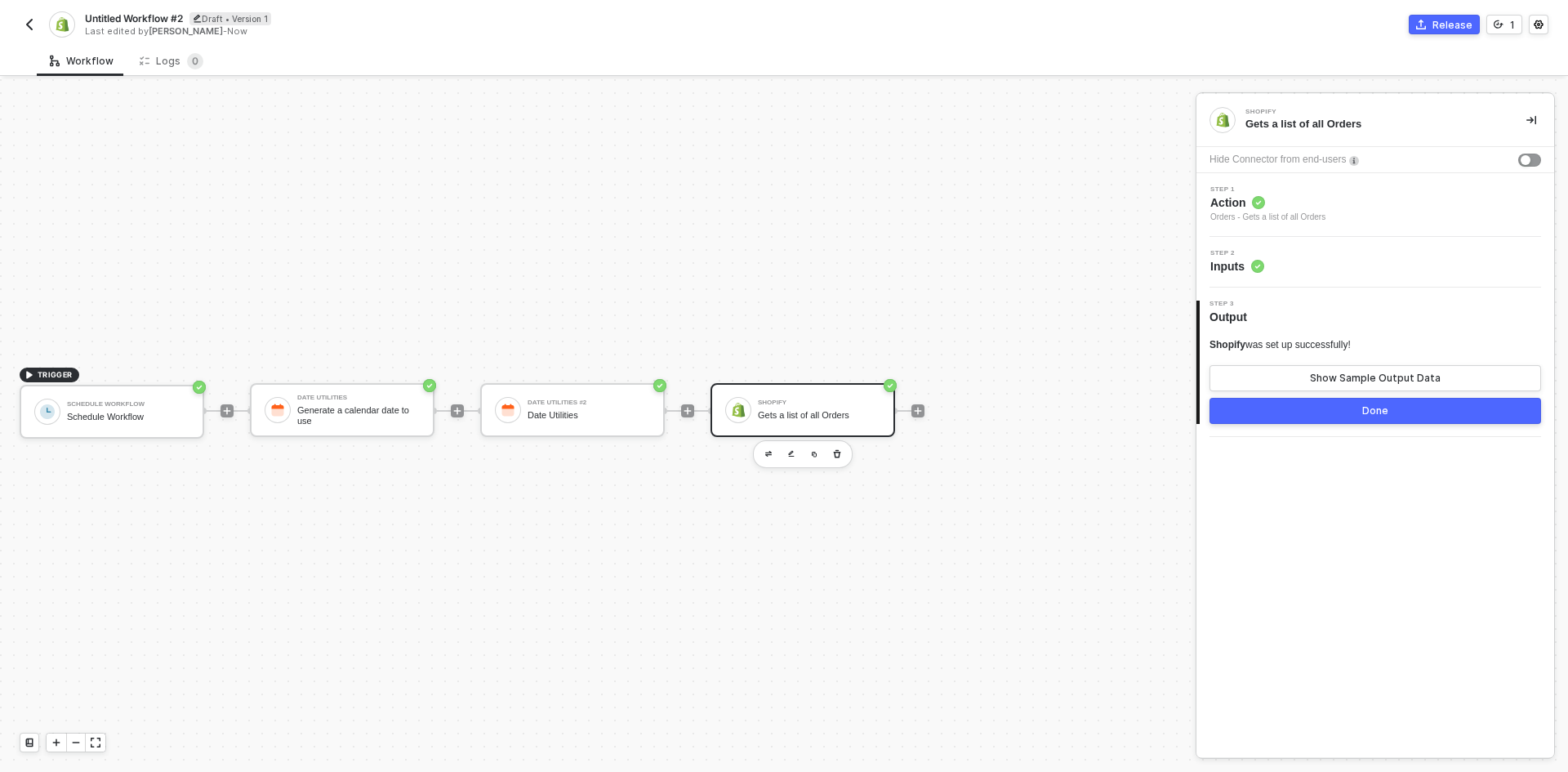
click at [1223, 415] on button "Done" at bounding box center [1376, 411] width 332 height 26
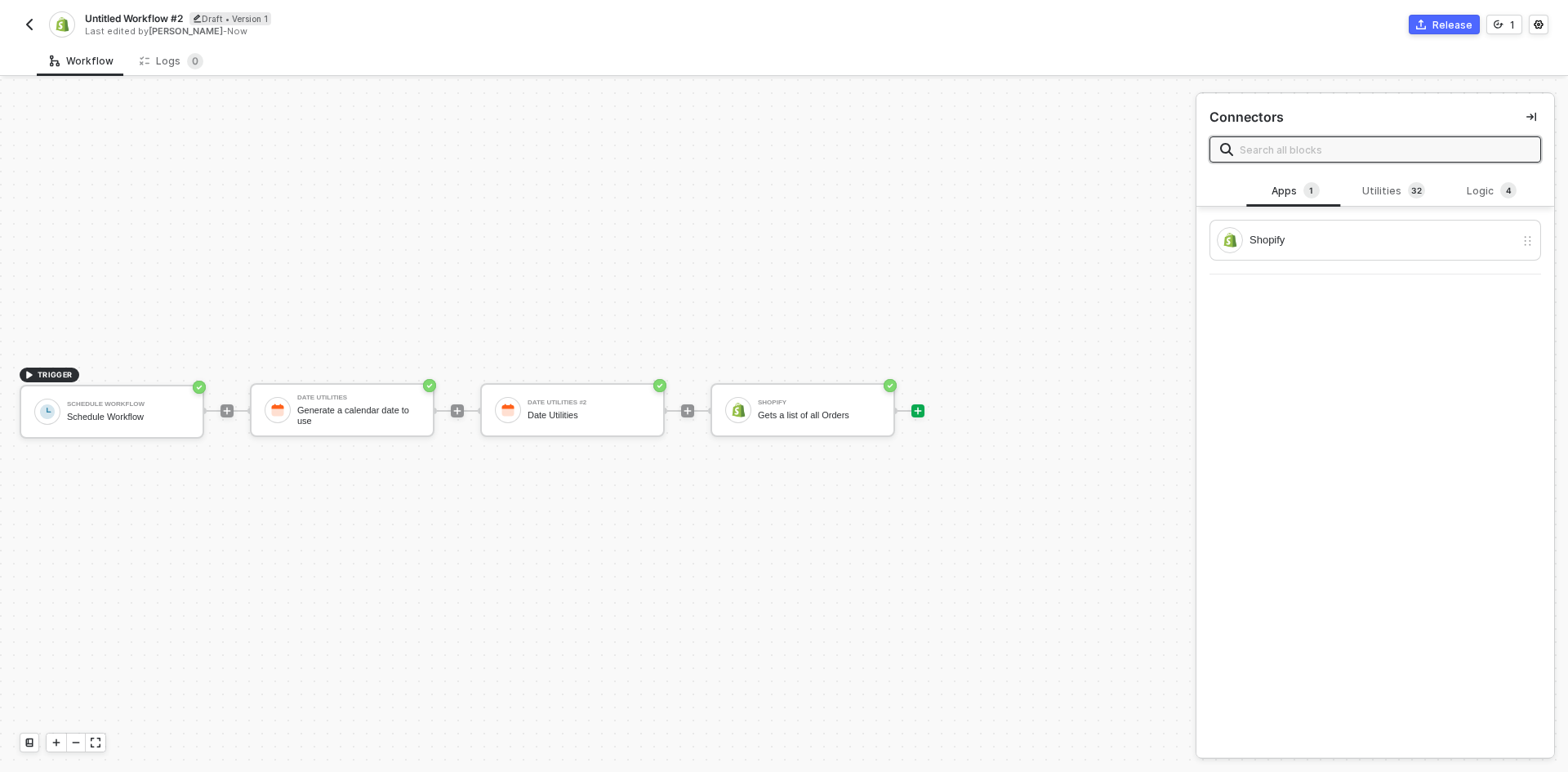
click at [922, 411] on icon "icon-play" at bounding box center [919, 411] width 10 height 10
click at [1456, 195] on div "Logic 4" at bounding box center [1492, 190] width 72 height 18
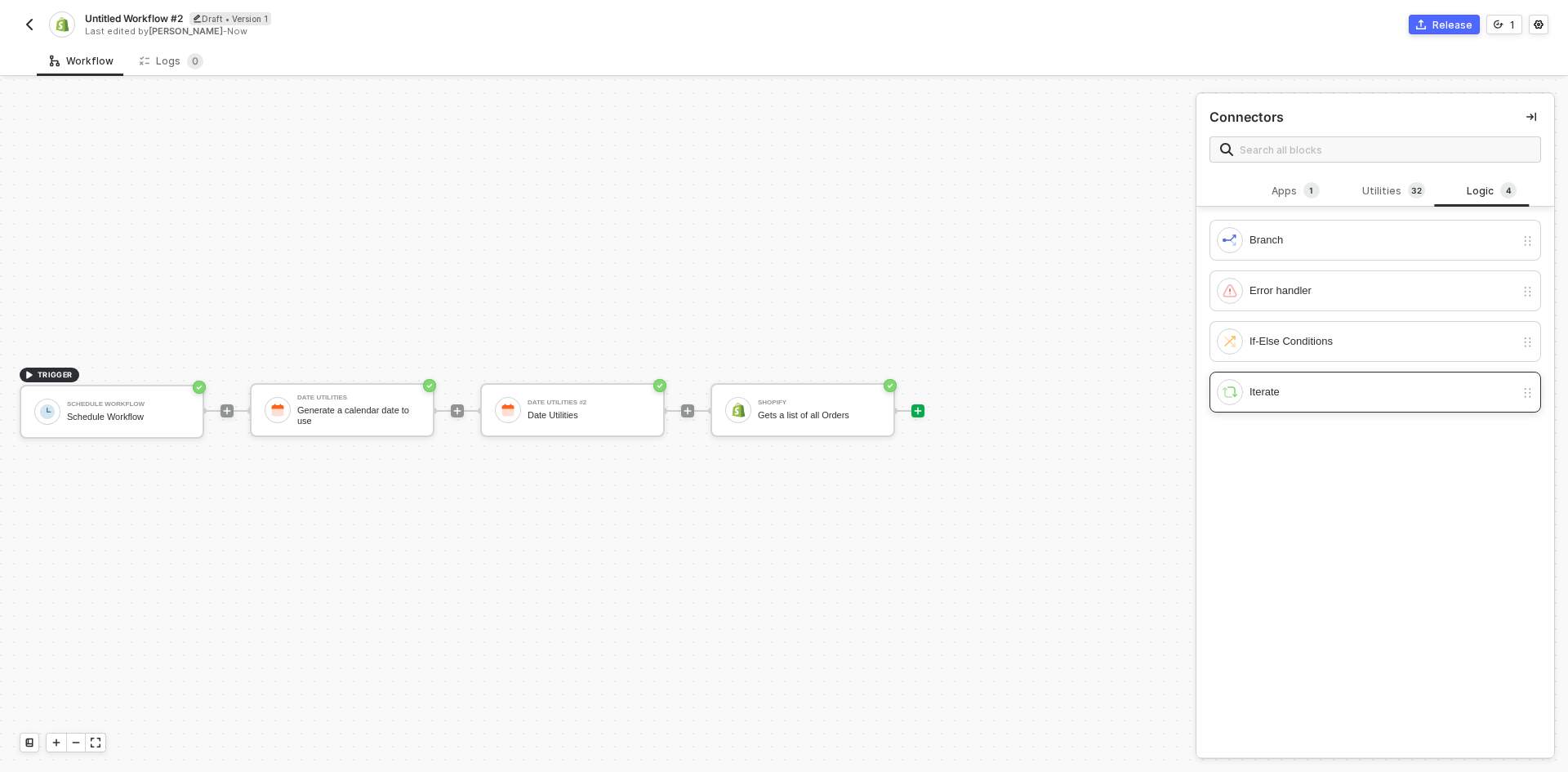
click at [1332, 389] on div "Iterate" at bounding box center [1383, 391] width 266 height 18
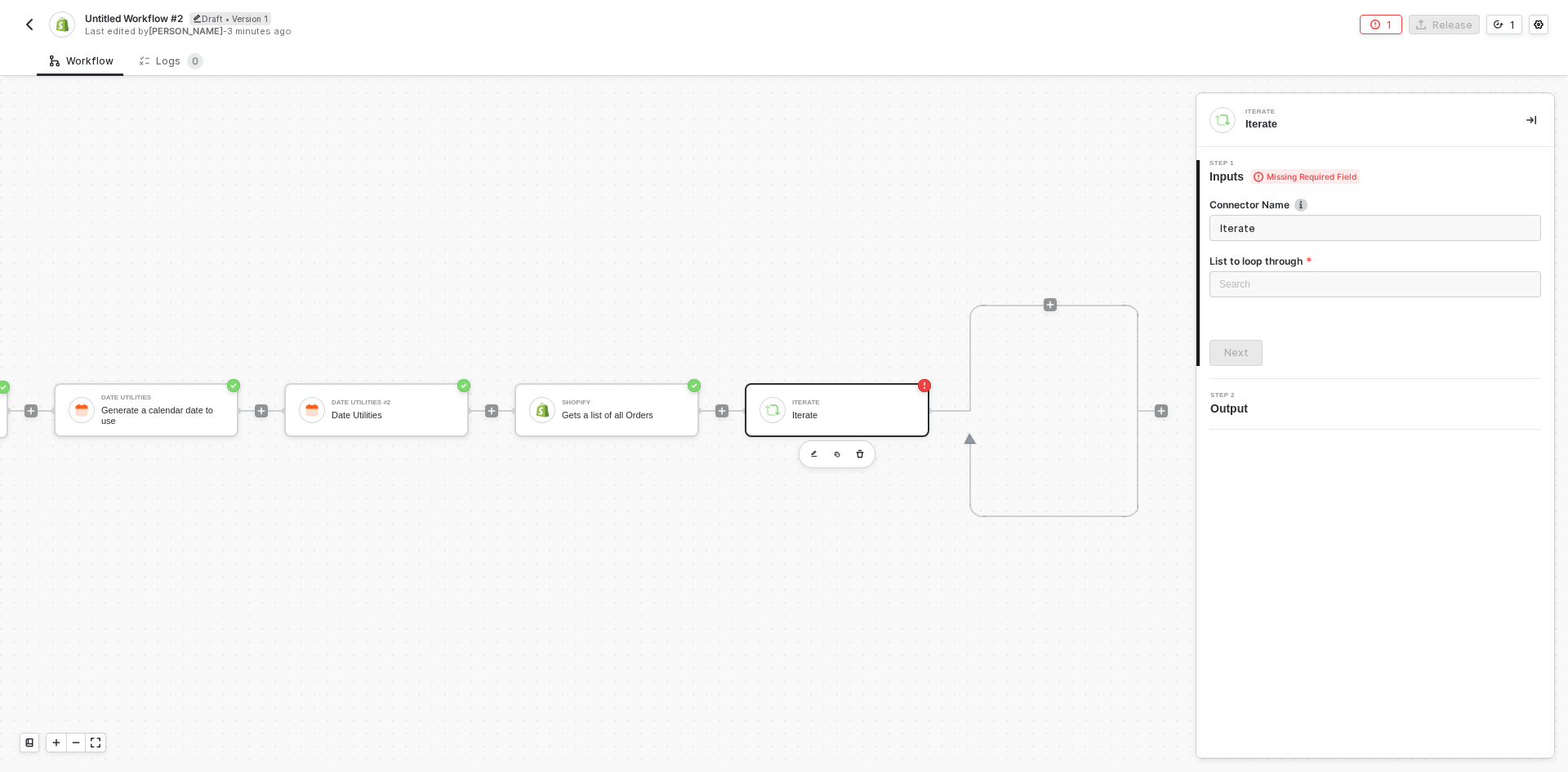
scroll to position [30, 270]
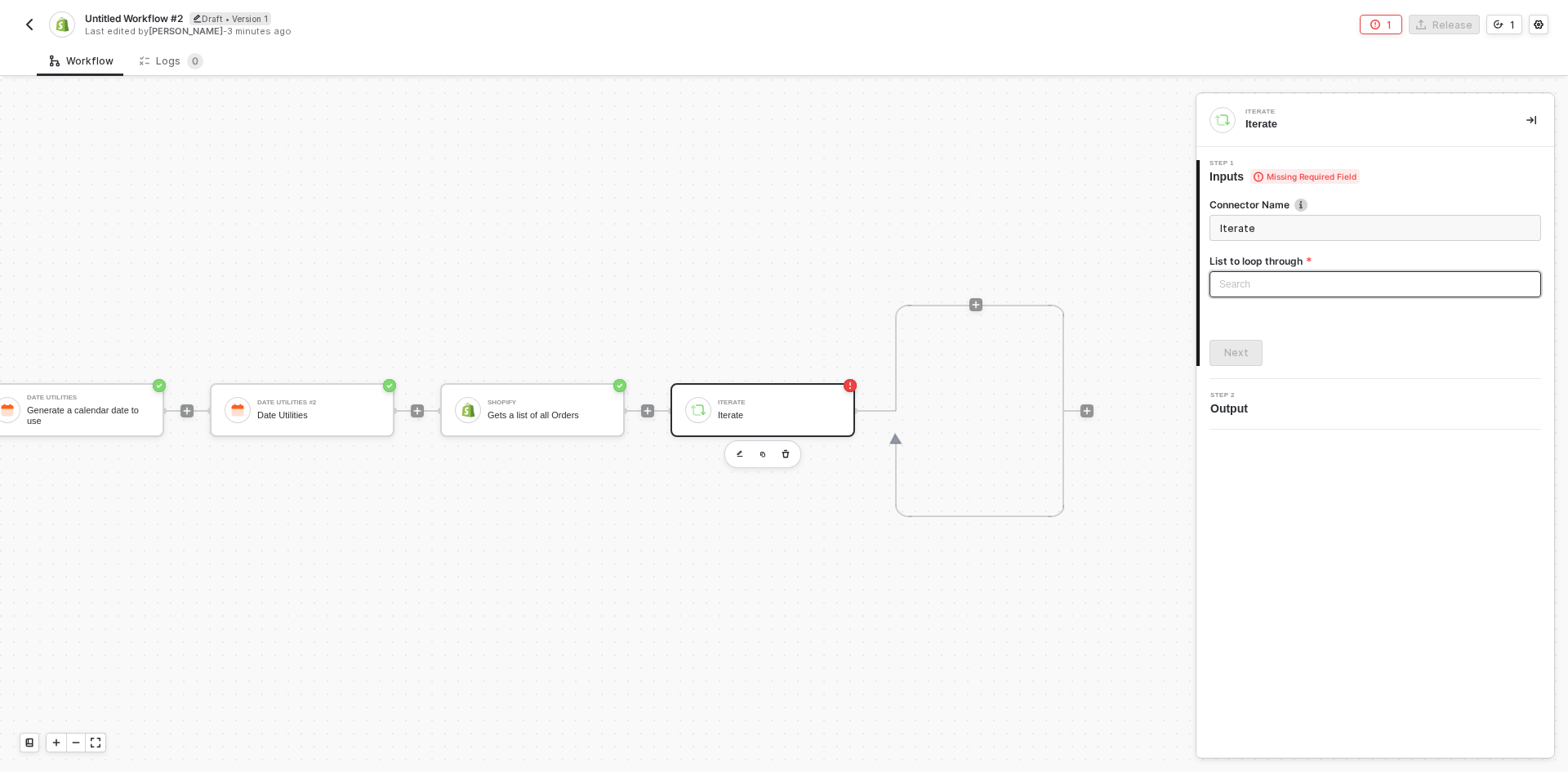
click at [1295, 293] on div "Search" at bounding box center [1376, 284] width 332 height 26
click at [1279, 308] on div "Shopify: Orders" at bounding box center [1375, 317] width 306 height 18
type input "Loop through Shopify: Orders"
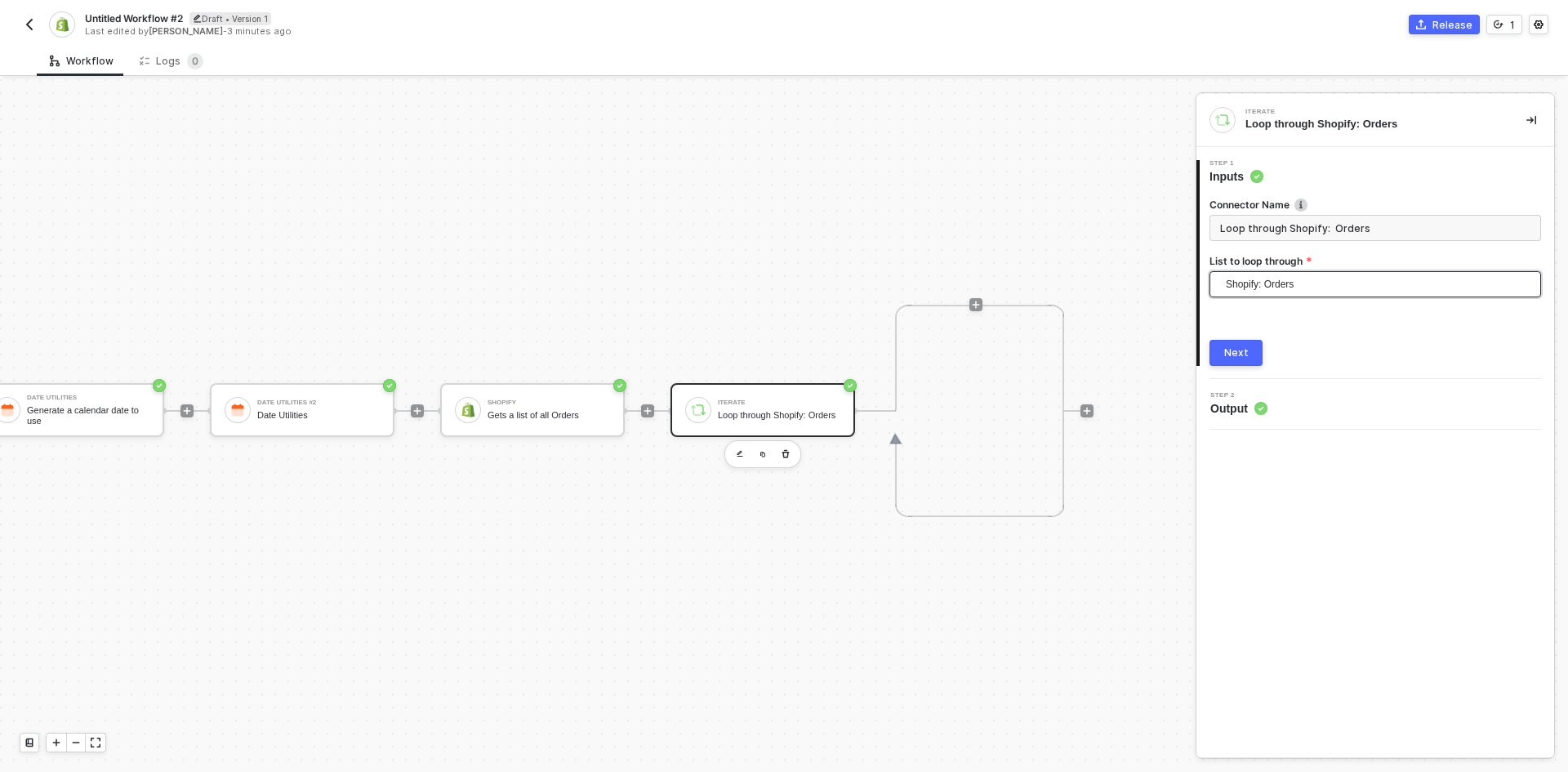
click at [1228, 351] on div "Next" at bounding box center [1236, 352] width 25 height 13
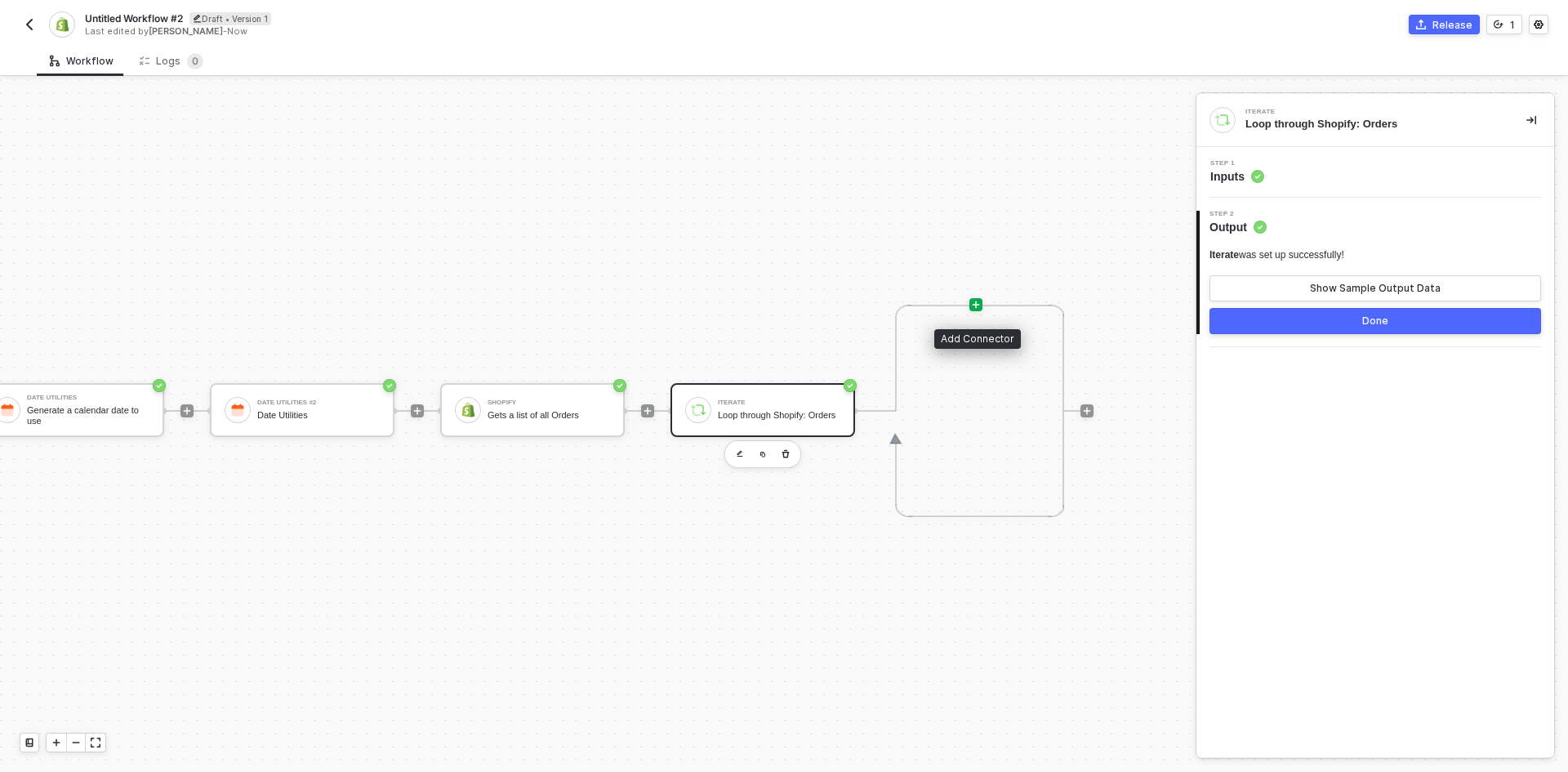
click at [975, 304] on icon "icon-play" at bounding box center [976, 304] width 8 height 8
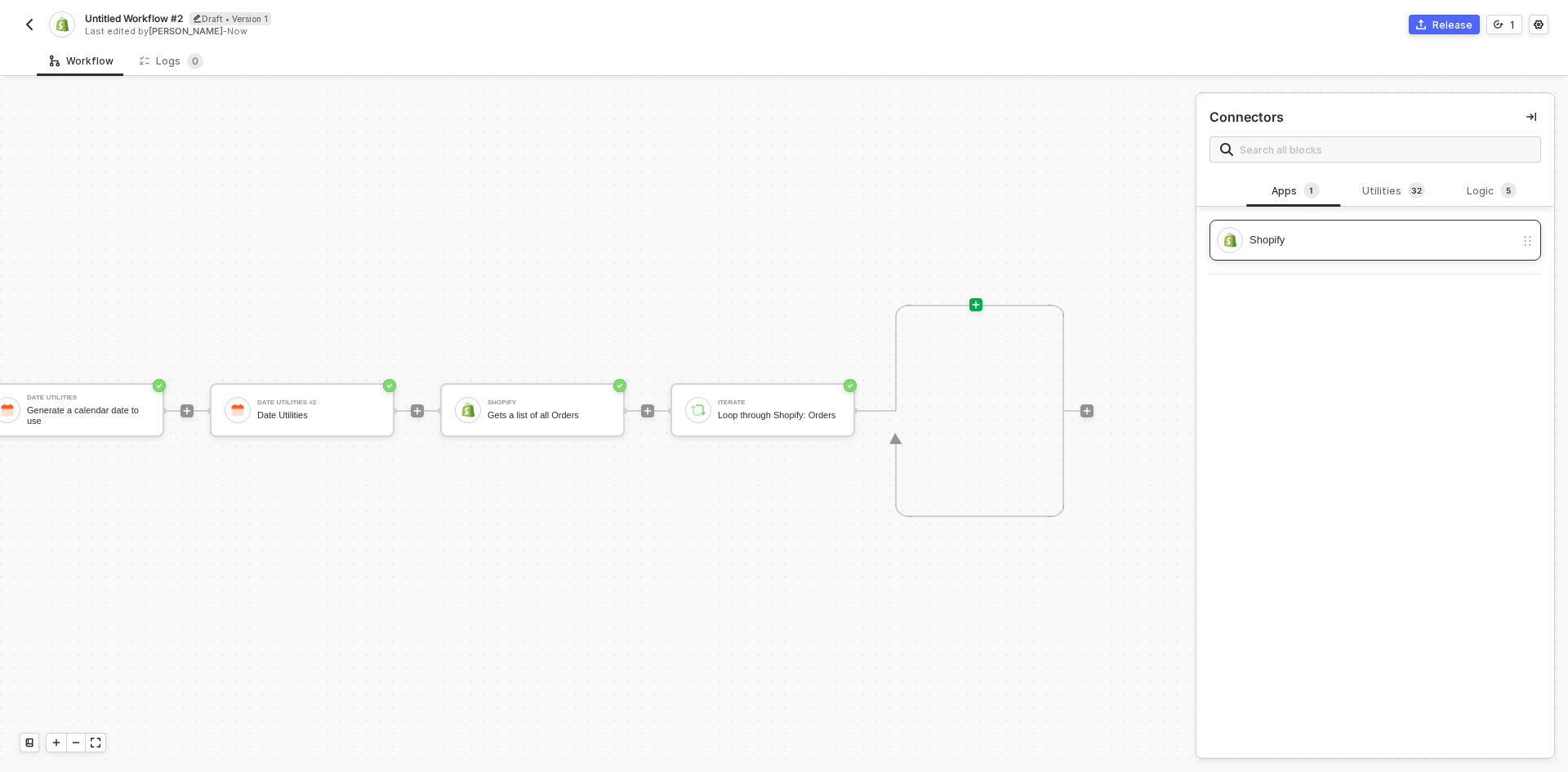
click at [1340, 241] on div "Shopify" at bounding box center [1383, 240] width 266 height 18
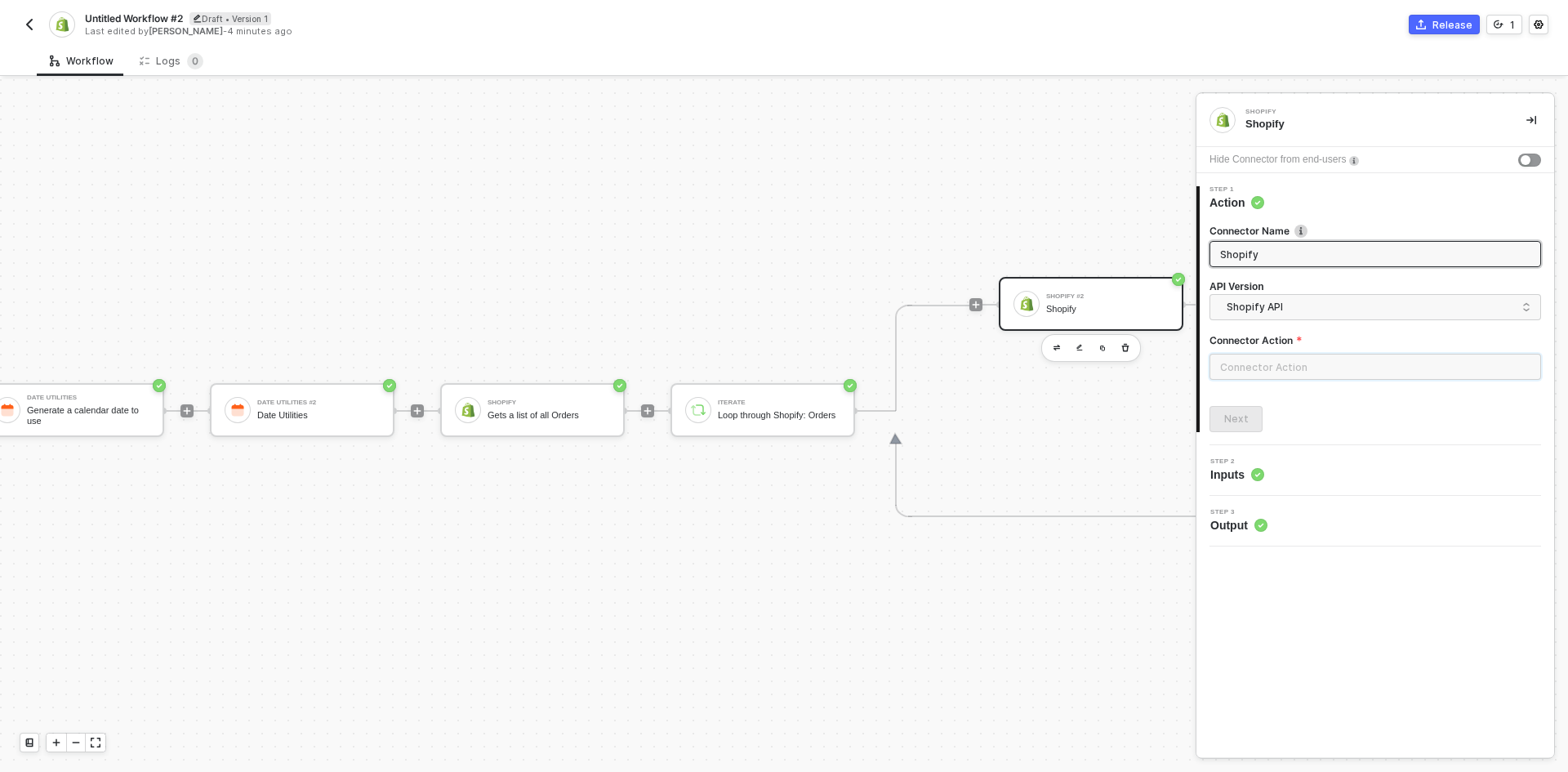
click at [1321, 366] on input "text" at bounding box center [1376, 367] width 332 height 26
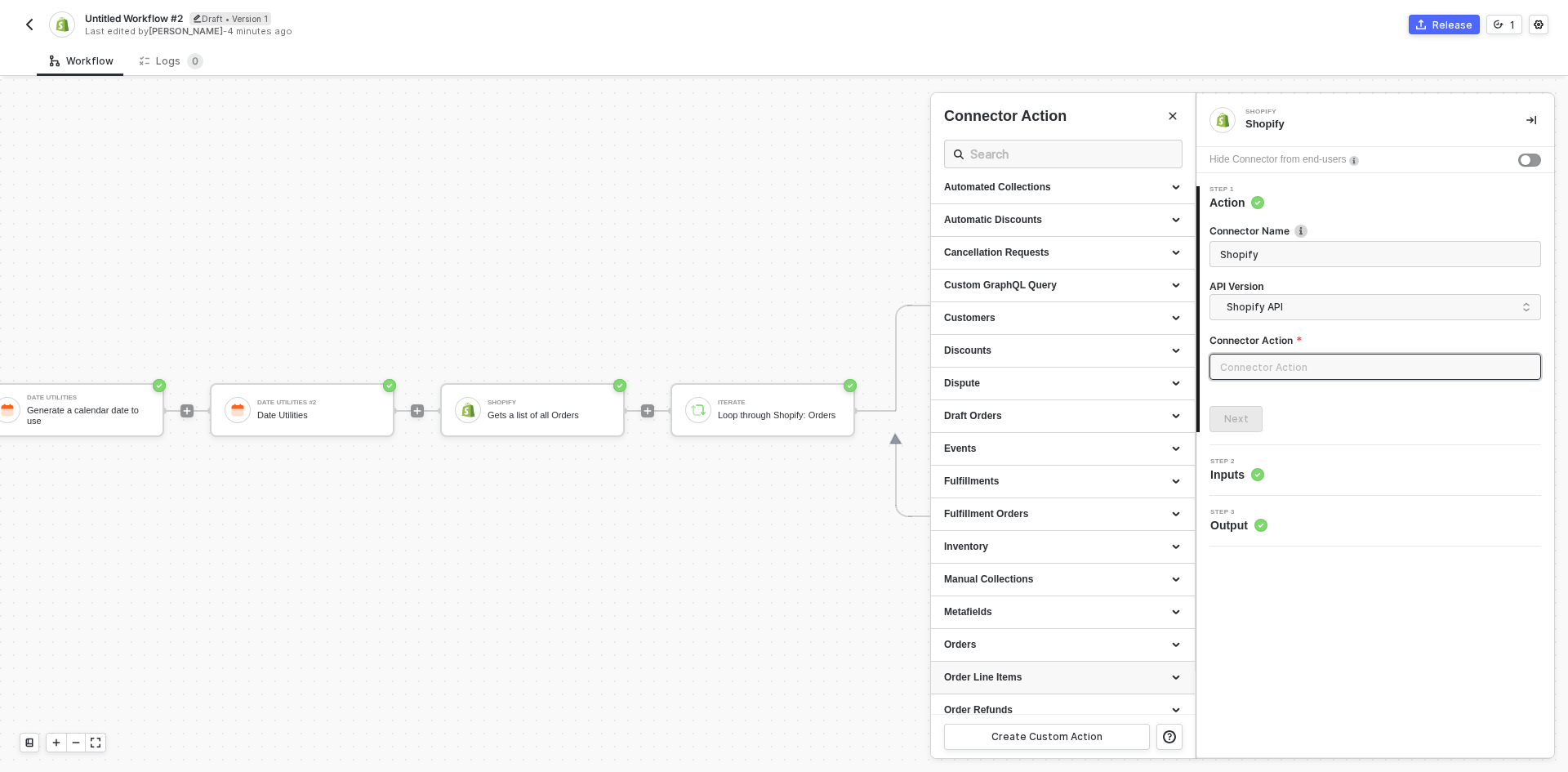
scroll to position [163, 0]
click at [1010, 527] on div "Orders" at bounding box center [1063, 524] width 238 height 14
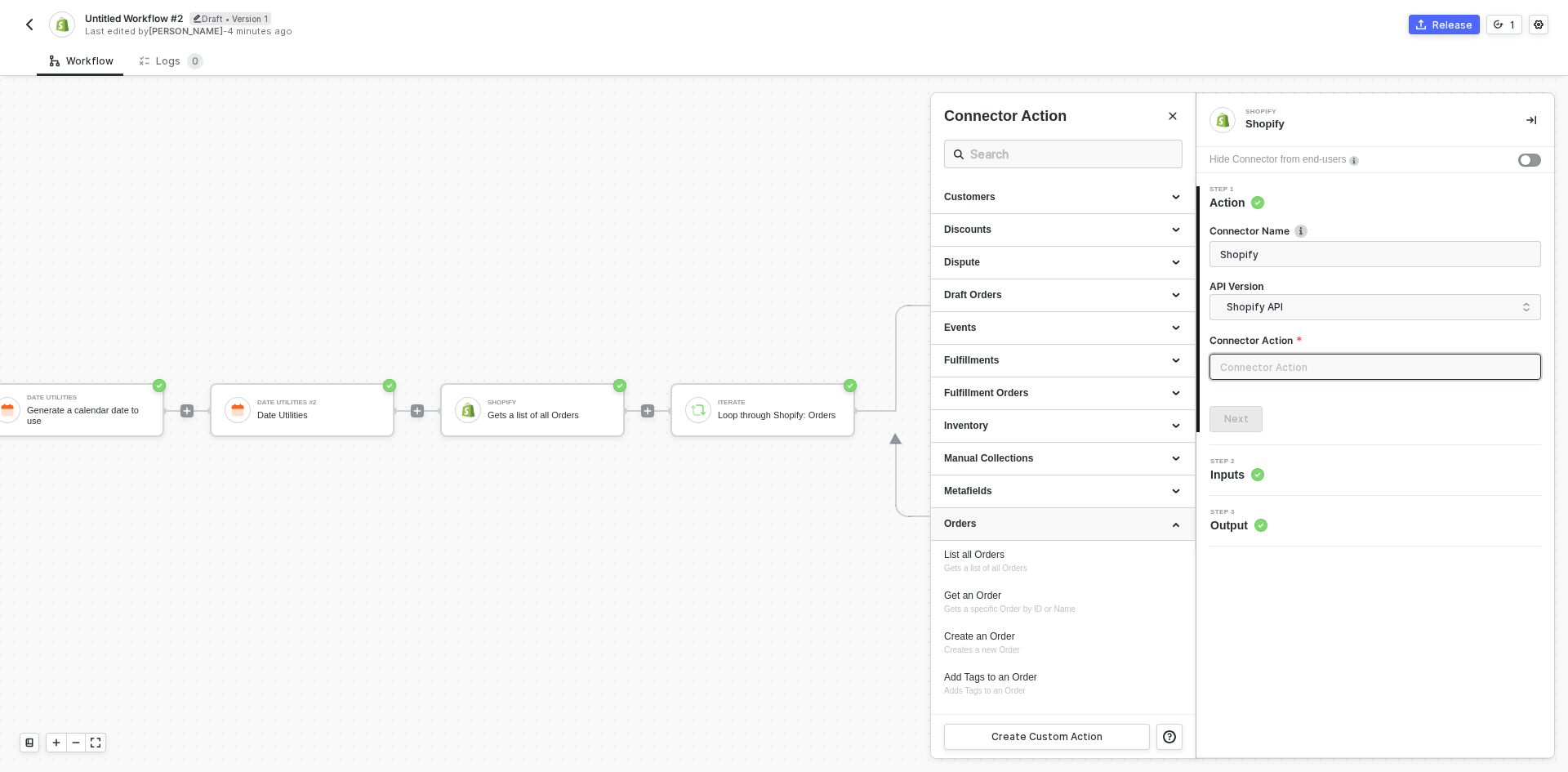
click at [1010, 527] on div "Orders" at bounding box center [1063, 524] width 238 height 14
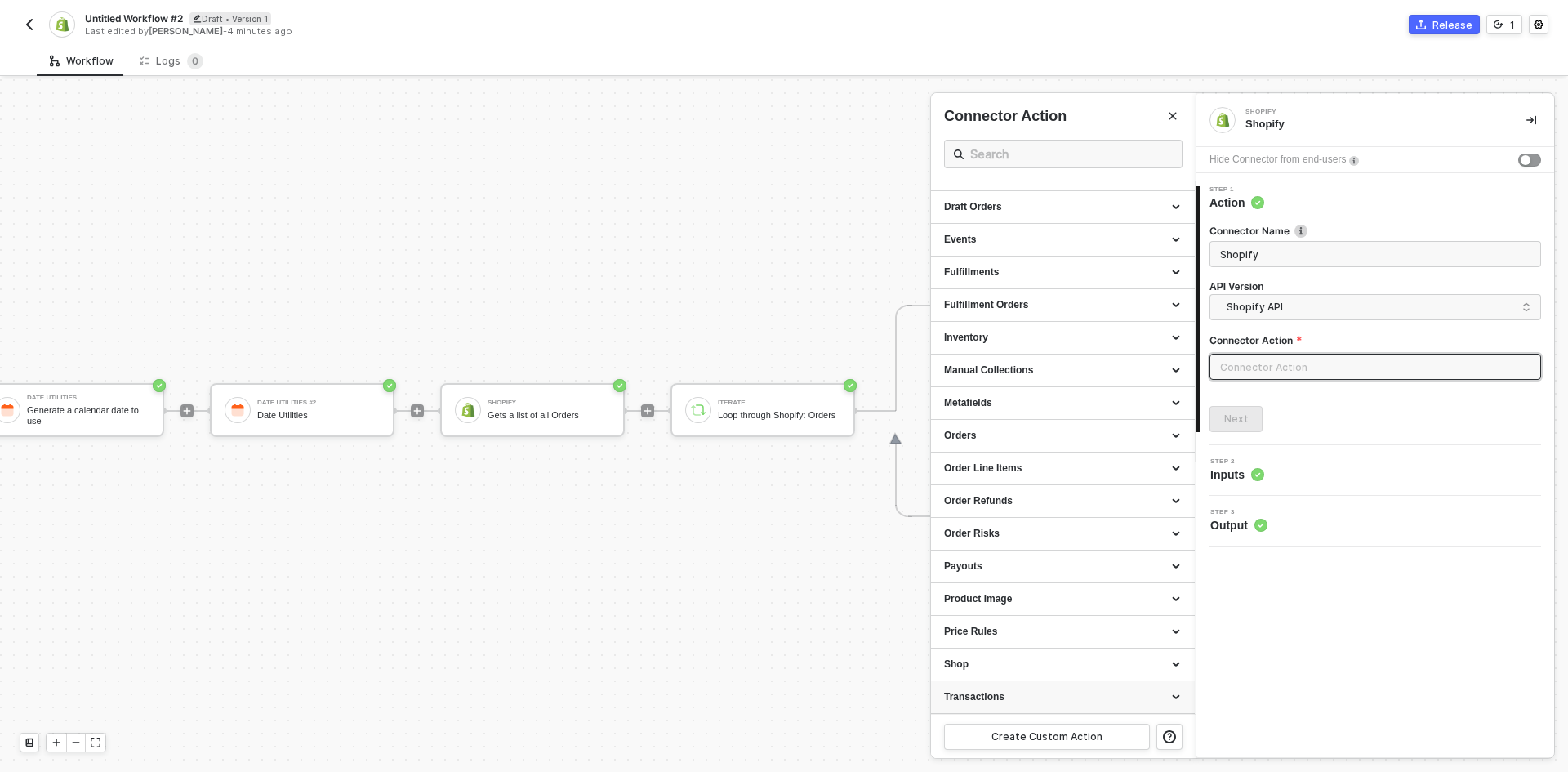
click at [1014, 695] on div "Transactions" at bounding box center [1063, 697] width 238 height 14
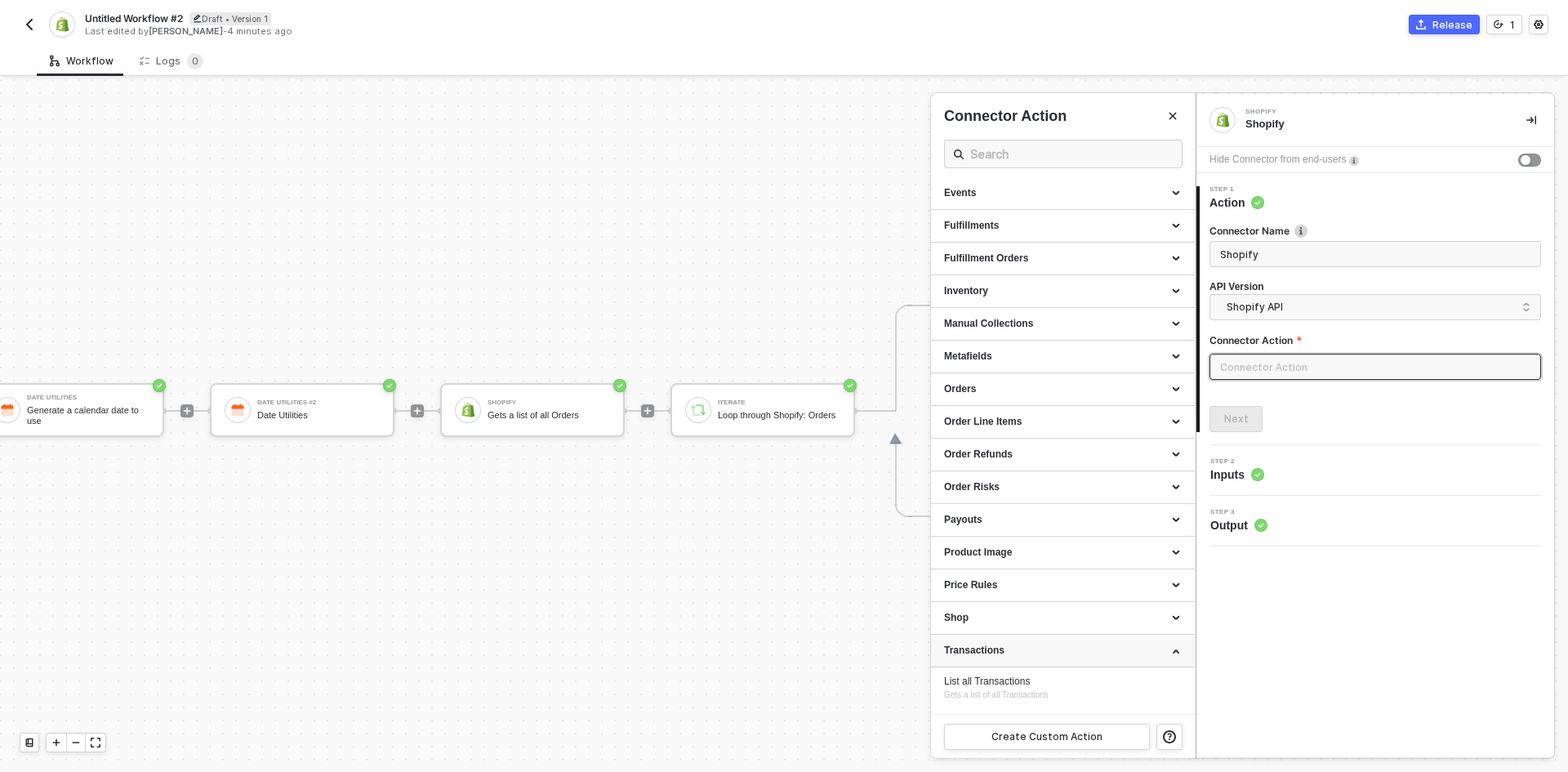
scroll to position [374, 0]
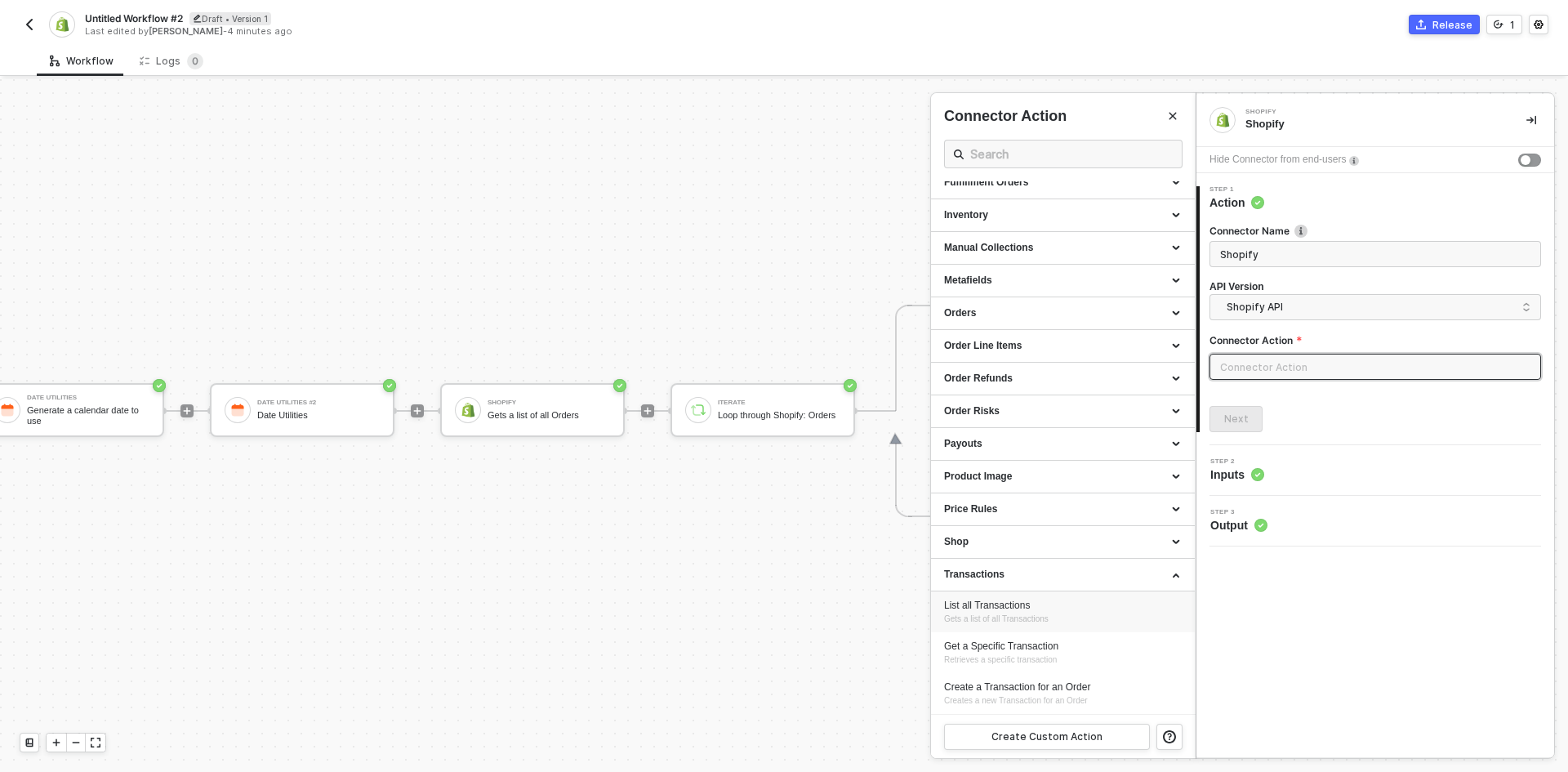
click at [1081, 614] on div "List all Transactions Gets a list of all Transactions" at bounding box center [1063, 612] width 238 height 27
type input "Gets a list of all Transactions"
type input "Transactions - List all Transactions"
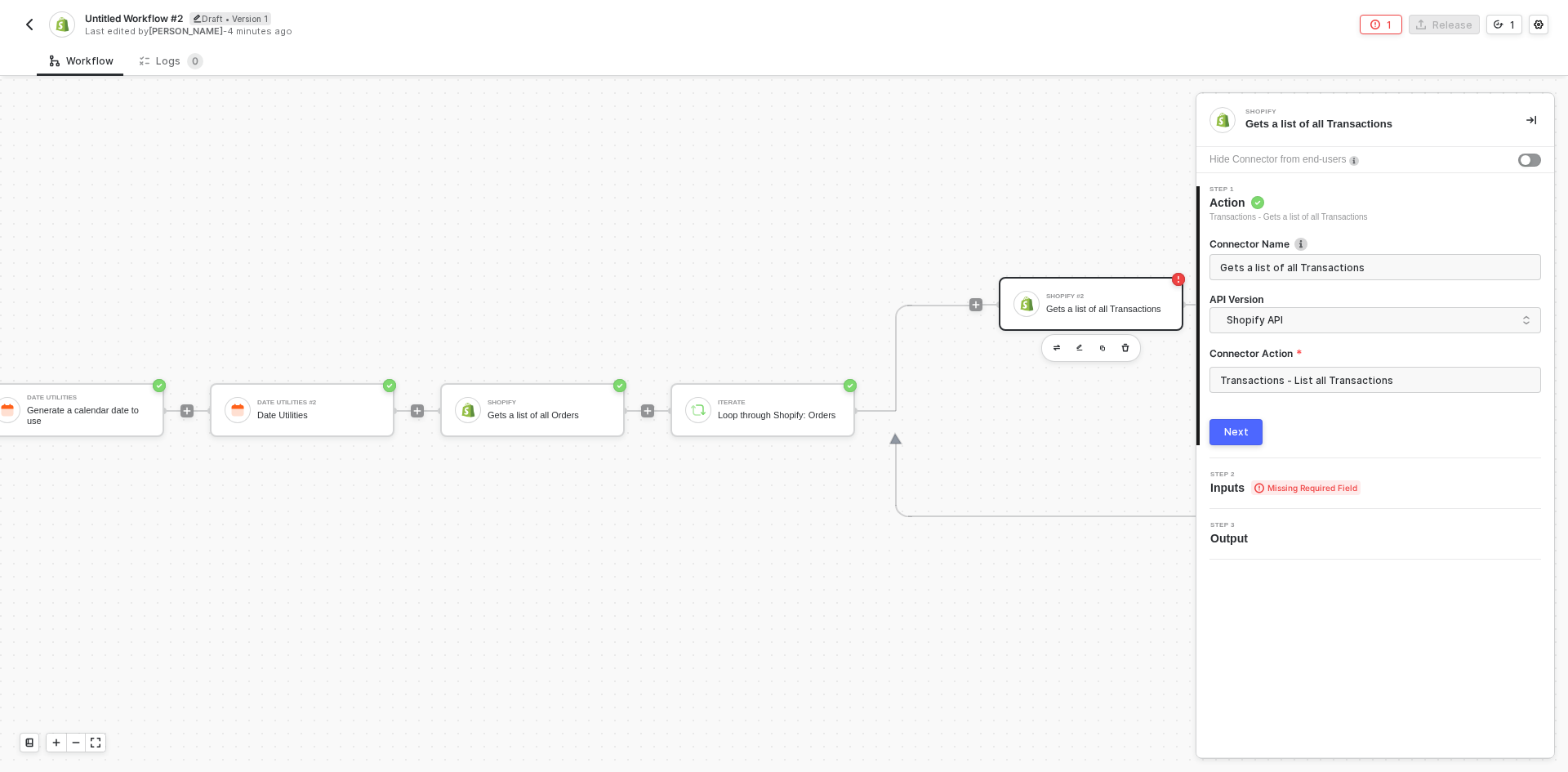
click at [1228, 433] on div "Next" at bounding box center [1236, 432] width 25 height 13
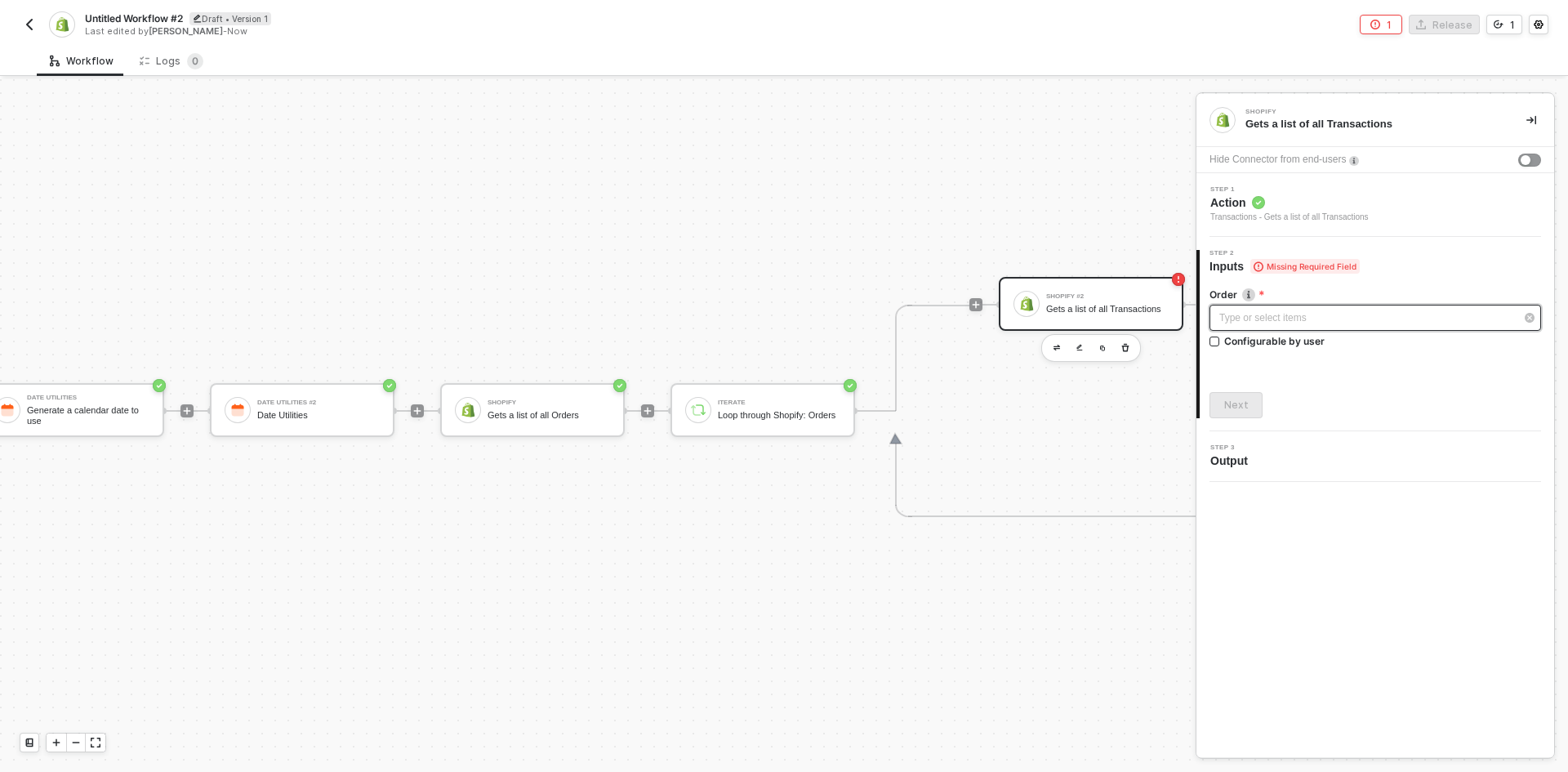
click at [1265, 328] on div "Type or select items ﻿" at bounding box center [1376, 317] width 332 height 26
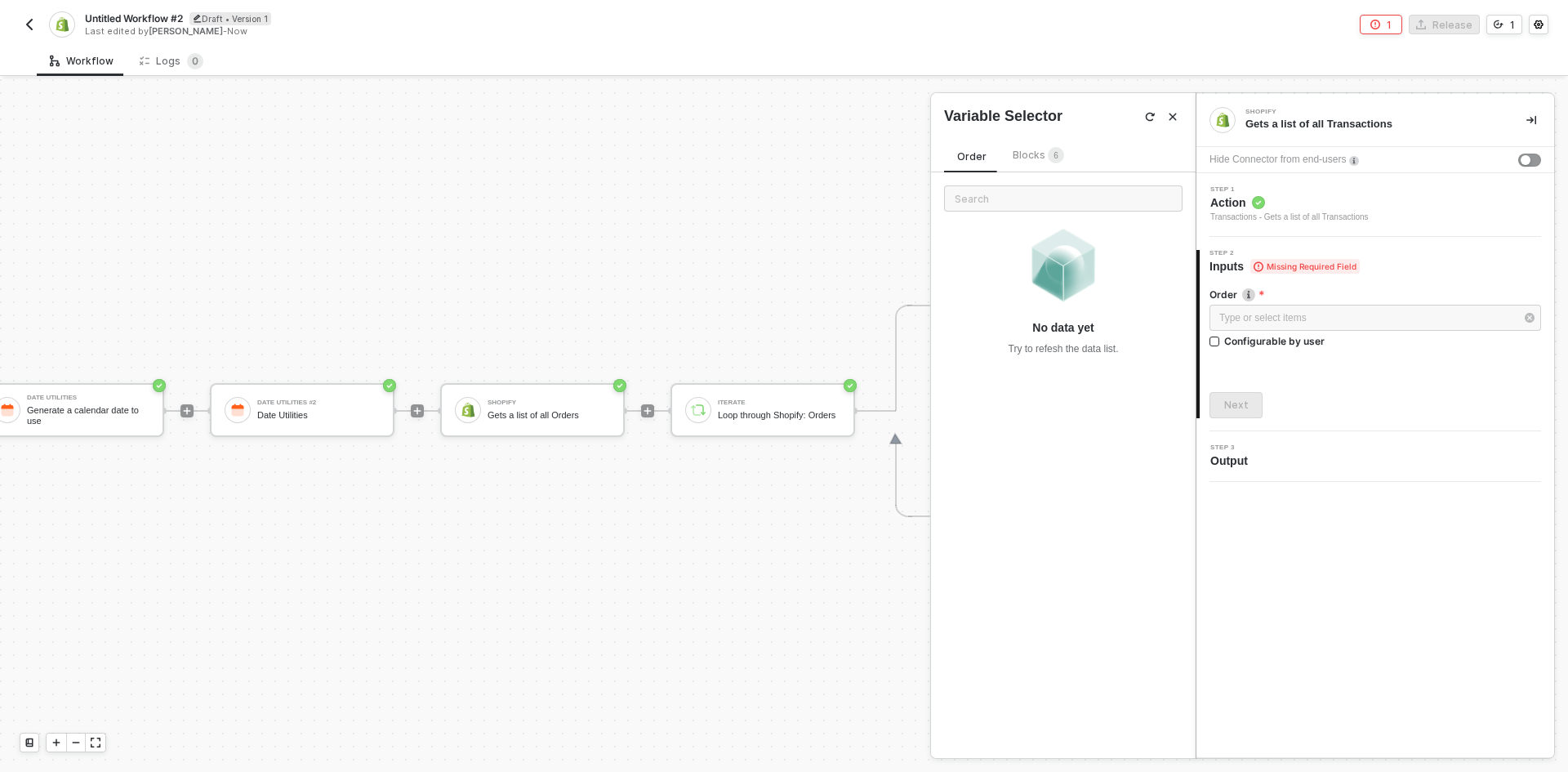
click at [1030, 155] on span "Blocks 6" at bounding box center [1038, 155] width 52 height 12
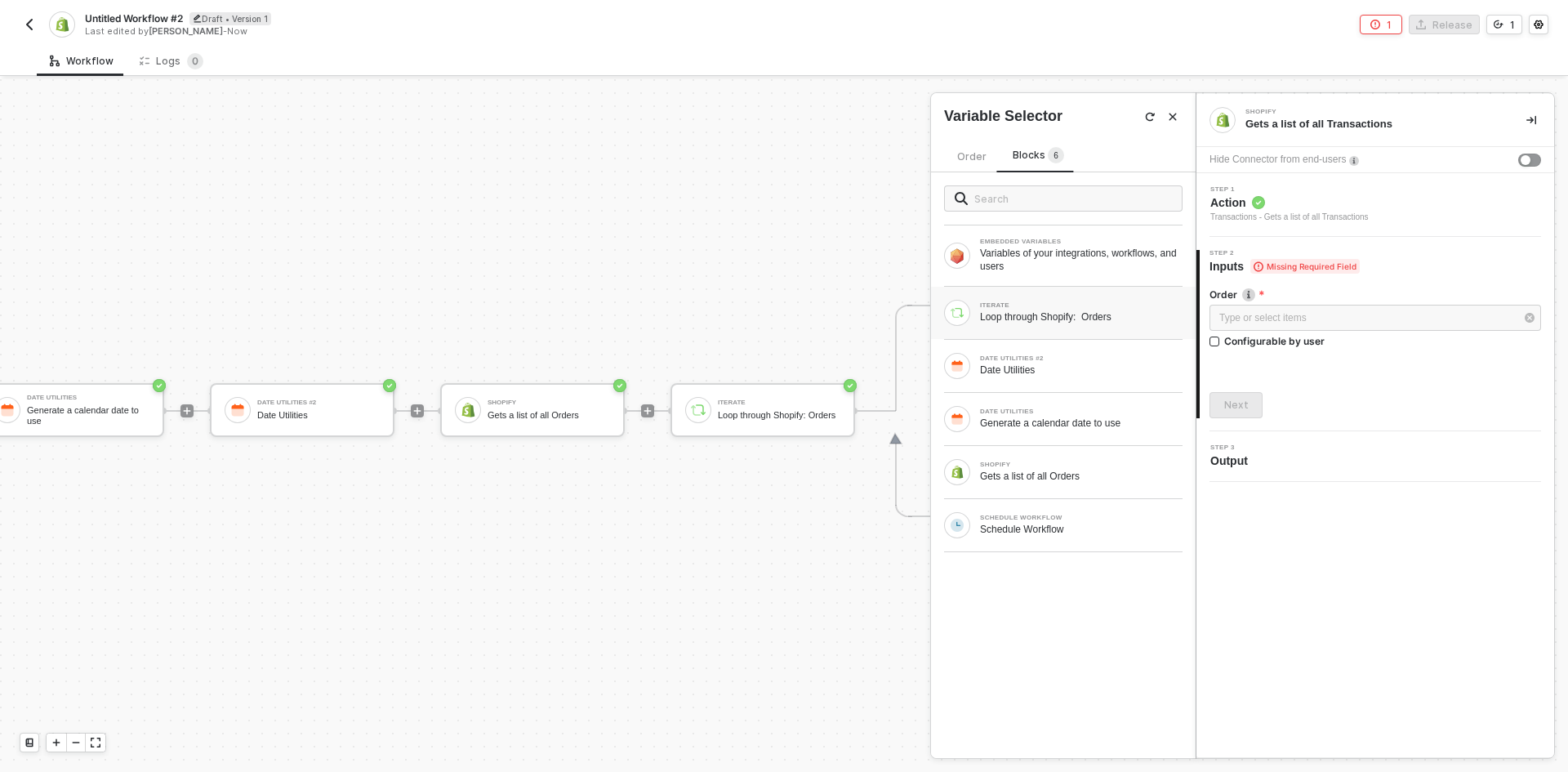
click at [1080, 322] on div "Loop through Shopify: Orders" at bounding box center [1081, 317] width 202 height 13
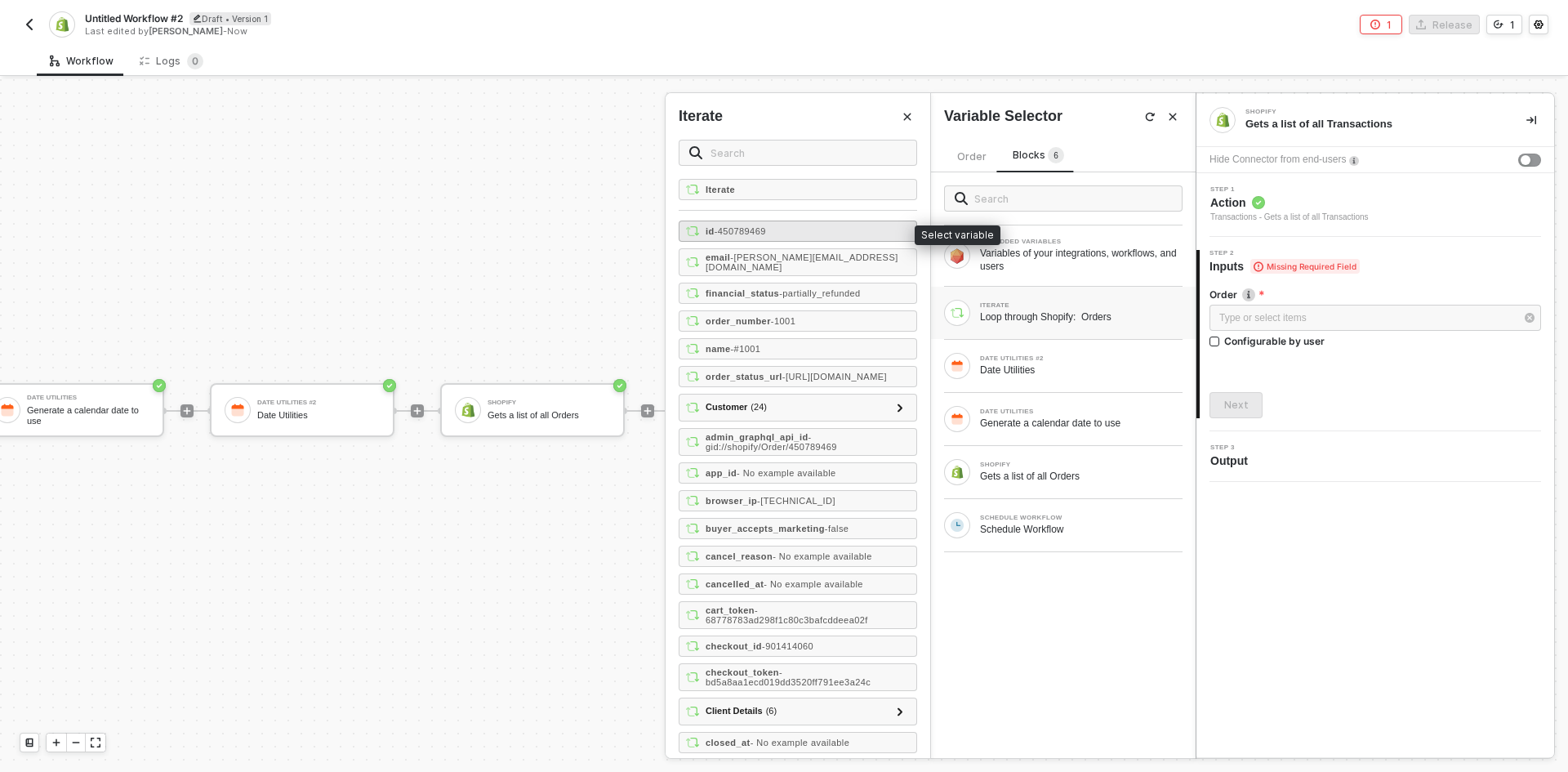
click at [868, 235] on div "id - 450789469" at bounding box center [798, 230] width 239 height 21
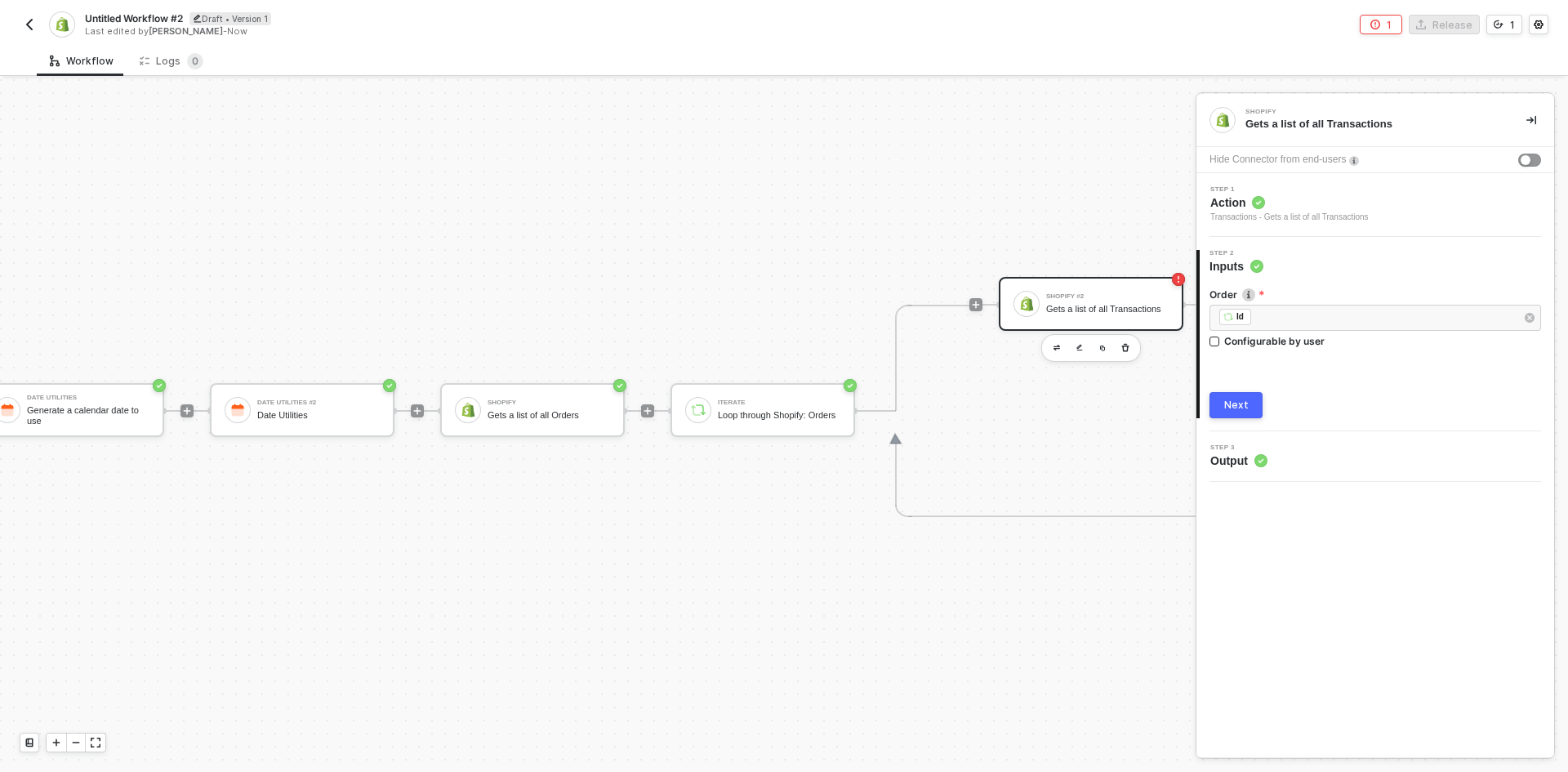
click at [1249, 402] on button "Next" at bounding box center [1236, 405] width 53 height 26
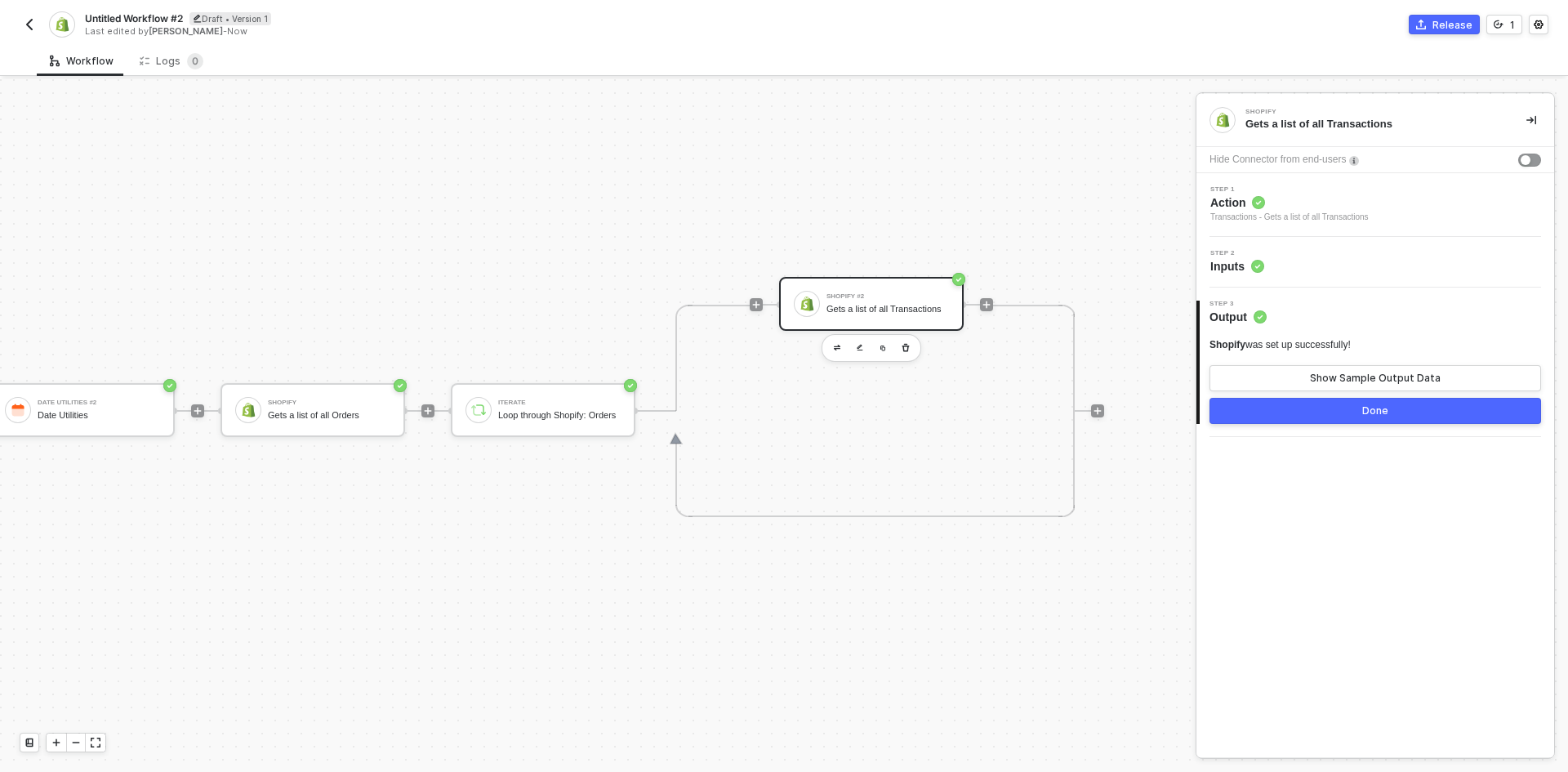
scroll to position [30, 505]
click at [971, 303] on icon "icon-play" at bounding box center [976, 305] width 10 height 10
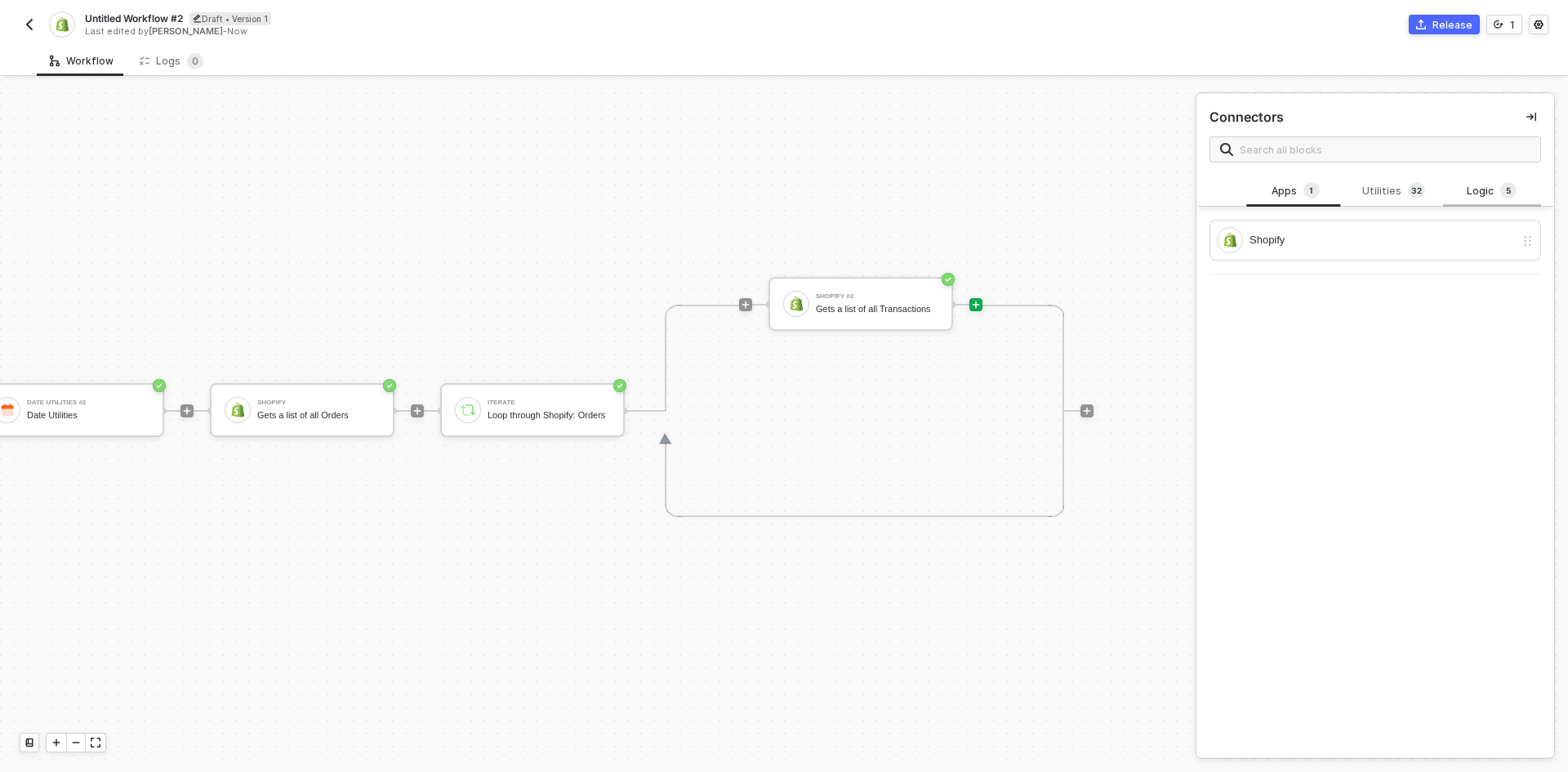
click at [1500, 197] on span "5" at bounding box center [1508, 190] width 16 height 18
click at [1372, 195] on div "Utilities 3 2" at bounding box center [1393, 190] width 72 height 18
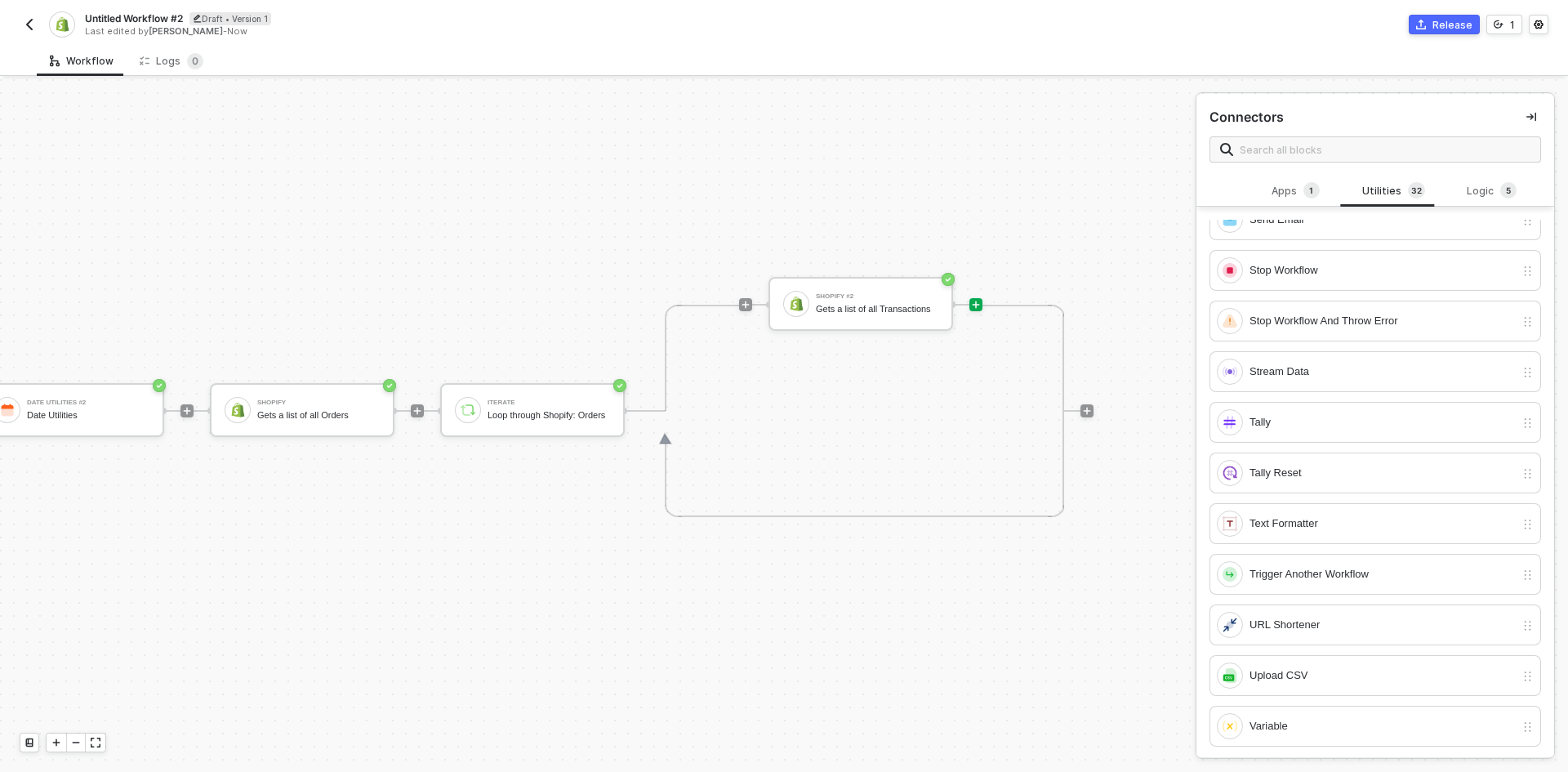
scroll to position [1089, 0]
click at [1317, 361] on div "Stream Data" at bounding box center [1383, 367] width 266 height 18
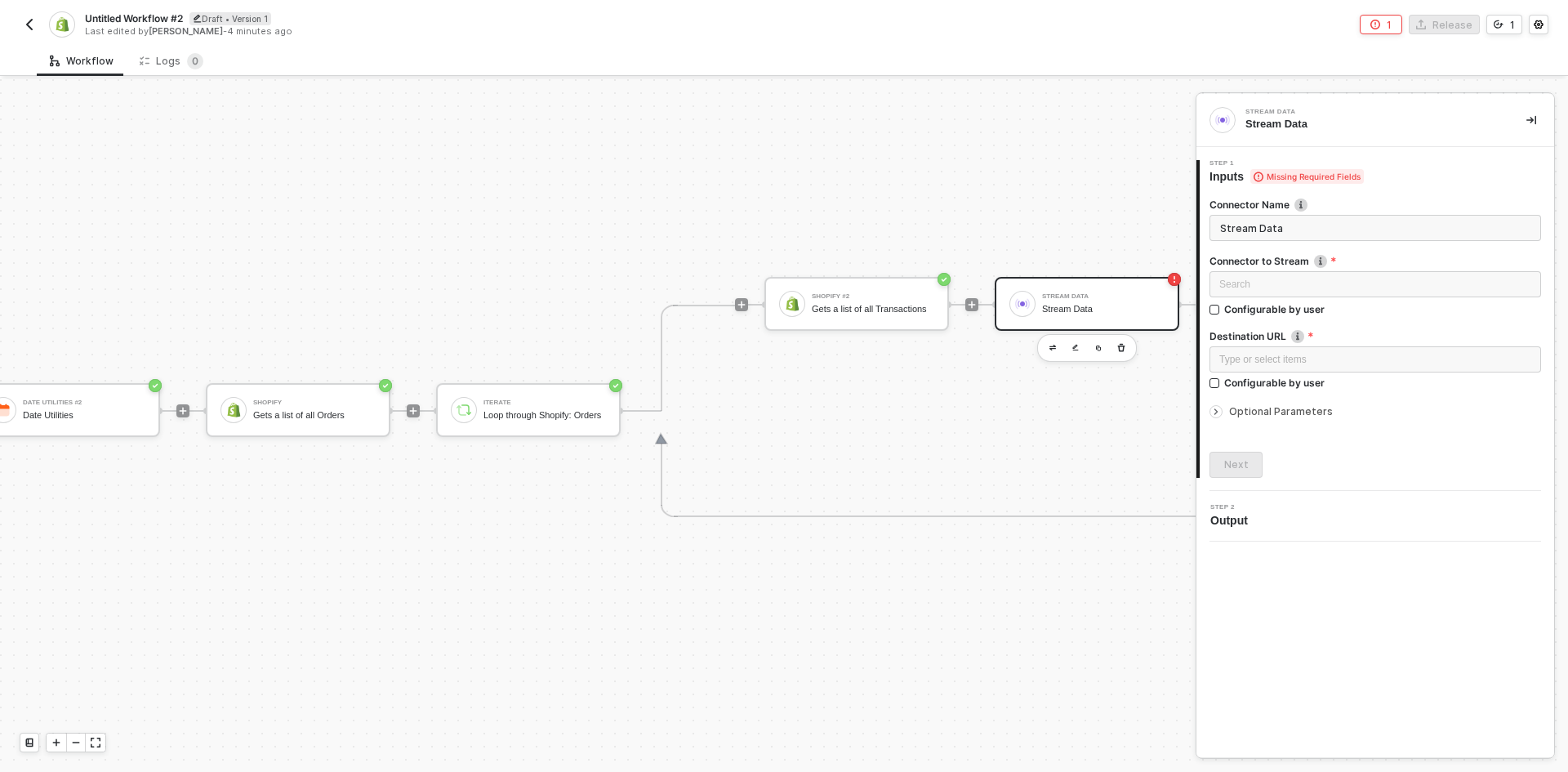
click at [1320, 298] on div "Search" at bounding box center [1376, 286] width 332 height 31
click at [1320, 292] on input "search" at bounding box center [1375, 284] width 312 height 25
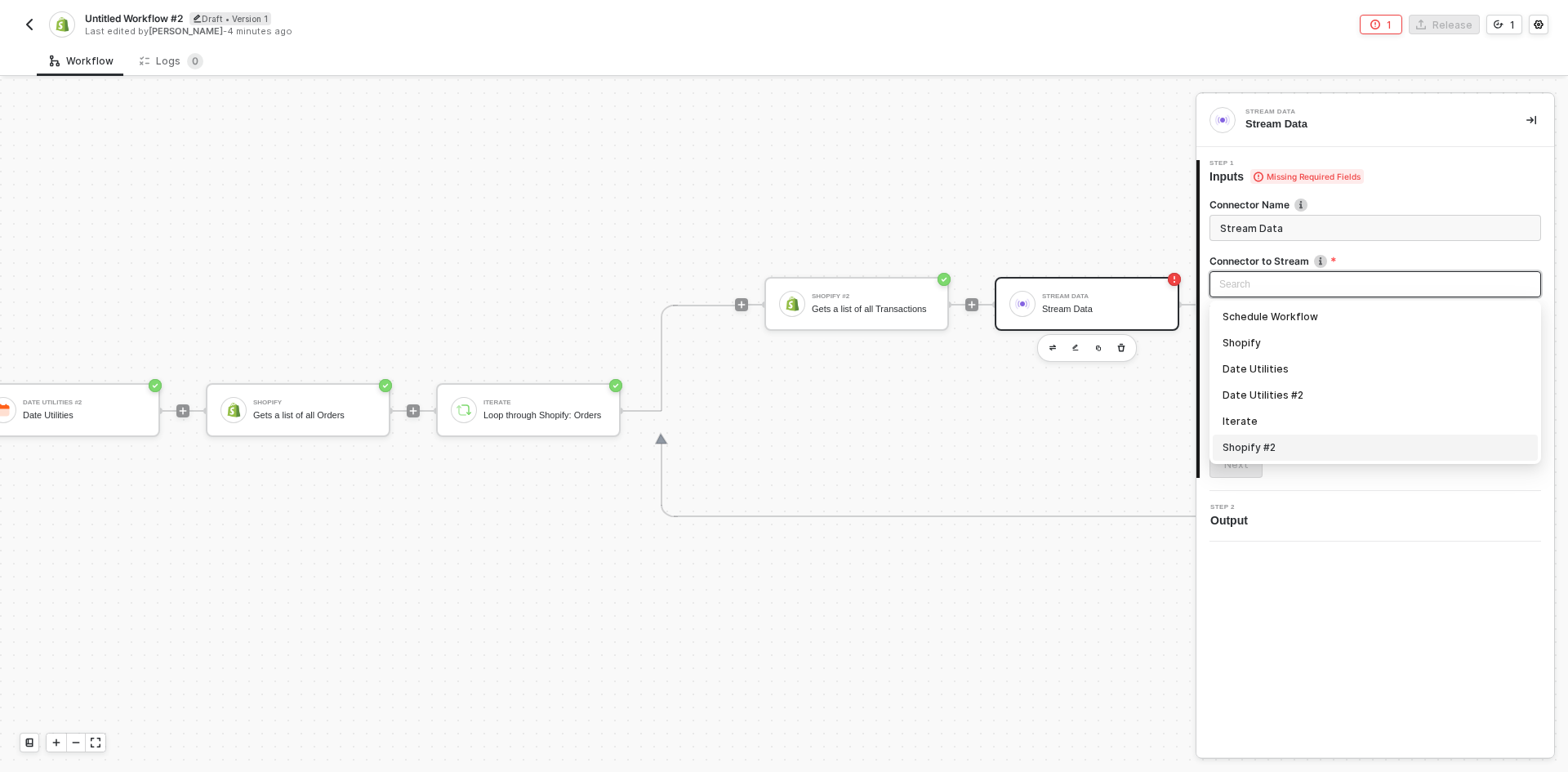
click at [1342, 451] on div "Shopify #2" at bounding box center [1375, 447] width 306 height 18
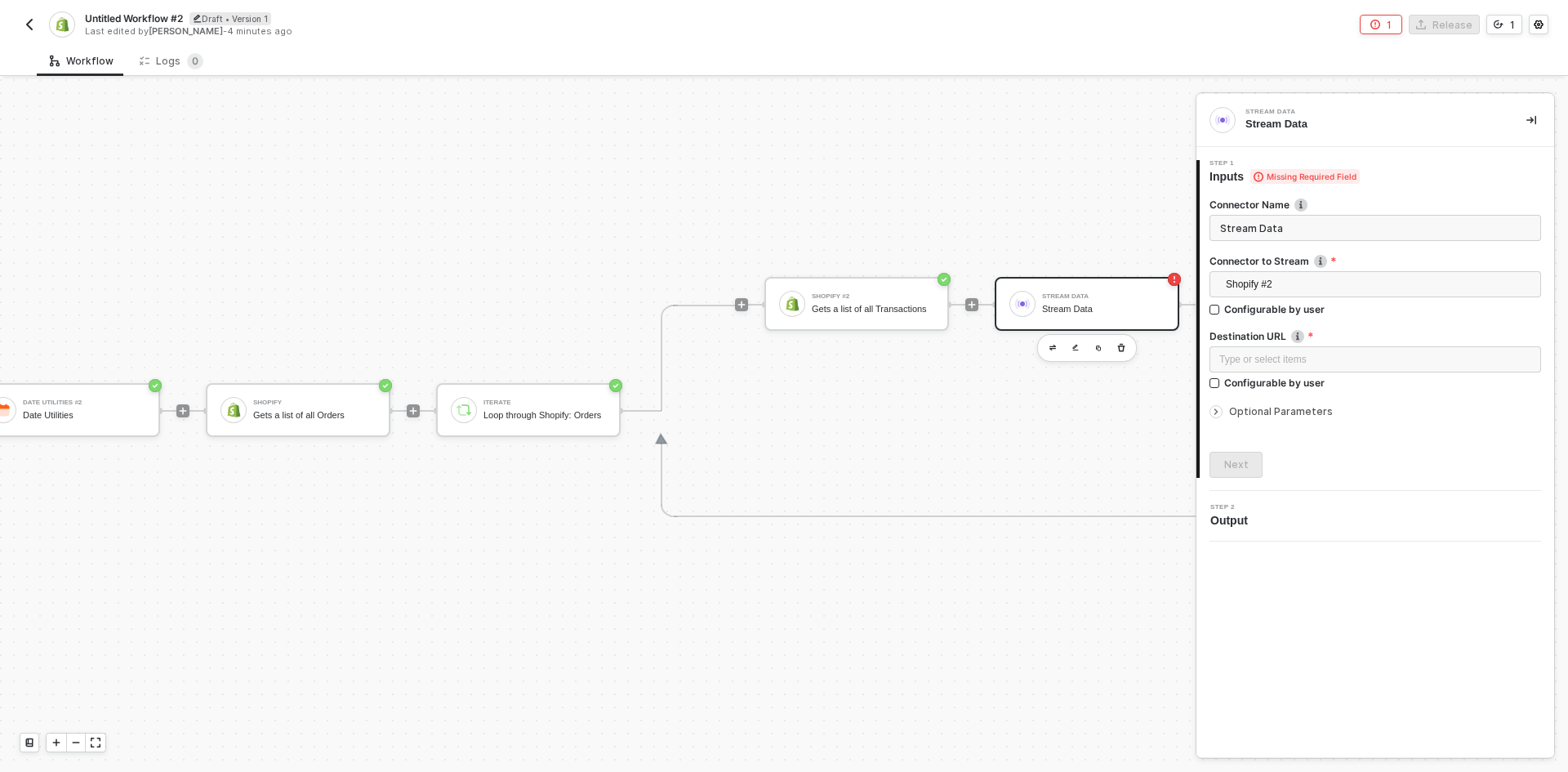
click at [1293, 411] on span "Optional Parameters" at bounding box center [1281, 411] width 104 height 12
click at [135, 10] on div "Untitled Workflow #2 Draft • Version 1 Last edited by John Cwikla - Now 1 Relea…" at bounding box center [784, 23] width 1529 height 46
click at [136, 13] on span "Untitled Workflow #2" at bounding box center [134, 19] width 98 height 14
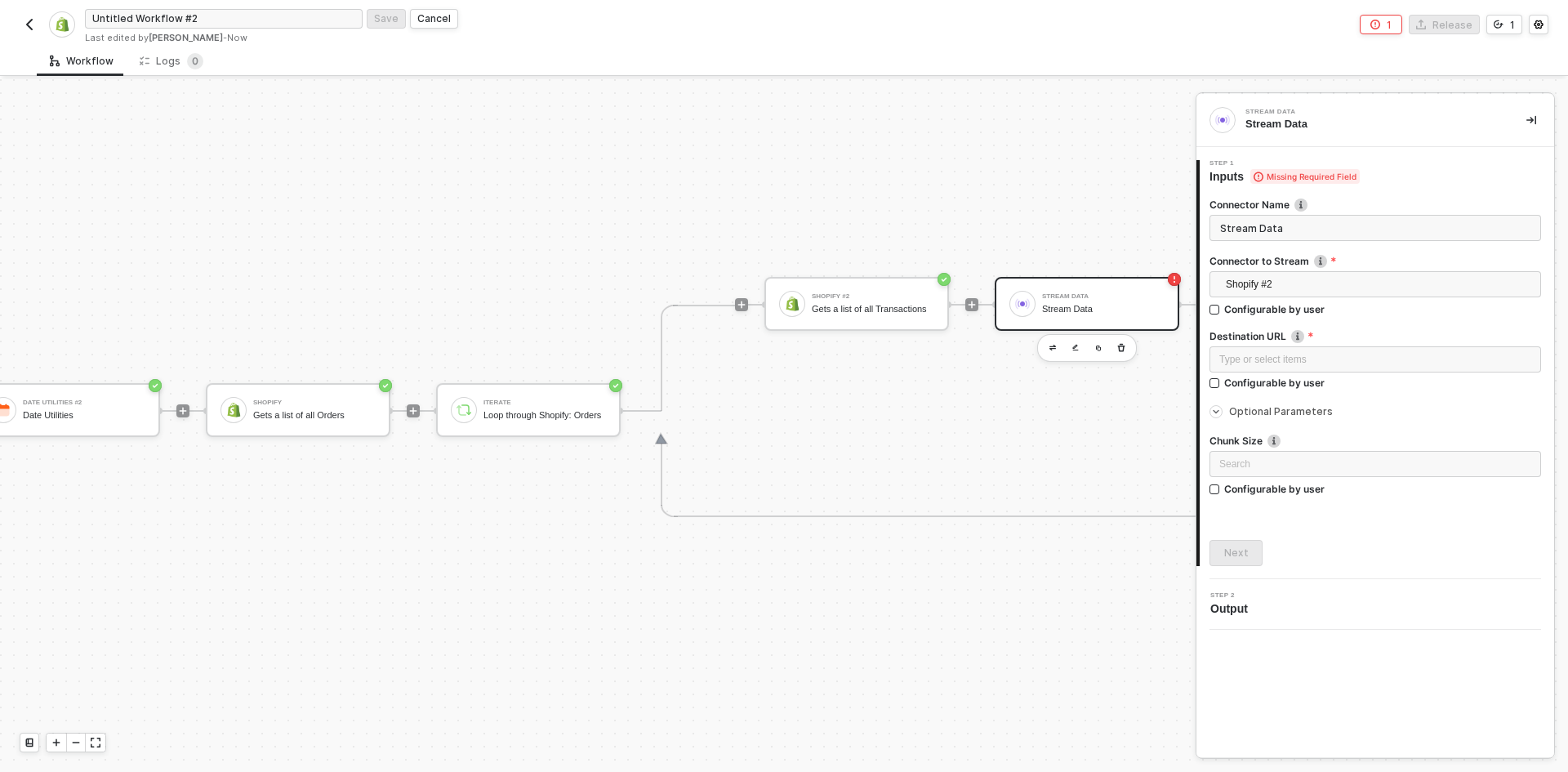
click at [136, 13] on input "Untitled Workflow #2" at bounding box center [224, 19] width 278 height 19
type input "Daily Transaction Sync"
click at [384, 21] on div "Save" at bounding box center [386, 19] width 25 height 14
click at [19, 34] on div "Daily Transaction Sync Draft • Version 1 Last edited by John Cwikla - Now 1 Rel…" at bounding box center [784, 23] width 1568 height 46
click at [26, 25] on img "button" at bounding box center [29, 24] width 13 height 13
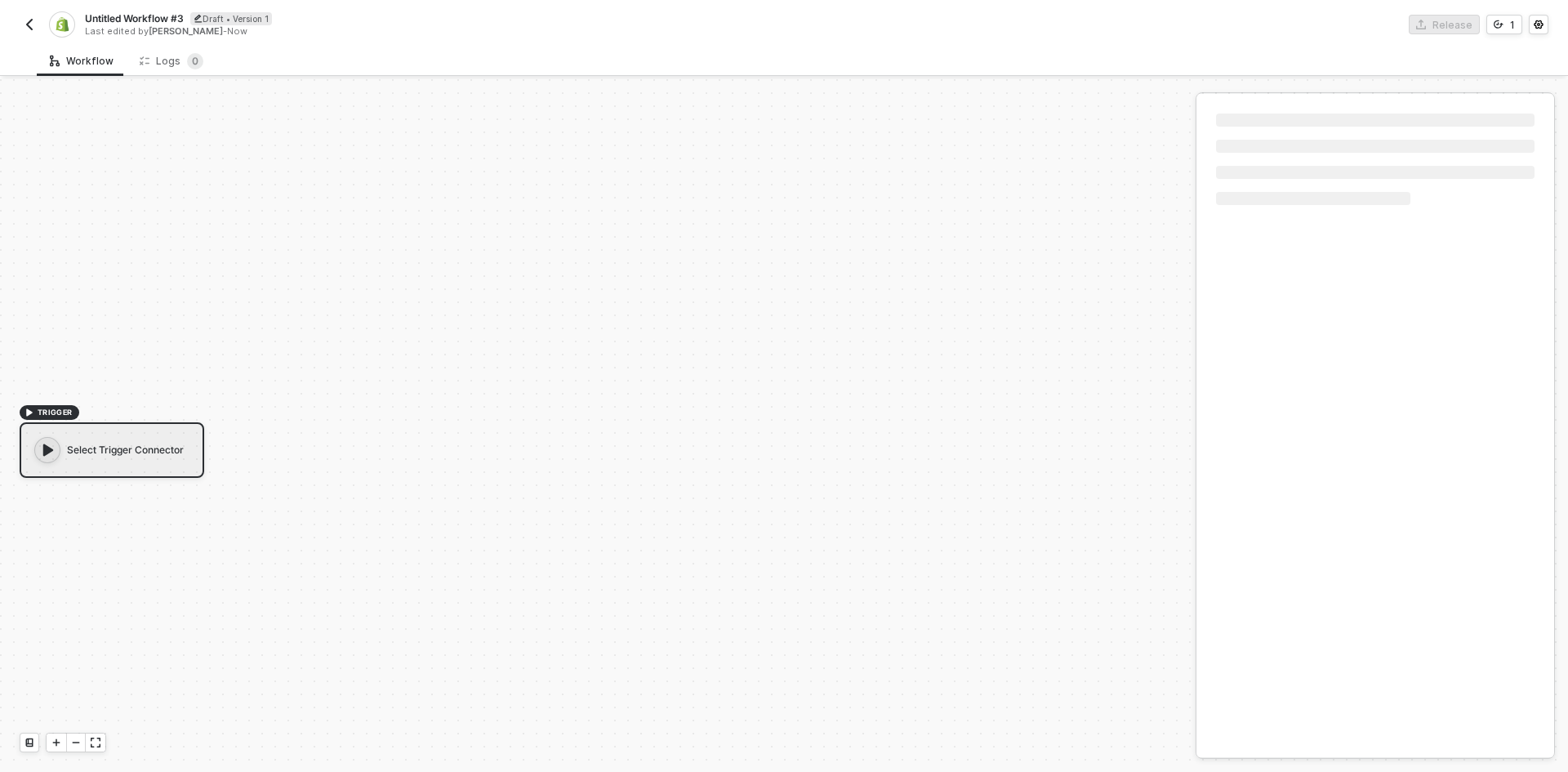
scroll to position [30, 0]
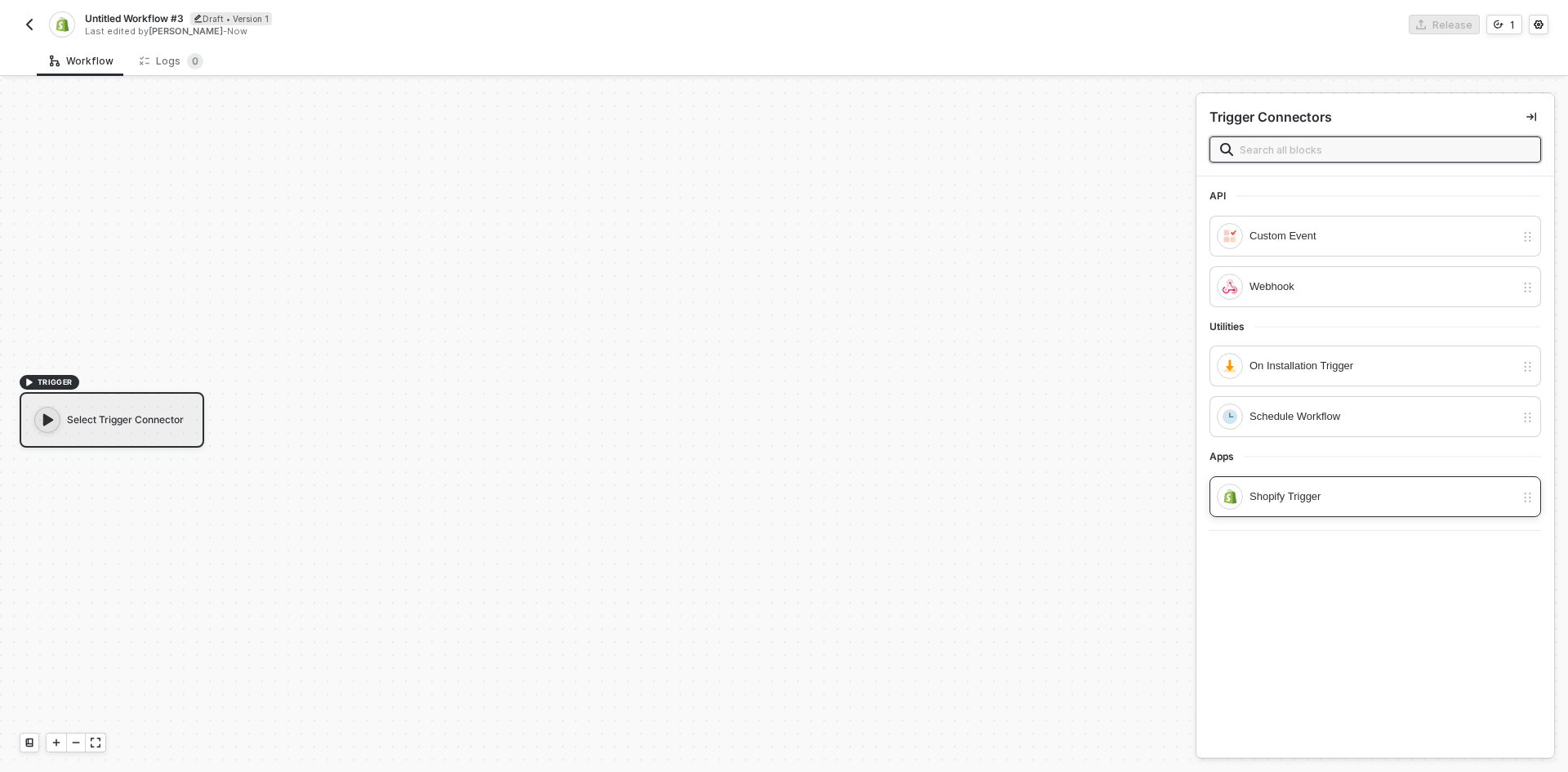
click at [1295, 498] on div "Shopify Trigger" at bounding box center [1383, 496] width 266 height 18
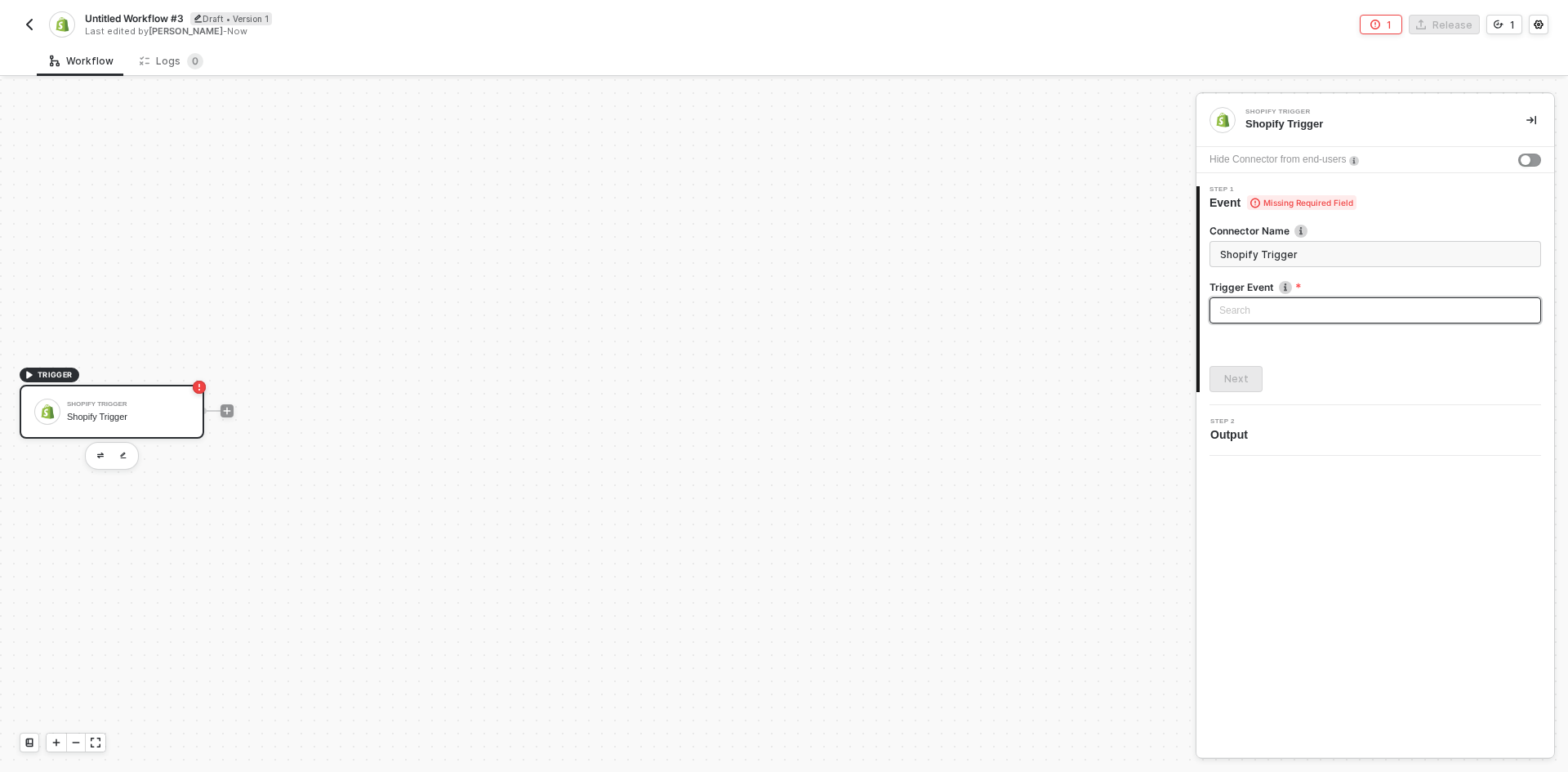
click at [1286, 311] on input "search" at bounding box center [1375, 310] width 312 height 25
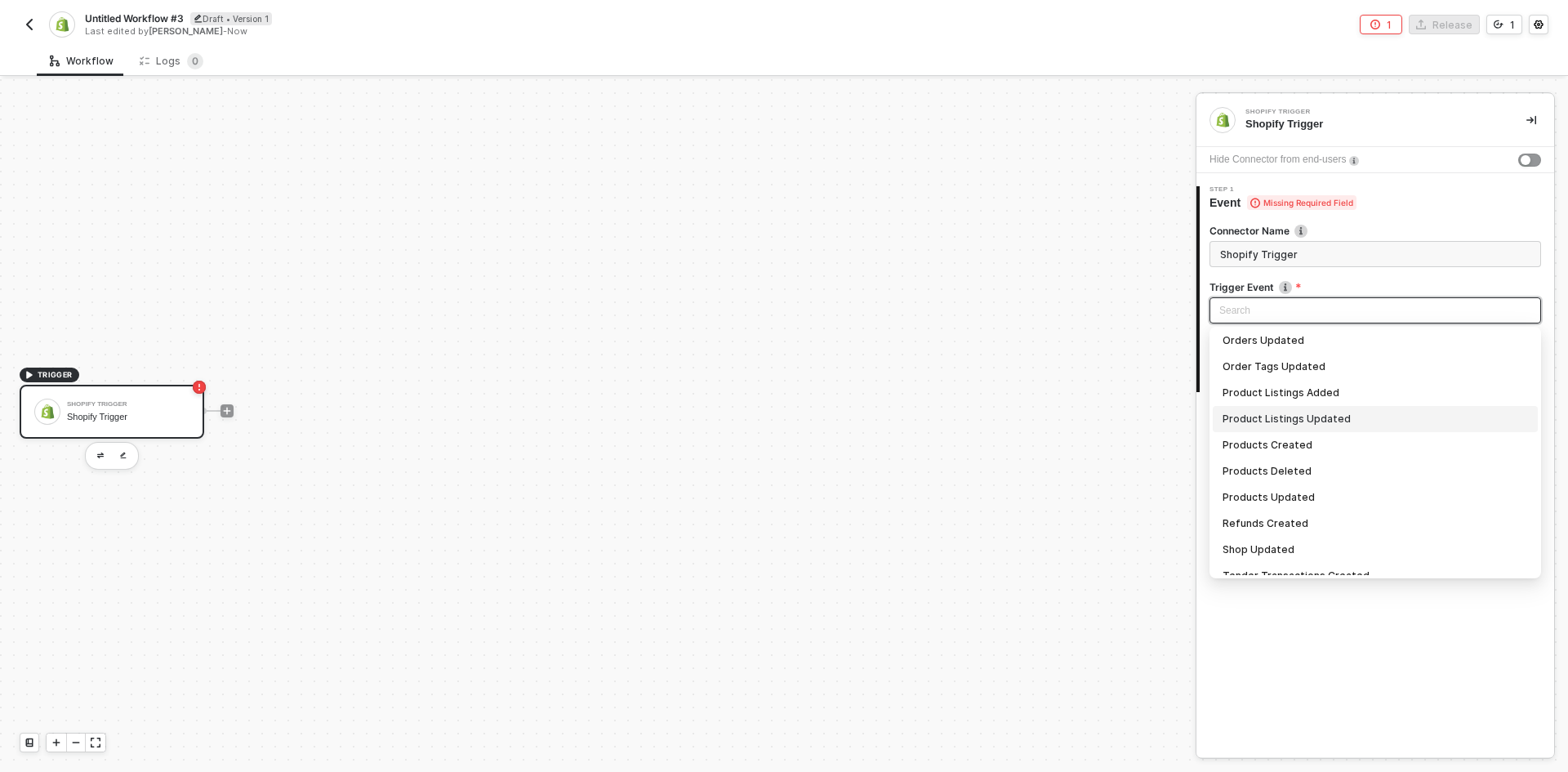
scroll to position [1349, 0]
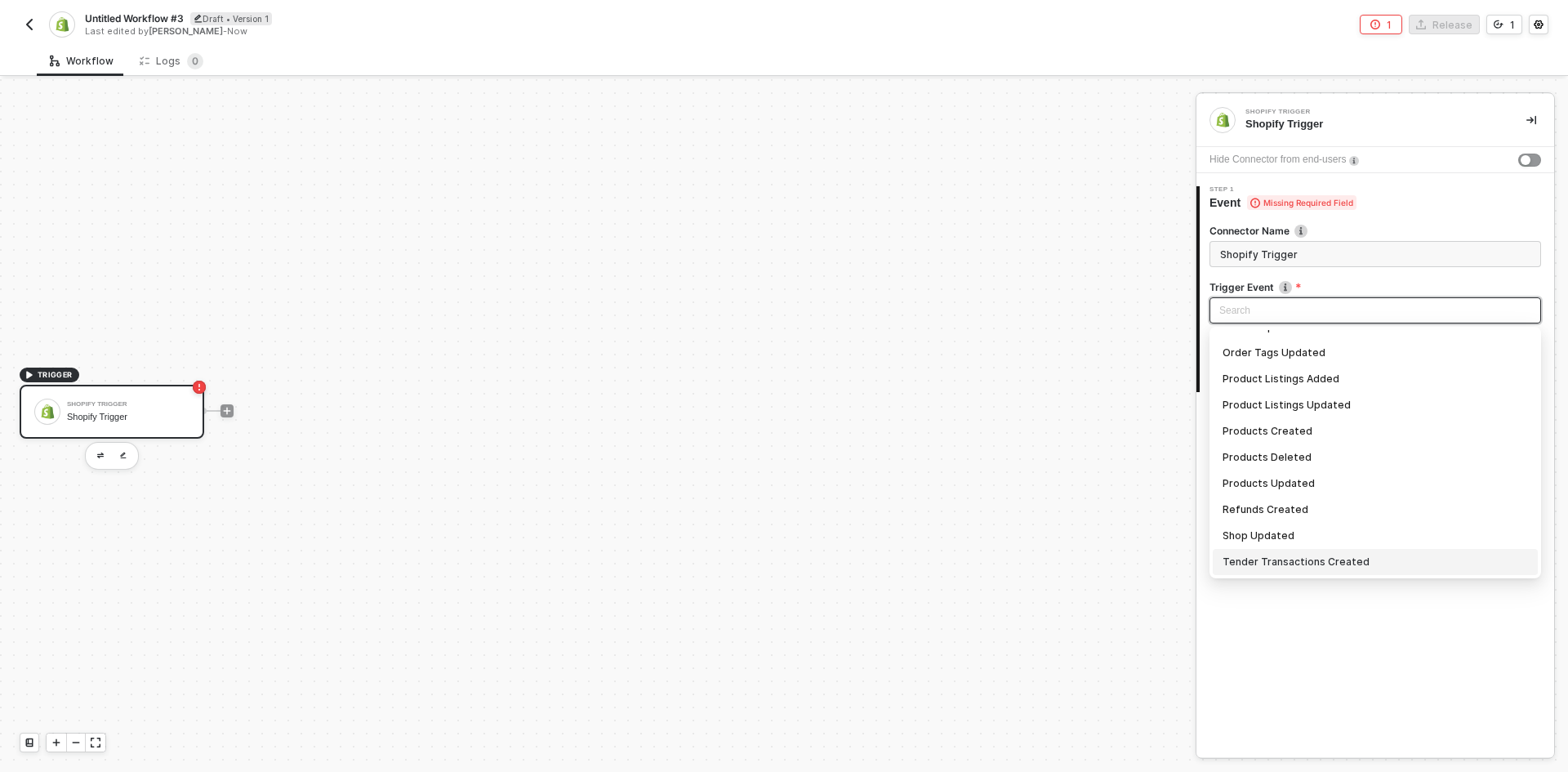
click at [1398, 562] on div "Tender Transactions Created" at bounding box center [1375, 561] width 306 height 18
type input "Trigger workflow when tender transactions created"
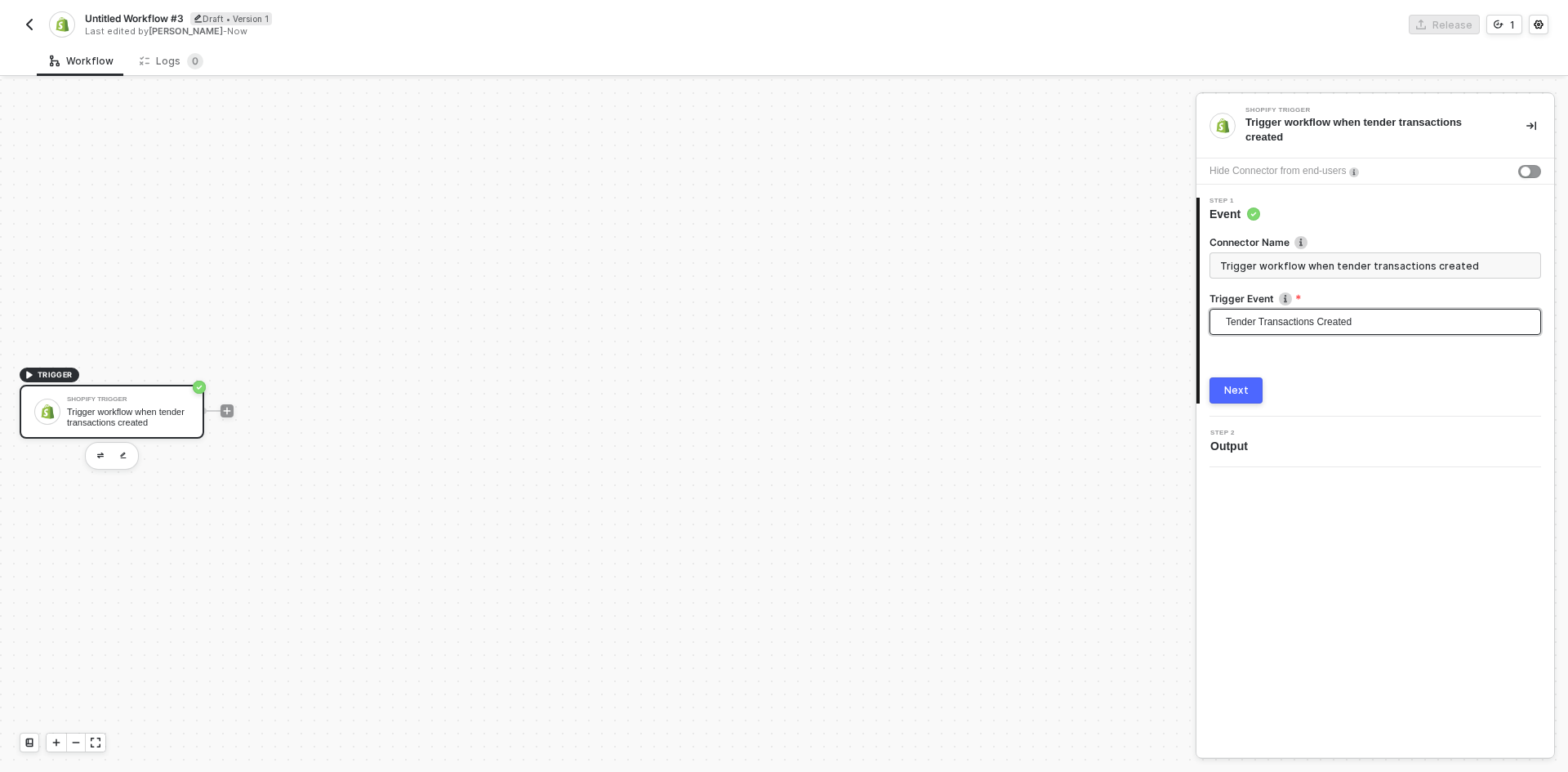
click at [1236, 383] on div "Next" at bounding box center [1236, 389] width 25 height 13
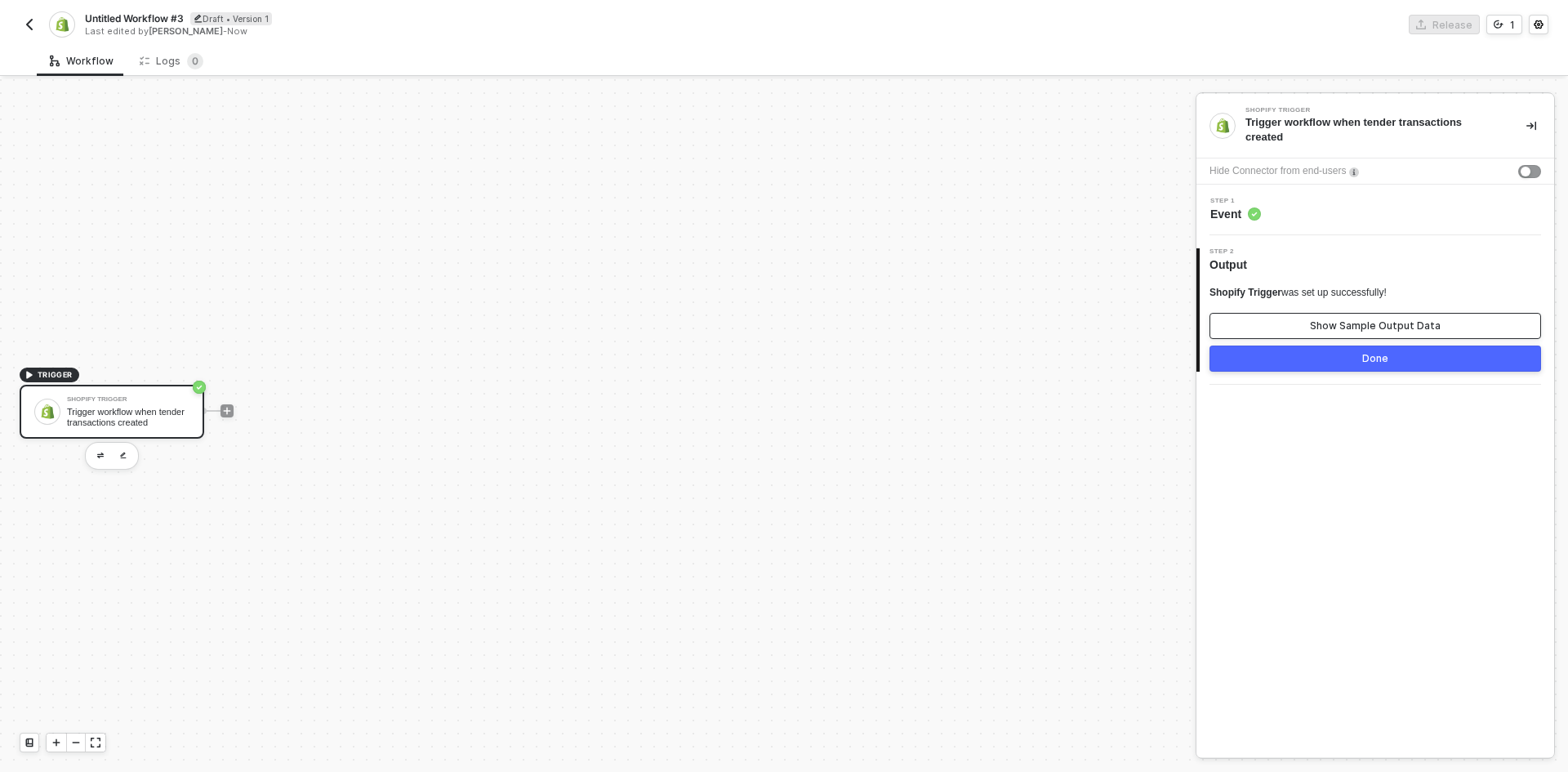
click at [1283, 312] on button "Show Sample Output Data" at bounding box center [1376, 325] width 332 height 26
click at [1001, 734] on div "Refresh Data" at bounding box center [988, 731] width 66 height 13
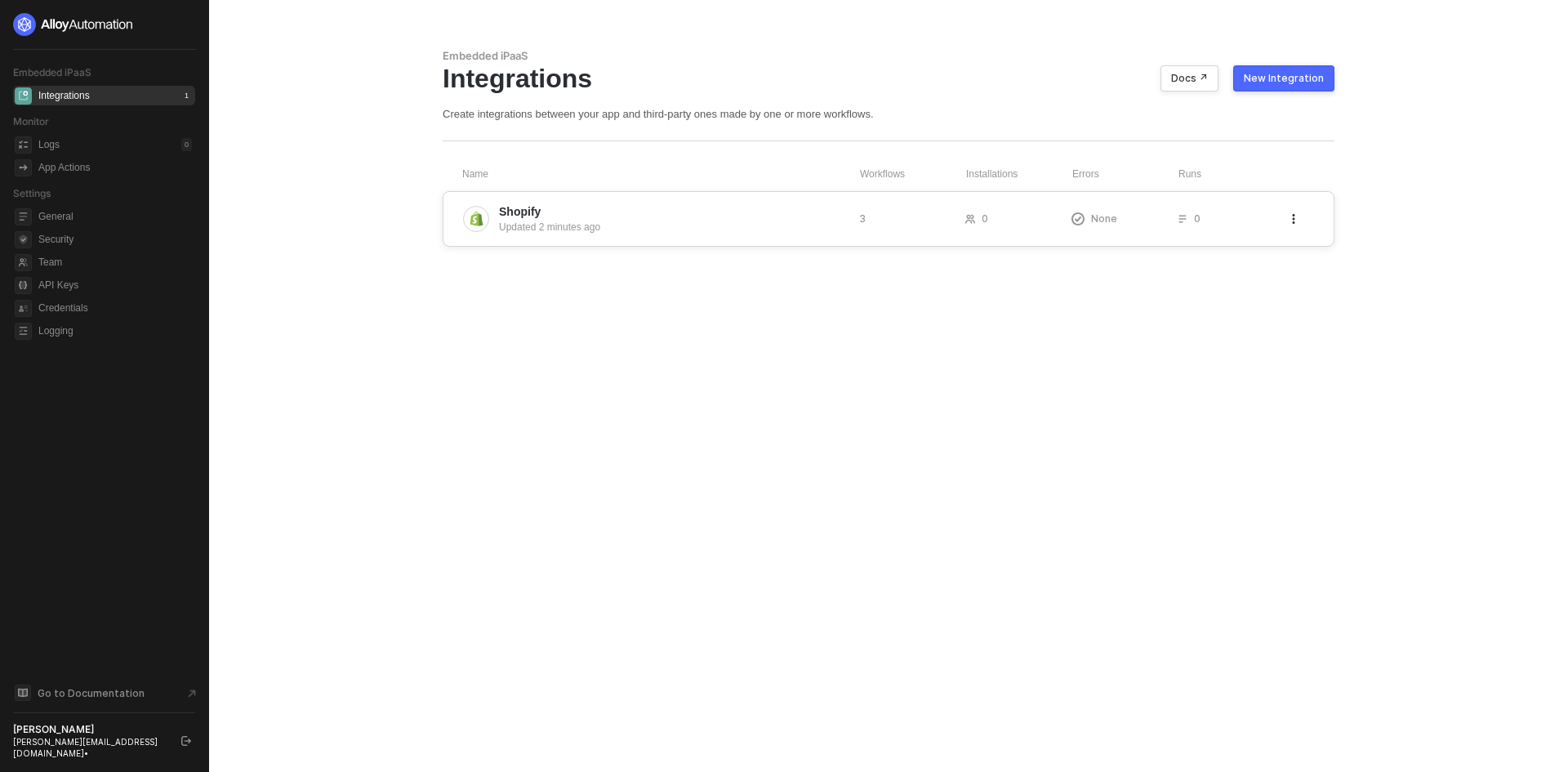
click at [707, 199] on div "Shopify Updated 2 minutes ago 3 0 None 0" at bounding box center [888, 219] width 892 height 56
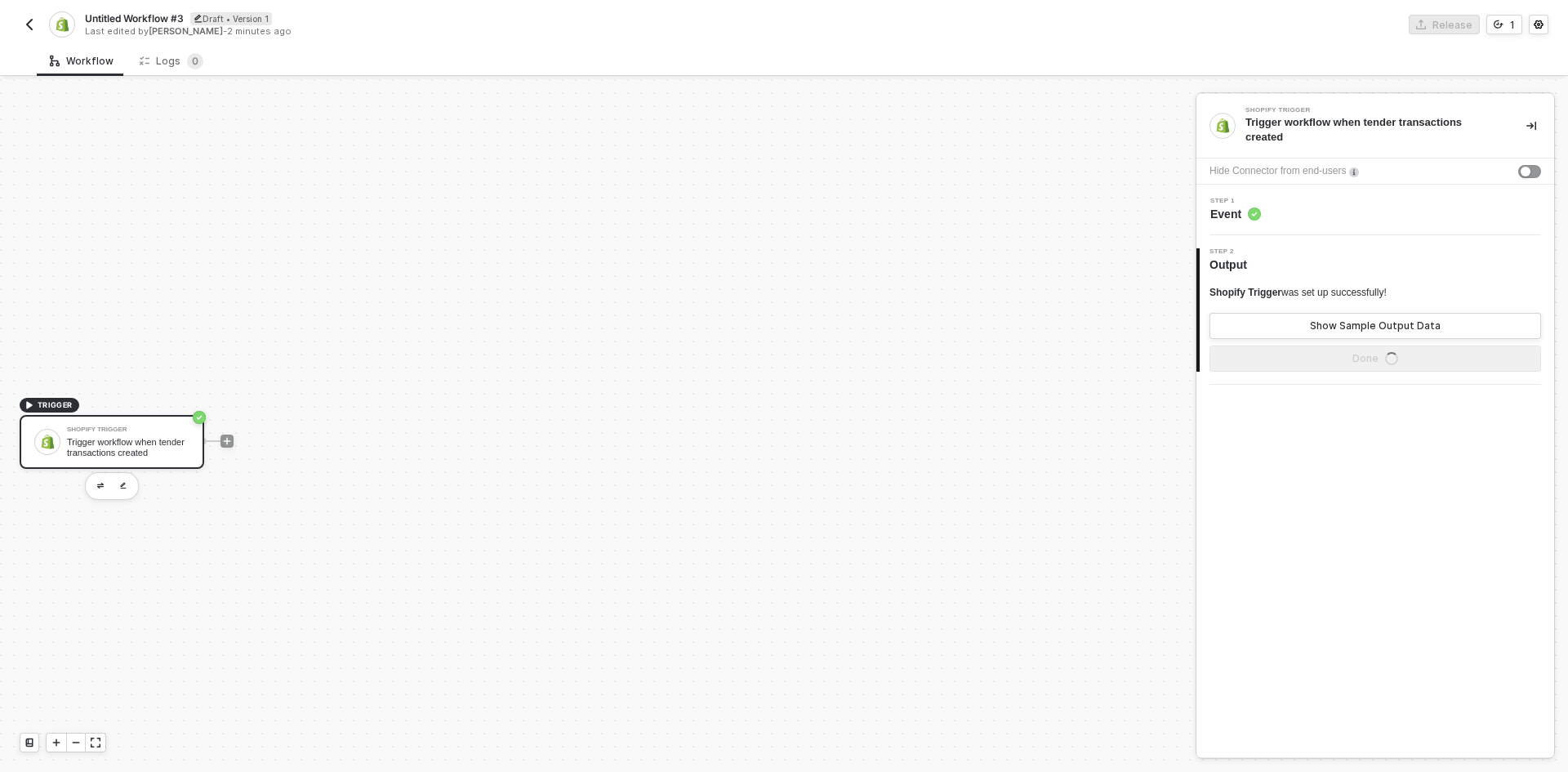
scroll to position [30, 0]
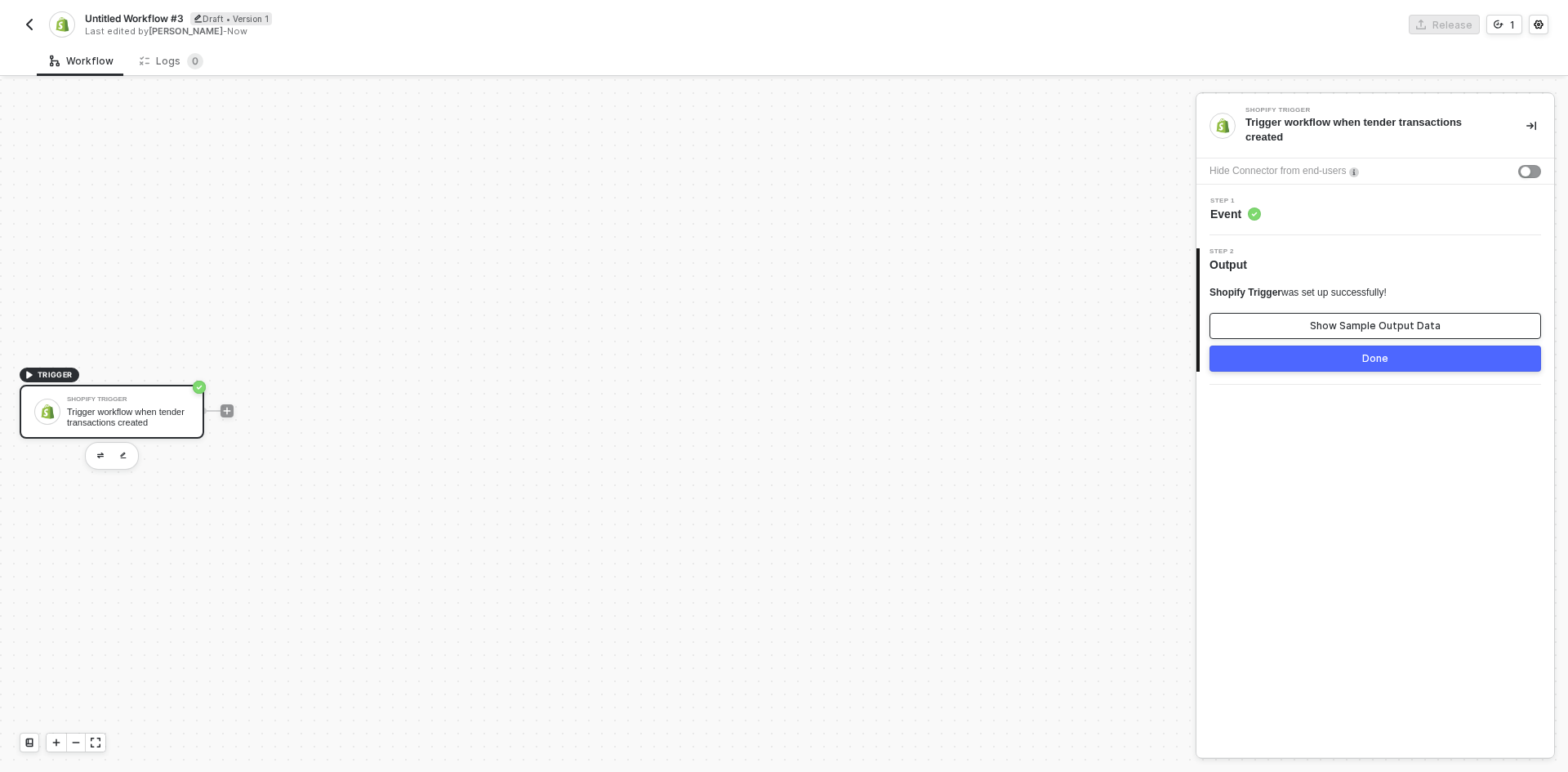
click at [1295, 324] on button "Show Sample Output Data" at bounding box center [1376, 325] width 332 height 26
click at [983, 737] on div "Refresh Data" at bounding box center [988, 731] width 66 height 13
click at [221, 408] on div at bounding box center [784, 426] width 1568 height 692
click at [221, 408] on div at bounding box center [226, 411] width 13 height 13
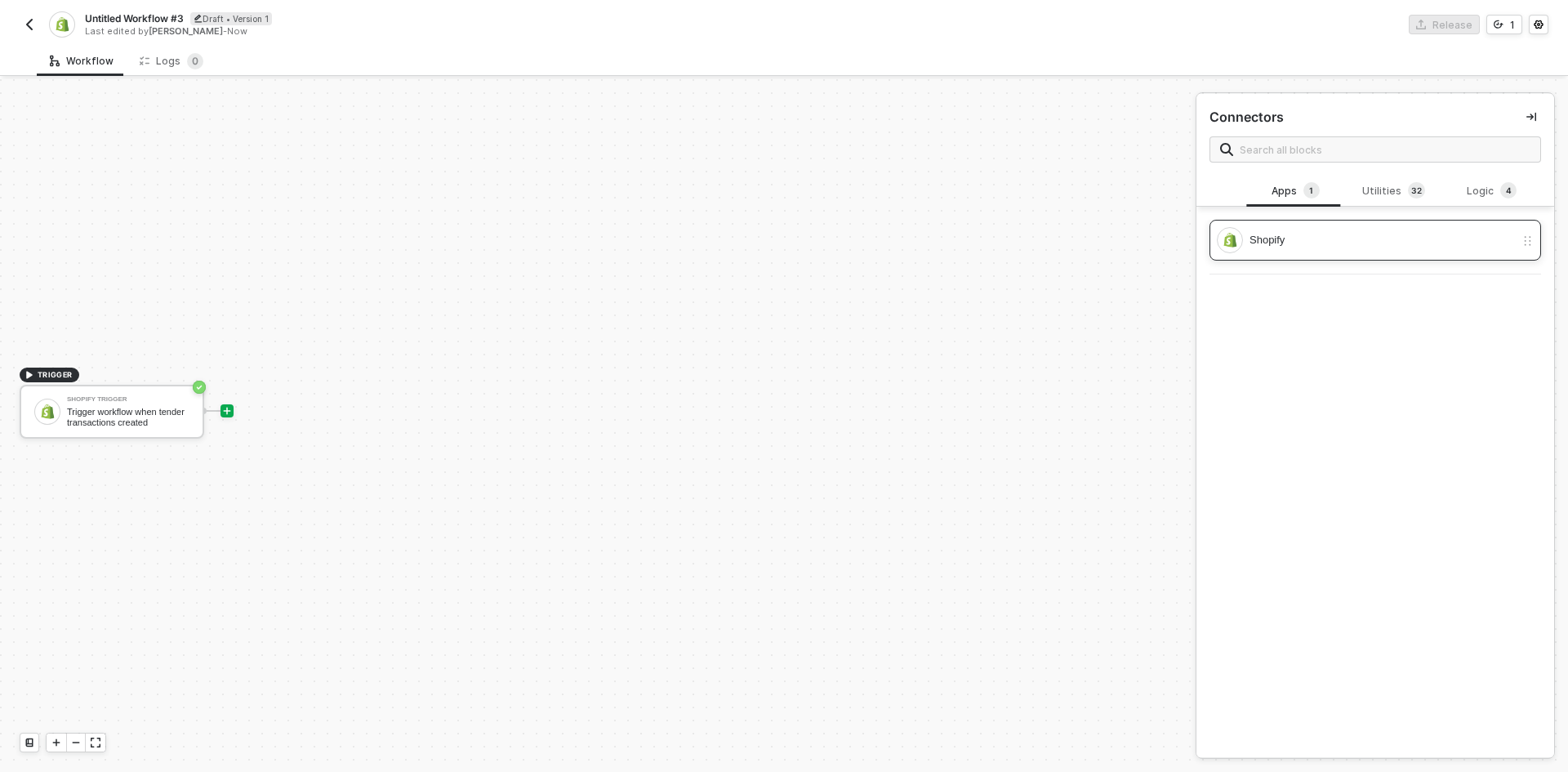
click at [1306, 240] on div "Shopify" at bounding box center [1383, 240] width 266 height 18
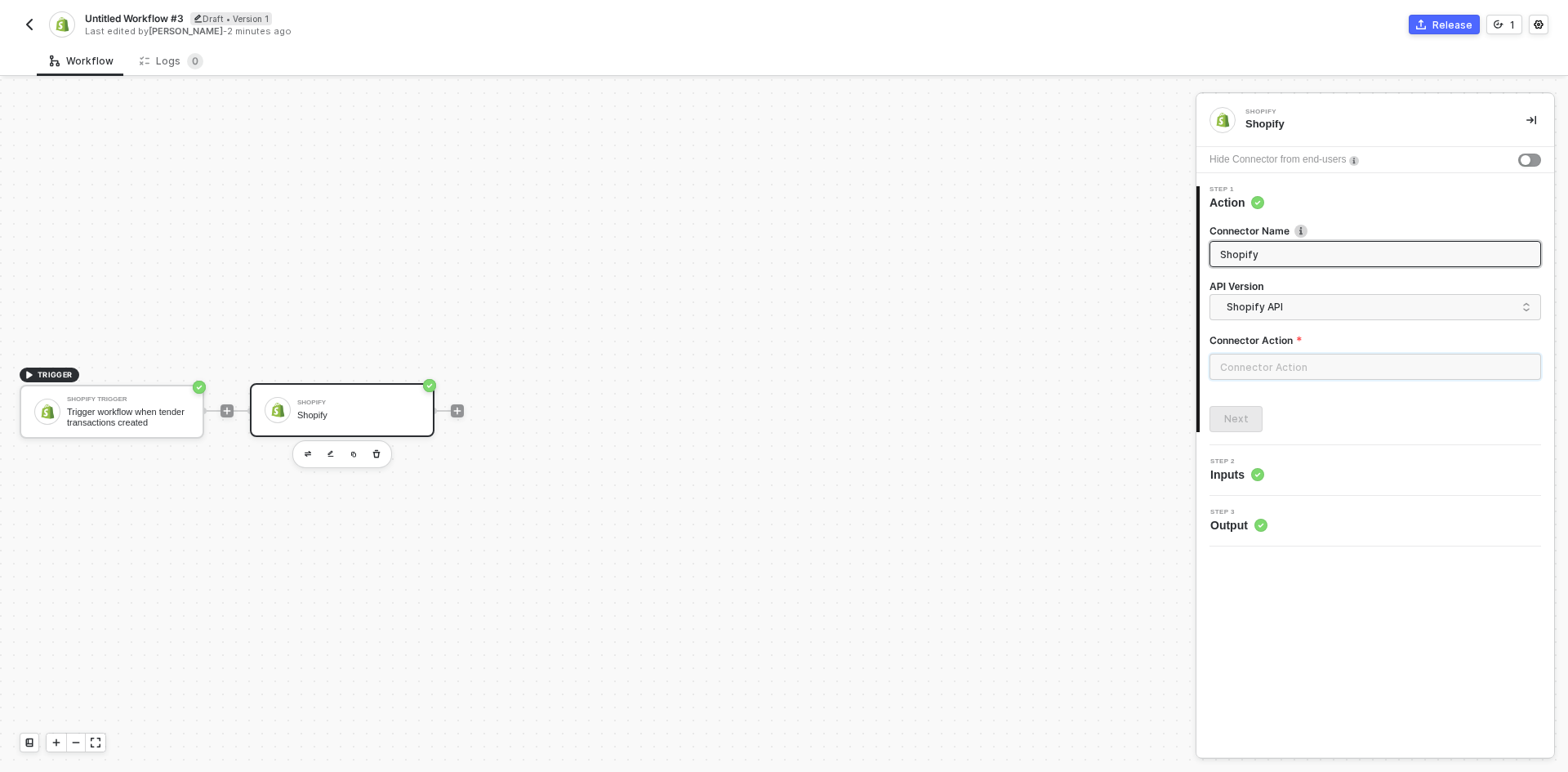
click at [1301, 370] on input "text" at bounding box center [1376, 367] width 332 height 26
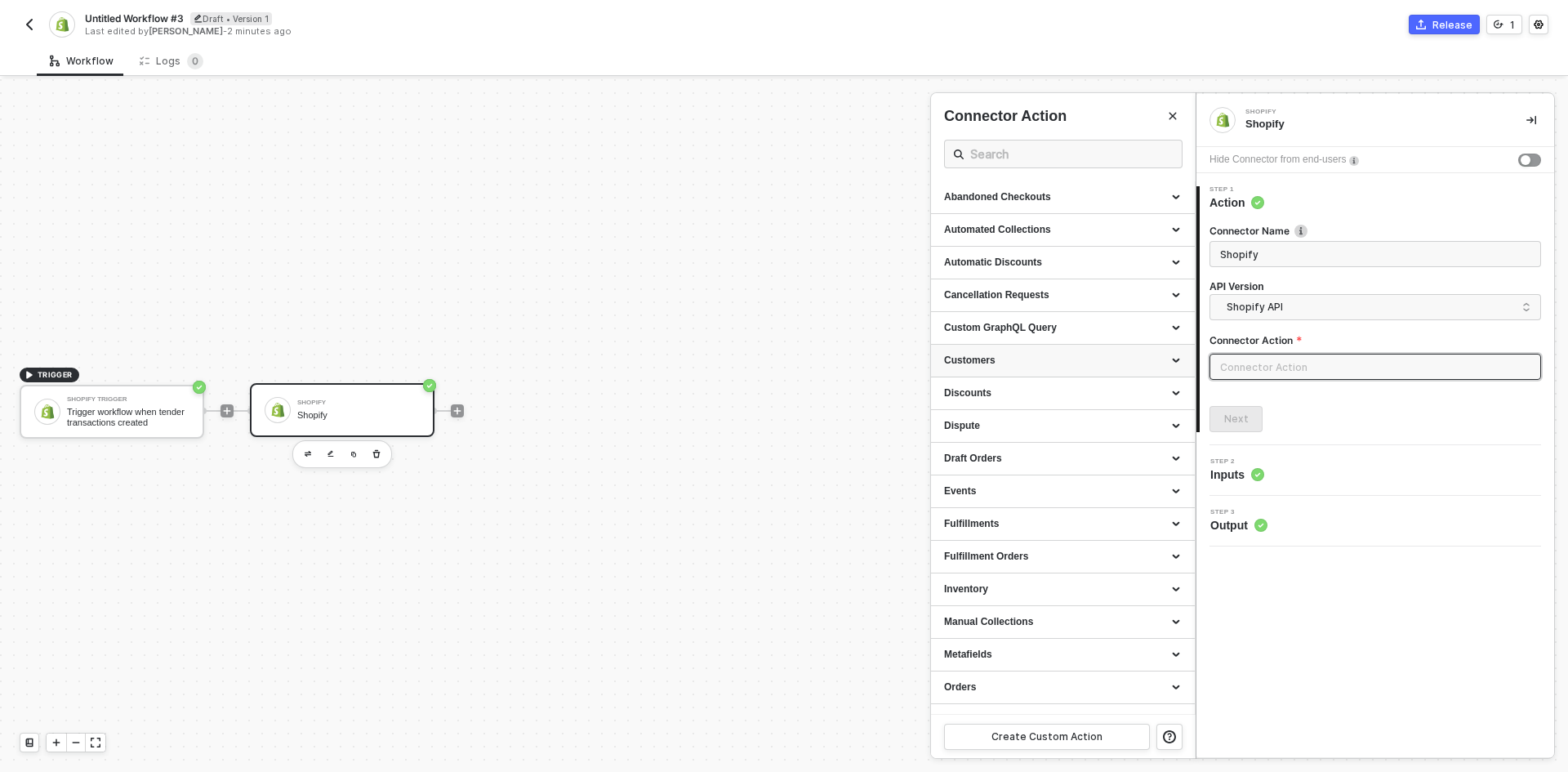
click at [1085, 367] on div "Customers" at bounding box center [1063, 361] width 238 height 14
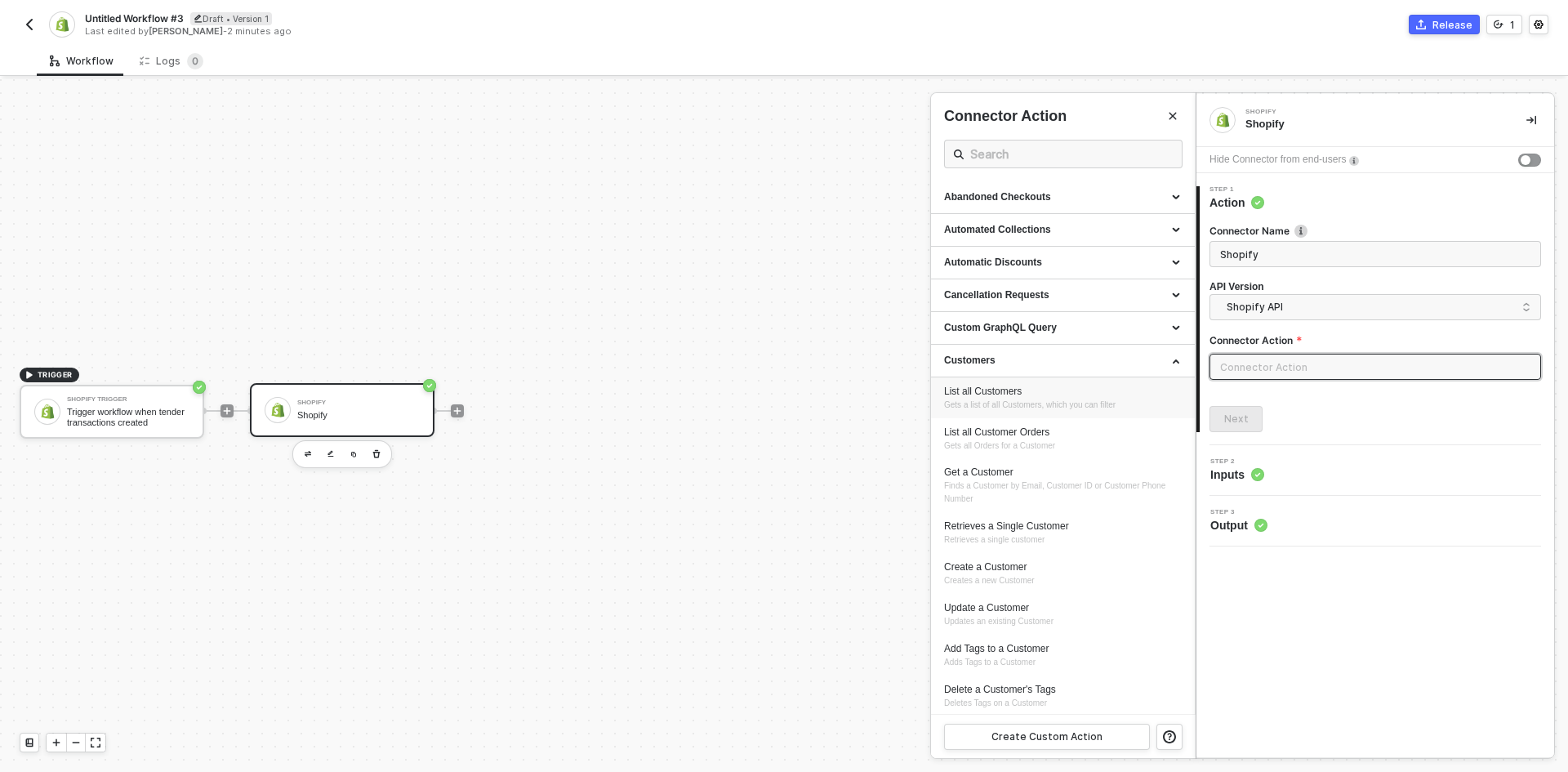
click at [1075, 394] on div "List all Customers" at bounding box center [1063, 391] width 238 height 14
type input "Gets a list of all Customers, which you can filter"
type input "Customers - List all Customers"
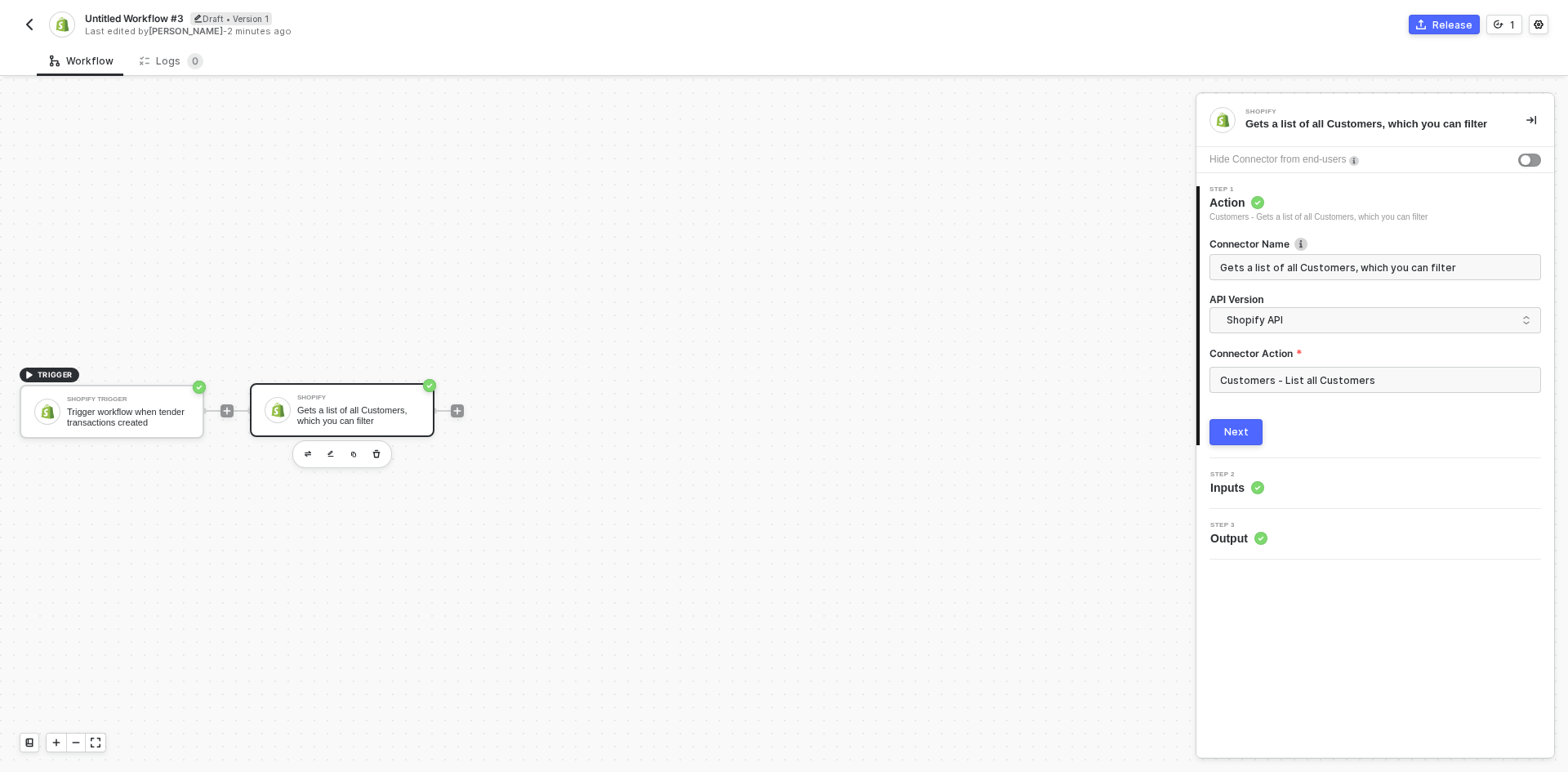
click at [1228, 433] on div "Next" at bounding box center [1236, 432] width 25 height 13
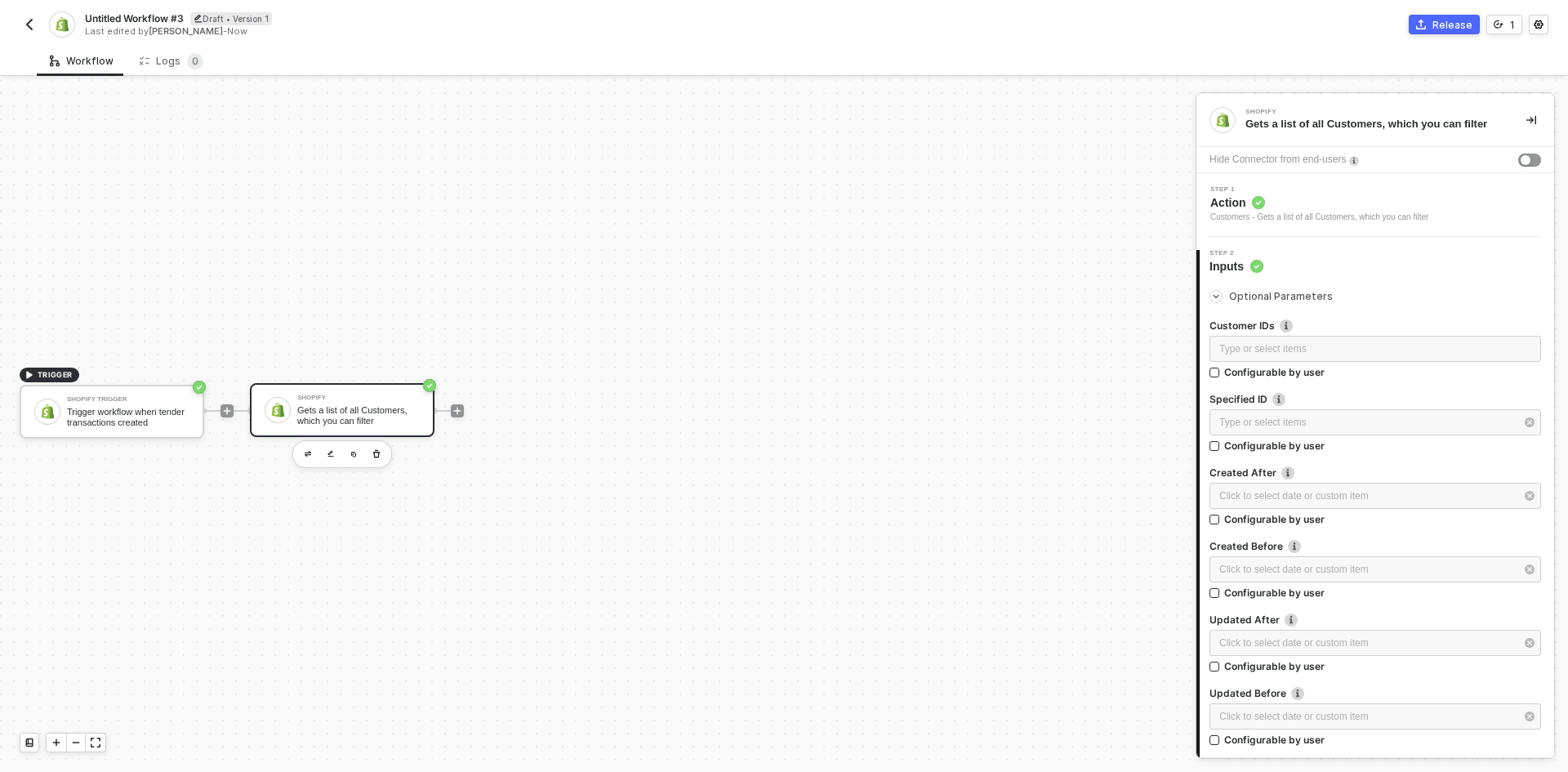
click at [1217, 298] on icon "icon-arrow-right-small" at bounding box center [1217, 296] width 10 height 10
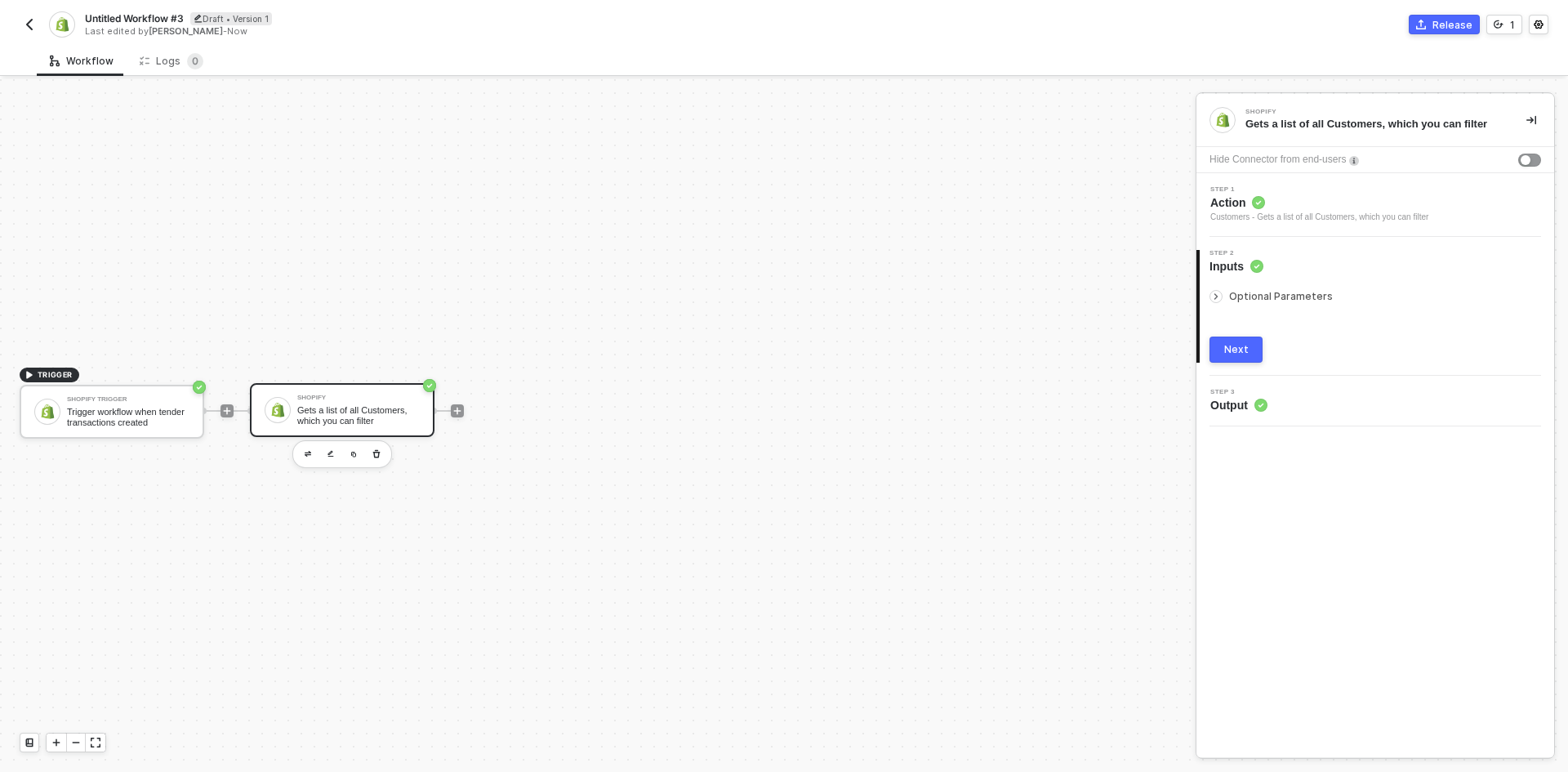
click at [1223, 345] on button "Next" at bounding box center [1236, 349] width 53 height 26
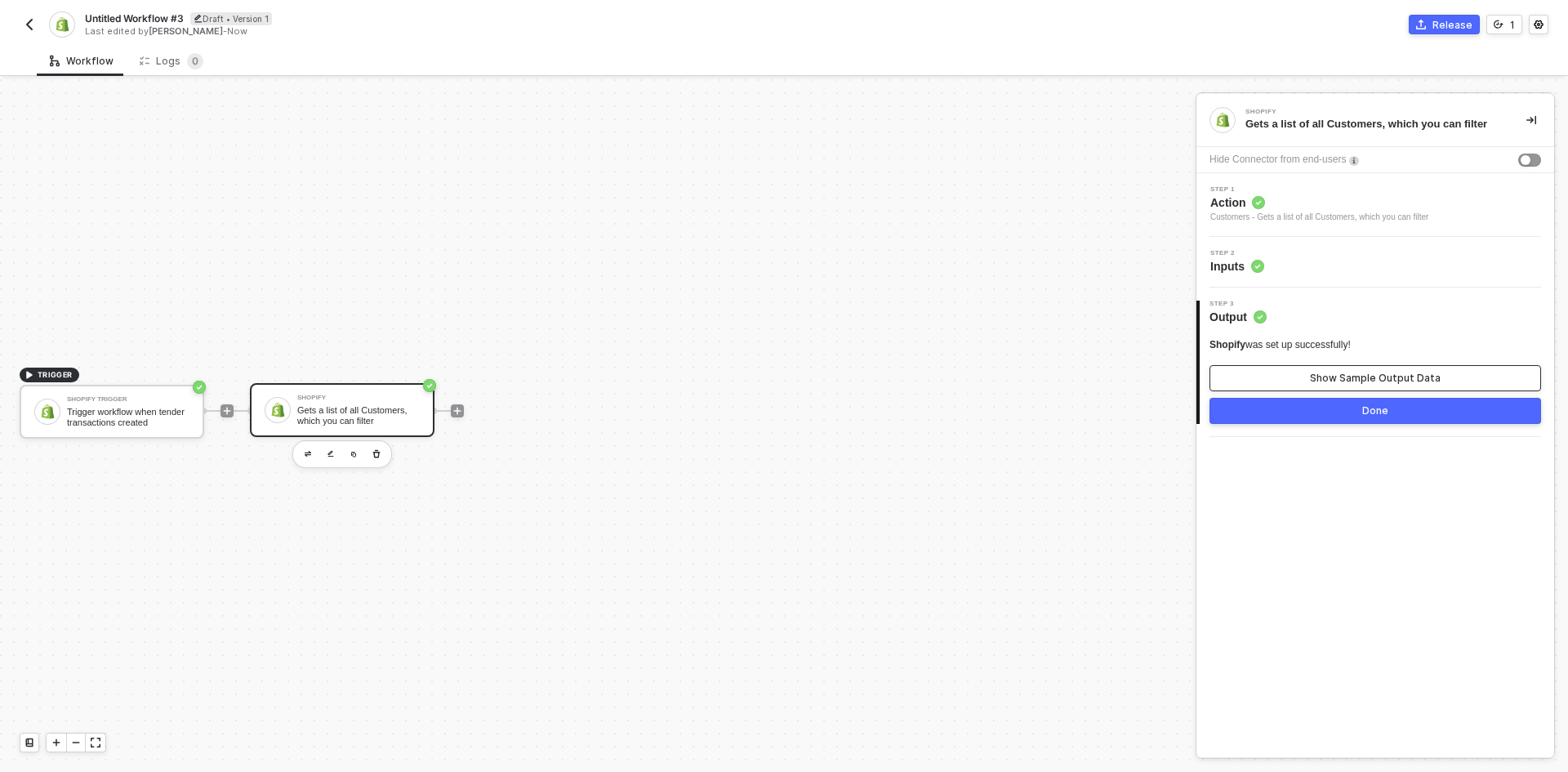
click at [1241, 366] on button "Show Sample Output Data" at bounding box center [1376, 378] width 332 height 26
